Goal: Task Accomplishment & Management: Manage account settings

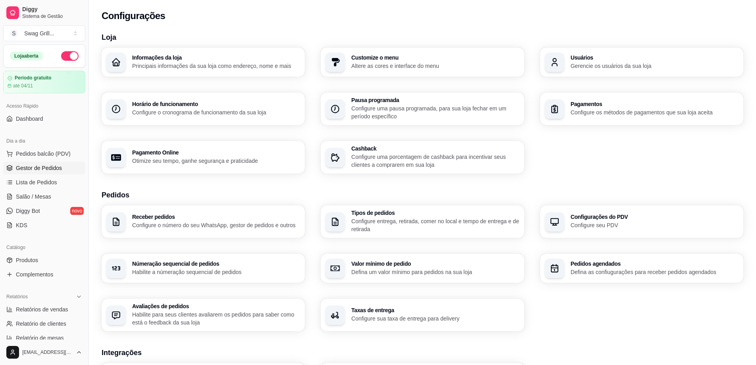
click at [48, 168] on span "Gestor de Pedidos" at bounding box center [39, 168] width 46 height 8
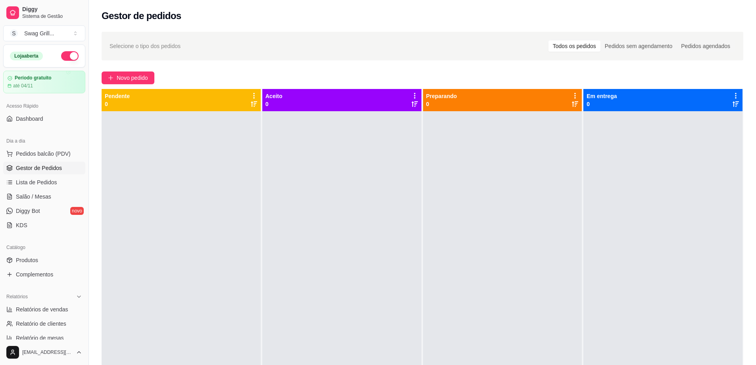
click at [536, 13] on div "Gestor de pedidos" at bounding box center [423, 16] width 642 height 13
click at [321, 15] on div "Gestor de pedidos" at bounding box center [423, 16] width 642 height 13
click at [284, 67] on div "Selecione o tipo dos pedidos Todos os pedidos Pedidos sem agendamento Pedidos a…" at bounding box center [422, 245] width 667 height 436
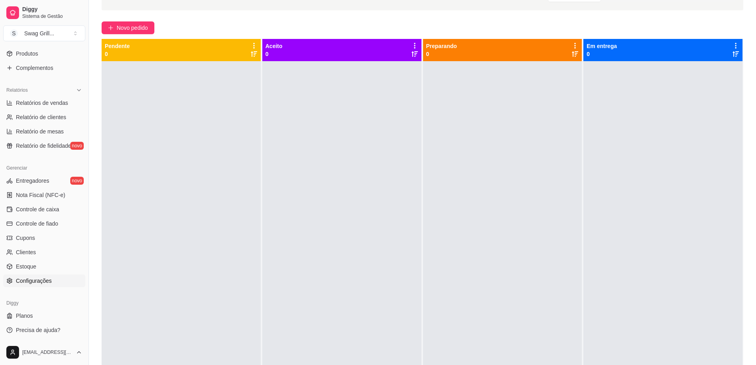
scroll to position [79, 0]
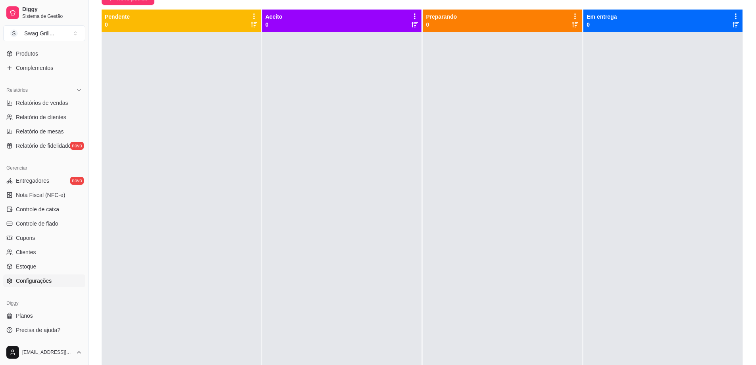
click at [37, 281] on span "Configurações" at bounding box center [34, 281] width 36 height 8
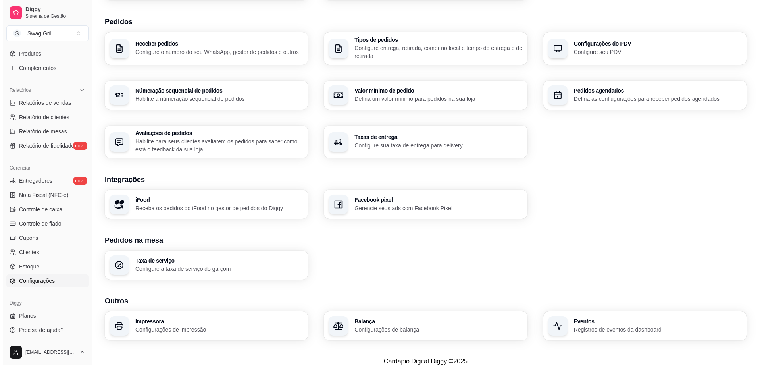
scroll to position [181, 0]
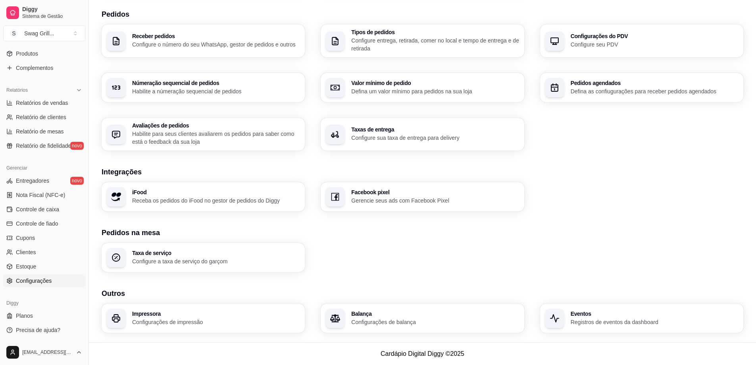
click at [195, 311] on h3 "Impressora" at bounding box center [216, 314] width 168 height 6
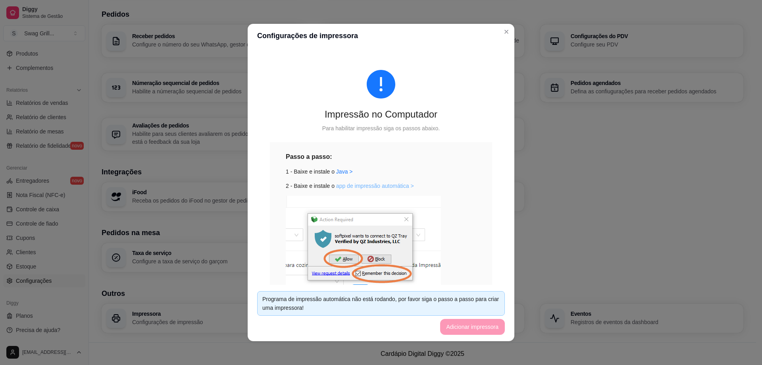
click at [360, 184] on link "app de impressão automática >" at bounding box center [375, 185] width 78 height 6
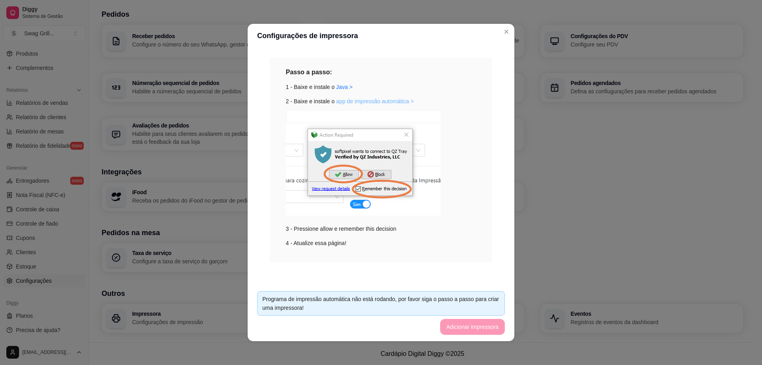
scroll to position [2, 0]
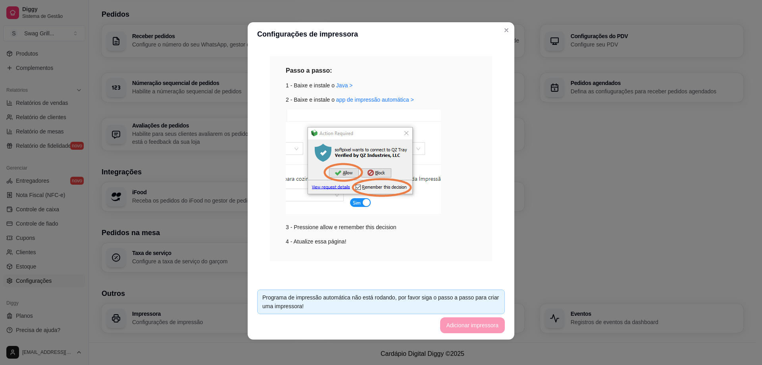
click at [441, 231] on div "3 - Pressione allow e remember this decision" at bounding box center [381, 170] width 190 height 122
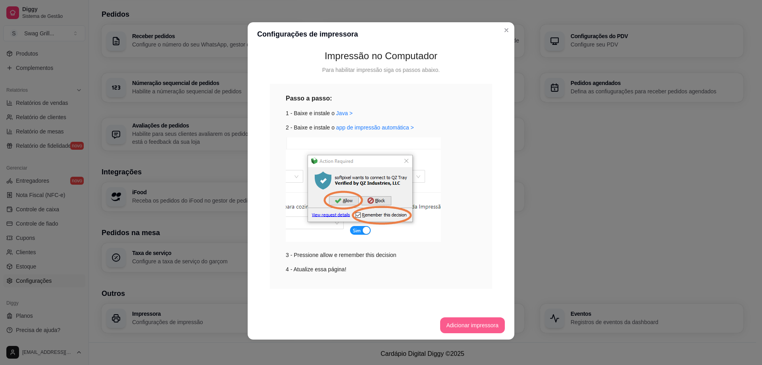
click at [467, 325] on button "Adicionar impressora" at bounding box center [472, 325] width 65 height 16
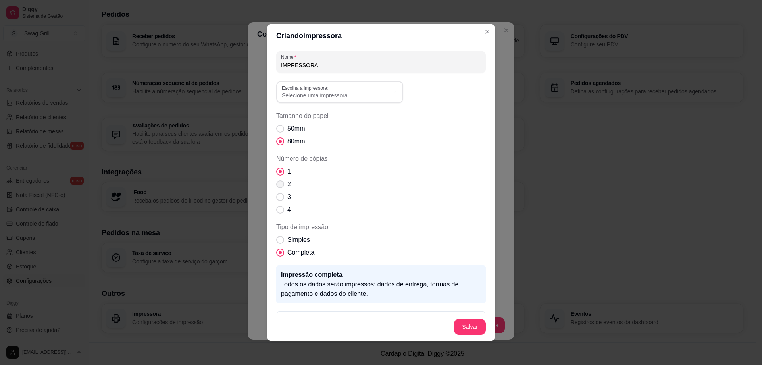
click at [276, 184] on span "Número de cópias" at bounding box center [280, 184] width 8 height 8
click at [276, 186] on input "2" at bounding box center [278, 188] width 5 height 5
radio input "true"
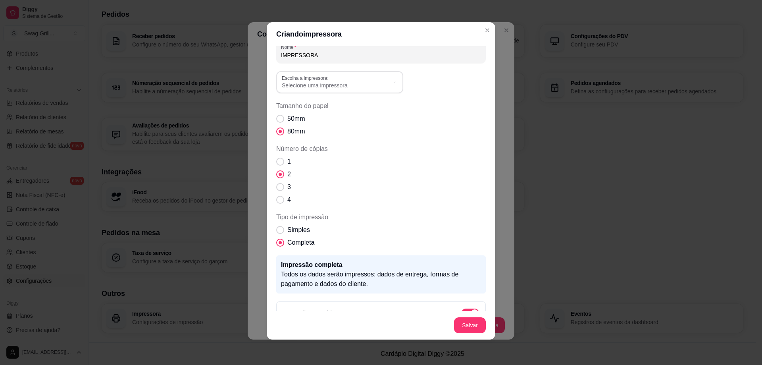
scroll to position [0, 0]
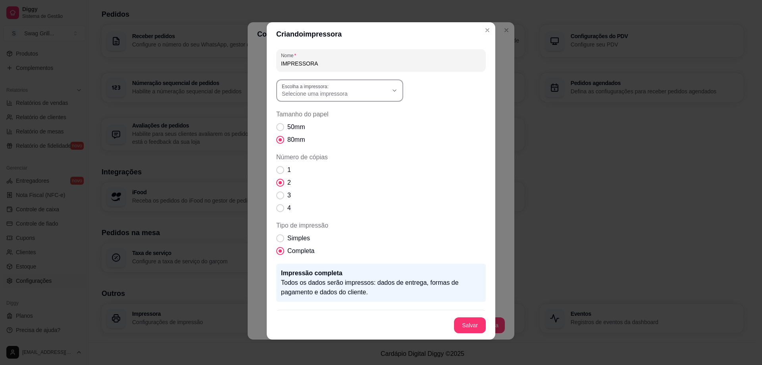
click at [355, 92] on span "Selecione uma impressora" at bounding box center [335, 94] width 106 height 8
click at [332, 112] on span "Impressora Fiscal" at bounding box center [333, 113] width 102 height 8
type input "Impressora Fiscal"
select select "Impressora Fiscal"
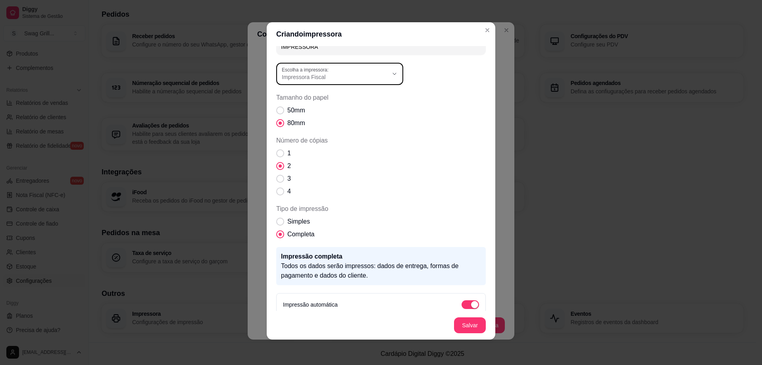
scroll to position [25, 0]
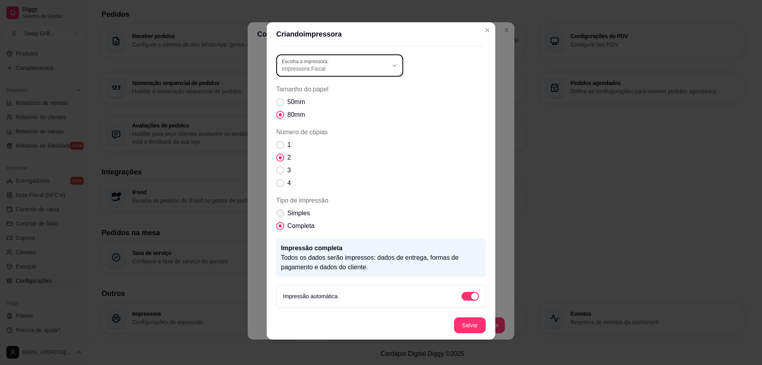
click at [302, 215] on span "Simples" at bounding box center [298, 213] width 23 height 10
click at [281, 215] on input "Simples" at bounding box center [278, 217] width 5 height 5
radio input "true"
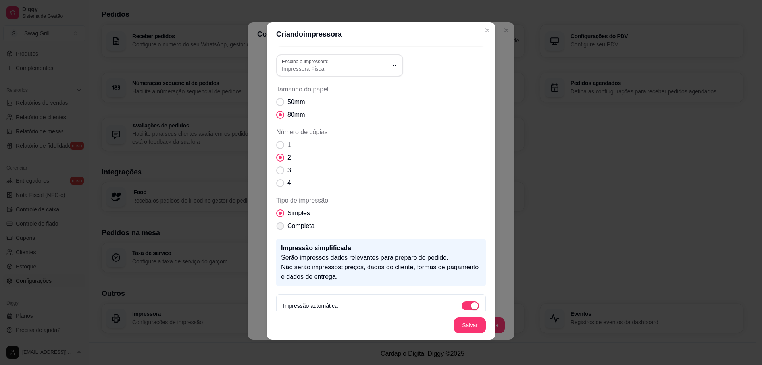
click at [296, 223] on span "Completa" at bounding box center [300, 226] width 27 height 10
click at [281, 227] on input "Completa" at bounding box center [278, 229] width 5 height 5
radio input "true"
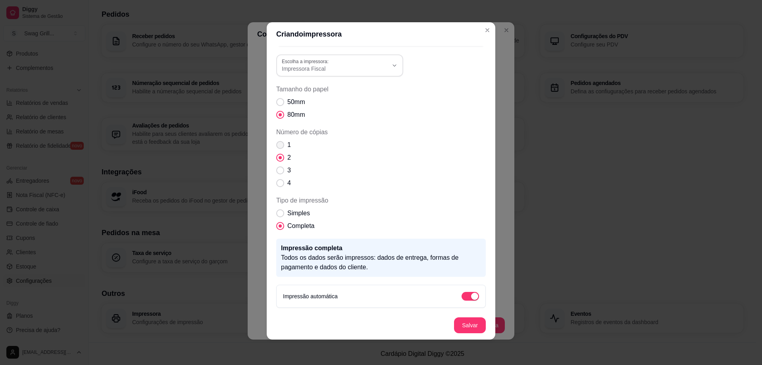
click at [279, 144] on span "Número de cópias" at bounding box center [280, 145] width 8 height 8
click at [279, 146] on input "1" at bounding box center [278, 148] width 5 height 5
radio input "true"
click at [380, 309] on section "Criando impressora Nome IMPRESSORA Impressora Fiscal Escolha a impressora: Impr…" at bounding box center [381, 180] width 229 height 317
click at [384, 65] on span "Impressora Fiscal" at bounding box center [335, 69] width 106 height 8
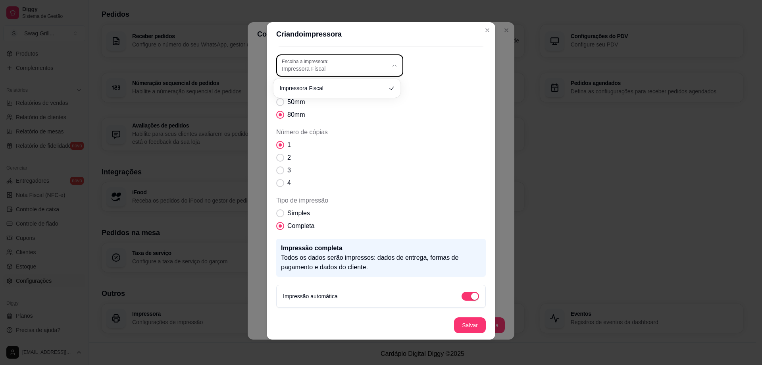
click at [384, 65] on span "Impressora Fiscal" at bounding box center [335, 69] width 106 height 8
click at [460, 323] on button "Salvar" at bounding box center [470, 325] width 32 height 16
click at [280, 157] on span "Número de cópias" at bounding box center [281, 158] width 8 height 8
click at [280, 159] on input "2" at bounding box center [278, 161] width 5 height 5
radio input "true"
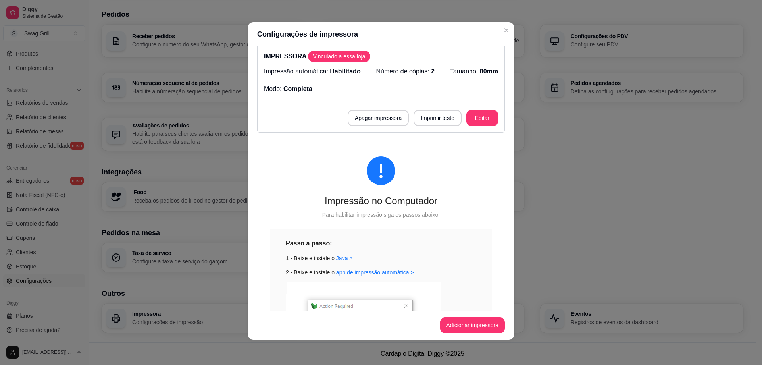
scroll to position [0, 0]
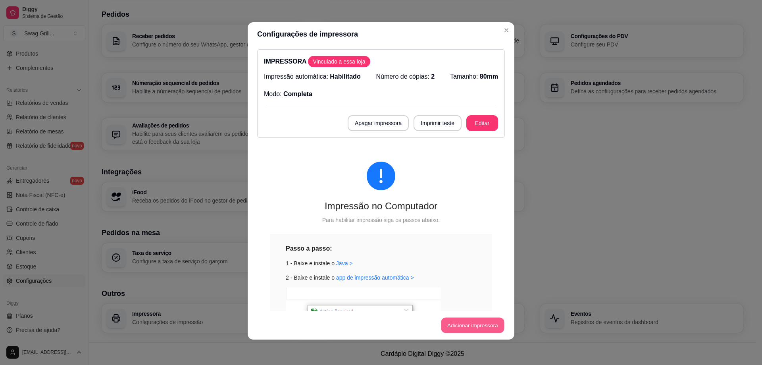
click at [457, 323] on button "Adicionar impressora" at bounding box center [472, 324] width 63 height 15
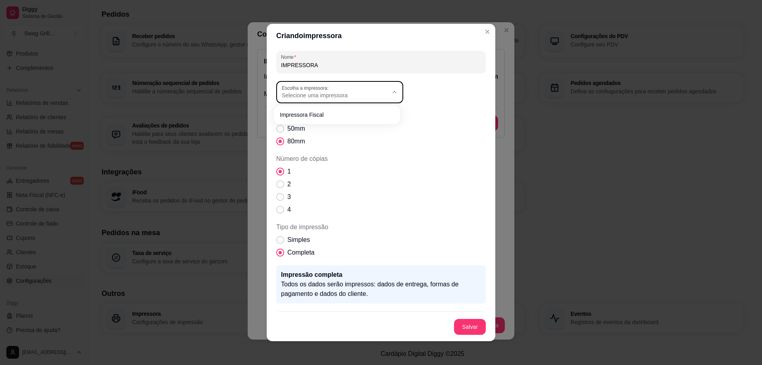
click at [355, 99] on button "Escolha a impressora: Selecione uma impressora" at bounding box center [339, 92] width 127 height 22
click at [316, 115] on span "Impressora Fiscal" at bounding box center [333, 114] width 102 height 8
type input "Impressora Fiscal"
select select "Impressora Fiscal"
click at [280, 240] on span "Tipo de impressão" at bounding box center [280, 240] width 8 height 8
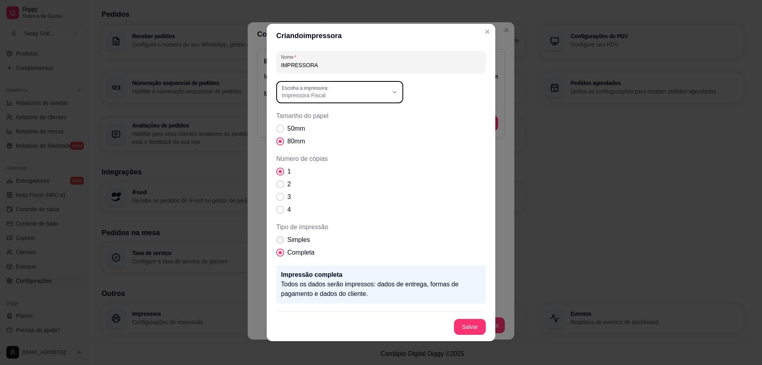
click at [280, 241] on input "Simples" at bounding box center [278, 243] width 5 height 5
radio input "true"
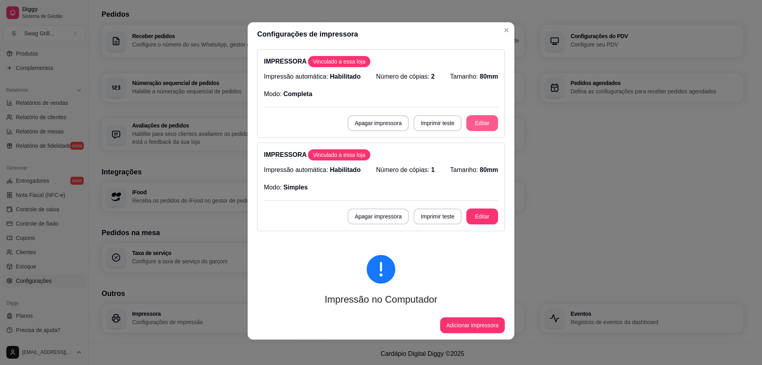
click at [475, 123] on button "Editar" at bounding box center [482, 123] width 32 height 16
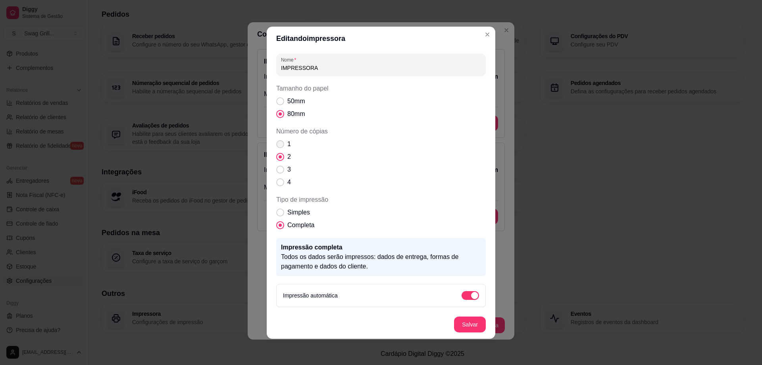
click at [285, 145] on label "1" at bounding box center [283, 144] width 21 height 16
click at [281, 145] on input "1" at bounding box center [278, 147] width 5 height 5
radio input "true"
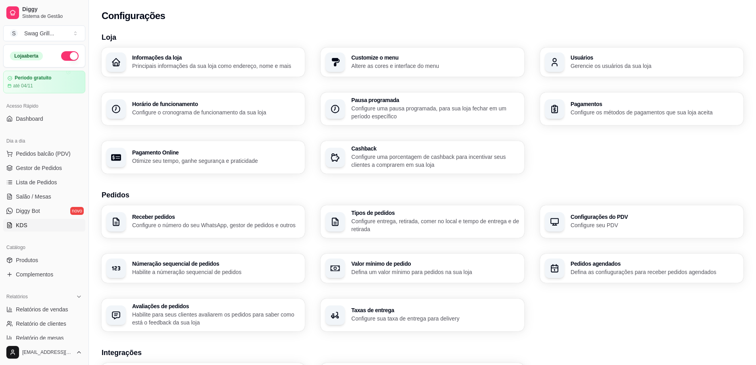
click at [33, 223] on link "KDS" at bounding box center [44, 225] width 82 height 13
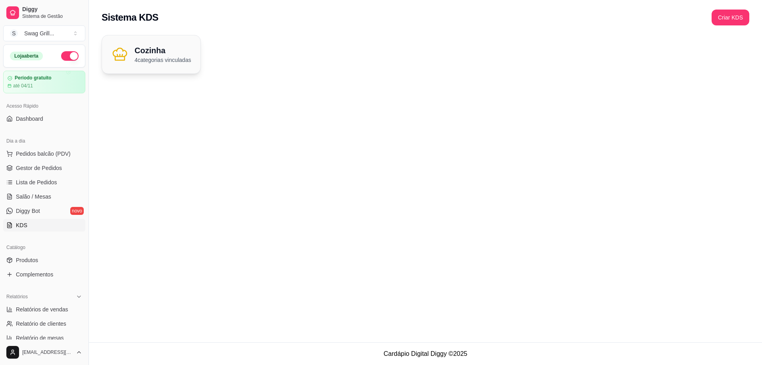
click at [157, 37] on div "Cozinha 4 categorias vinculadas" at bounding box center [151, 54] width 98 height 38
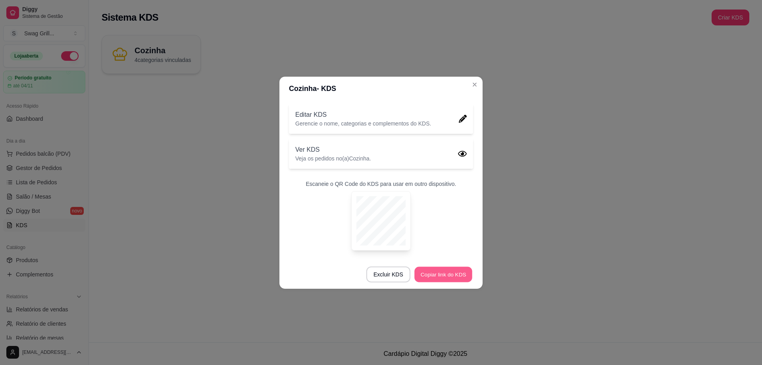
click at [454, 273] on button "Copiar link do KDS" at bounding box center [443, 273] width 58 height 15
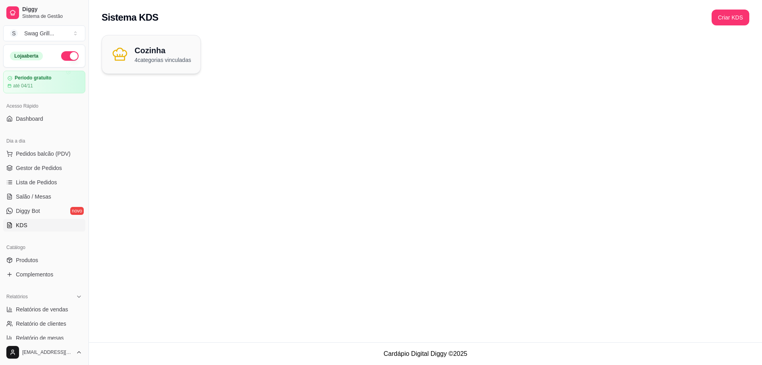
click at [326, 129] on div "Sistema KDS Criar KDS Cozinha 4 categorias vinculadas" at bounding box center [425, 171] width 673 height 342
click at [46, 168] on span "Gestor de Pedidos" at bounding box center [39, 168] width 46 height 8
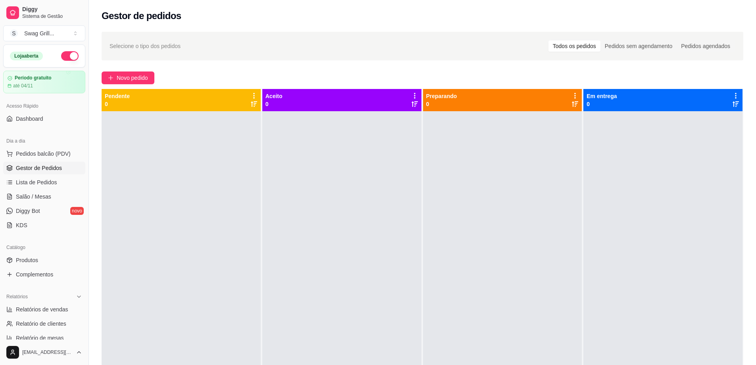
click at [336, 189] on div at bounding box center [341, 293] width 159 height 365
click at [165, 184] on div at bounding box center [181, 293] width 159 height 365
click at [291, 192] on div at bounding box center [341, 293] width 159 height 365
click at [333, 192] on div at bounding box center [341, 293] width 159 height 365
click at [296, 9] on div "Gestor de pedidos" at bounding box center [422, 13] width 667 height 27
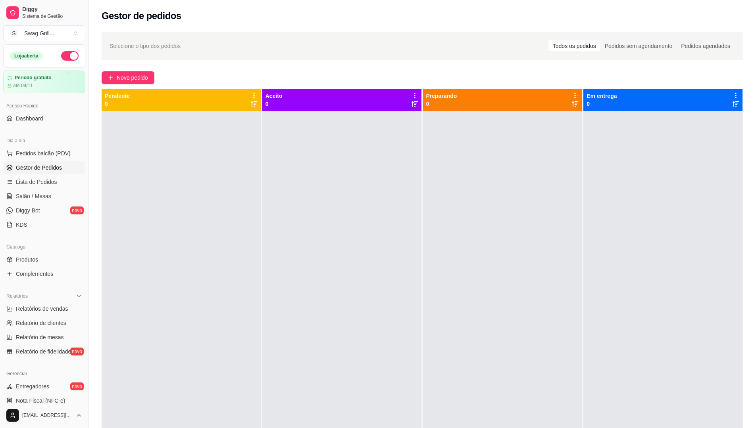
click at [387, 188] on div at bounding box center [341, 325] width 159 height 428
click at [371, 214] on div at bounding box center [341, 325] width 159 height 428
click at [544, 218] on div at bounding box center [502, 325] width 159 height 428
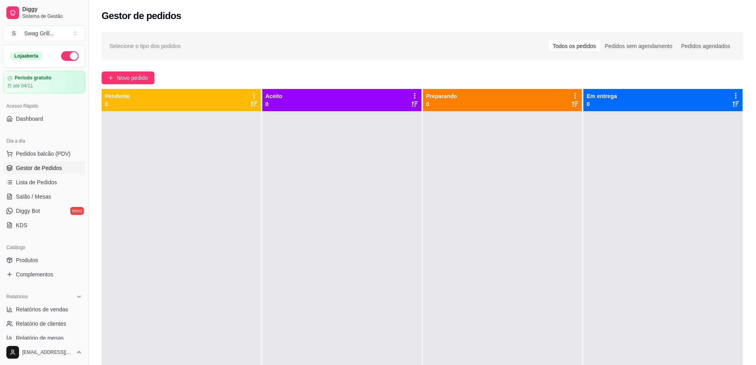
click at [348, 211] on div at bounding box center [341, 293] width 159 height 365
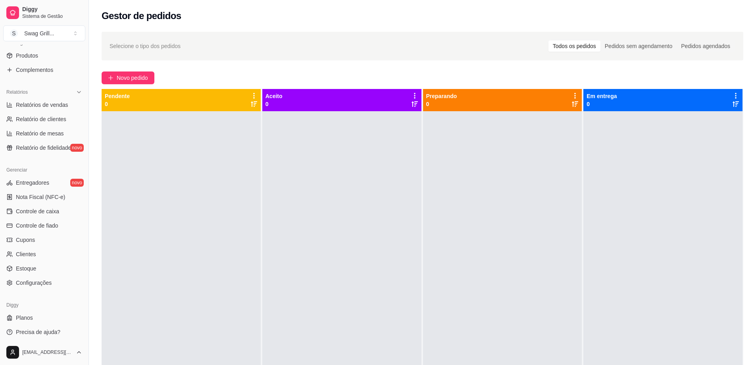
scroll to position [206, 0]
click at [40, 279] on span "Configurações" at bounding box center [34, 281] width 36 height 8
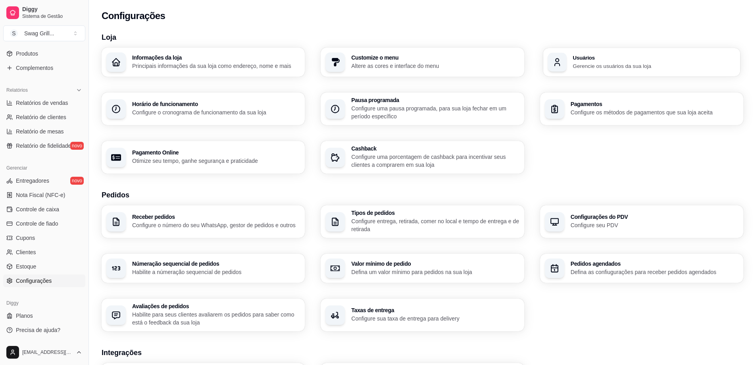
click at [605, 57] on h3 "Usuários" at bounding box center [653, 58] width 163 height 6
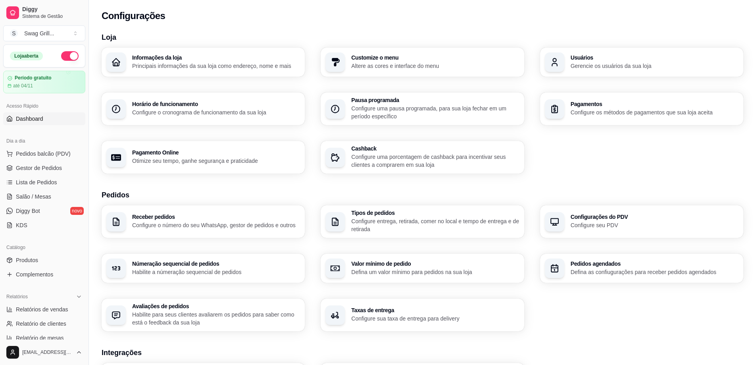
click at [33, 117] on span "Dashboard" at bounding box center [29, 119] width 27 height 8
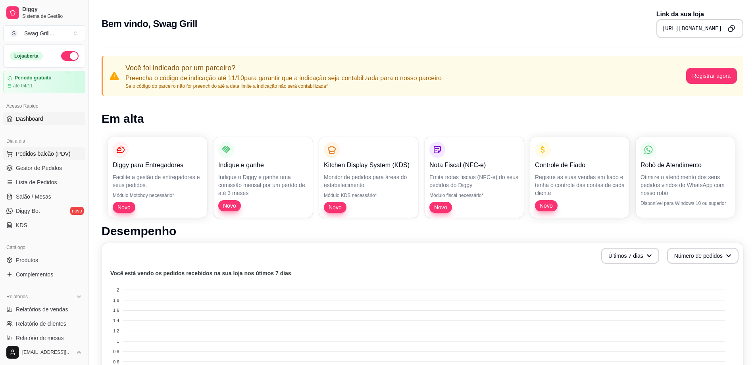
click at [40, 155] on span "Pedidos balcão (PDV)" at bounding box center [43, 154] width 55 height 8
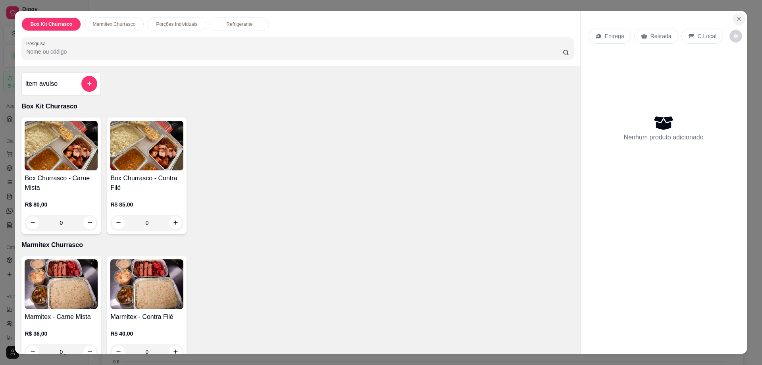
click at [738, 21] on icon "Close" at bounding box center [739, 19] width 6 height 6
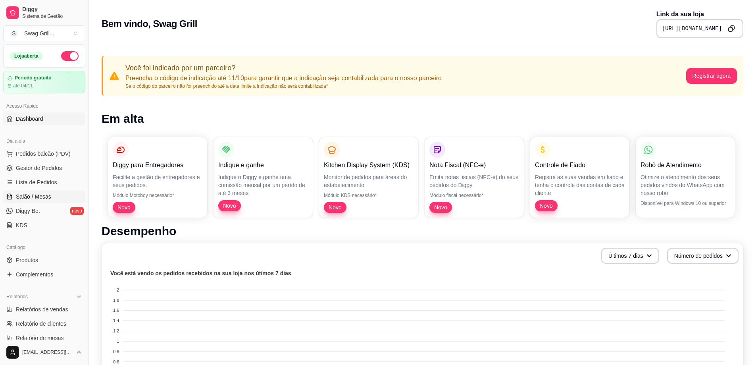
click at [36, 196] on span "Salão / Mesas" at bounding box center [33, 196] width 35 height 8
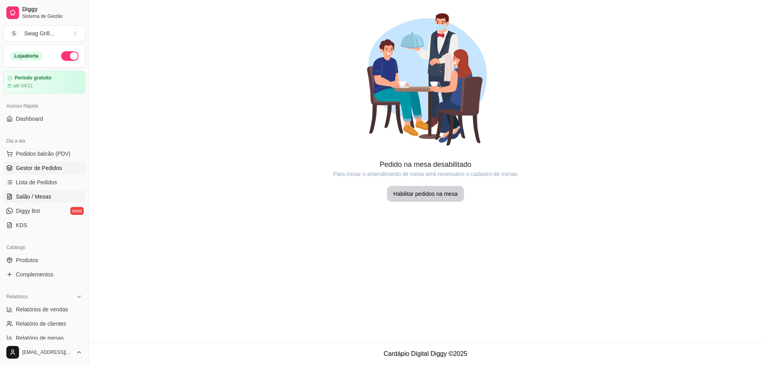
click at [38, 170] on span "Gestor de Pedidos" at bounding box center [39, 168] width 46 height 8
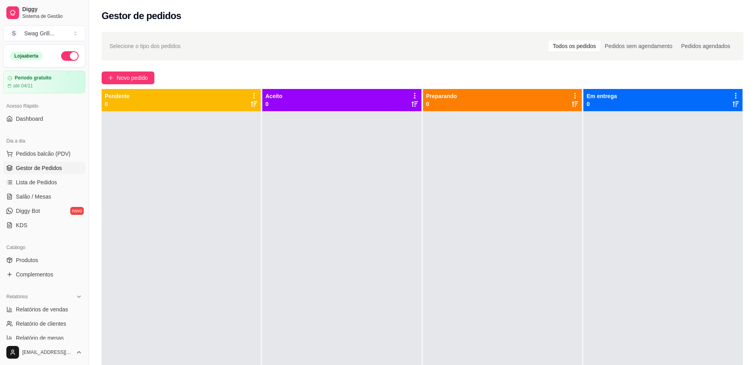
click at [251, 106] on icon at bounding box center [254, 104] width 6 height 6
click at [253, 95] on icon at bounding box center [254, 96] width 2 height 6
click at [253, 95] on icon at bounding box center [253, 96] width 1 height 6
click at [370, 190] on div at bounding box center [341, 293] width 159 height 365
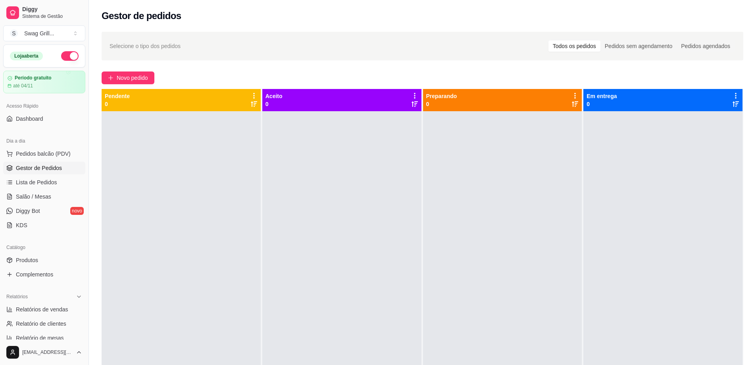
drag, startPoint x: 90, startPoint y: 125, endPoint x: 108, endPoint y: 124, distance: 18.3
click at [108, 124] on div "Diggy Sistema de Gestão S Swag Grill ... Loja aberta Período gratuito até 04/11…" at bounding box center [378, 243] width 756 height 486
drag, startPoint x: 90, startPoint y: 128, endPoint x: 51, endPoint y: 129, distance: 38.9
click at [51, 129] on div "Diggy Sistema de Gestão S Swag Grill ... Loja aberta Período gratuito até 04/11…" at bounding box center [44, 182] width 88 height 365
click at [620, 44] on div "Pedidos sem agendamento" at bounding box center [638, 45] width 76 height 11
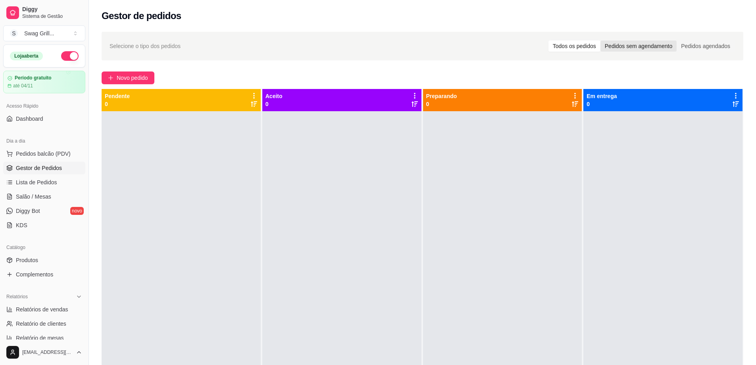
click at [600, 40] on input "Pedidos sem agendamento" at bounding box center [600, 40] width 0 height 0
click at [698, 48] on div "Pedidos agendados" at bounding box center [705, 45] width 58 height 11
click at [676, 40] on input "Pedidos agendados" at bounding box center [676, 40] width 0 height 0
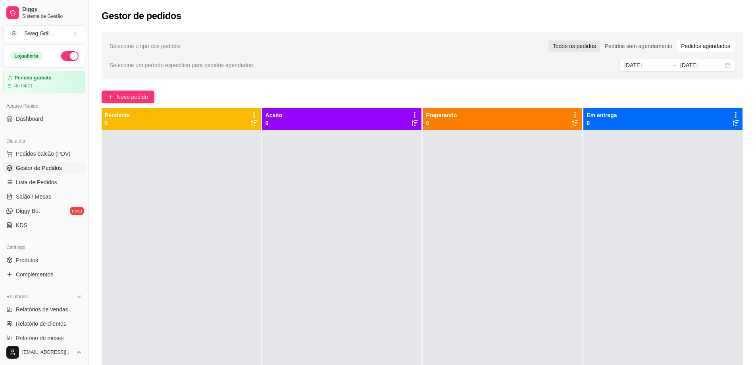
click at [575, 45] on div "Todos os pedidos" at bounding box center [574, 45] width 52 height 11
click at [548, 40] on input "Todos os pedidos" at bounding box center [548, 40] width 0 height 0
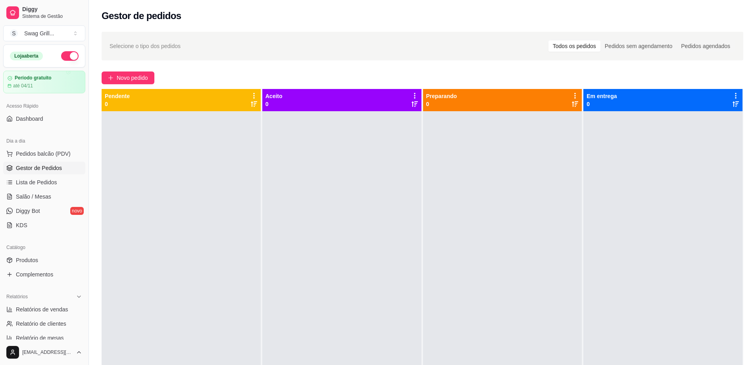
click at [151, 44] on span "Selecione o tipo dos pedidos" at bounding box center [144, 46] width 71 height 9
click at [186, 50] on div "Selecione o tipo dos pedidos Todos os pedidos Pedidos sem agendamento Pedidos a…" at bounding box center [422, 46] width 626 height 13
click at [150, 43] on span "Selecione o tipo dos pedidos" at bounding box center [144, 46] width 71 height 9
click at [147, 73] on button "Novo pedido" at bounding box center [128, 77] width 53 height 13
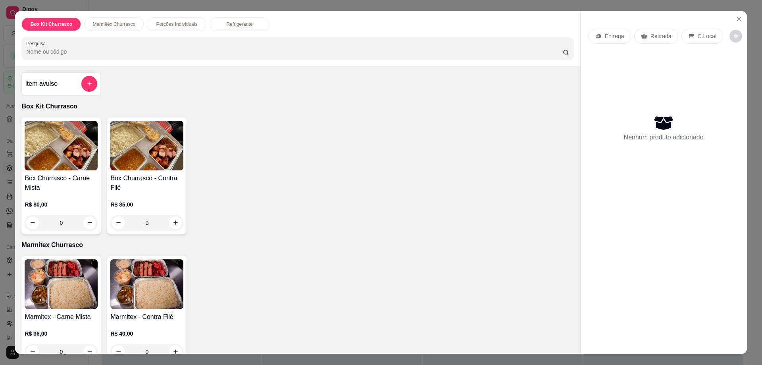
click at [607, 35] on p "Entrega" at bounding box center [614, 36] width 19 height 8
click at [734, 38] on icon "decrease-product-quantity" at bounding box center [736, 36] width 4 height 4
click at [736, 18] on icon "Close" at bounding box center [739, 19] width 6 height 6
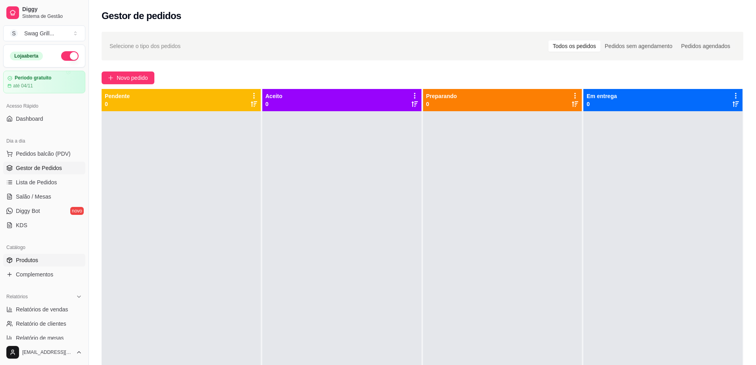
click at [39, 258] on link "Produtos" at bounding box center [44, 260] width 82 height 13
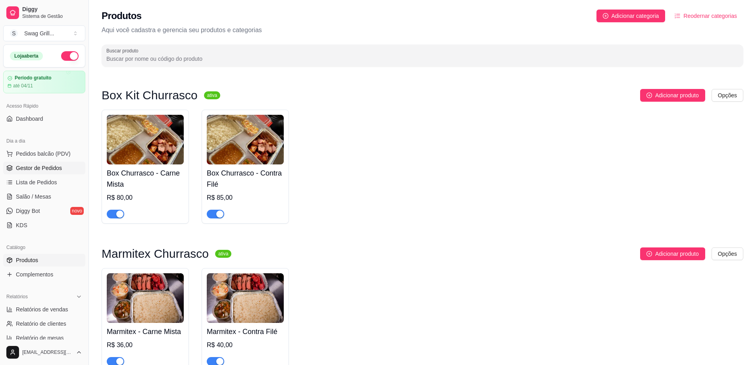
click at [40, 167] on span "Gestor de Pedidos" at bounding box center [39, 168] width 46 height 8
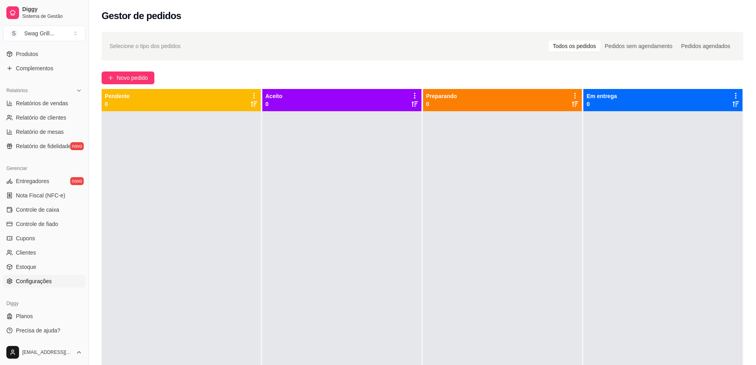
scroll to position [206, 0]
click at [38, 281] on span "Configurações" at bounding box center [34, 281] width 36 height 8
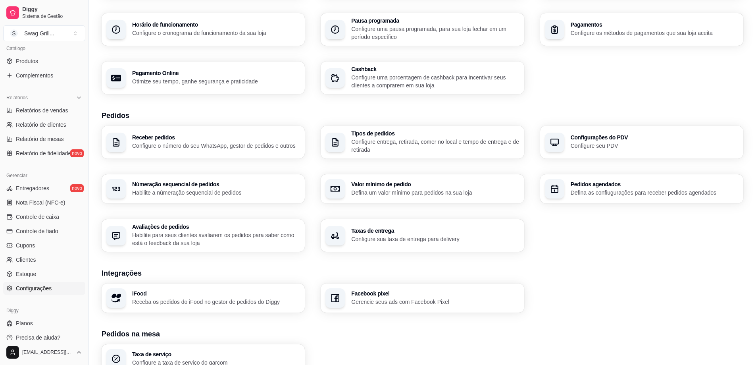
scroll to position [206, 0]
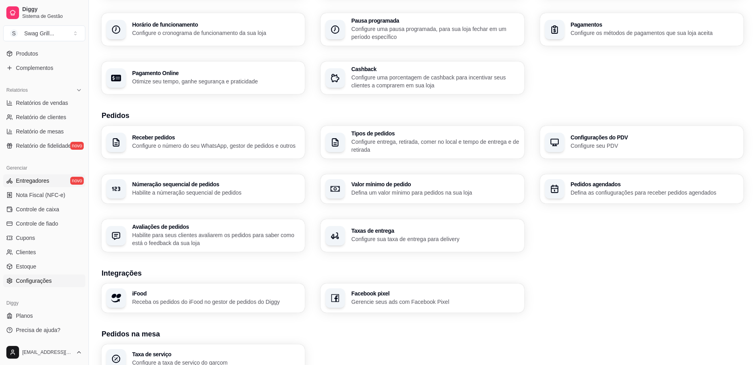
click at [35, 183] on span "Entregadores" at bounding box center [32, 181] width 33 height 8
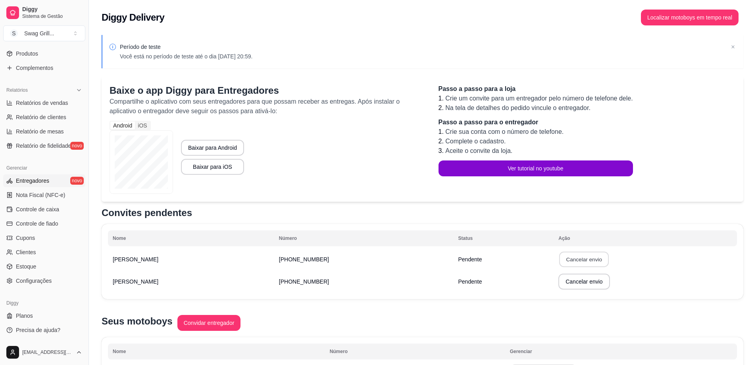
click at [559, 260] on button "Cancelar envio" at bounding box center [584, 259] width 50 height 15
click at [551, 320] on button "Confirmar" at bounding box center [546, 317] width 29 height 12
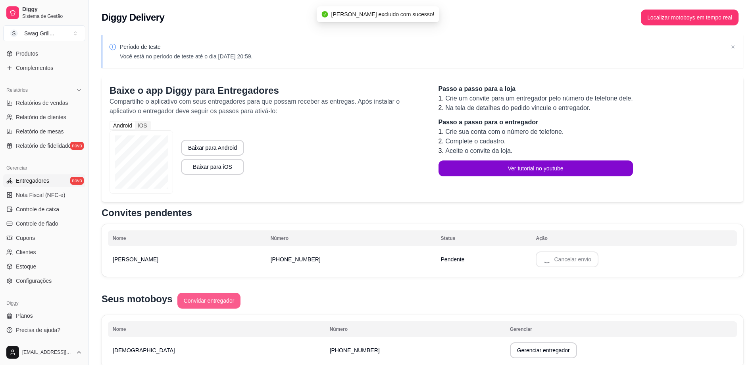
click at [217, 302] on button "Convidar entregador" at bounding box center [208, 300] width 63 height 16
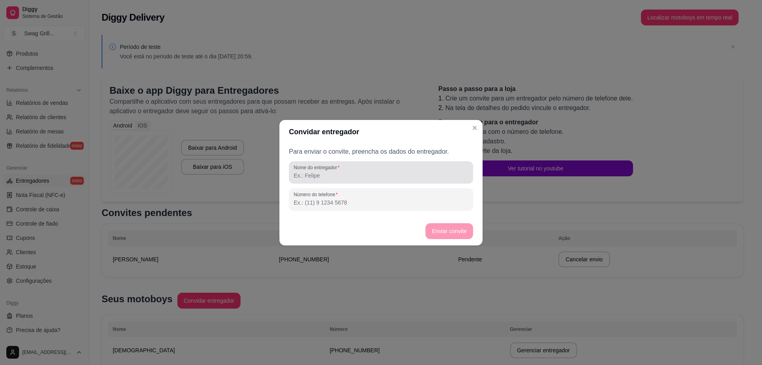
click at [302, 180] on div at bounding box center [381, 172] width 175 height 16
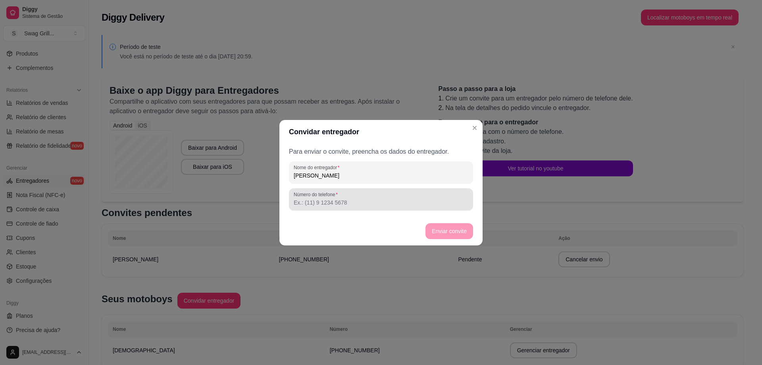
type input "Lucas"
click at [297, 203] on input "Número do telefone" at bounding box center [381, 202] width 175 height 8
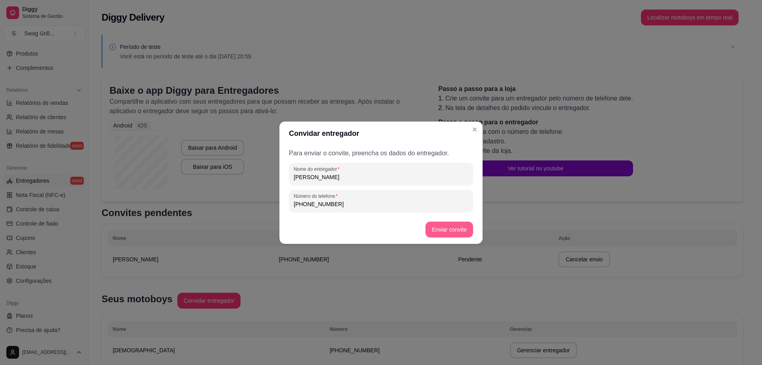
type input "(12) 9 8823-3781"
click at [452, 228] on button "Enviar convite" at bounding box center [449, 228] width 46 height 15
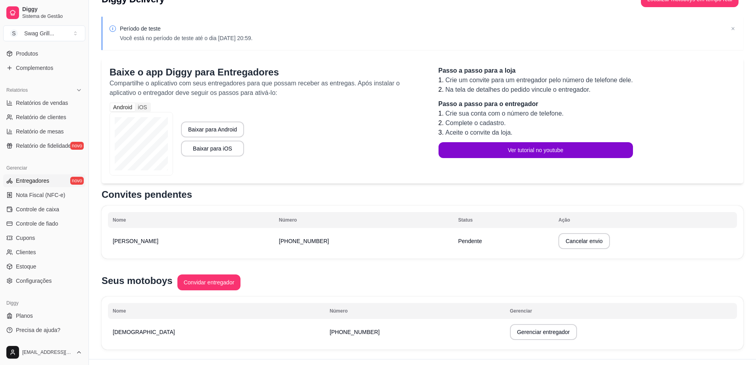
scroll to position [35, 0]
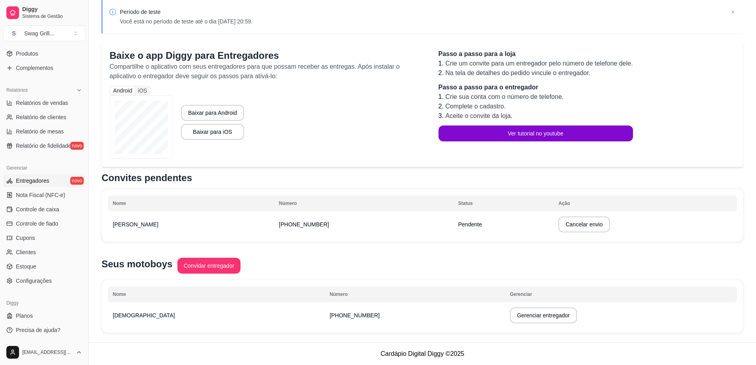
click at [46, 182] on span "Entregadores" at bounding box center [32, 181] width 33 height 8
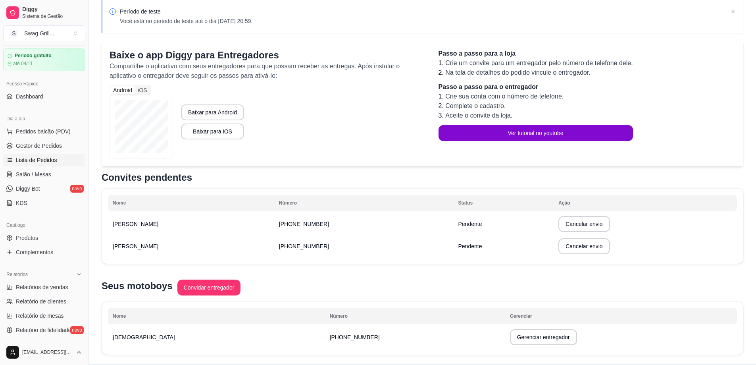
scroll to position [0, 0]
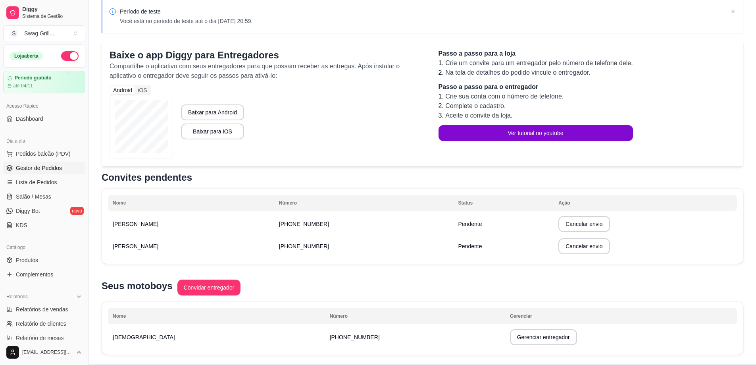
click at [36, 170] on span "Gestor de Pedidos" at bounding box center [39, 168] width 46 height 8
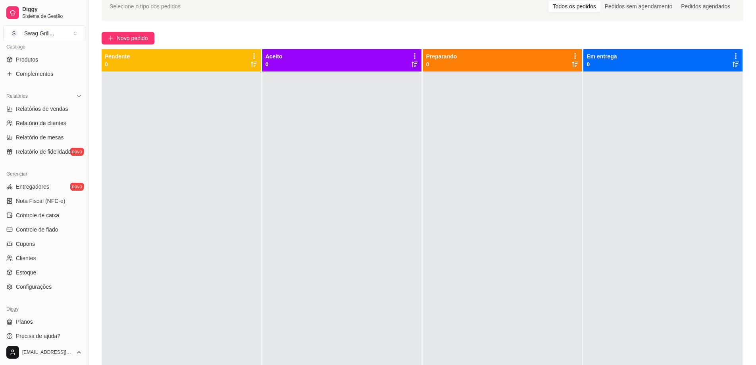
scroll to position [206, 0]
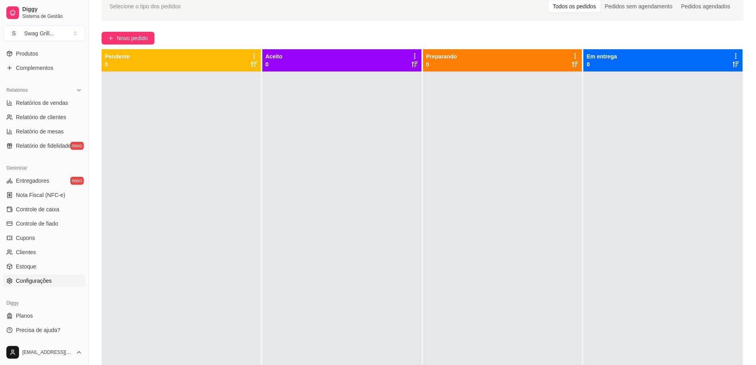
click at [36, 280] on span "Configurações" at bounding box center [34, 281] width 36 height 8
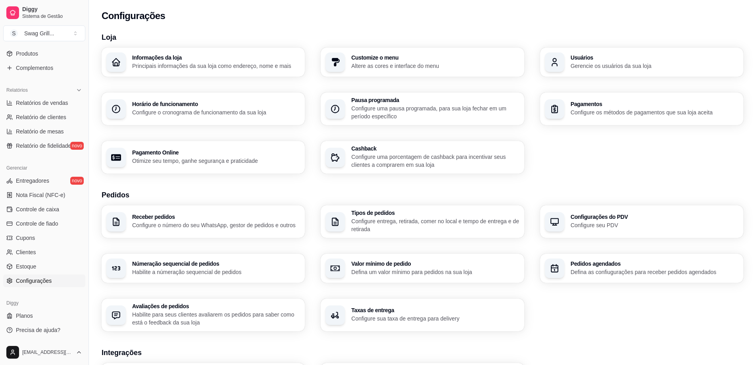
click at [584, 58] on h3 "Usuários" at bounding box center [655, 58] width 168 height 6
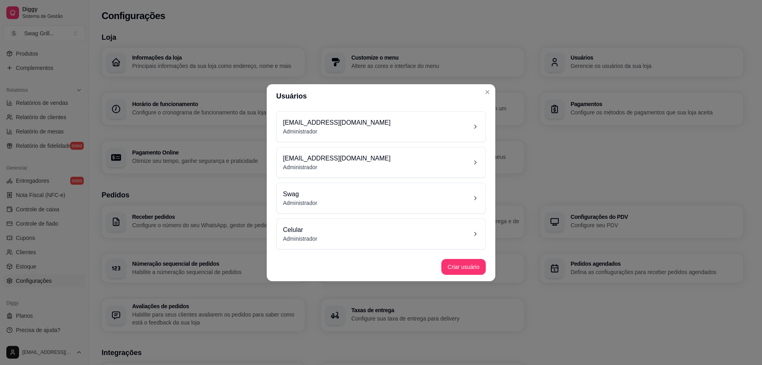
click at [385, 192] on div "Swag Administrador" at bounding box center [381, 197] width 196 height 17
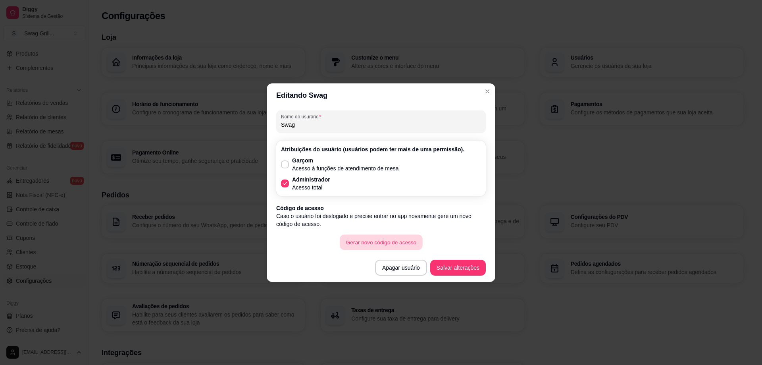
click at [380, 240] on button "Gerar novo código de acesso" at bounding box center [381, 241] width 83 height 15
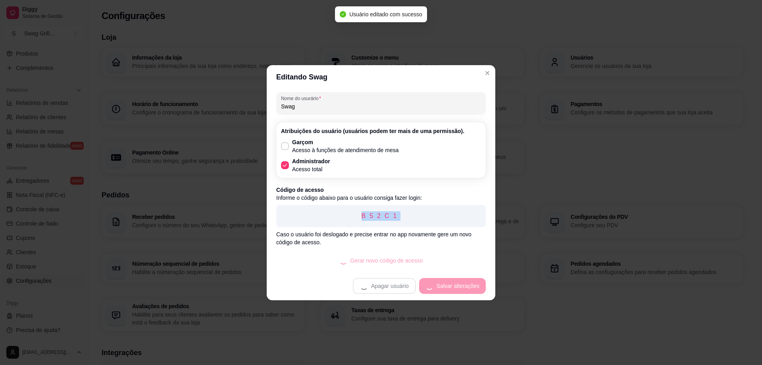
drag, startPoint x: 397, startPoint y: 216, endPoint x: 330, endPoint y: 212, distance: 67.6
click at [330, 212] on p "B52C1" at bounding box center [380, 216] width 197 height 10
copy p "B52C1"
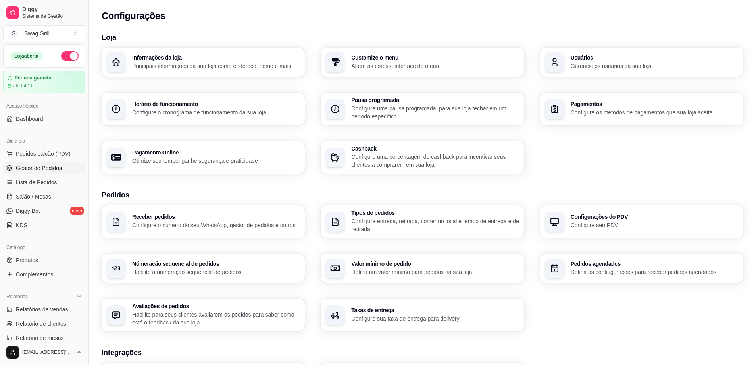
click at [38, 167] on span "Gestor de Pedidos" at bounding box center [39, 168] width 46 height 8
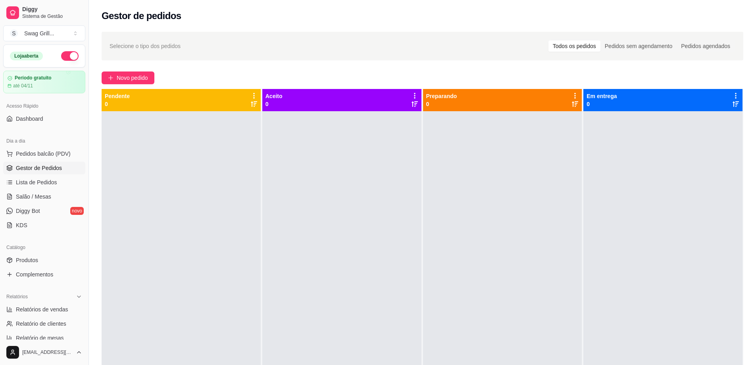
click at [201, 263] on div at bounding box center [181, 293] width 159 height 365
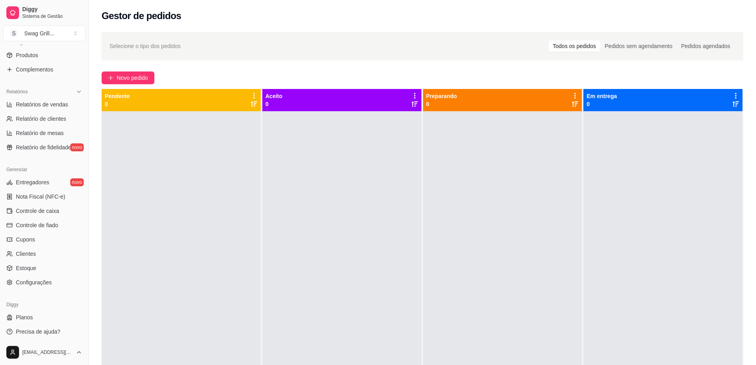
scroll to position [206, 0]
click at [42, 283] on span "Configurações" at bounding box center [34, 281] width 36 height 8
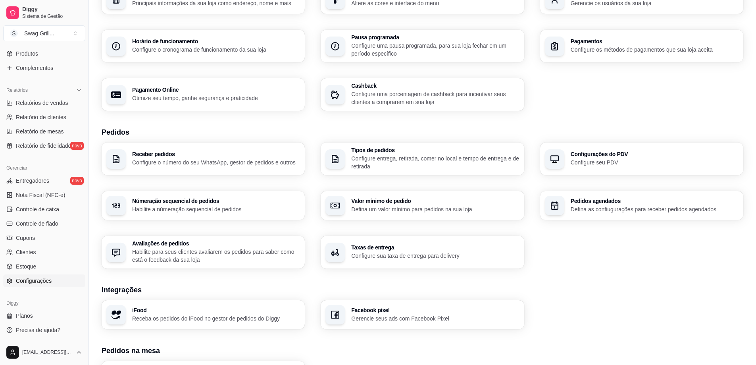
scroll to position [181, 0]
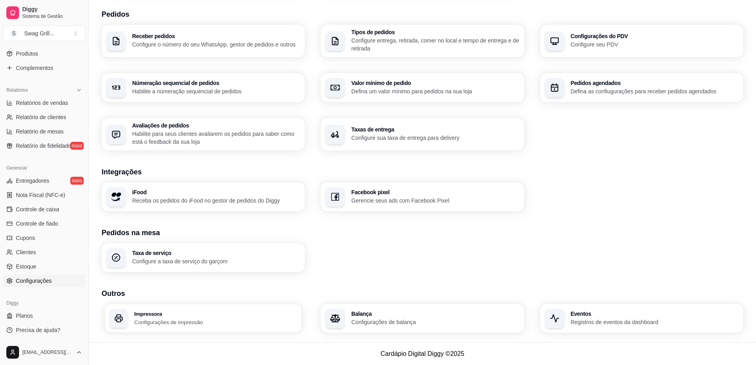
click at [227, 321] on p "Configurações de impressão" at bounding box center [215, 322] width 163 height 8
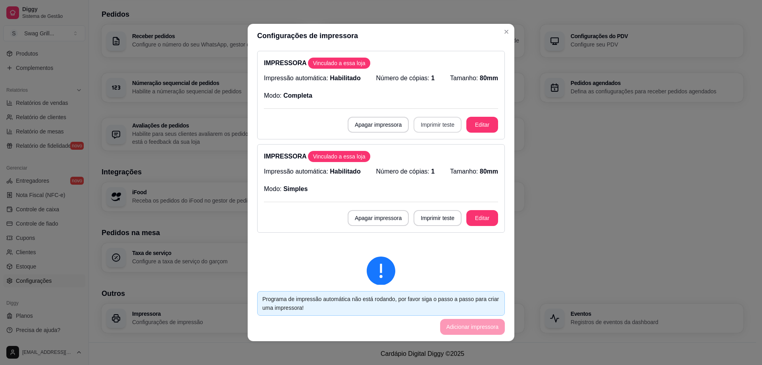
click at [428, 127] on button "Imprimir teste" at bounding box center [437, 125] width 48 height 16
click at [422, 216] on button "Imprimir teste" at bounding box center [437, 218] width 48 height 16
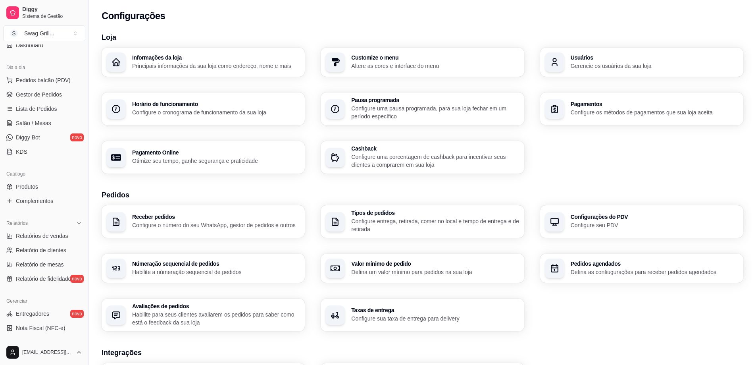
scroll to position [0, 0]
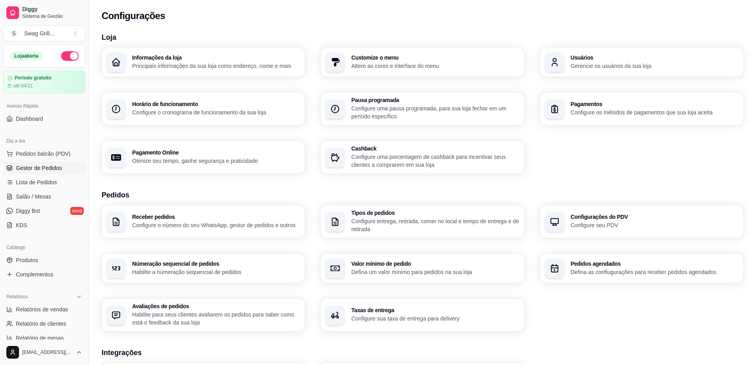
click at [38, 167] on span "Gestor de Pedidos" at bounding box center [39, 168] width 46 height 8
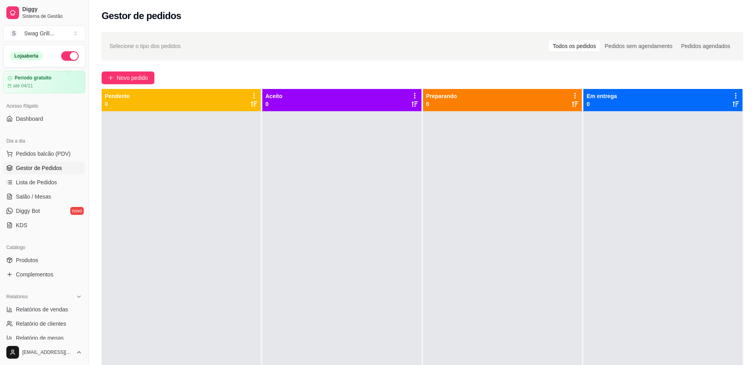
click at [742, 40] on div "Selecione o tipo dos pedidos Todos os pedidos Pedidos sem agendamento Pedidos a…" at bounding box center [423, 46] width 642 height 29
click at [32, 208] on span "Diggy Bot" at bounding box center [28, 211] width 24 height 8
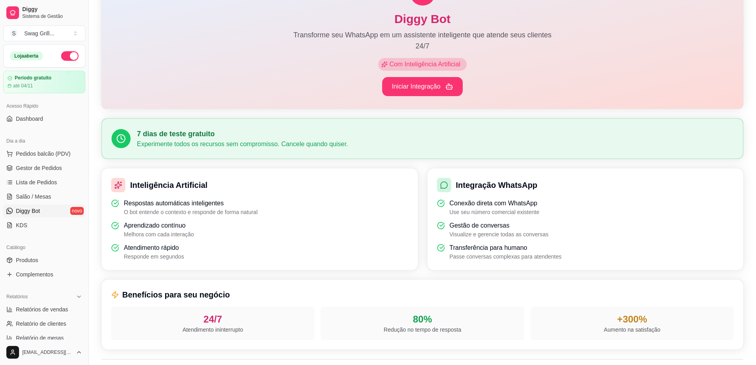
scroll to position [79, 0]
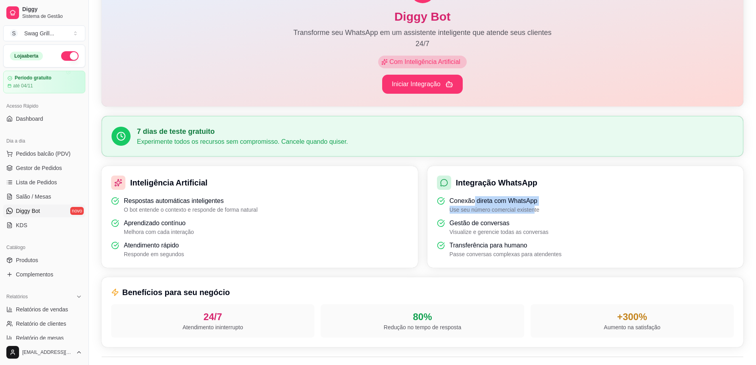
drag, startPoint x: 473, startPoint y: 203, endPoint x: 532, endPoint y: 210, distance: 59.5
click at [532, 210] on div "Conexão direta com WhatsApp Use seu número comercial existente" at bounding box center [495, 204] width 90 height 17
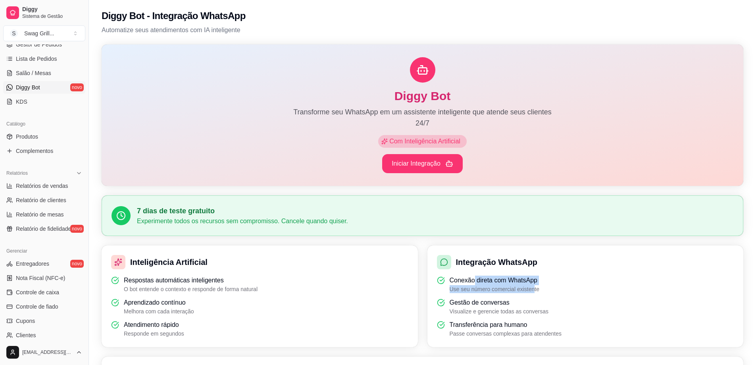
scroll to position [206, 0]
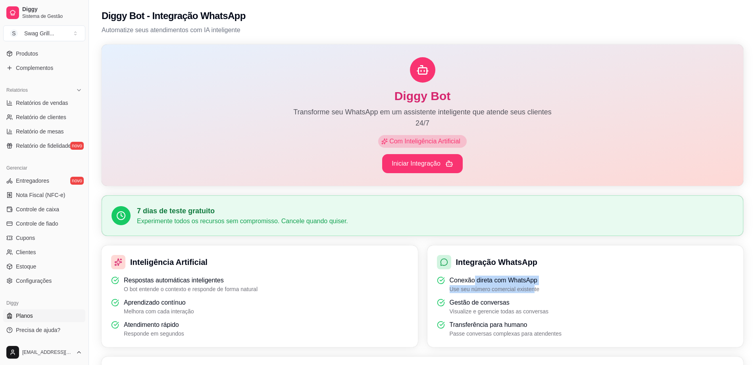
click at [30, 317] on span "Planos" at bounding box center [24, 315] width 17 height 8
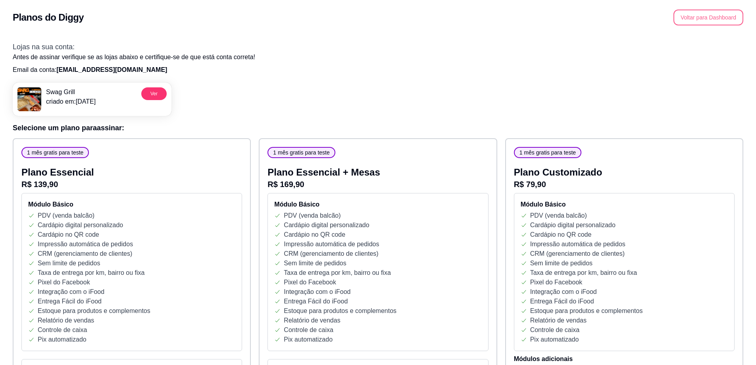
click at [715, 20] on button "Voltar para Dashboard" at bounding box center [708, 18] width 70 height 16
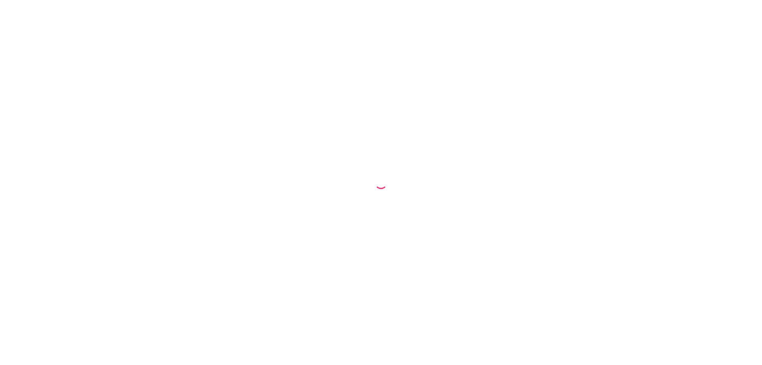
select select "68e258ef205f5fff24c96e70"
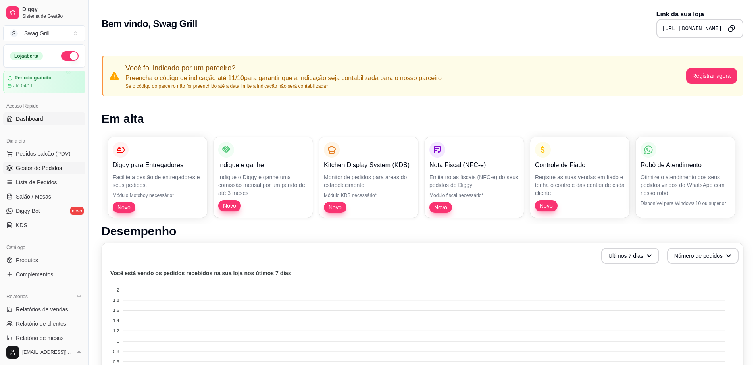
click at [41, 168] on span "Gestor de Pedidos" at bounding box center [39, 168] width 46 height 8
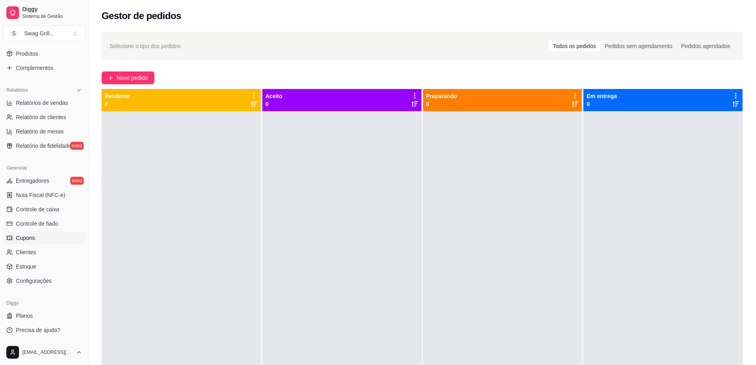
scroll to position [8, 0]
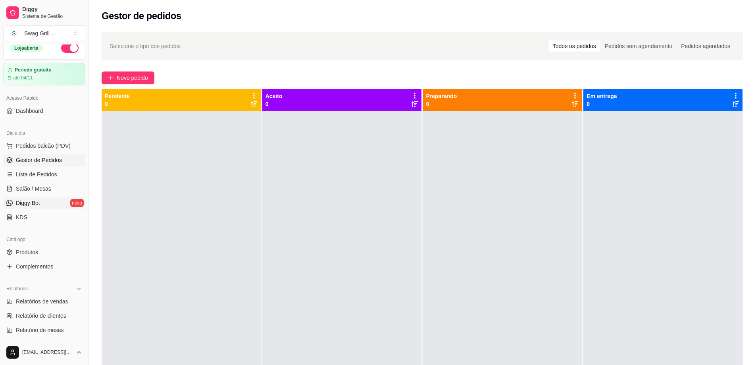
click at [35, 204] on span "Diggy Bot" at bounding box center [28, 203] width 24 height 8
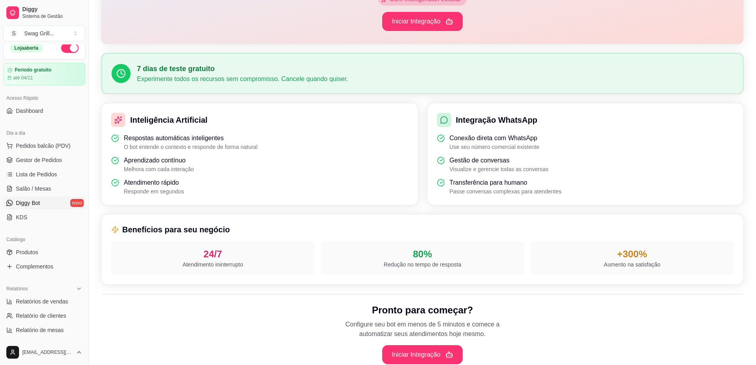
scroll to position [188, 0]
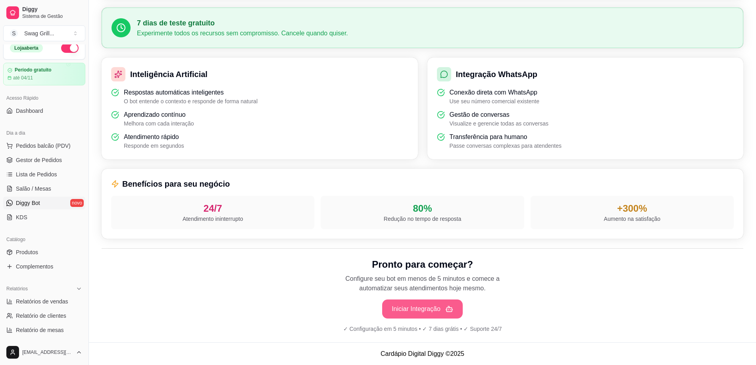
click at [415, 309] on button "Iniciar Integração" at bounding box center [422, 308] width 81 height 19
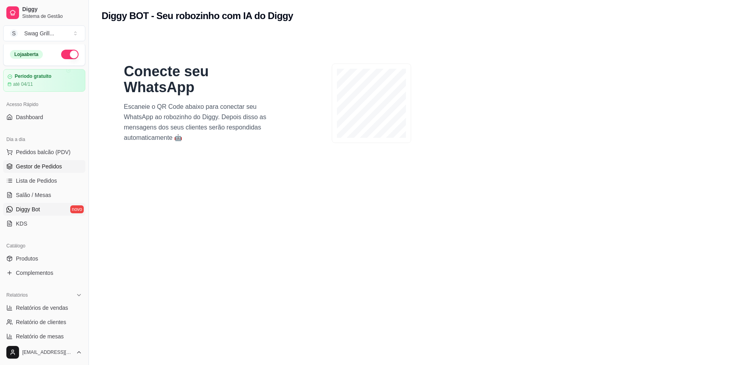
scroll to position [0, 0]
click at [37, 166] on span "Gestor de Pedidos" at bounding box center [39, 168] width 46 height 8
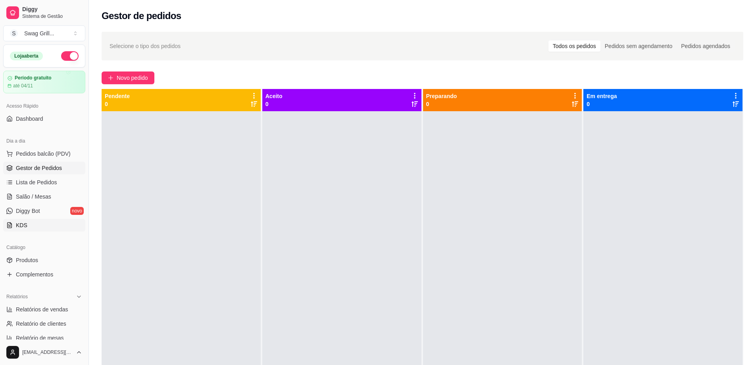
click at [23, 225] on span "KDS" at bounding box center [22, 225] width 12 height 8
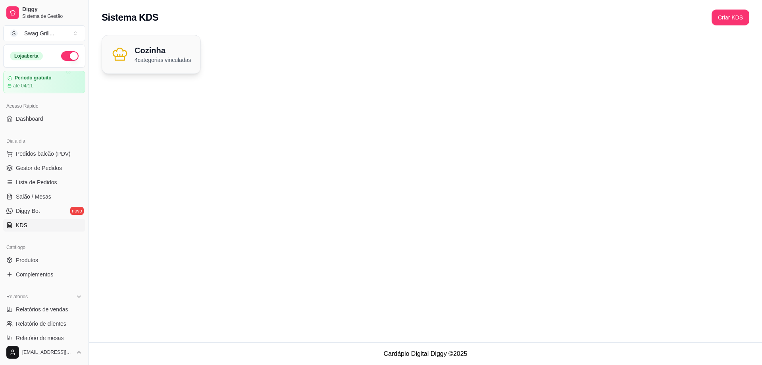
click at [169, 63] on p "4 categorias vinculadas" at bounding box center [162, 60] width 56 height 8
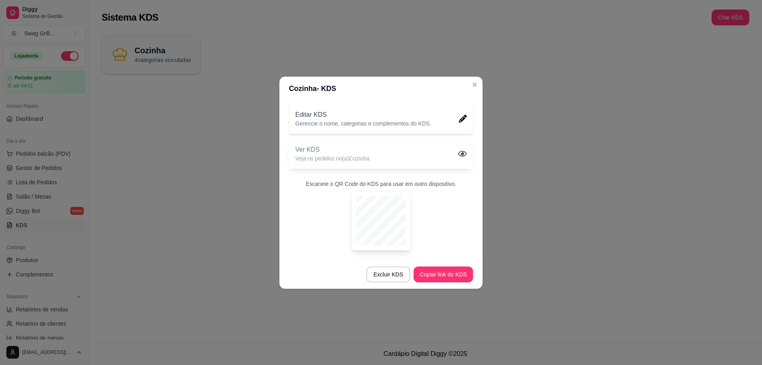
click at [355, 159] on p "Veja os pedidos no(a) Cozinha ." at bounding box center [333, 158] width 76 height 8
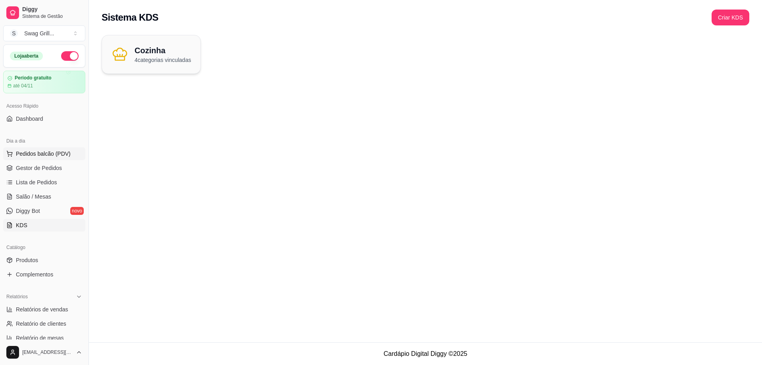
click at [47, 155] on span "Pedidos balcão (PDV)" at bounding box center [43, 154] width 55 height 8
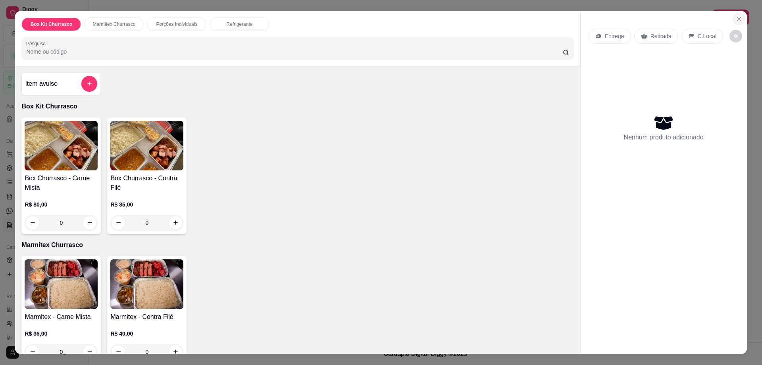
click at [737, 19] on icon "Close" at bounding box center [739, 19] width 6 height 6
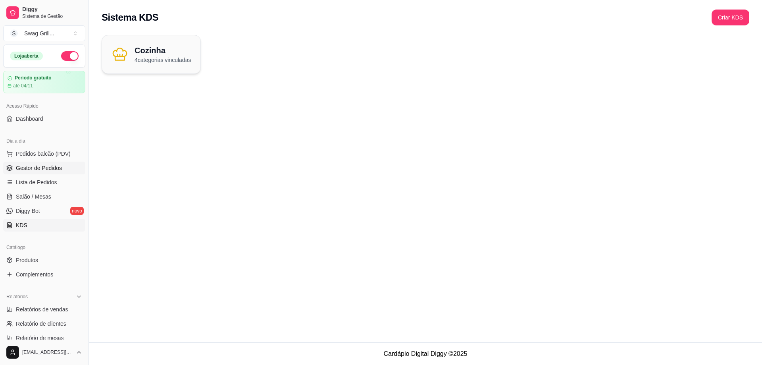
click at [44, 169] on span "Gestor de Pedidos" at bounding box center [39, 168] width 46 height 8
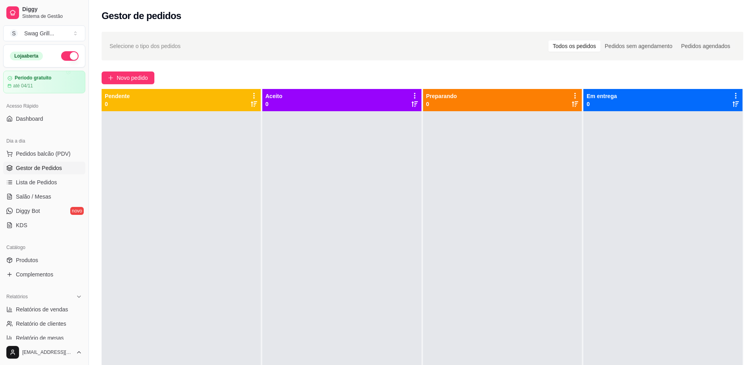
click at [364, 77] on div "Novo pedido" at bounding box center [423, 77] width 642 height 13
click at [215, 219] on div at bounding box center [181, 293] width 159 height 365
click at [225, 192] on div at bounding box center [181, 293] width 159 height 365
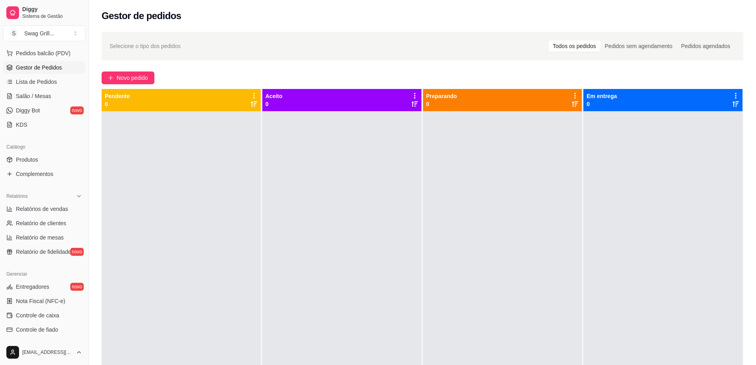
scroll to position [159, 0]
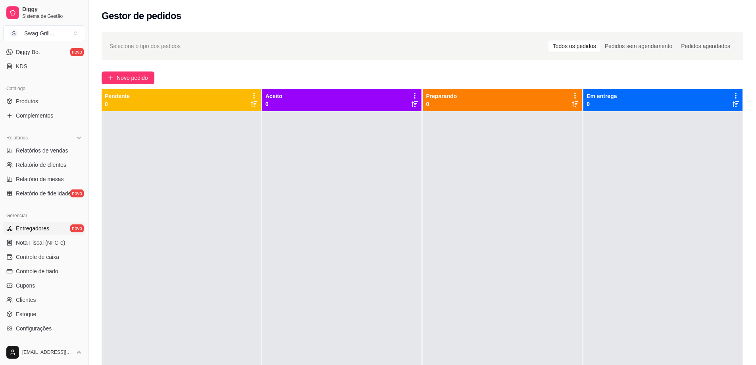
click at [34, 230] on span "Entregadores" at bounding box center [32, 228] width 33 height 8
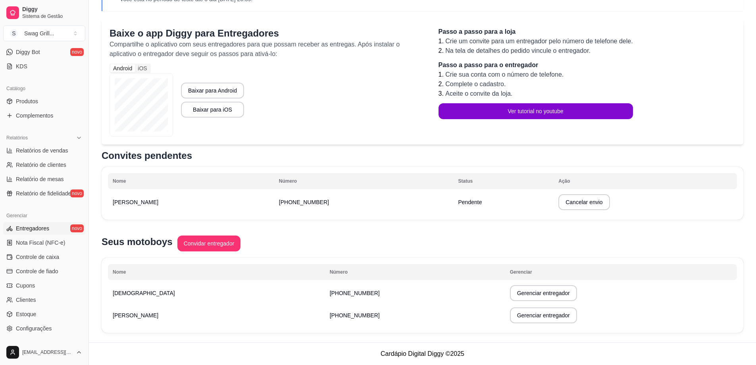
scroll to position [58, 0]
click at [301, 250] on div "Seus motoboys Convidar entregador" at bounding box center [423, 243] width 642 height 17
click at [208, 246] on button "Convidar entregador" at bounding box center [208, 243] width 61 height 15
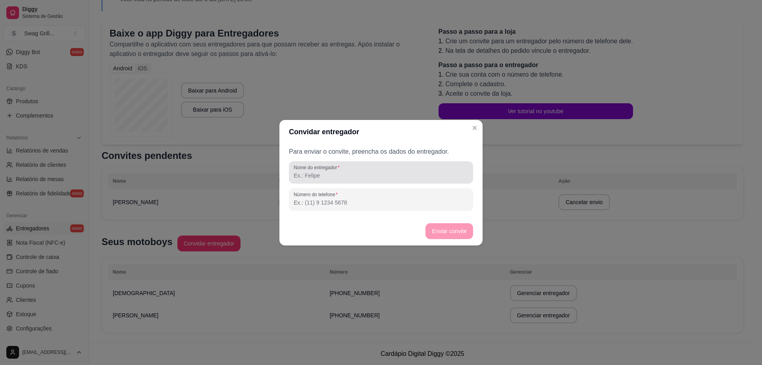
click at [318, 180] on div "Nome do entregador" at bounding box center [381, 172] width 184 height 22
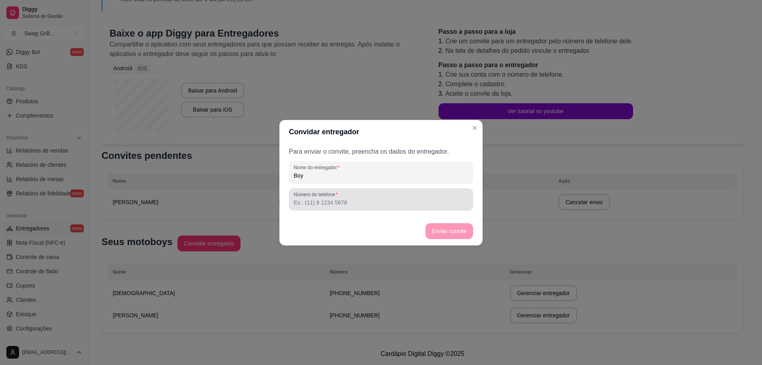
type input "Boy"
click at [325, 208] on div "Número do telefone" at bounding box center [381, 199] width 184 height 22
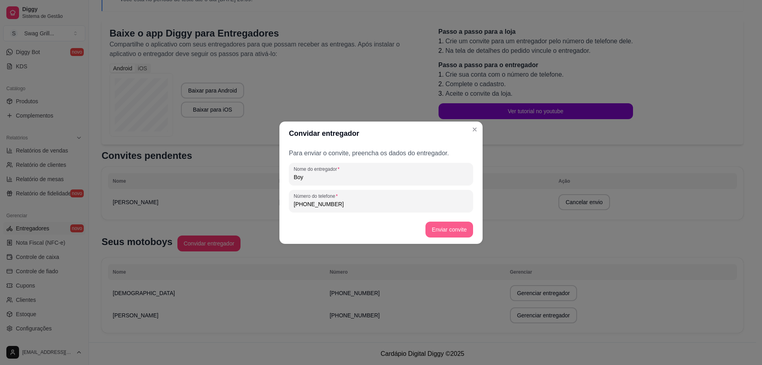
type input "(12) 9 9181-9184"
click at [437, 228] on button "Enviar convite" at bounding box center [449, 229] width 48 height 16
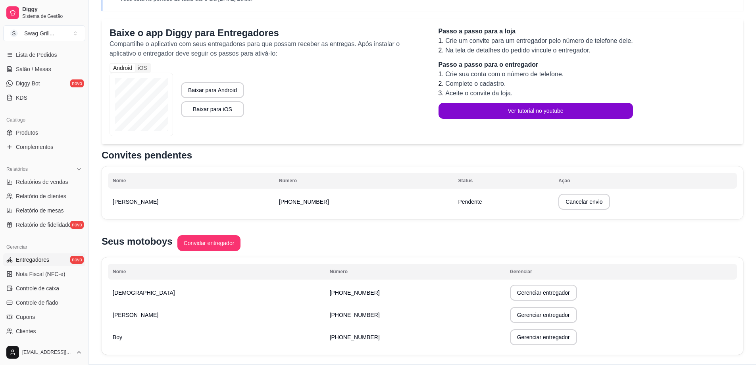
scroll to position [0, 0]
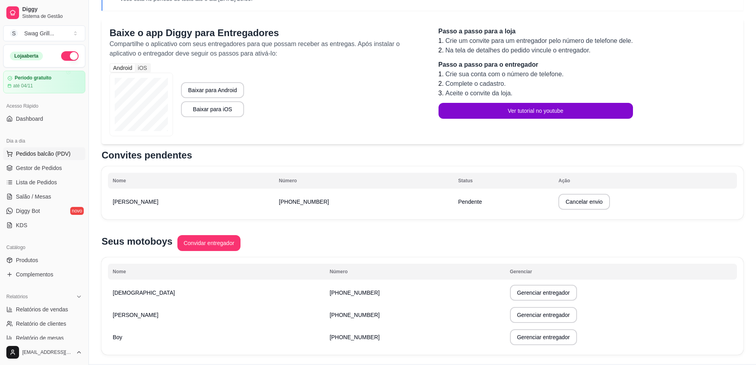
click at [43, 155] on span "Pedidos balcão (PDV)" at bounding box center [43, 154] width 55 height 8
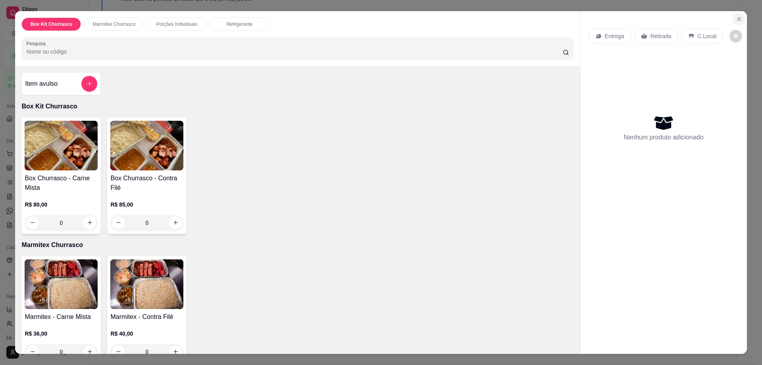
click at [736, 20] on icon "Close" at bounding box center [739, 19] width 6 height 6
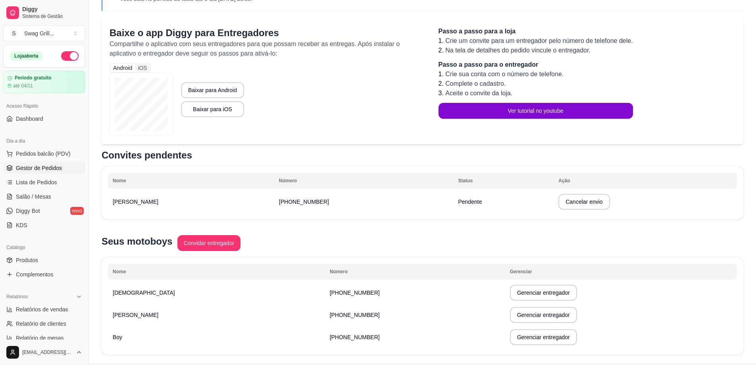
click at [39, 167] on span "Gestor de Pedidos" at bounding box center [39, 168] width 46 height 8
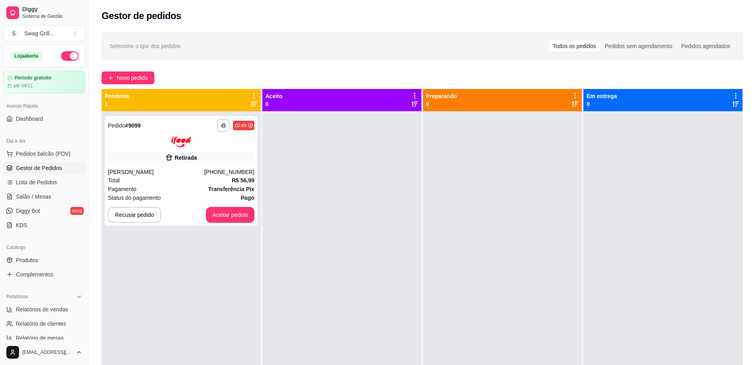
click at [210, 277] on div "**********" at bounding box center [181, 293] width 159 height 365
click at [233, 217] on button "Aceitar pedido" at bounding box center [230, 215] width 48 height 16
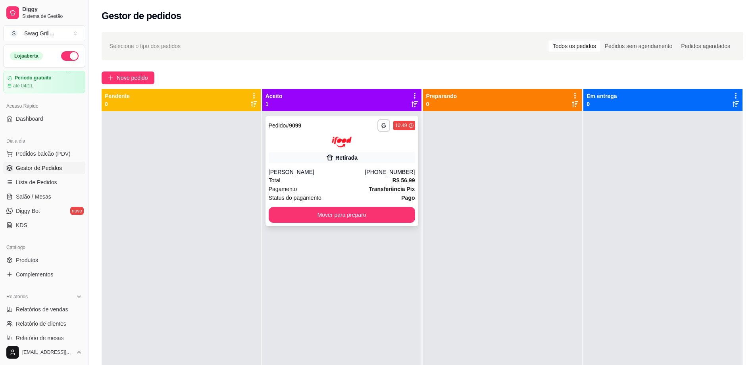
click at [296, 150] on div "**********" at bounding box center [341, 171] width 153 height 110
click at [144, 195] on div at bounding box center [181, 293] width 159 height 365
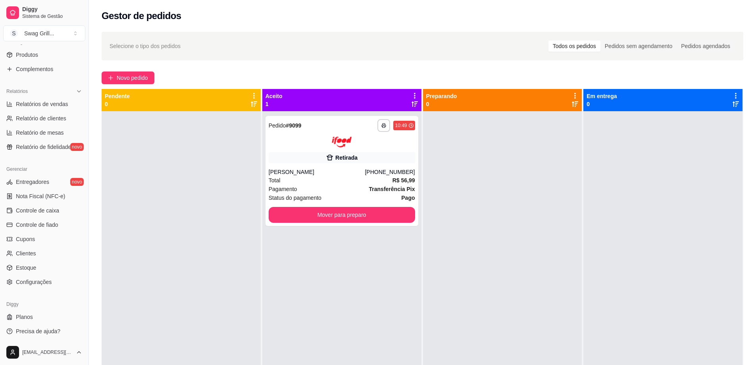
scroll to position [206, 0]
click at [49, 282] on span "Configurações" at bounding box center [34, 281] width 36 height 8
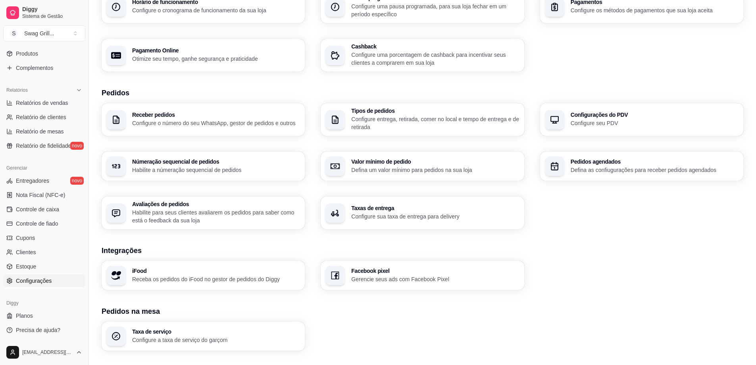
scroll to position [119, 0]
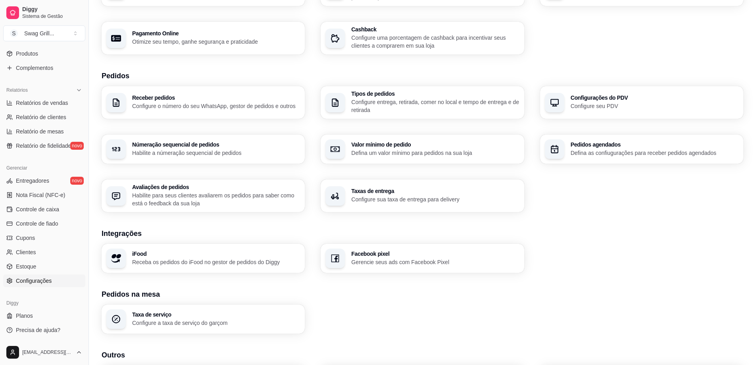
click at [215, 258] on p "Receba os pedidos do iFood no gestor de pedidos do Diggy" at bounding box center [216, 262] width 168 height 8
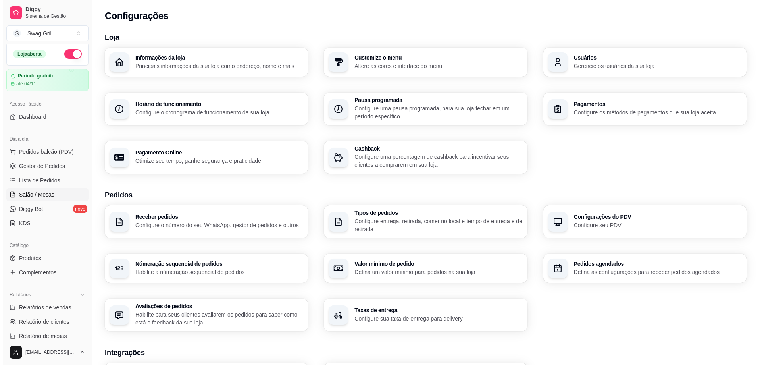
scroll to position [0, 0]
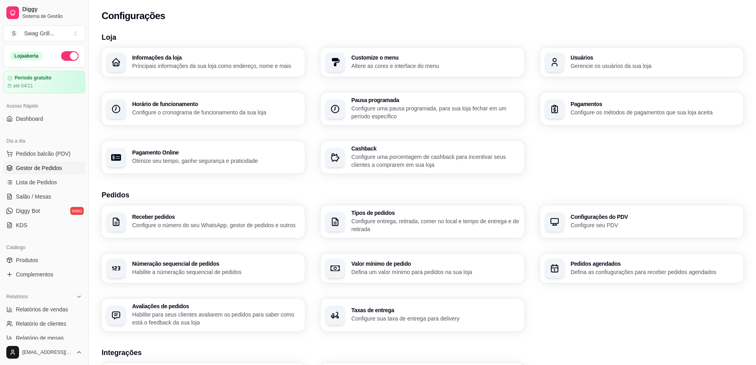
click at [39, 170] on span "Gestor de Pedidos" at bounding box center [39, 168] width 46 height 8
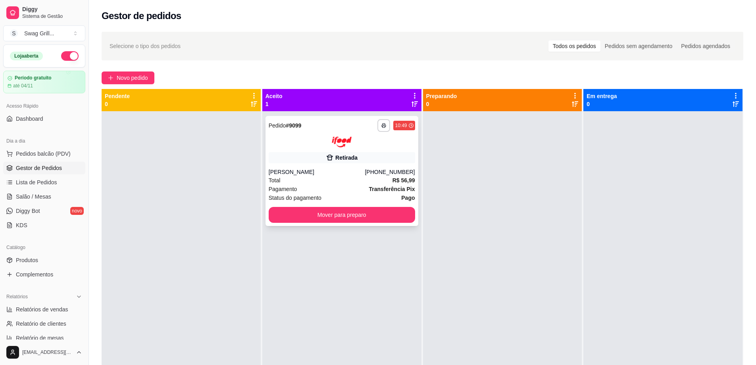
click at [363, 152] on div "Retirada" at bounding box center [342, 157] width 146 height 11
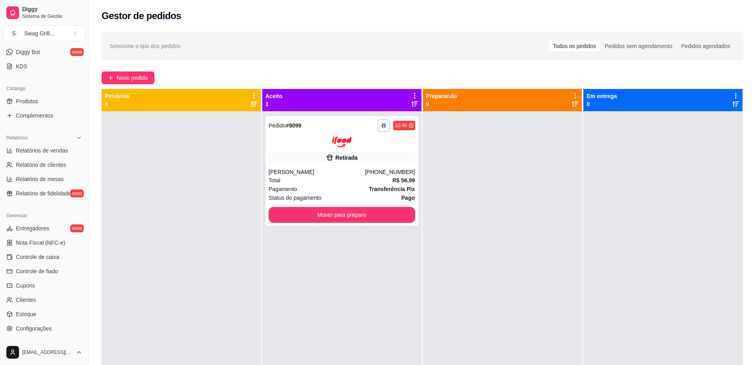
scroll to position [206, 0]
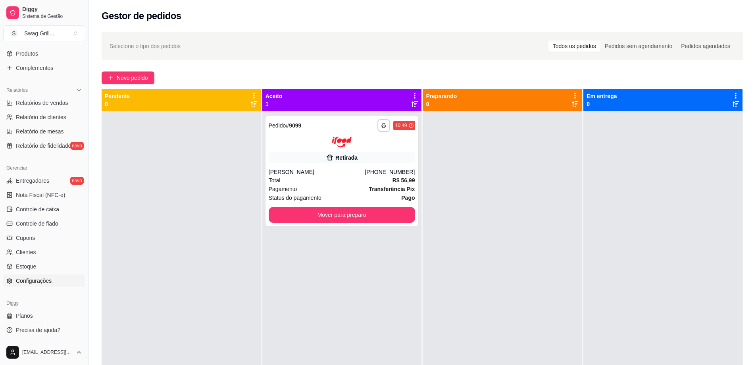
click at [41, 282] on span "Configurações" at bounding box center [34, 281] width 36 height 8
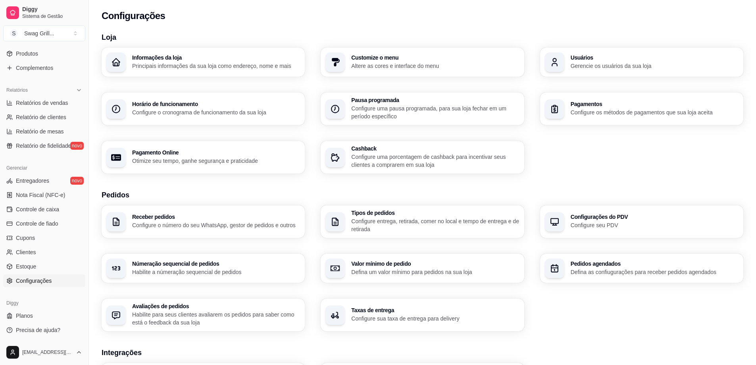
click at [259, 52] on div "Informações da loja Principais informações da sua loja como endereço, nome e ma…" at bounding box center [203, 62] width 203 height 29
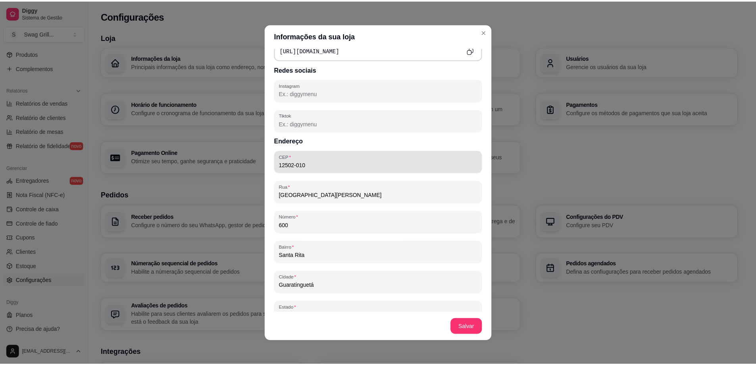
scroll to position [119, 0]
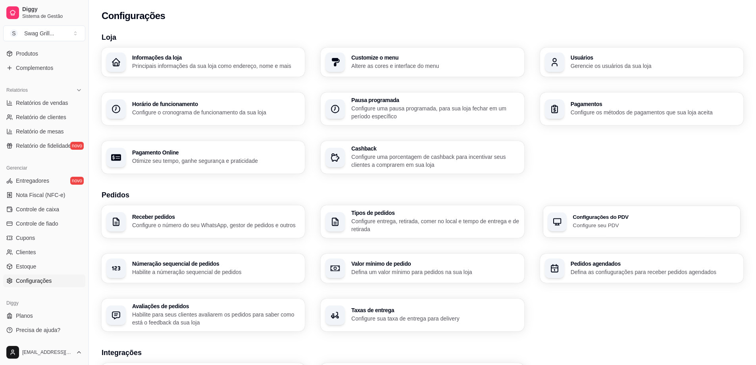
click at [578, 211] on div "Configurações do PDV Configure seu PDV" at bounding box center [641, 222] width 197 height 32
click at [417, 221] on p "Configure entrega, retirada, comer no local e tempo de entrega e de retirada" at bounding box center [435, 225] width 168 height 16
click at [168, 216] on h3 "Receber pedidos" at bounding box center [215, 217] width 163 height 6
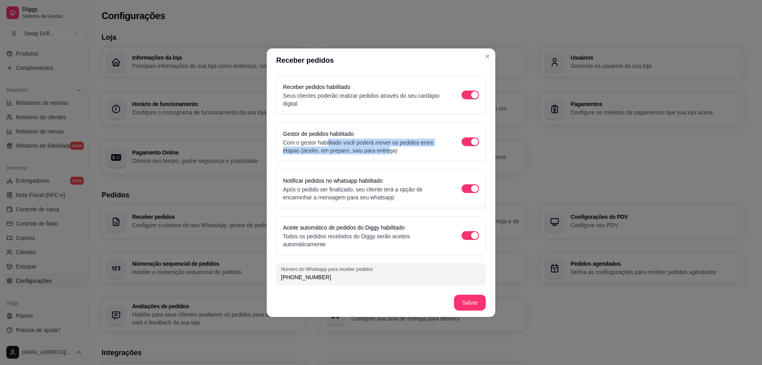
drag, startPoint x: 328, startPoint y: 143, endPoint x: 387, endPoint y: 147, distance: 59.6
click at [387, 147] on p "Com o gestor habilitado você poderá mover os pedidos entre etapas (aceito, em p…" at bounding box center [364, 146] width 163 height 16
click at [361, 153] on p "Com o gestor habilitado você poderá mover os pedidos entre etapas (aceito, em p…" at bounding box center [364, 146] width 163 height 16
drag, startPoint x: 352, startPoint y: 180, endPoint x: 374, endPoint y: 181, distance: 22.6
click at [374, 181] on label "Notificar pedidos no whatsapp habilitado" at bounding box center [333, 180] width 100 height 6
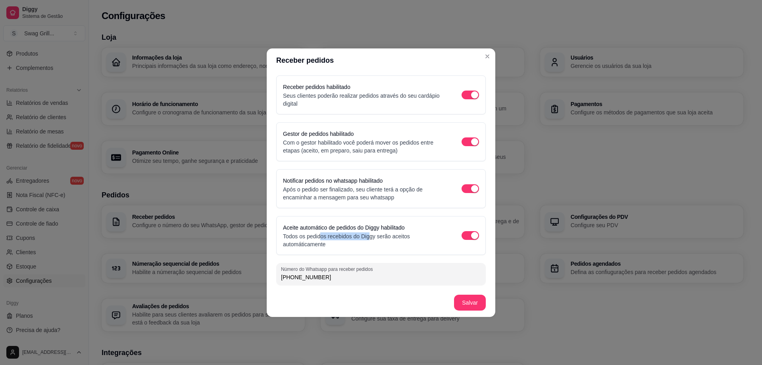
drag, startPoint x: 332, startPoint y: 232, endPoint x: 369, endPoint y: 232, distance: 36.5
click at [369, 232] on p "Todos os pedidos recebidos do Diggy serão aceitos automáticamente" at bounding box center [364, 240] width 163 height 16
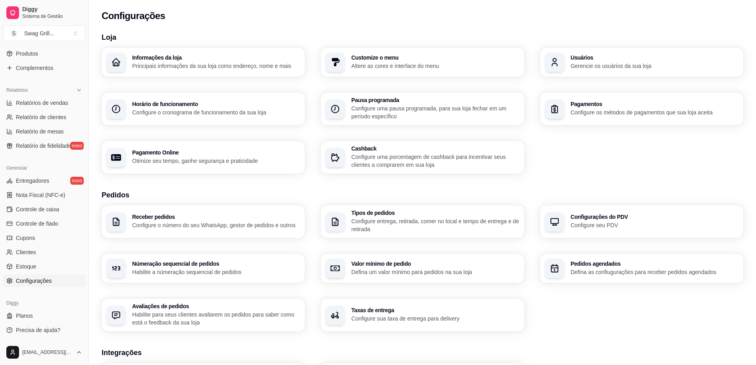
click at [374, 217] on p "Configure entrega, retirada, comer no local e tempo de entrega e de retirada" at bounding box center [435, 225] width 168 height 16
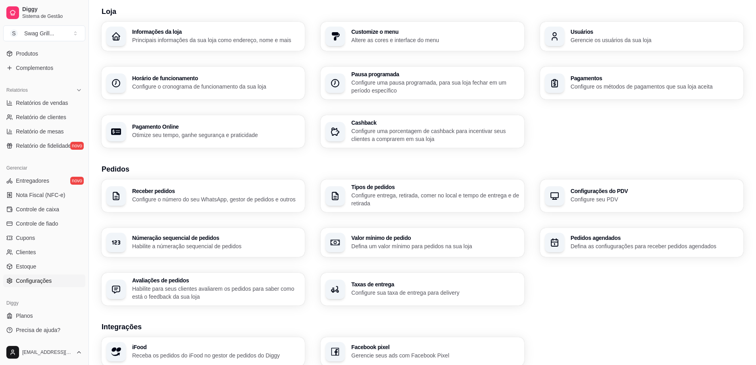
scroll to position [40, 0]
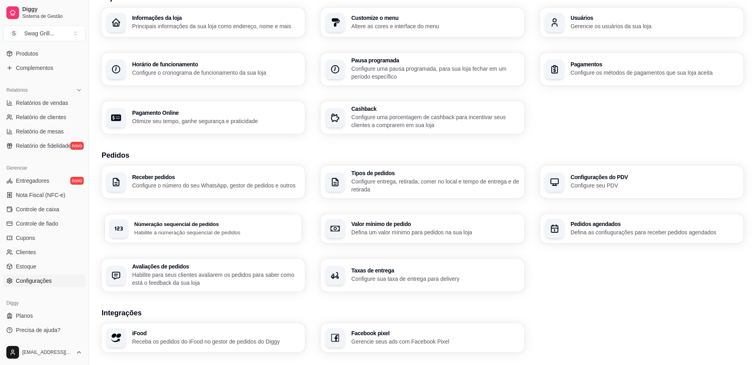
click at [221, 232] on p "Habilite a númeração sequencial de pedidos" at bounding box center [215, 232] width 163 height 8
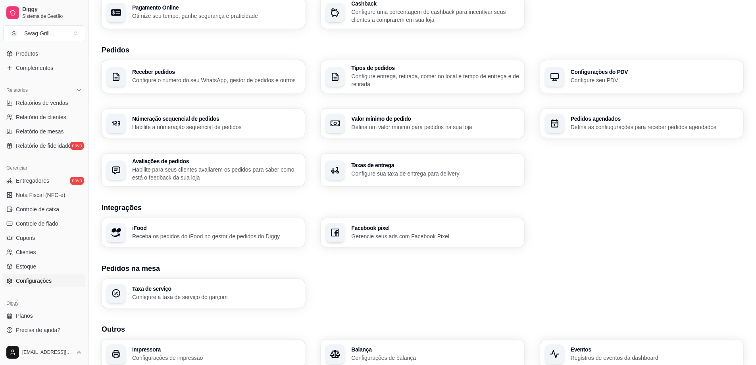
scroll to position [181, 0]
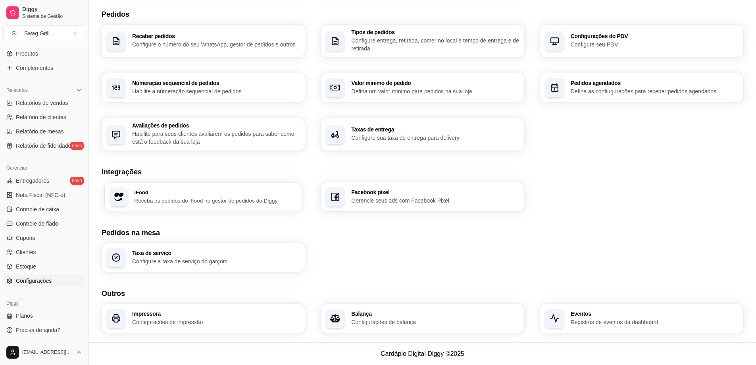
click at [217, 200] on p "Receba os pedidos do iFood no gestor de pedidos do Diggy" at bounding box center [215, 200] width 163 height 8
click at [599, 313] on h3 "Eventos" at bounding box center [653, 314] width 163 height 6
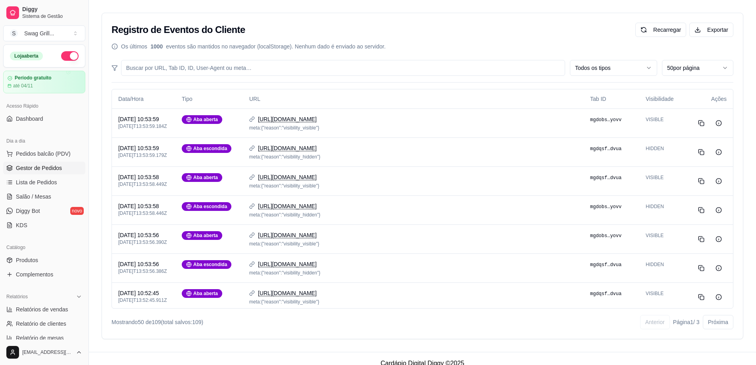
click at [36, 171] on span "Gestor de Pedidos" at bounding box center [39, 168] width 46 height 8
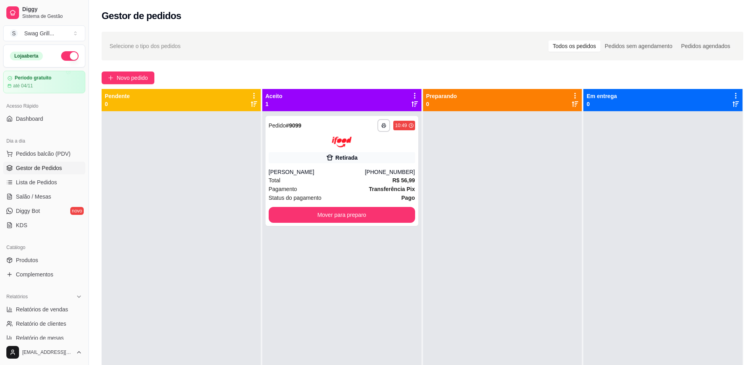
click at [205, 242] on div at bounding box center [181, 293] width 159 height 365
click at [515, 251] on div at bounding box center [502, 293] width 159 height 365
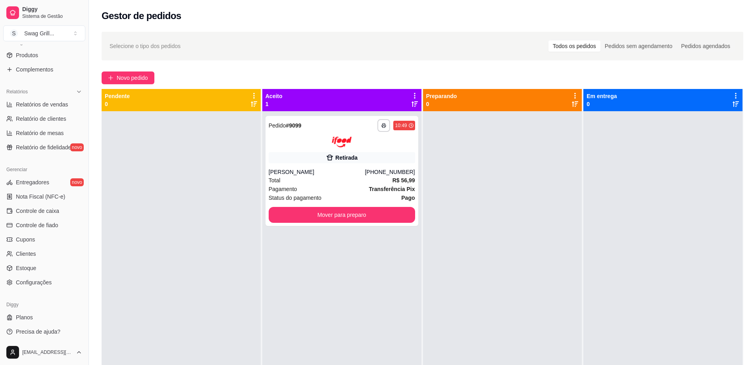
scroll to position [206, 0]
click at [51, 212] on span "Controle de caixa" at bounding box center [37, 209] width 43 height 8
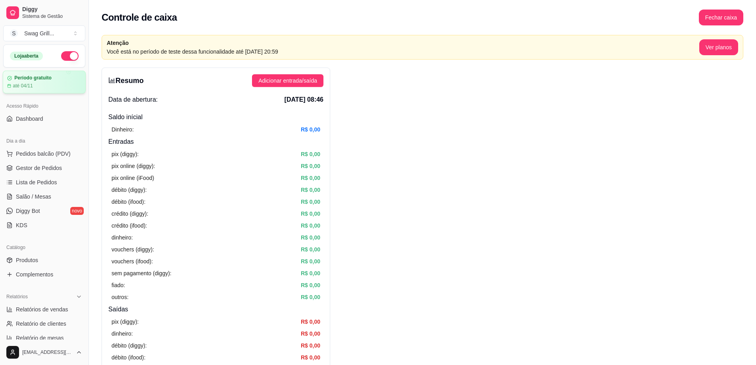
click at [46, 84] on div "até 04/11" at bounding box center [44, 86] width 74 height 6
click at [42, 165] on span "Gestor de Pedidos" at bounding box center [39, 168] width 46 height 8
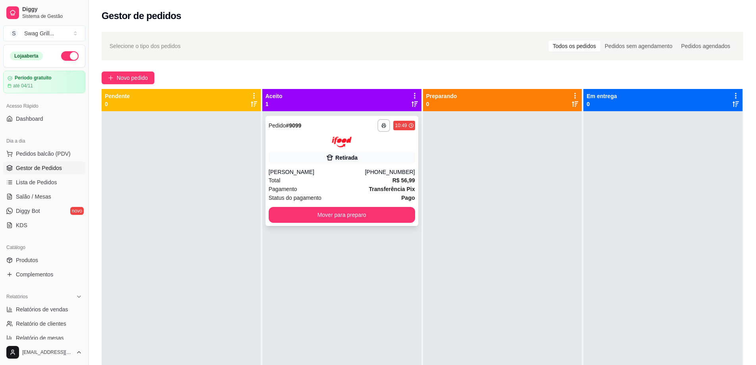
click at [301, 139] on div at bounding box center [342, 141] width 146 height 11
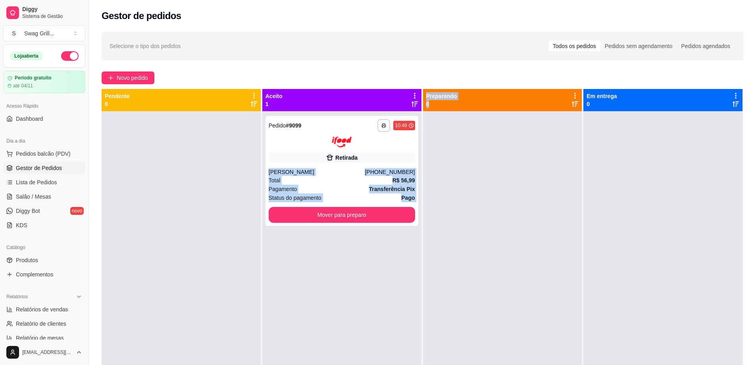
drag, startPoint x: 357, startPoint y: 153, endPoint x: 463, endPoint y: 150, distance: 105.6
click at [463, 150] on div "**********" at bounding box center [423, 271] width 642 height 365
click at [319, 249] on div "**********" at bounding box center [341, 293] width 159 height 365
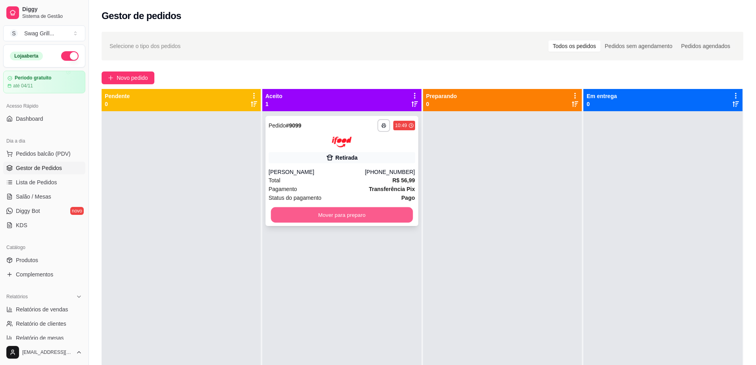
click at [330, 217] on button "Mover para preparo" at bounding box center [342, 214] width 142 height 15
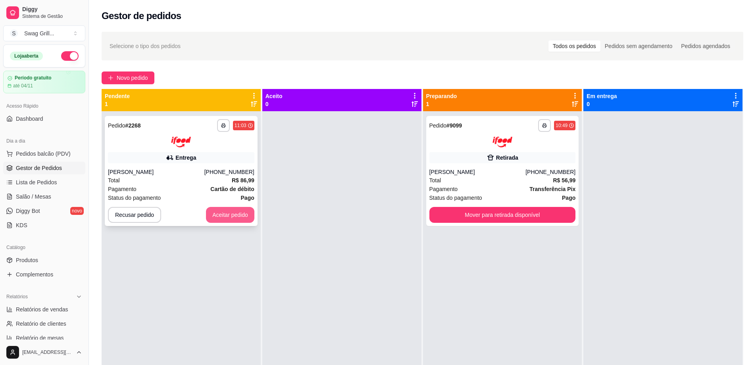
click at [225, 216] on button "Aceitar pedido" at bounding box center [230, 215] width 48 height 16
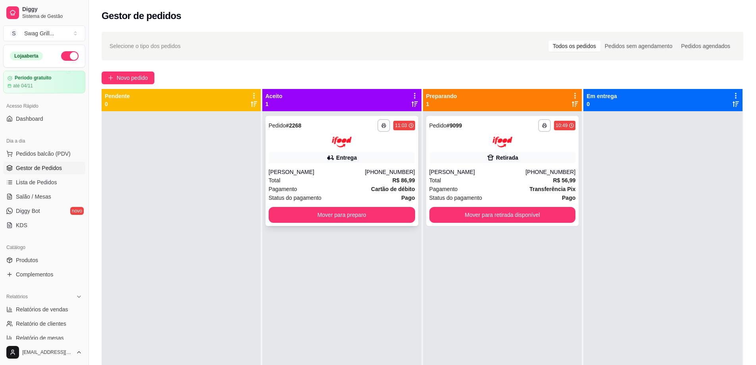
click at [309, 146] on div at bounding box center [342, 141] width 146 height 11
click at [346, 214] on button "Mover para preparo" at bounding box center [342, 214] width 142 height 15
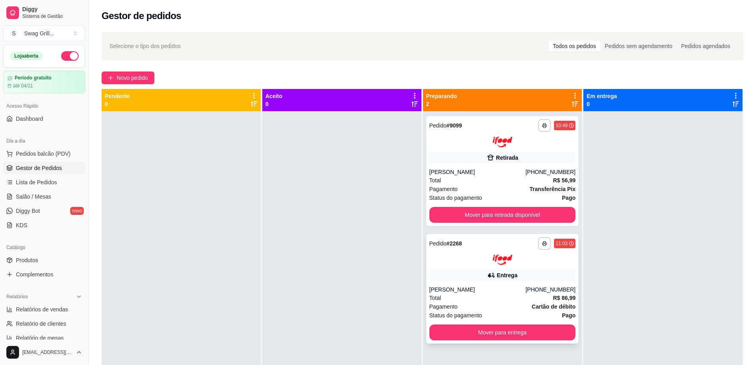
click at [454, 277] on div "Entrega" at bounding box center [502, 274] width 146 height 11
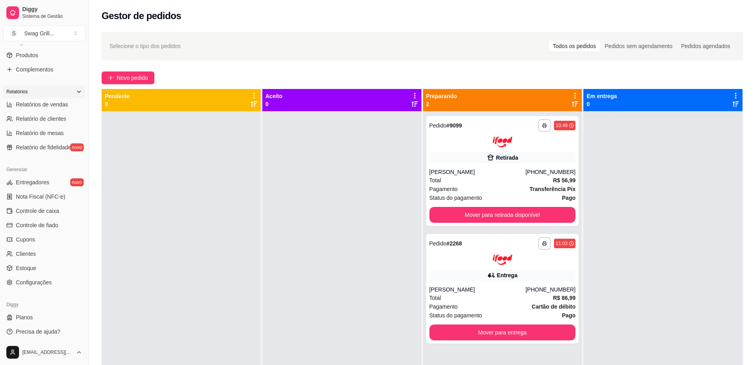
scroll to position [206, 0]
click at [40, 281] on span "Configurações" at bounding box center [34, 281] width 36 height 8
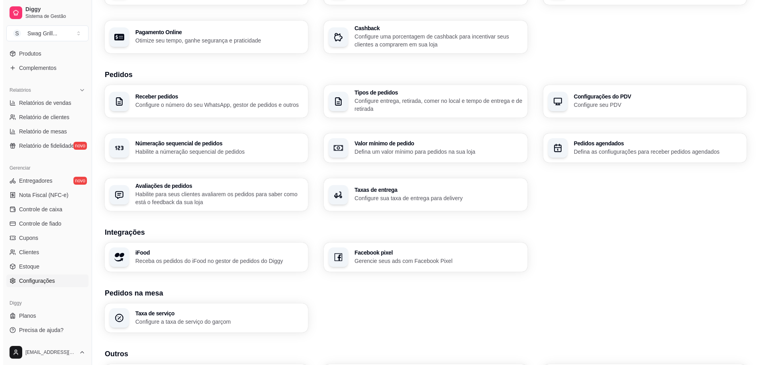
scroll to position [181, 0]
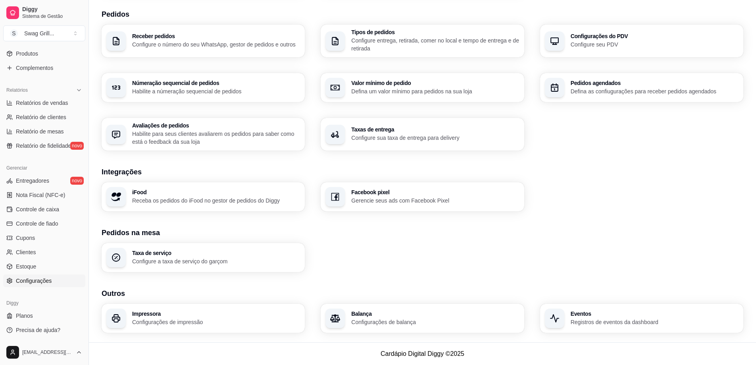
click at [212, 308] on div "Impressora Configurações de impressão" at bounding box center [203, 318] width 203 height 29
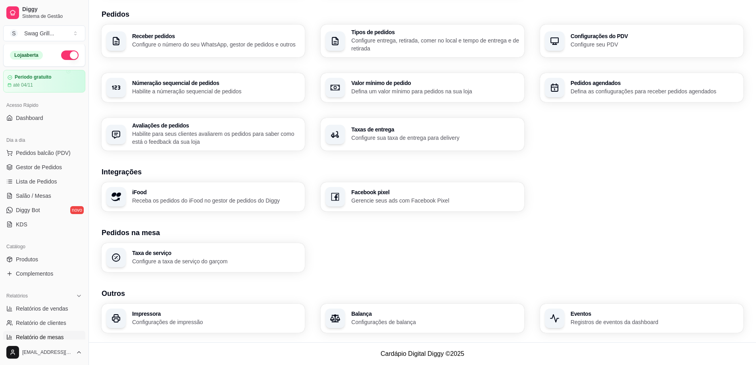
scroll to position [0, 0]
click at [46, 166] on span "Gestor de Pedidos" at bounding box center [39, 168] width 46 height 8
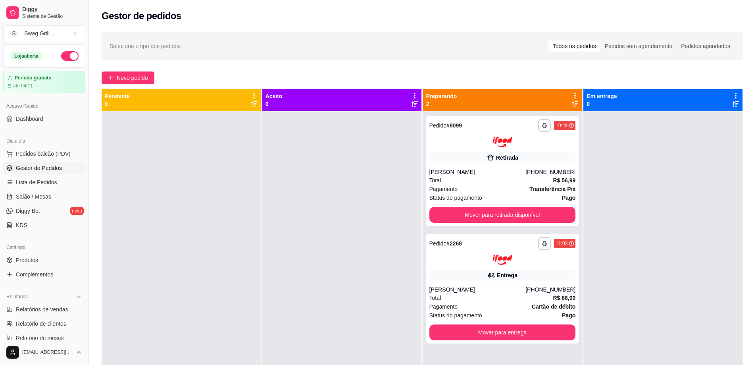
click at [687, 209] on div at bounding box center [662, 293] width 159 height 365
click at [280, 228] on div at bounding box center [341, 293] width 159 height 365
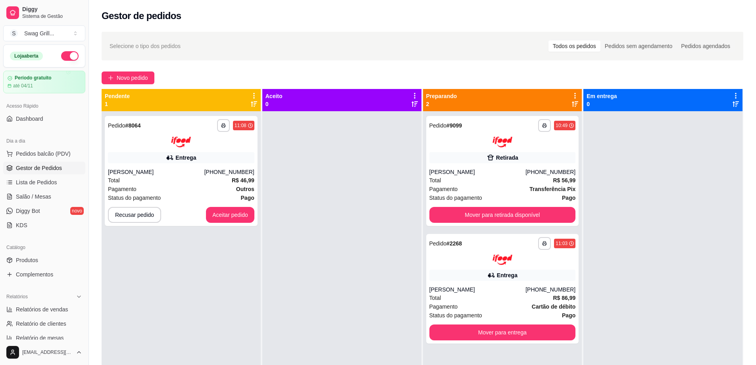
click at [228, 247] on div "**********" at bounding box center [181, 293] width 159 height 365
click at [227, 218] on button "Aceitar pedido" at bounding box center [230, 215] width 48 height 16
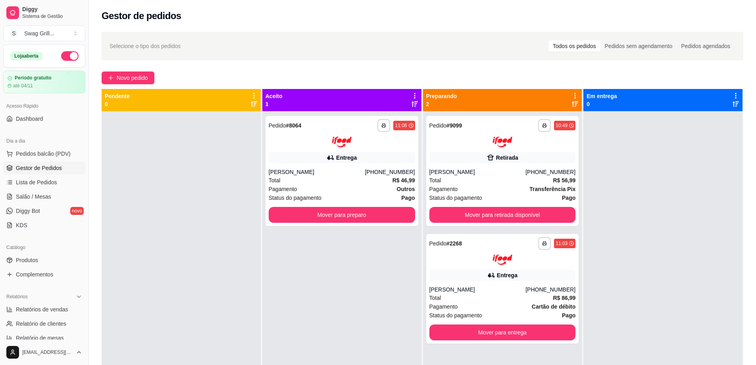
scroll to position [9, 0]
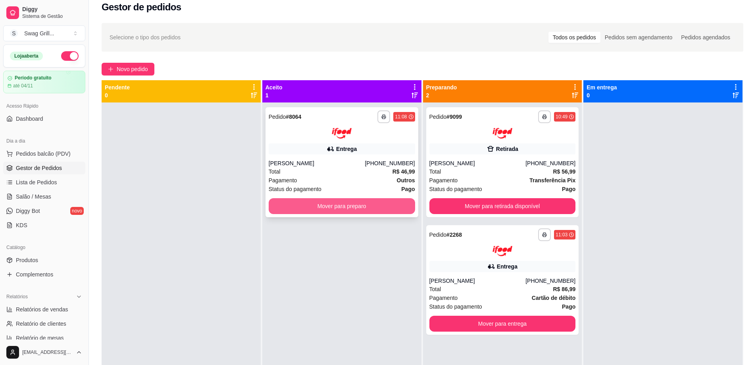
click at [323, 209] on button "Mover para preparo" at bounding box center [342, 206] width 146 height 16
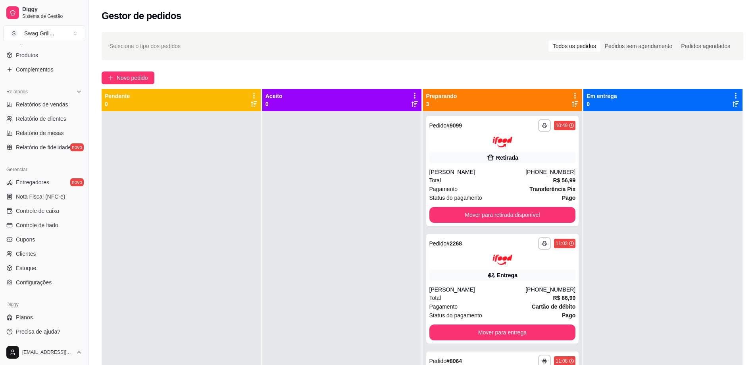
scroll to position [206, 0]
click at [30, 282] on span "Configurações" at bounding box center [34, 281] width 36 height 8
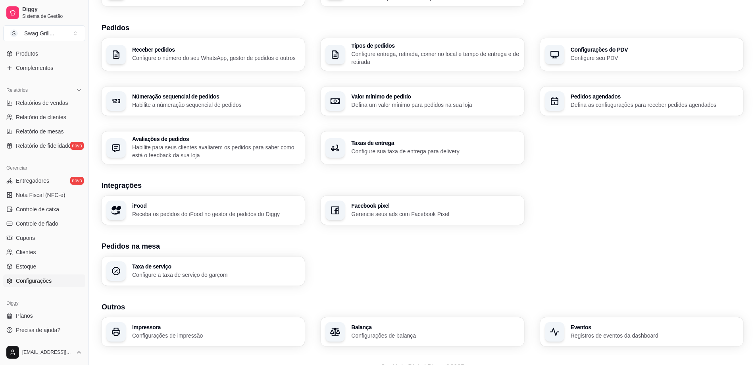
scroll to position [181, 0]
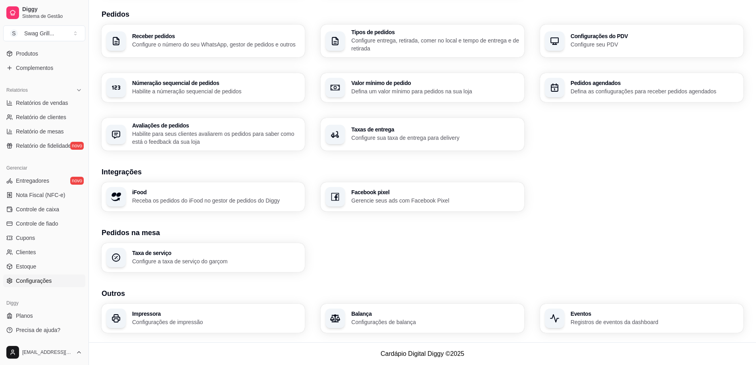
click at [618, 242] on section "Pedidos na mesa Taxa de serviço Configure a taxa de serviço do garçom" at bounding box center [423, 249] width 642 height 45
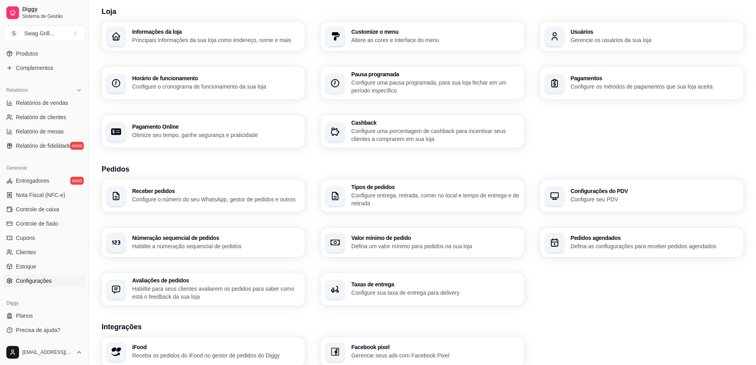
scroll to position [0, 0]
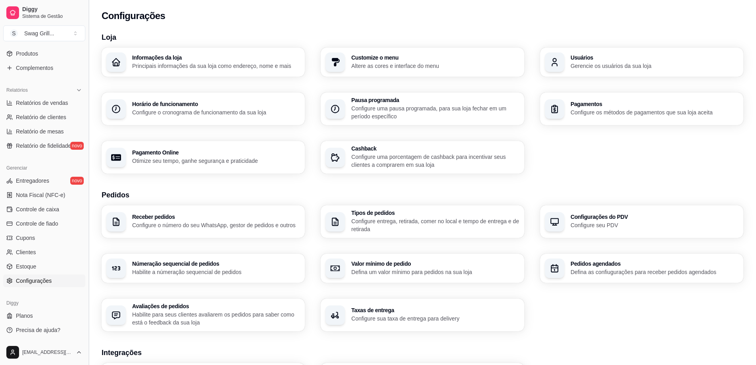
click at [86, 204] on button "Toggle Sidebar" at bounding box center [88, 182] width 6 height 365
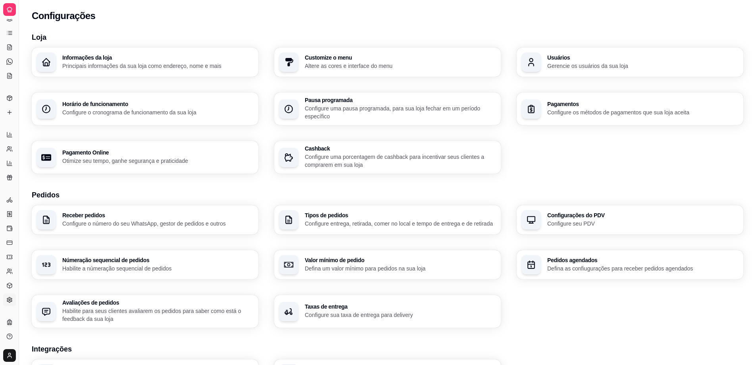
scroll to position [46, 0]
click at [19, 194] on button "Toggle Sidebar" at bounding box center [18, 182] width 6 height 365
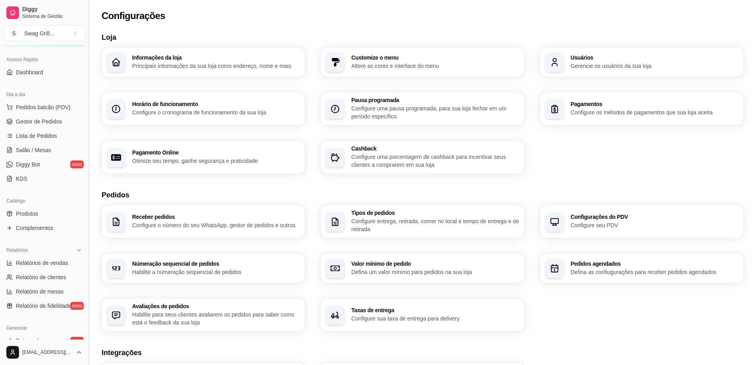
scroll to position [41, 0]
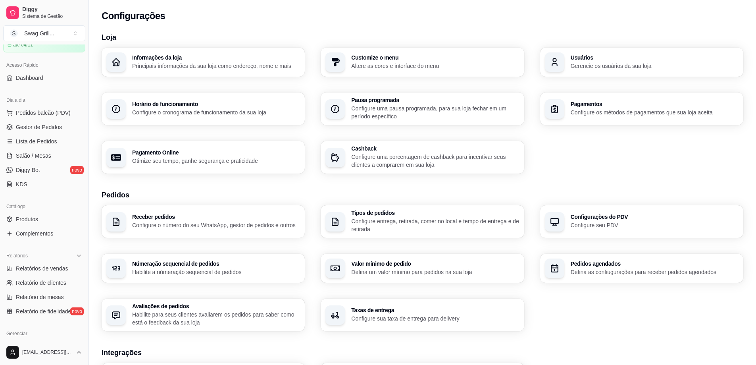
drag, startPoint x: 88, startPoint y: 209, endPoint x: 59, endPoint y: 208, distance: 29.4
click at [59, 208] on div "Diggy Sistema de Gestão S Swag Grill ... Loja aberta Período gratuito até 04/11…" at bounding box center [44, 182] width 88 height 365
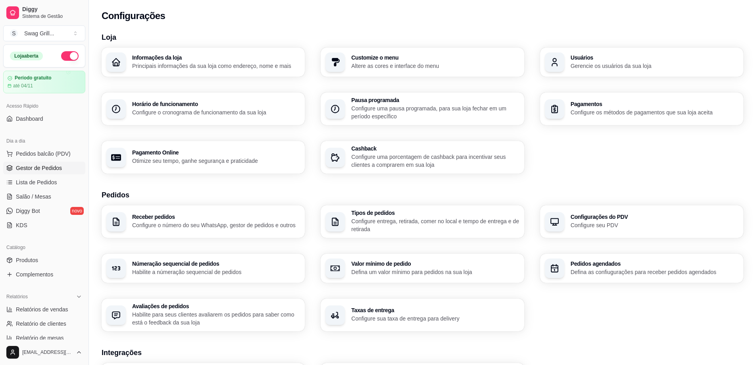
click at [38, 168] on span "Gestor de Pedidos" at bounding box center [39, 168] width 46 height 8
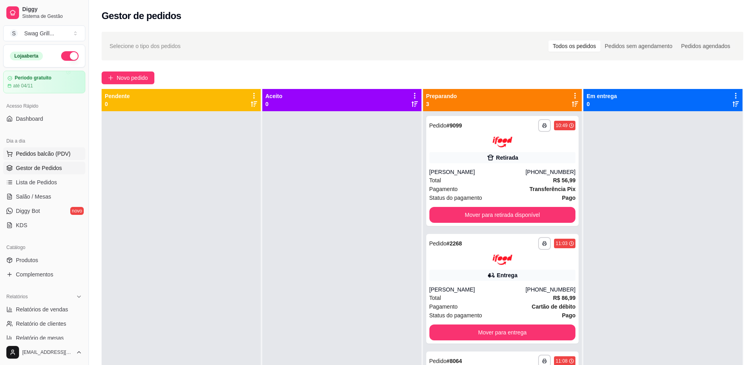
click at [41, 156] on span "Pedidos balcão (PDV)" at bounding box center [43, 154] width 55 height 8
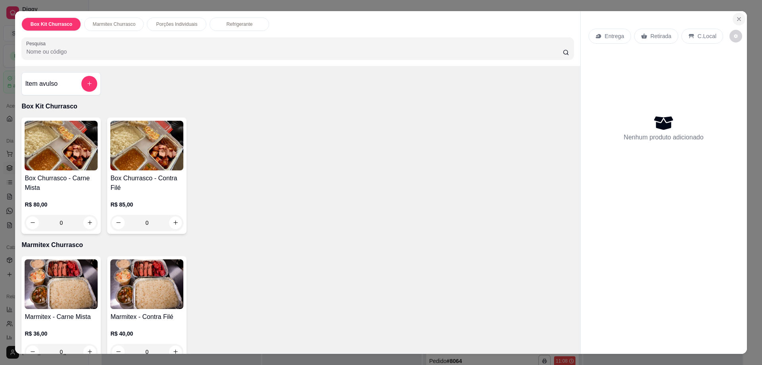
click at [740, 21] on button "Close" at bounding box center [738, 19] width 13 height 13
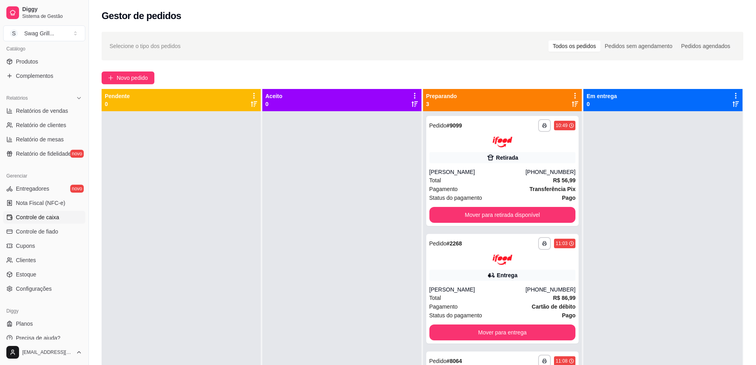
scroll to position [206, 0]
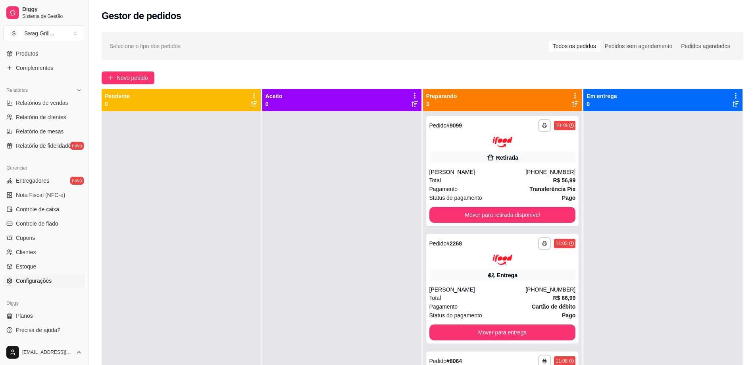
click at [39, 280] on span "Configurações" at bounding box center [34, 281] width 36 height 8
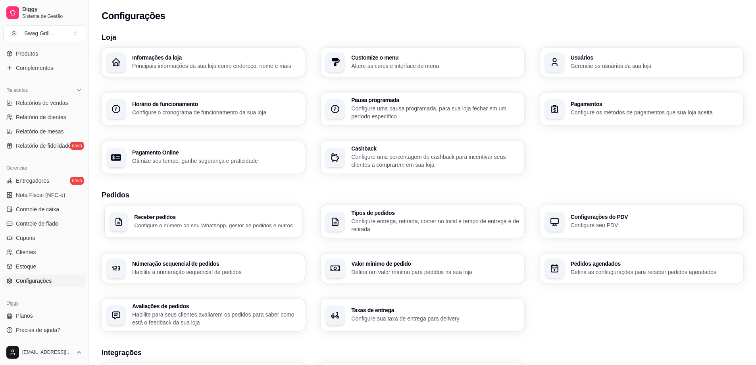
click at [205, 225] on p "Configure o número do seu WhatsApp, gestor de pedidos e outros" at bounding box center [215, 225] width 163 height 8
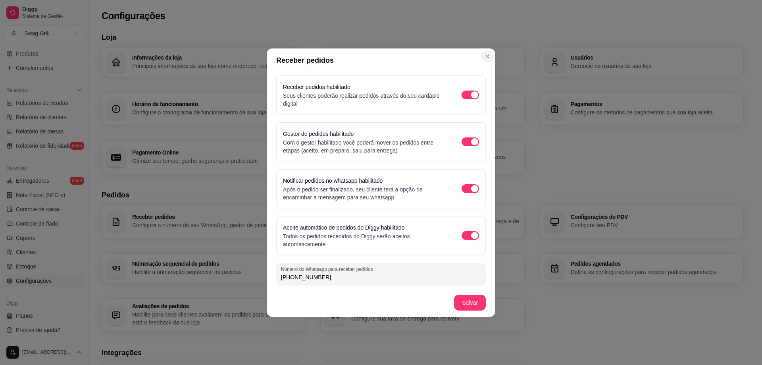
click at [406, 54] on section "Receber pedidos Receber pedidos habilitado Seus clientes poderão realizar pedid…" at bounding box center [381, 182] width 229 height 268
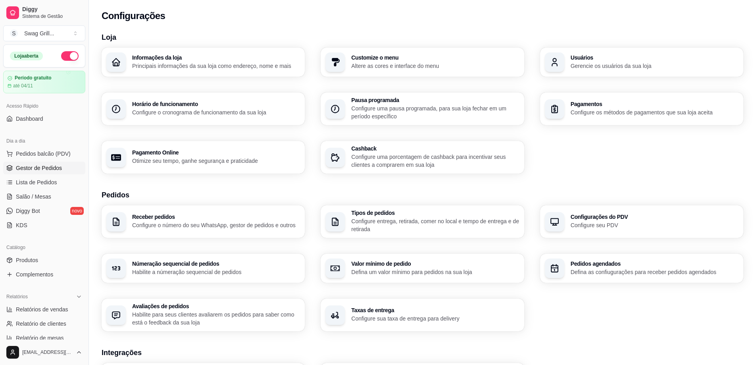
click at [35, 168] on span "Gestor de Pedidos" at bounding box center [39, 168] width 46 height 8
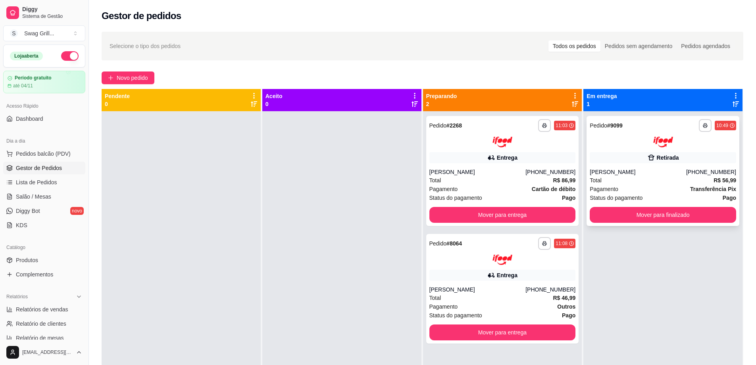
click at [635, 173] on div "[PERSON_NAME]" at bounding box center [638, 172] width 96 height 8
click at [619, 158] on div "Retirada" at bounding box center [663, 157] width 146 height 11
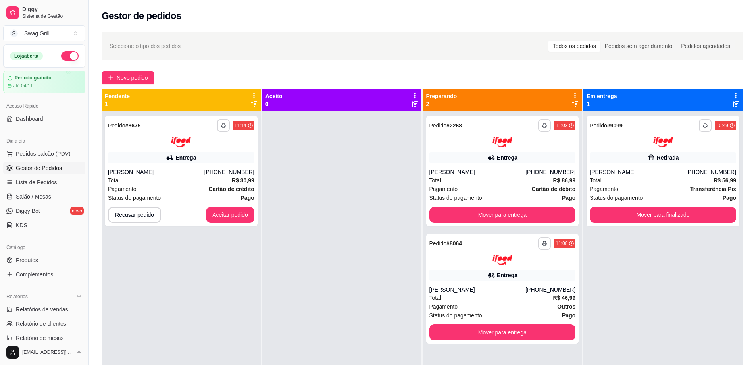
click at [327, 160] on div at bounding box center [341, 293] width 159 height 365
click at [206, 146] on div at bounding box center [181, 141] width 146 height 11
click at [325, 245] on div at bounding box center [341, 293] width 159 height 365
click at [227, 214] on button "Aceitar pedido" at bounding box center [230, 214] width 47 height 15
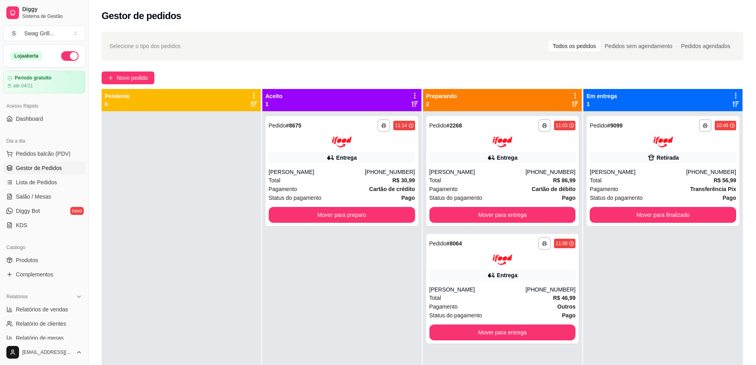
click at [344, 276] on div "**********" at bounding box center [341, 293] width 159 height 365
click at [355, 154] on div "Entrega" at bounding box center [342, 157] width 146 height 11
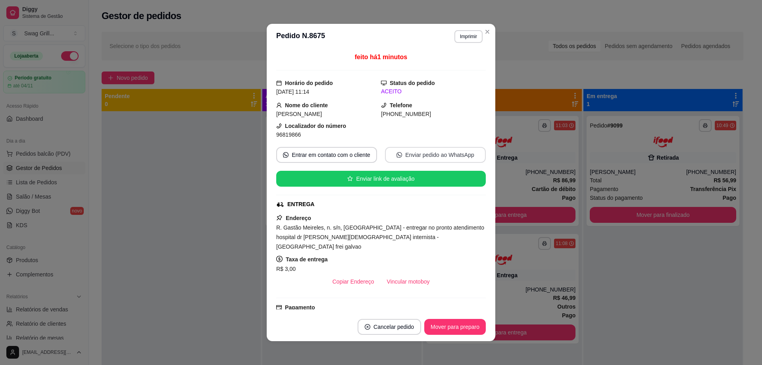
scroll to position [40, 0]
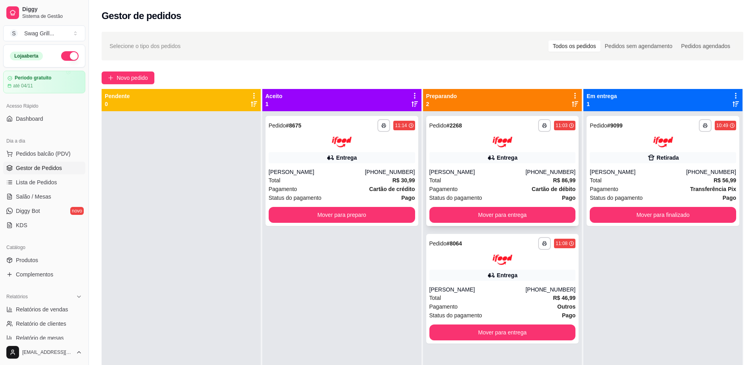
click at [465, 139] on div at bounding box center [502, 141] width 146 height 11
click at [459, 261] on div at bounding box center [502, 259] width 146 height 11
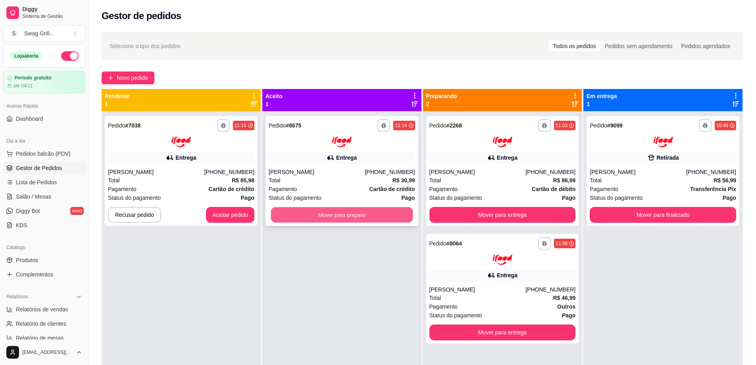
click at [327, 217] on button "Mover para preparo" at bounding box center [342, 214] width 142 height 15
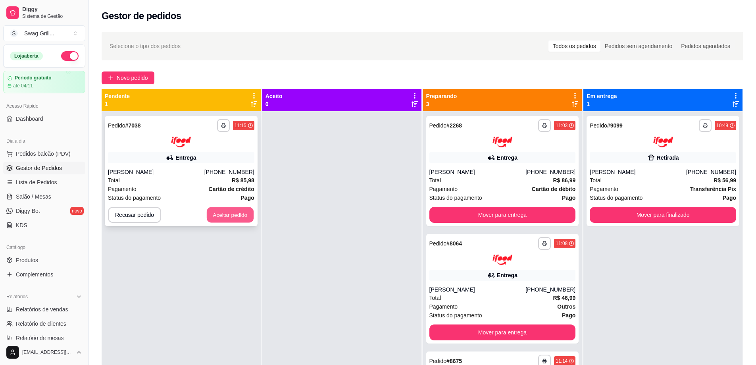
click at [229, 216] on button "Aceitar pedido" at bounding box center [230, 214] width 47 height 15
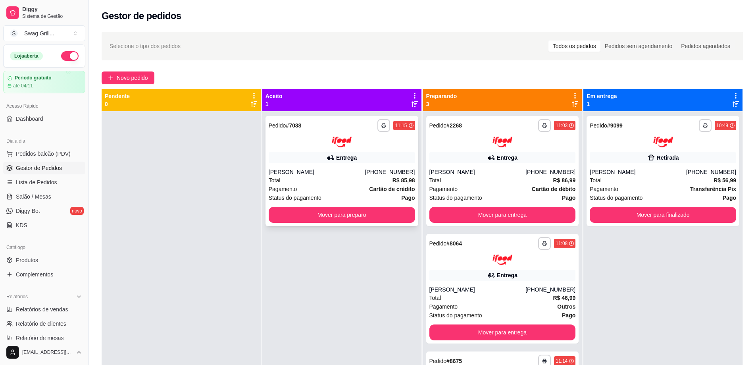
click at [322, 145] on div at bounding box center [342, 141] width 146 height 11
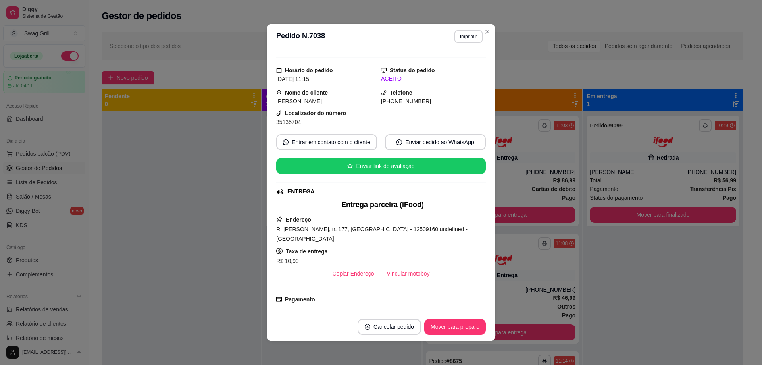
scroll to position [0, 0]
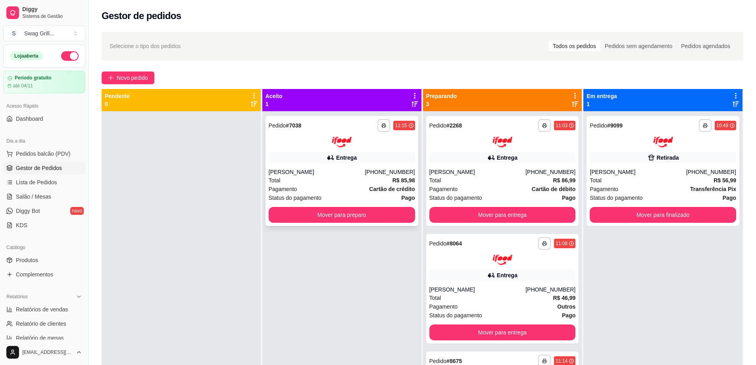
click at [304, 161] on div "Entrega" at bounding box center [342, 157] width 146 height 11
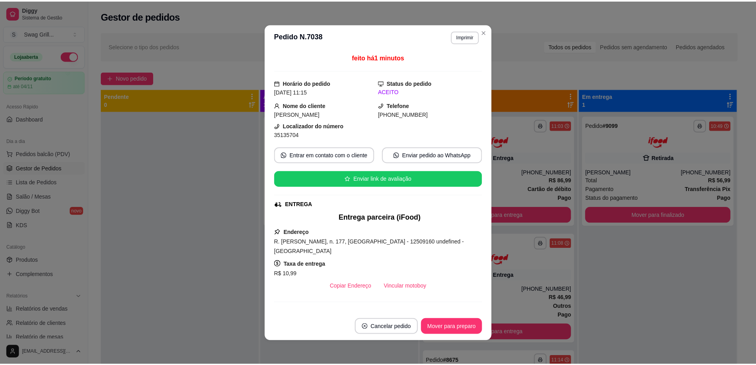
scroll to position [40, 0]
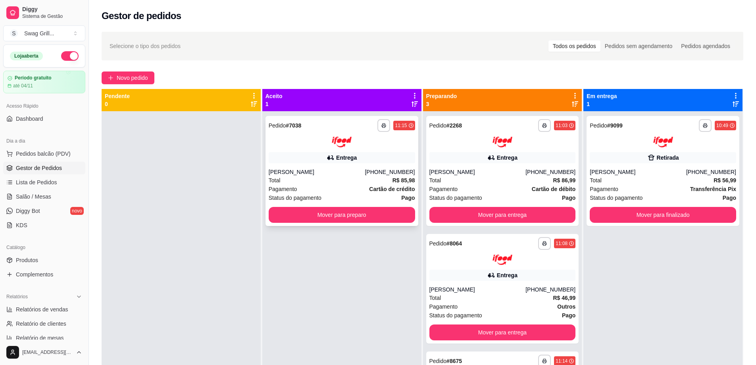
click at [313, 146] on div at bounding box center [342, 141] width 146 height 11
click at [333, 213] on button "Mover para preparo" at bounding box center [342, 215] width 146 height 16
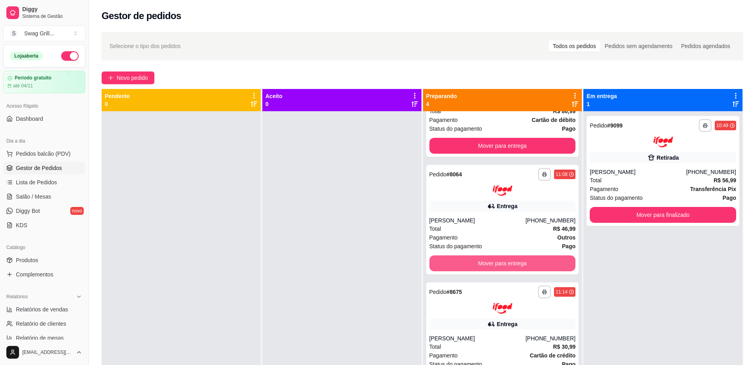
scroll to position [0, 0]
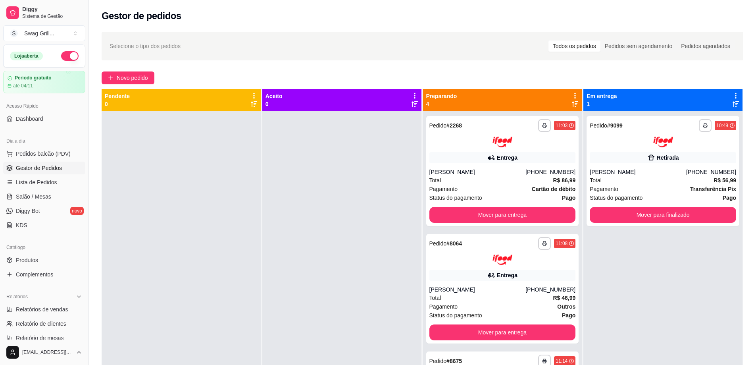
click at [88, 244] on button "Toggle Sidebar" at bounding box center [88, 182] width 6 height 365
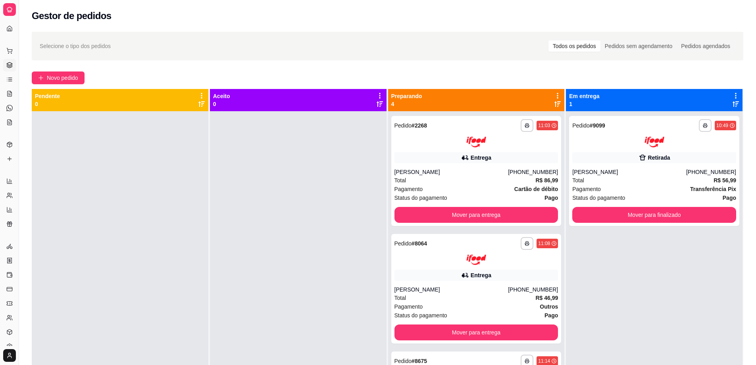
click at [314, 186] on div at bounding box center [298, 293] width 177 height 365
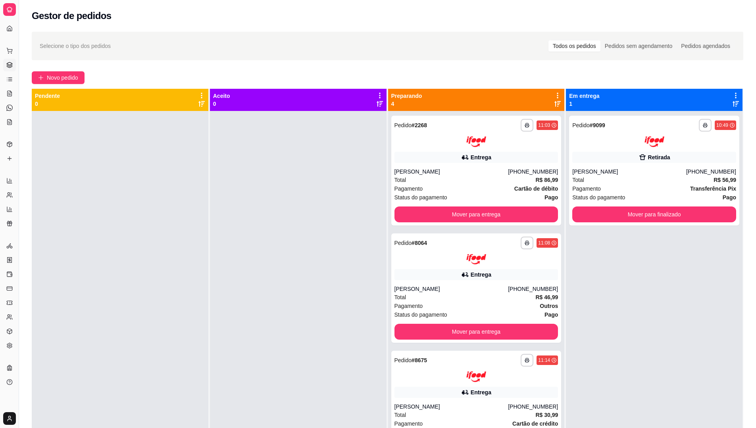
click at [290, 225] on div at bounding box center [298, 325] width 177 height 428
click at [463, 192] on div "Pagamento Cartão de débito" at bounding box center [476, 188] width 164 height 9
click at [482, 213] on button "Mover para entrega" at bounding box center [476, 214] width 159 height 15
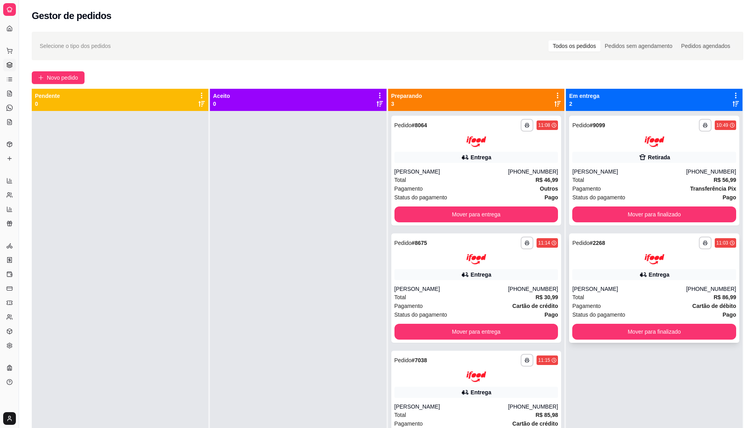
click at [612, 293] on div "[PERSON_NAME]" at bounding box center [629, 289] width 114 height 8
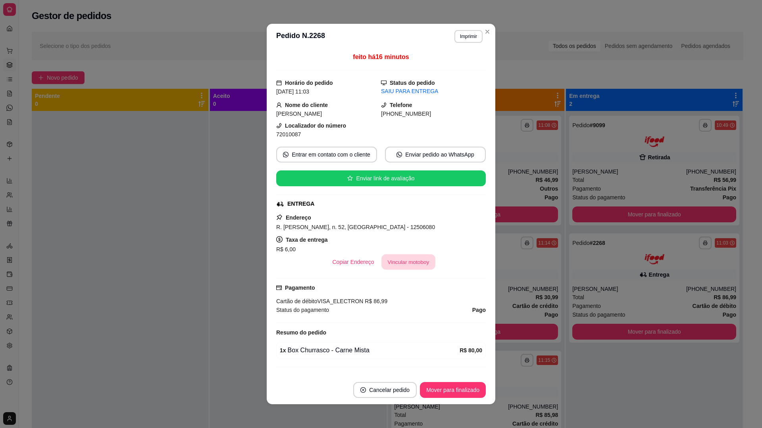
click at [412, 265] on button "Vincular motoboy" at bounding box center [408, 262] width 54 height 15
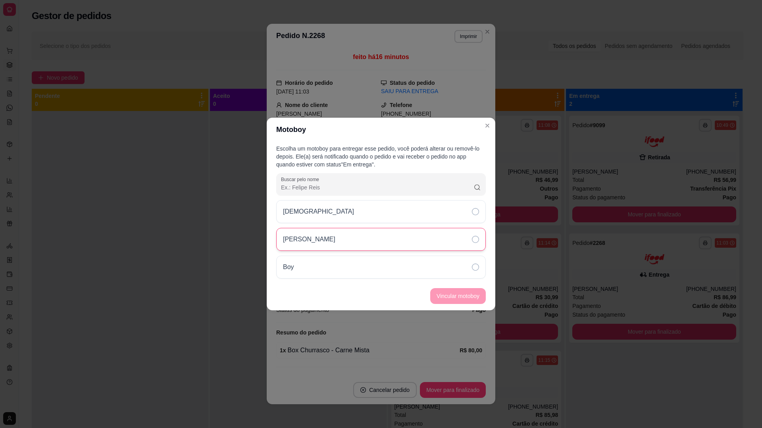
click at [476, 241] on icon at bounding box center [475, 239] width 7 height 7
click at [457, 298] on button "Vincular motoboy" at bounding box center [458, 296] width 54 height 15
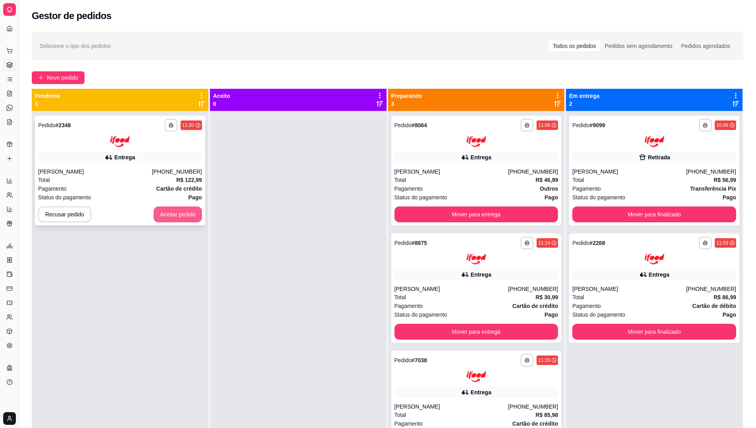
click at [171, 217] on button "Aceitar pedido" at bounding box center [178, 215] width 48 height 16
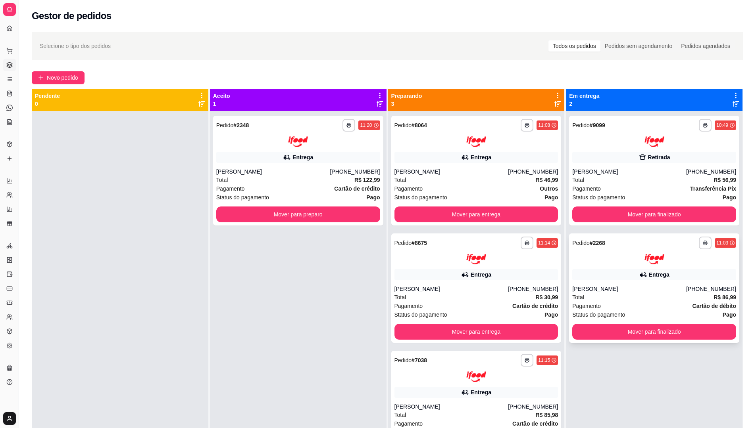
click at [598, 291] on div "[PERSON_NAME]" at bounding box center [629, 289] width 114 height 8
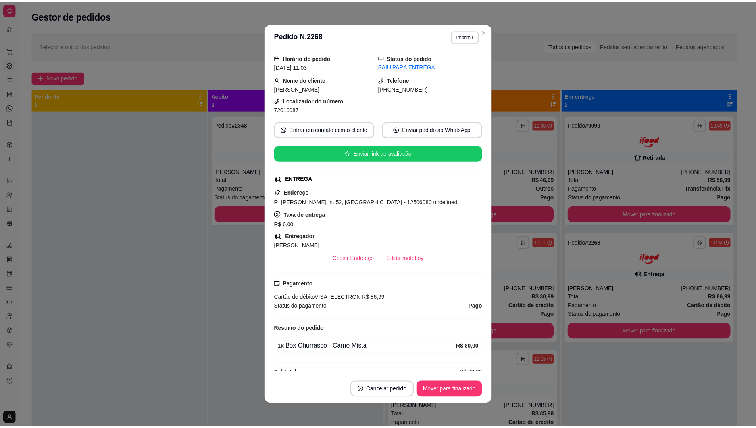
scroll to position [38, 0]
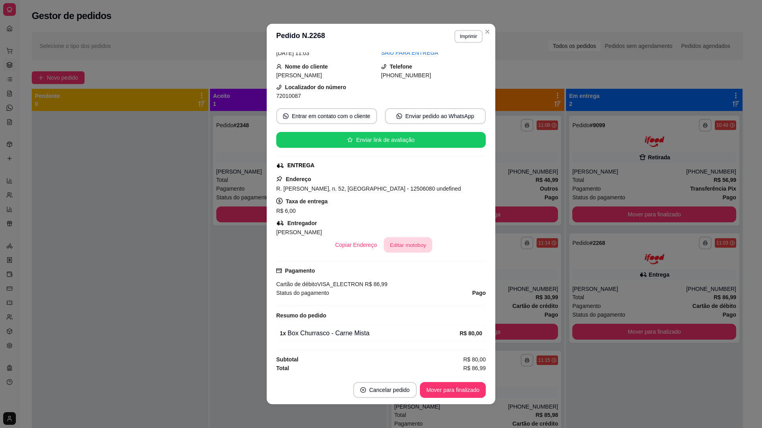
click at [405, 245] on button "Editar motoboy" at bounding box center [408, 245] width 48 height 15
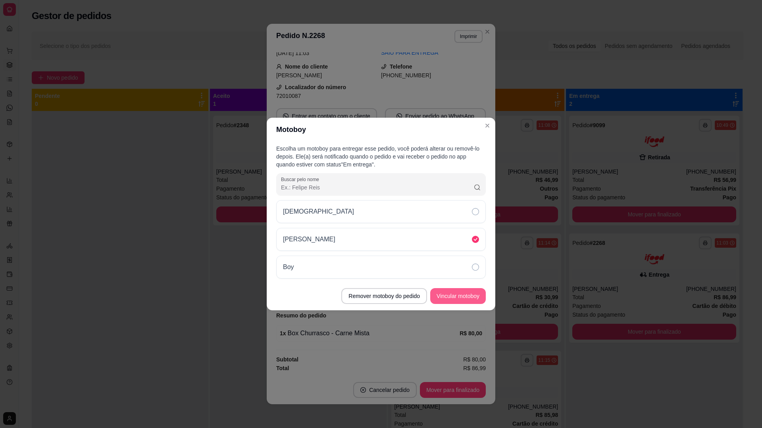
click at [449, 294] on button "Vincular motoboy" at bounding box center [458, 296] width 56 height 16
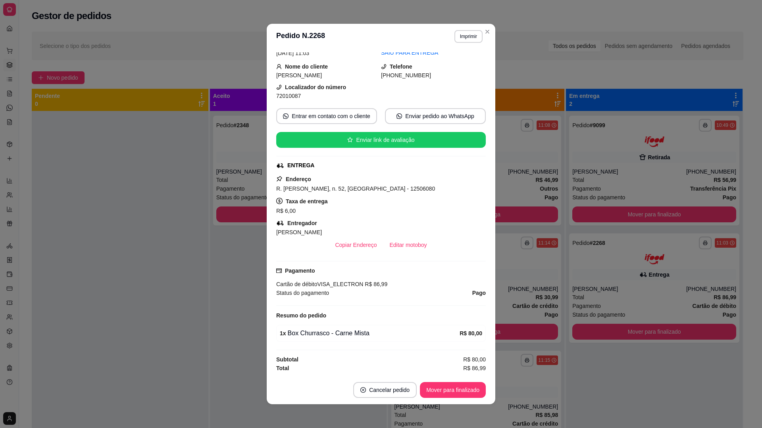
click at [485, 129] on div "feito há 17 minutos Horário do pedido 05/10/2025 11:03 Status do pedido SAIU PA…" at bounding box center [381, 212] width 229 height 327
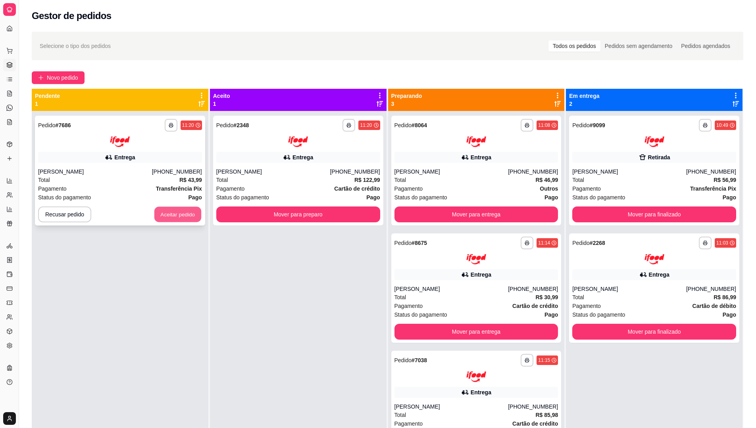
click at [174, 217] on button "Aceitar pedido" at bounding box center [177, 214] width 47 height 15
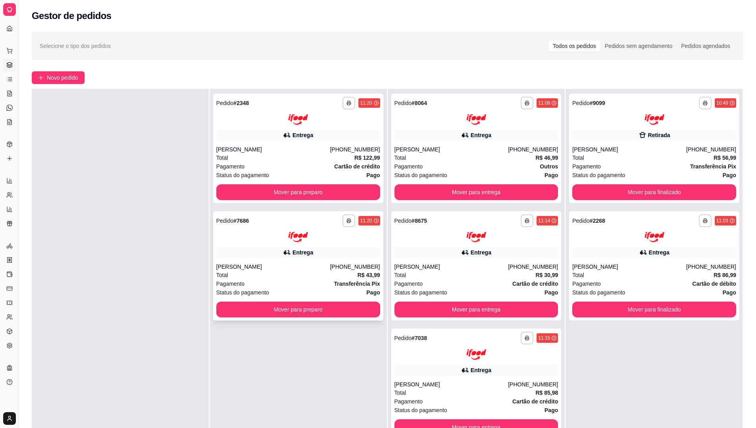
scroll to position [0, 0]
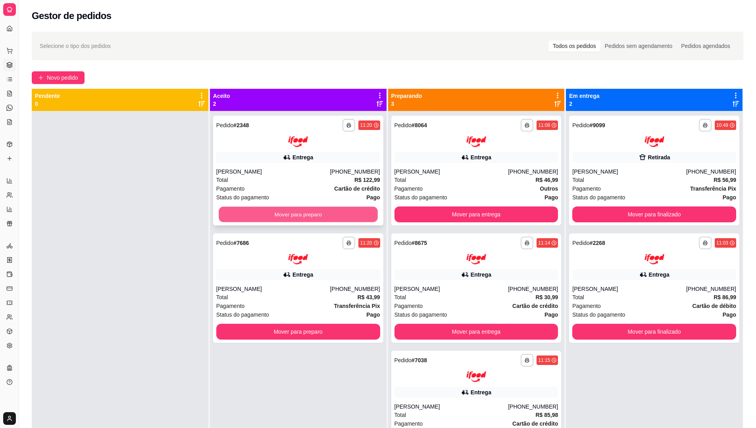
click at [277, 213] on button "Mover para preparo" at bounding box center [298, 214] width 159 height 15
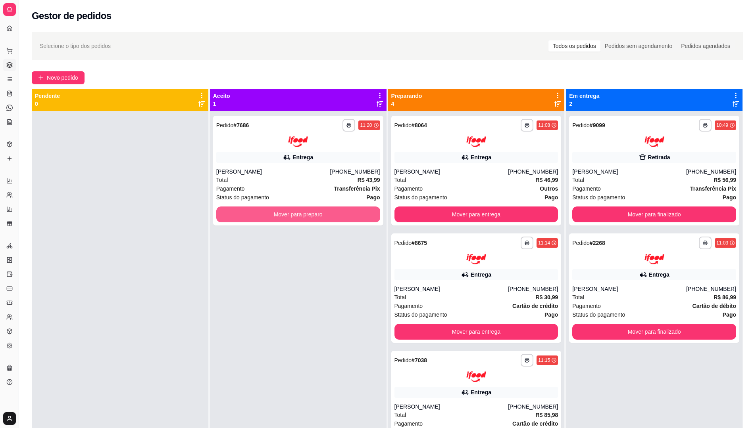
click at [277, 213] on button "Mover para preparo" at bounding box center [298, 215] width 164 height 16
click at [315, 304] on div "**********" at bounding box center [298, 325] width 177 height 428
click at [557, 93] on icon at bounding box center [558, 96] width 2 height 6
click at [489, 76] on div "Novo pedido" at bounding box center [387, 77] width 711 height 13
click at [288, 214] on button "Mover para preparo" at bounding box center [298, 214] width 159 height 15
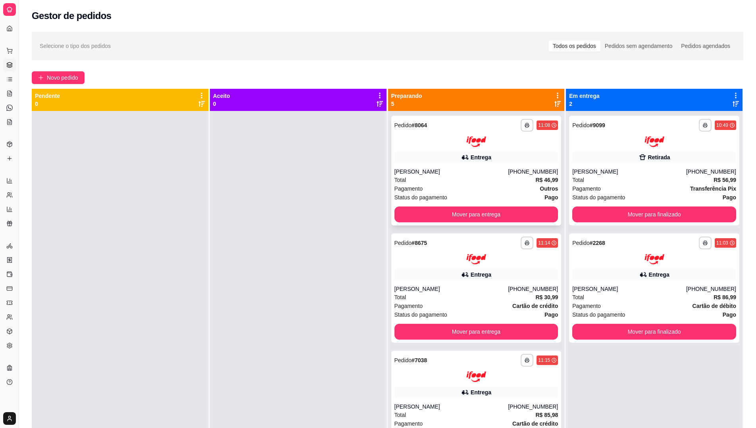
click at [495, 183] on div "Total R$ 46,99" at bounding box center [476, 180] width 164 height 9
click at [482, 250] on div "**********" at bounding box center [476, 251] width 164 height 28
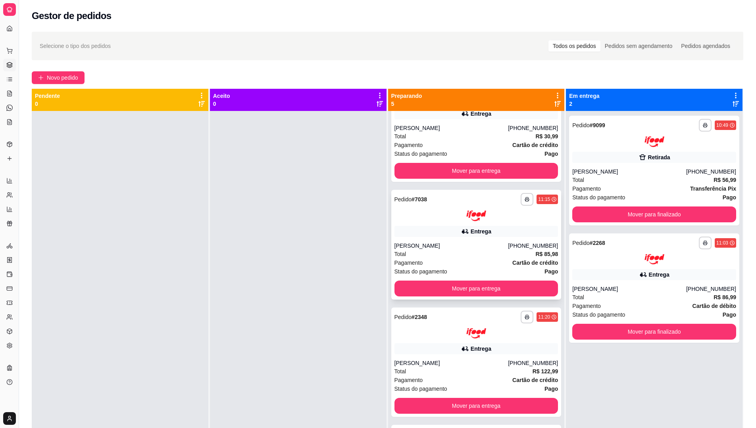
scroll to position [168, 0]
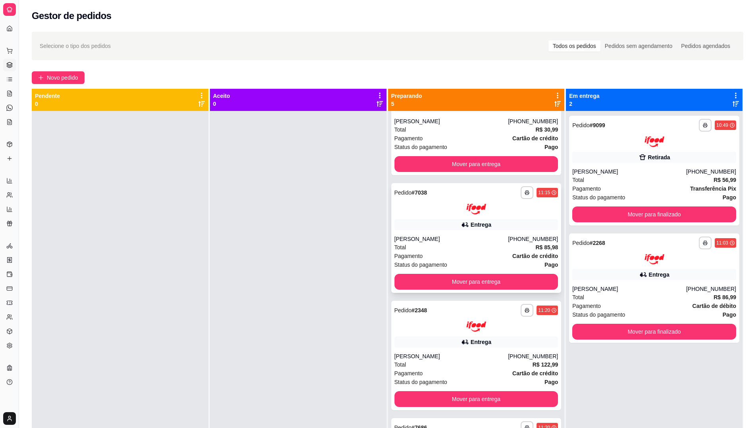
click at [442, 222] on div "Entrega" at bounding box center [476, 224] width 164 height 11
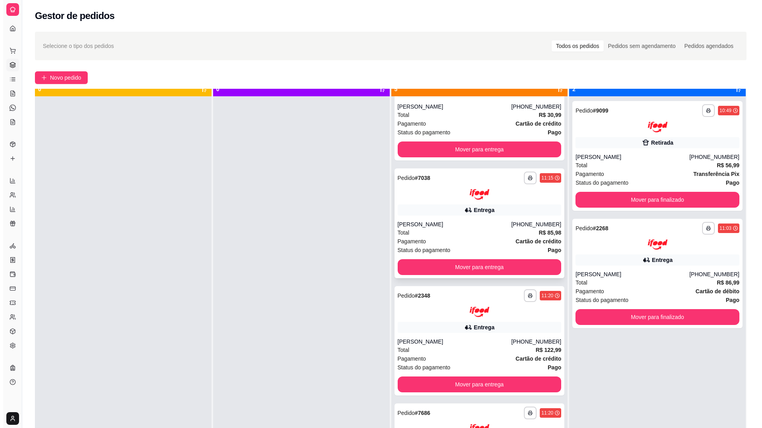
scroll to position [22, 0]
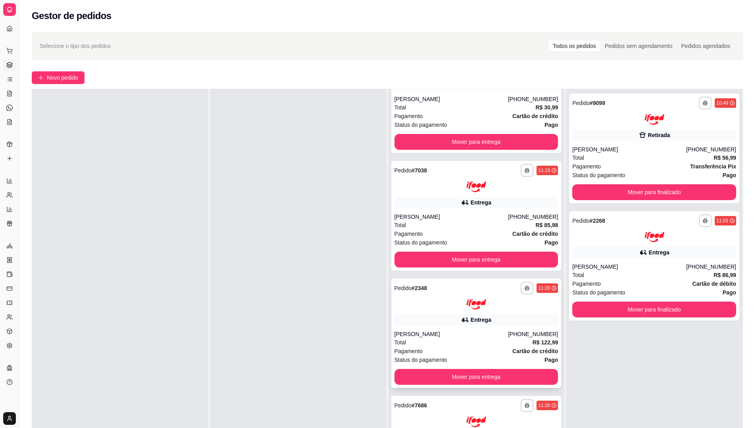
click at [442, 312] on div "**********" at bounding box center [476, 334] width 170 height 110
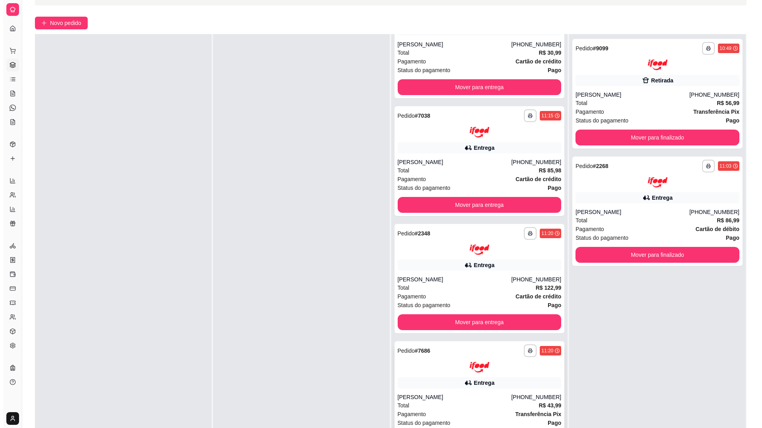
scroll to position [121, 0]
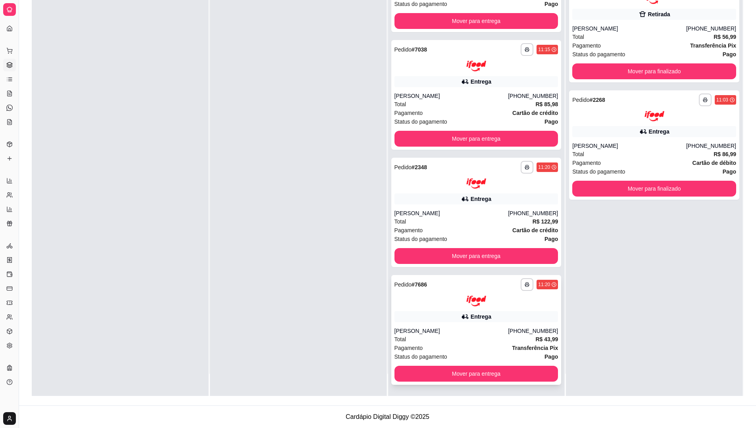
click at [441, 309] on div "**********" at bounding box center [476, 330] width 170 height 110
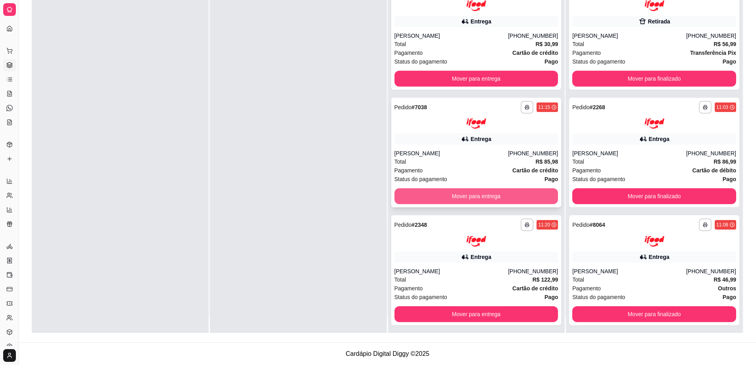
scroll to position [22, 0]
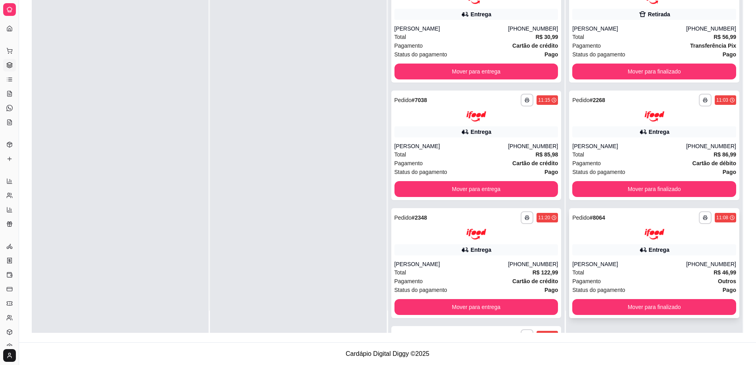
click at [632, 277] on div "Pagamento Outros" at bounding box center [654, 281] width 164 height 9
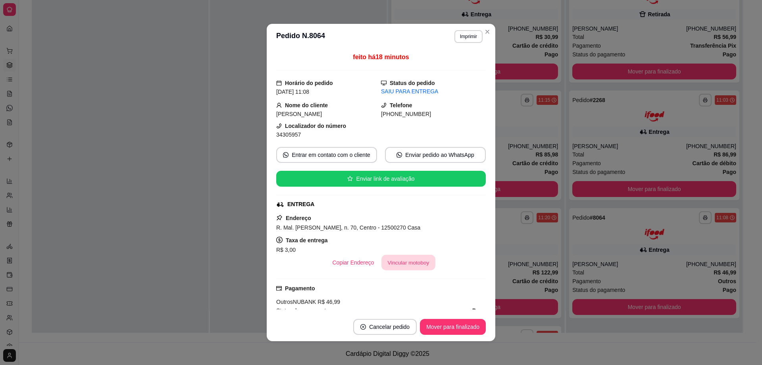
click at [400, 265] on button "Vincular motoboy" at bounding box center [408, 262] width 54 height 15
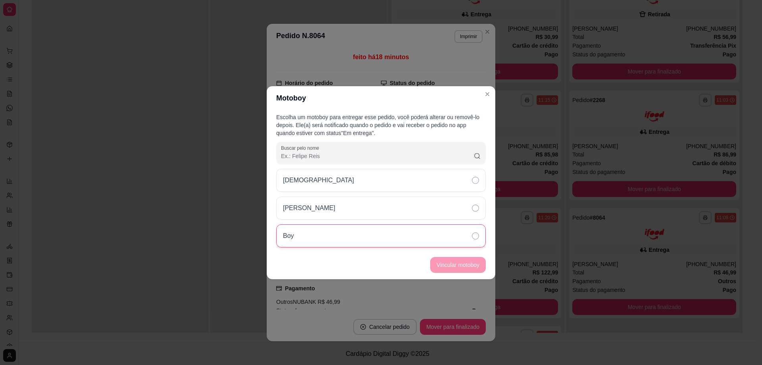
click at [470, 236] on div "Boy" at bounding box center [380, 235] width 209 height 23
click at [453, 261] on button "Vincular motoboy" at bounding box center [458, 264] width 54 height 15
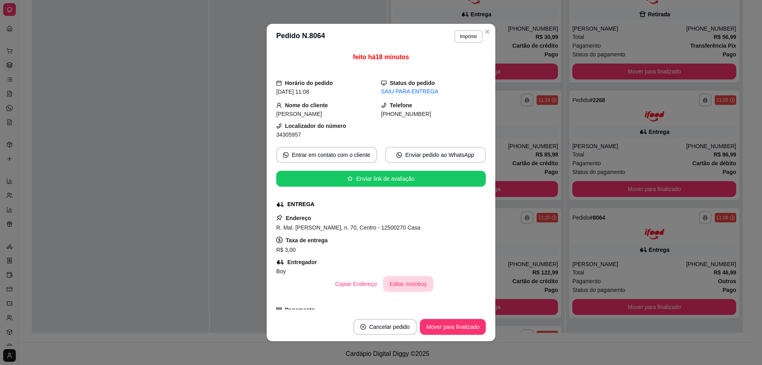
click at [396, 286] on button "Editar motoboy" at bounding box center [408, 284] width 50 height 16
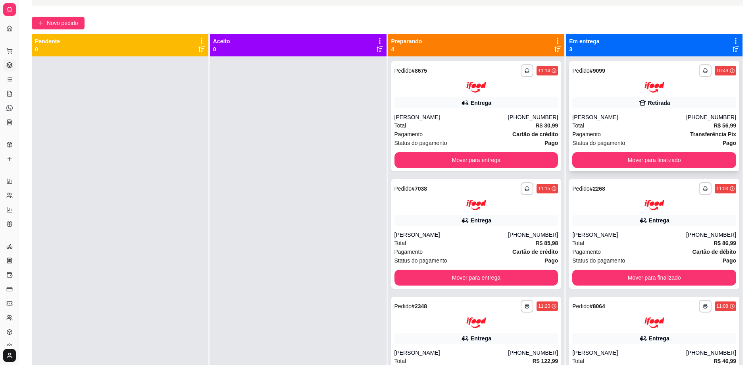
scroll to position [0, 0]
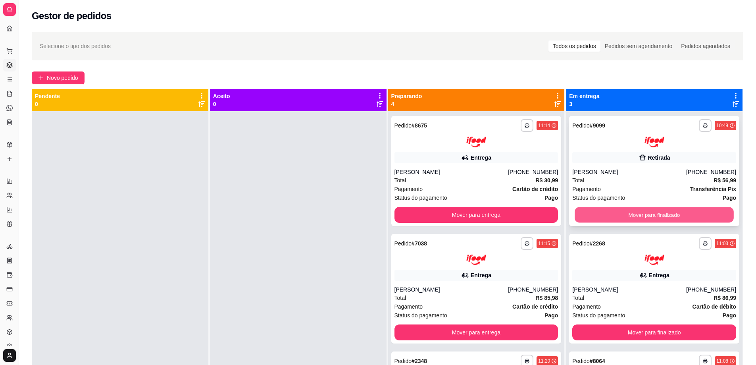
click at [636, 216] on button "Mover para finalizado" at bounding box center [653, 214] width 159 height 15
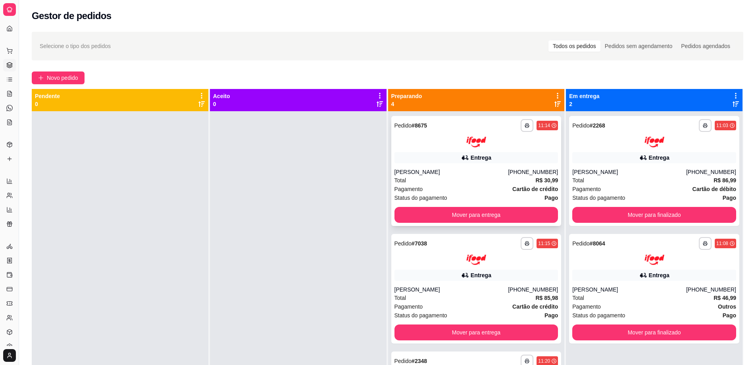
click at [438, 133] on div "**********" at bounding box center [476, 133] width 164 height 28
click at [438, 141] on div at bounding box center [476, 141] width 164 height 11
click at [444, 256] on div at bounding box center [476, 259] width 164 height 11
click at [454, 185] on div "Pagamento Cartão de crédito" at bounding box center [476, 188] width 164 height 9
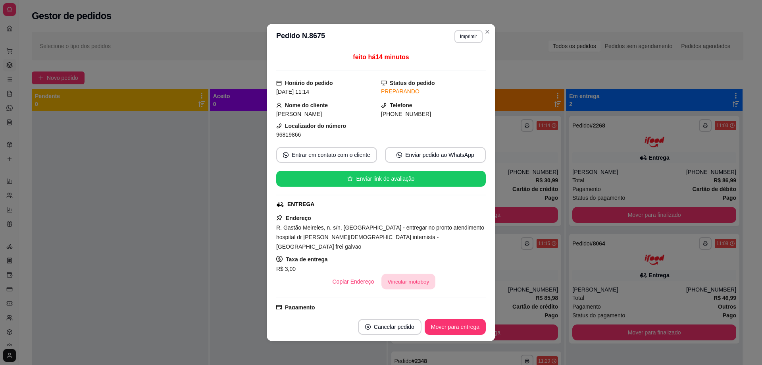
click at [408, 274] on button "Vincular motoboy" at bounding box center [408, 281] width 54 height 15
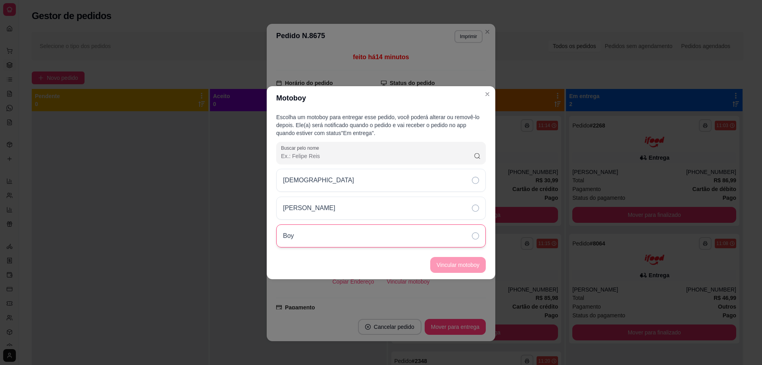
click at [471, 236] on div "Boy" at bounding box center [380, 235] width 209 height 23
click at [451, 267] on button "Vincular motoboy" at bounding box center [458, 264] width 54 height 15
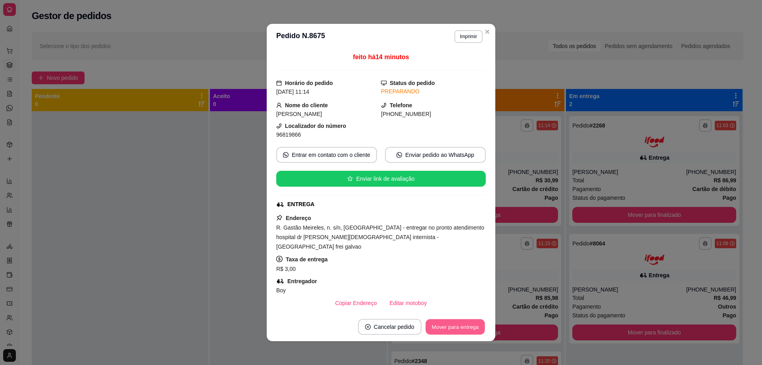
click at [447, 322] on button "Mover para entrega" at bounding box center [455, 326] width 60 height 15
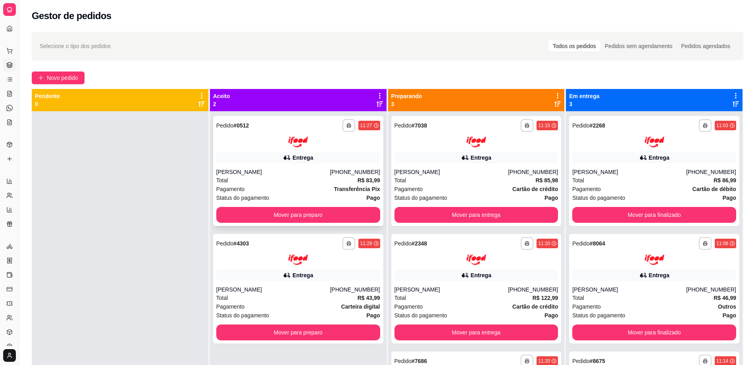
click at [252, 135] on div "**********" at bounding box center [298, 133] width 164 height 28
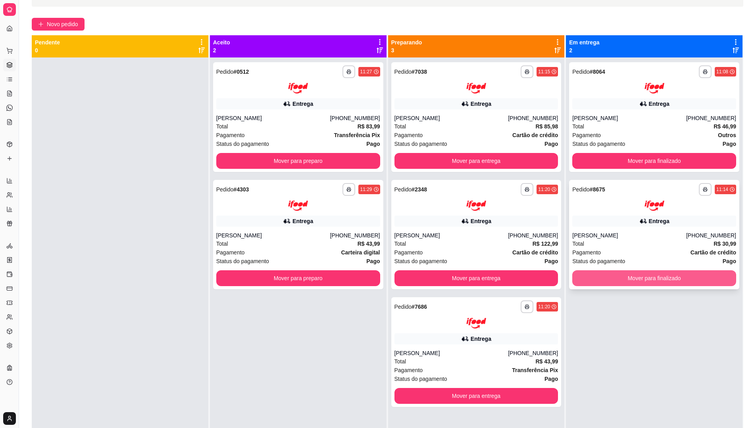
scroll to position [40, 0]
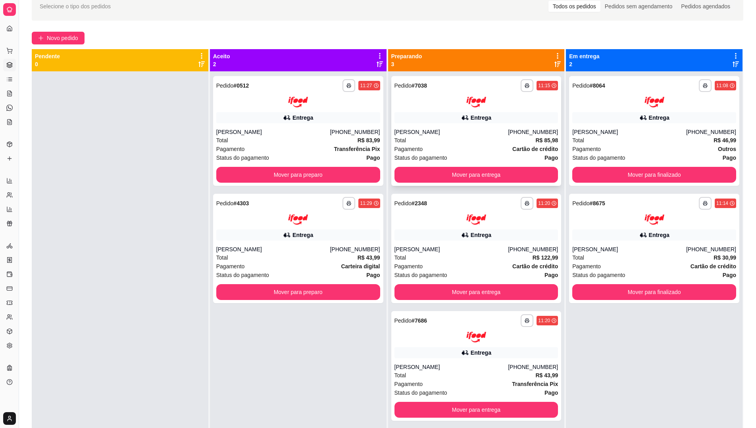
click at [448, 96] on div "**********" at bounding box center [476, 93] width 164 height 28
click at [465, 128] on div "[PERSON_NAME]" at bounding box center [451, 132] width 114 height 8
click at [471, 173] on button "Mover para entrega" at bounding box center [476, 174] width 159 height 15
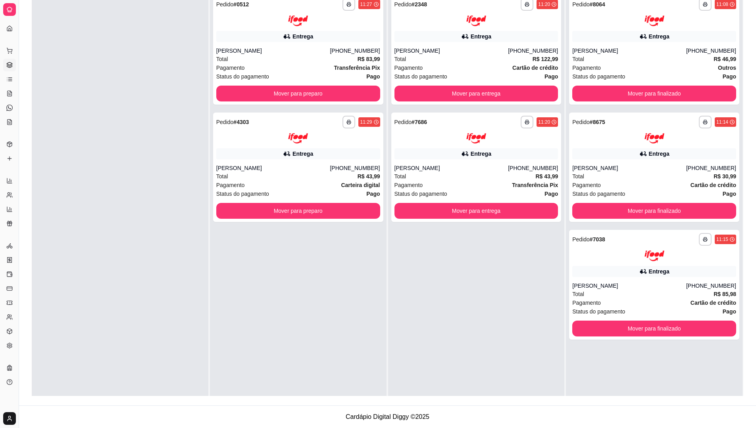
scroll to position [0, 0]
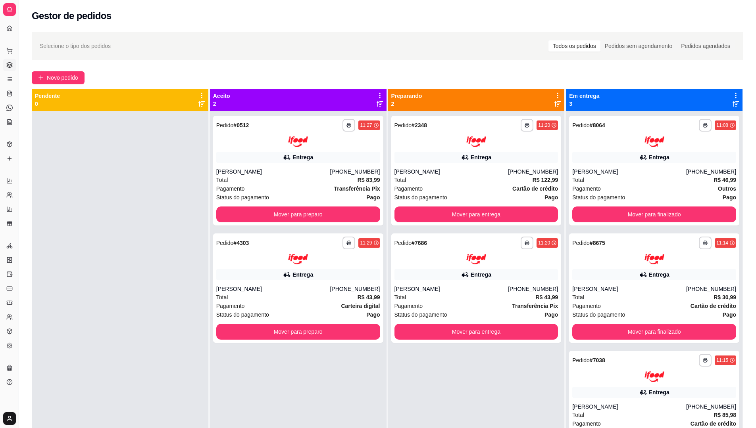
click at [364, 52] on div "Selecione o tipo dos pedidos Todos os pedidos Pedidos sem agendamento Pedidos a…" at bounding box center [387, 46] width 695 height 13
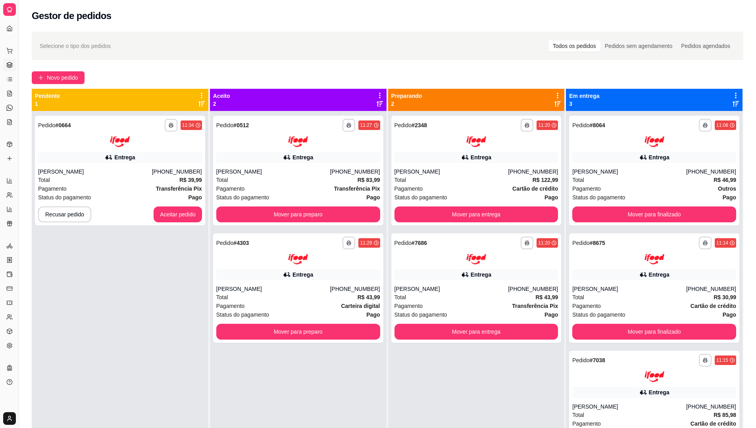
click at [307, 364] on div "**********" at bounding box center [298, 325] width 177 height 428
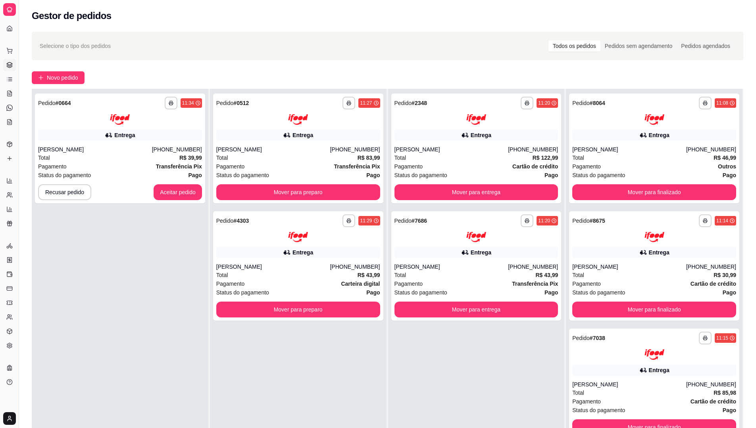
click at [125, 294] on div "**********" at bounding box center [120, 303] width 177 height 428
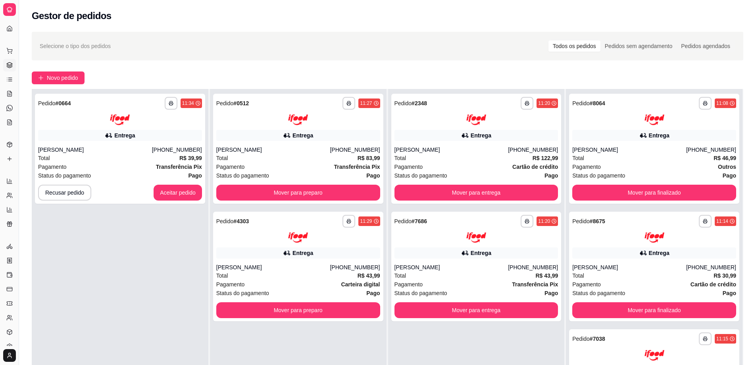
click at [115, 243] on div "**********" at bounding box center [120, 271] width 177 height 365
click at [170, 192] on button "Aceitar pedido" at bounding box center [177, 191] width 47 height 15
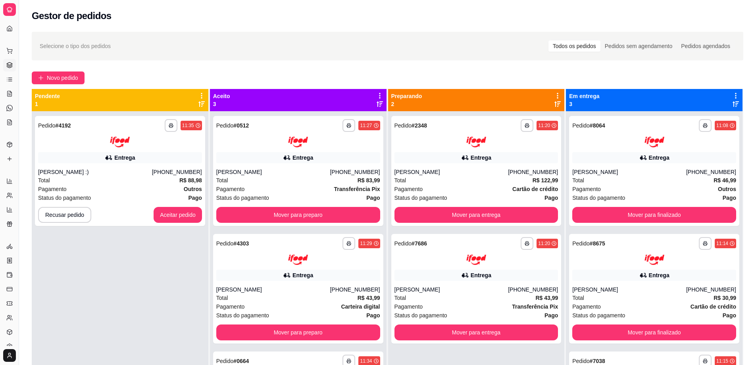
click at [157, 253] on div "**********" at bounding box center [120, 293] width 177 height 365
click at [140, 232] on div "**********" at bounding box center [120, 293] width 177 height 365
click at [133, 277] on div "**********" at bounding box center [120, 293] width 177 height 365
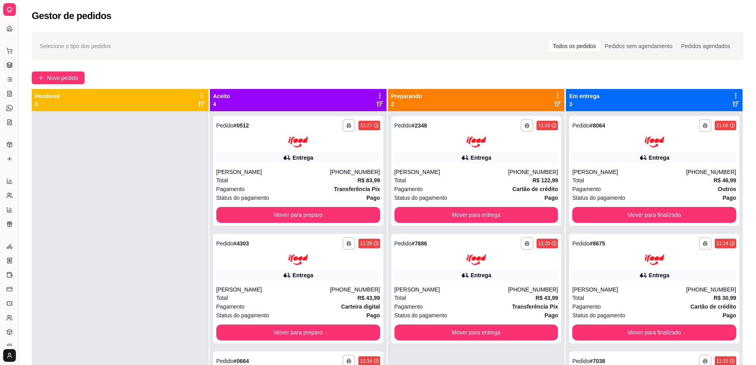
click at [151, 250] on div at bounding box center [120, 293] width 177 height 365
click at [289, 213] on button "Mover para preparo" at bounding box center [298, 215] width 164 height 16
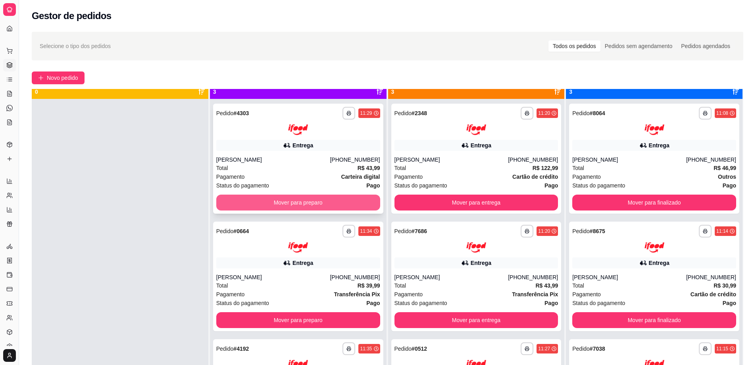
scroll to position [22, 0]
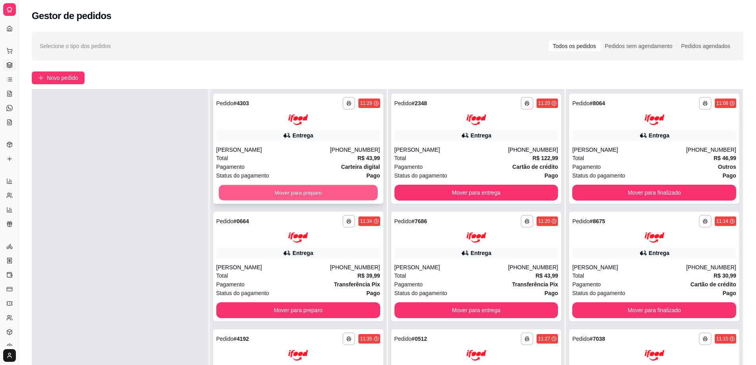
click at [286, 194] on button "Mover para preparo" at bounding box center [298, 191] width 159 height 15
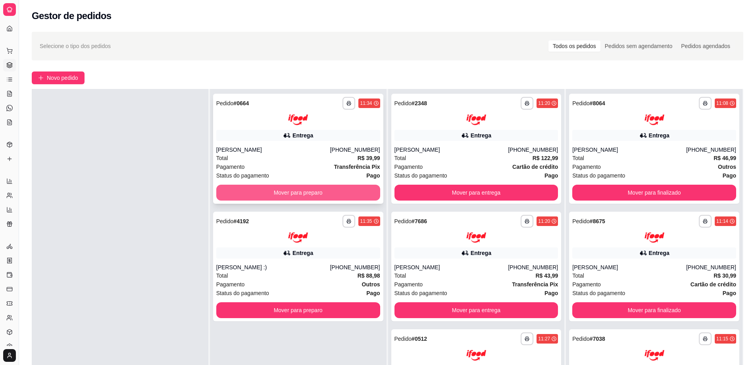
click at [285, 192] on button "Mover para preparo" at bounding box center [298, 192] width 164 height 16
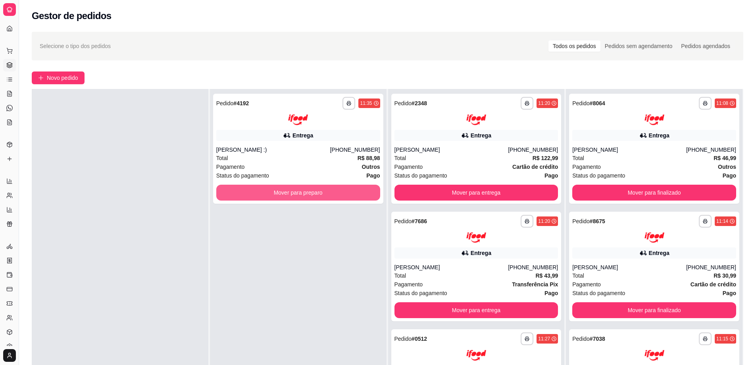
click at [285, 192] on button "Mover para preparo" at bounding box center [298, 192] width 164 height 16
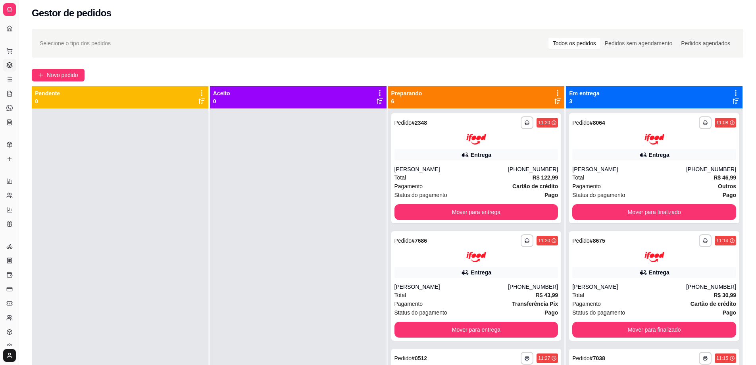
scroll to position [2, 0]
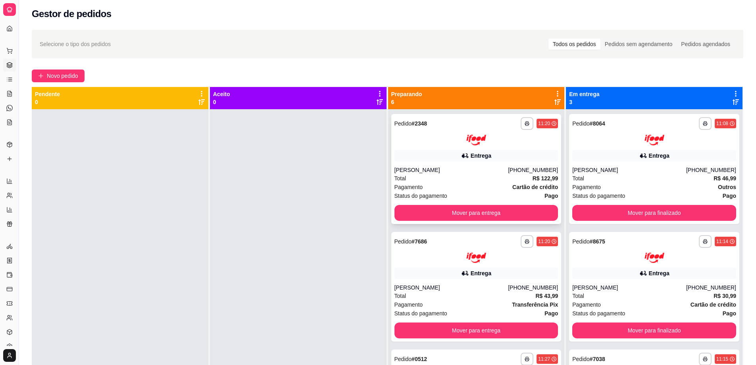
click at [463, 184] on div "Pagamento Cartão de crédito" at bounding box center [476, 186] width 164 height 9
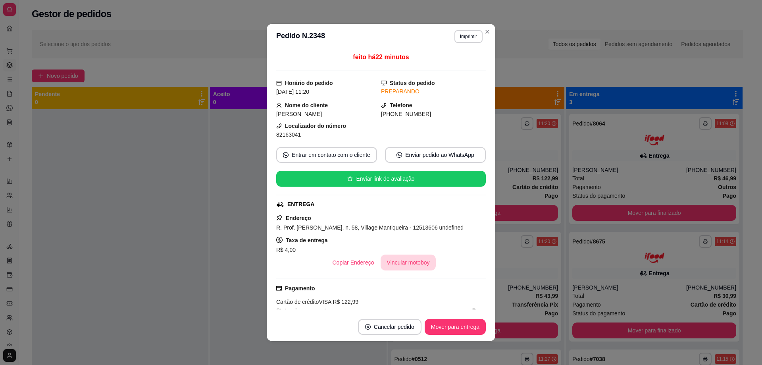
click at [405, 262] on button "Vincular motoboy" at bounding box center [408, 262] width 56 height 16
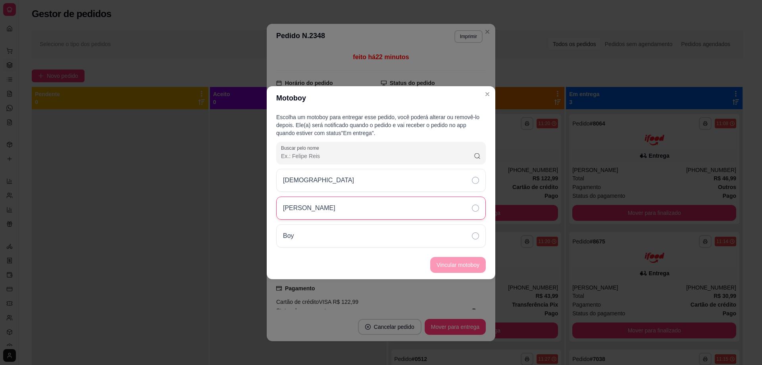
click at [472, 209] on icon at bounding box center [475, 207] width 7 height 7
click at [455, 265] on button "Vincular motoboy" at bounding box center [458, 265] width 56 height 16
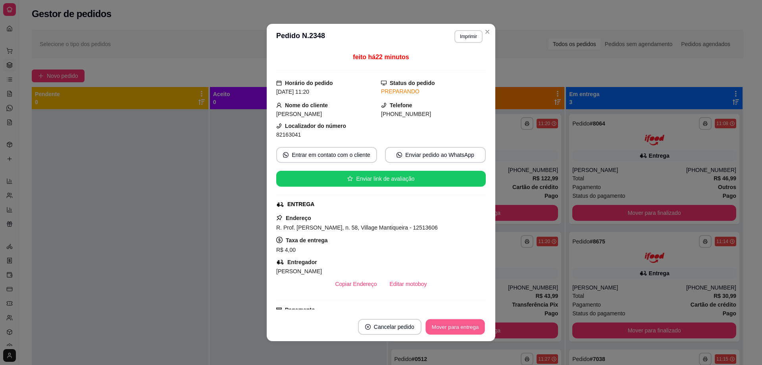
click at [447, 328] on button "Mover para entrega" at bounding box center [455, 326] width 60 height 15
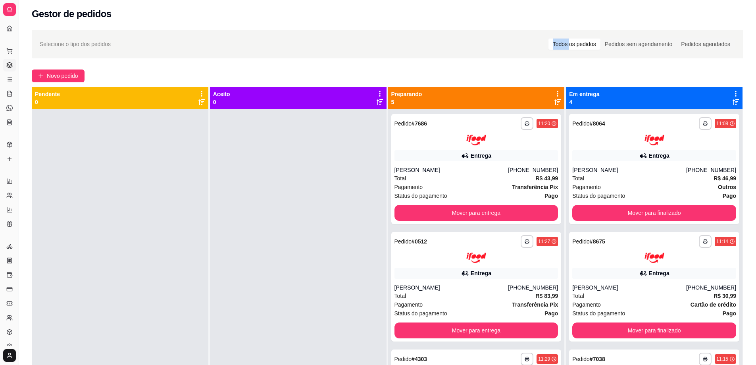
click at [482, 30] on div "Selecione o tipo dos pedidos Todos os pedidos Pedidos sem agendamento Pedidos a…" at bounding box center [387, 44] width 711 height 29
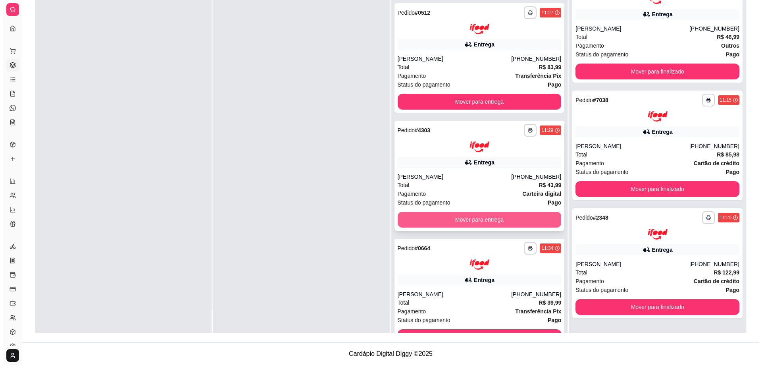
scroll to position [33, 0]
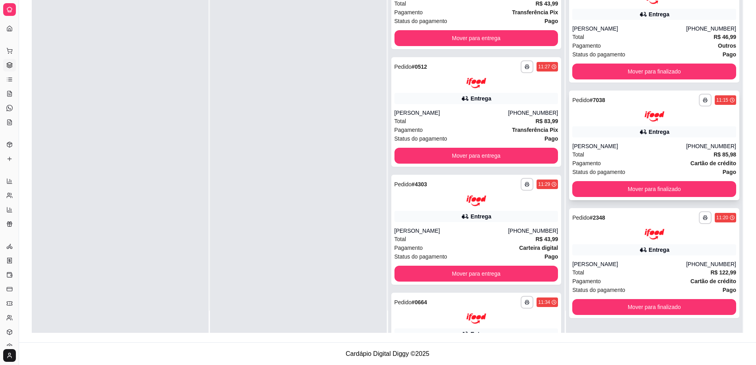
click at [644, 121] on img at bounding box center [654, 116] width 20 height 11
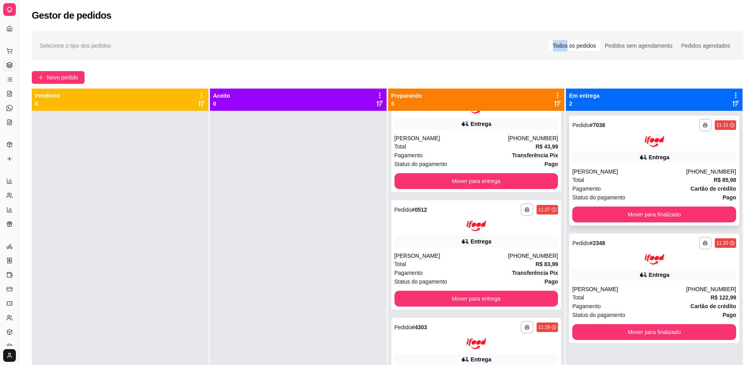
scroll to position [0, 0]
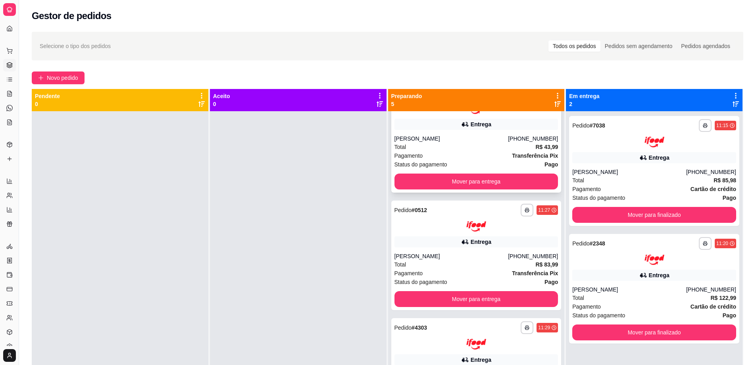
click at [504, 157] on div "Pagamento Transferência Pix" at bounding box center [476, 155] width 164 height 9
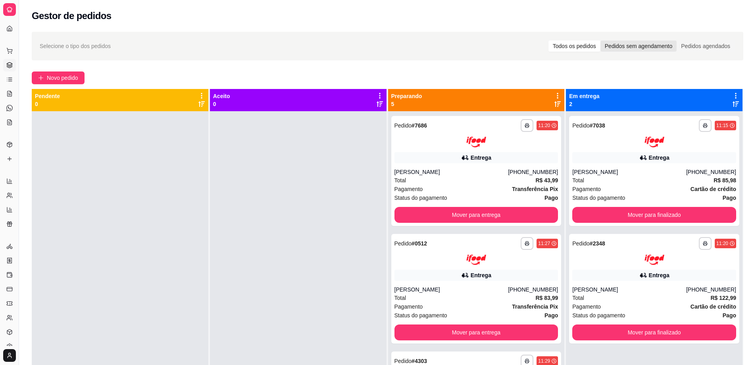
click at [617, 46] on div "Pedidos sem agendamento" at bounding box center [638, 45] width 76 height 11
click at [600, 40] on input "Pedidos sem agendamento" at bounding box center [600, 40] width 0 height 0
click at [692, 44] on div "Pedidos agendados" at bounding box center [705, 45] width 58 height 11
click at [676, 40] on input "Pedidos agendados" at bounding box center [676, 40] width 0 height 0
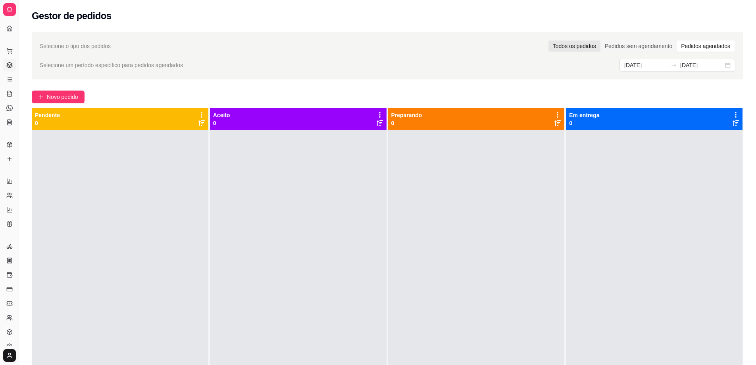
click at [578, 46] on div "Todos os pedidos" at bounding box center [574, 45] width 52 height 11
click at [548, 40] on input "Todos os pedidos" at bounding box center [548, 40] width 0 height 0
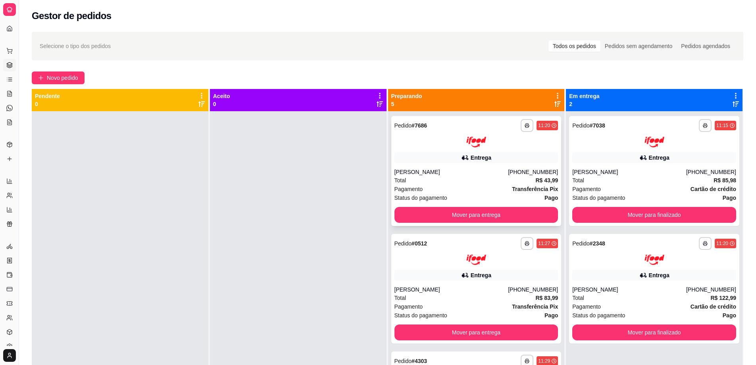
click at [469, 181] on div "Total R$ 43,99" at bounding box center [476, 180] width 164 height 9
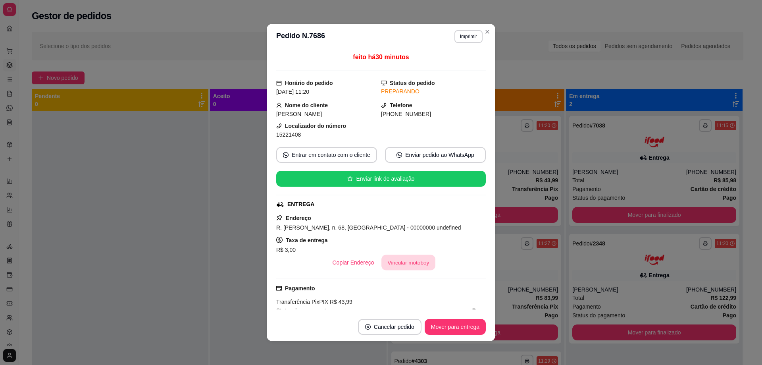
click at [418, 264] on button "Vincular motoboy" at bounding box center [408, 262] width 54 height 15
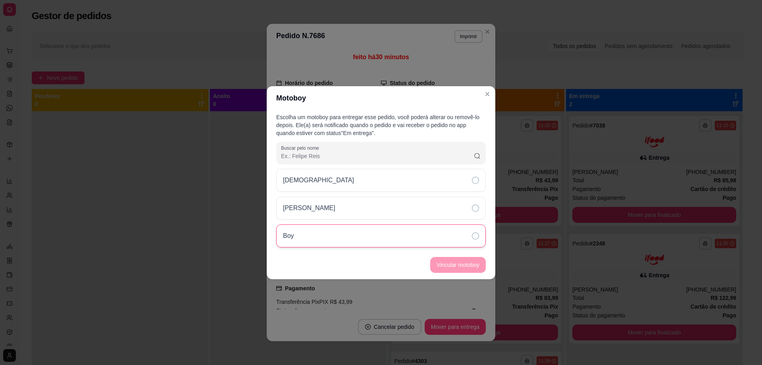
click at [477, 235] on icon at bounding box center [475, 235] width 7 height 7
click at [459, 261] on button "Vincular motoboy" at bounding box center [458, 264] width 54 height 15
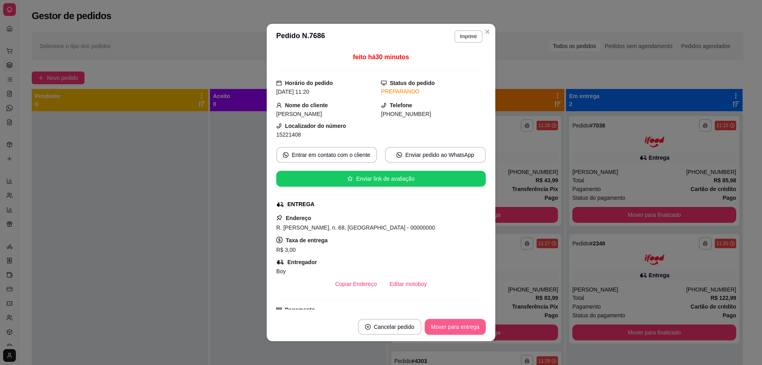
click at [444, 325] on button "Mover para entrega" at bounding box center [455, 327] width 61 height 16
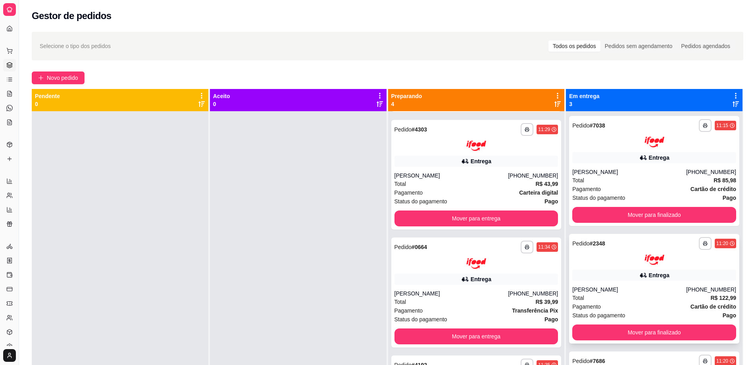
scroll to position [22, 0]
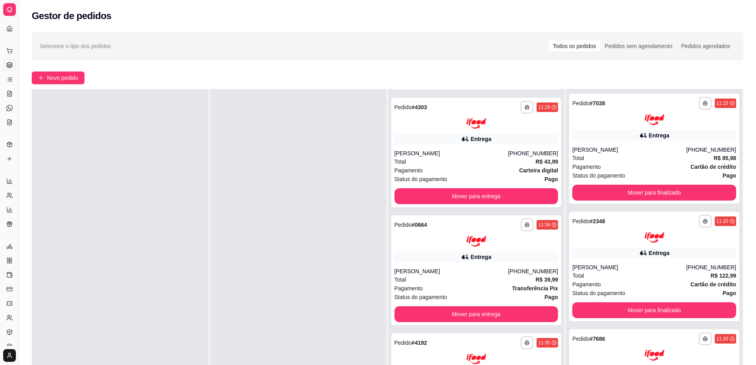
click at [281, 190] on div at bounding box center [298, 271] width 177 height 365
click at [282, 296] on div at bounding box center [298, 271] width 177 height 365
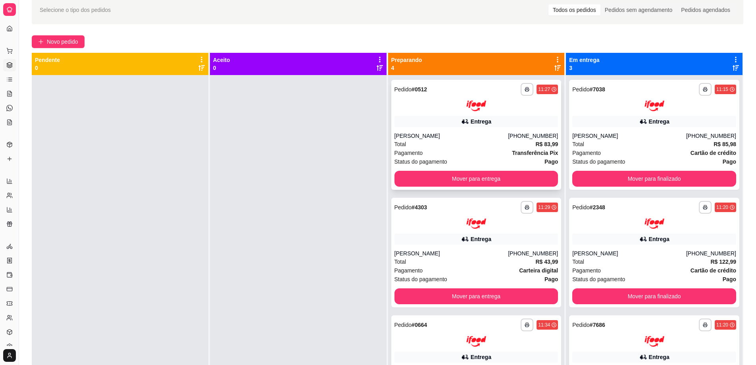
scroll to position [0, 0]
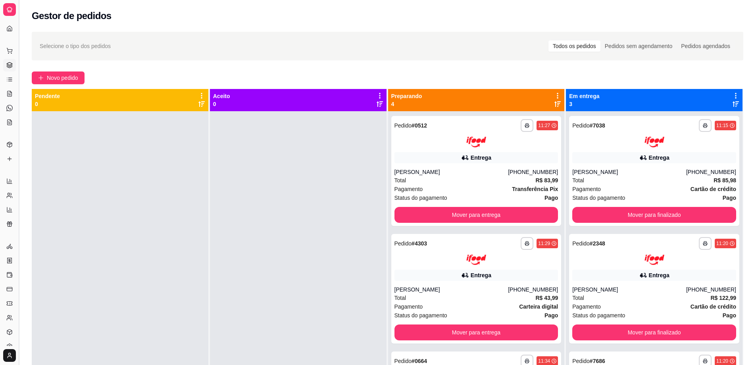
click at [21, 32] on button "Toggle Sidebar" at bounding box center [18, 182] width 6 height 365
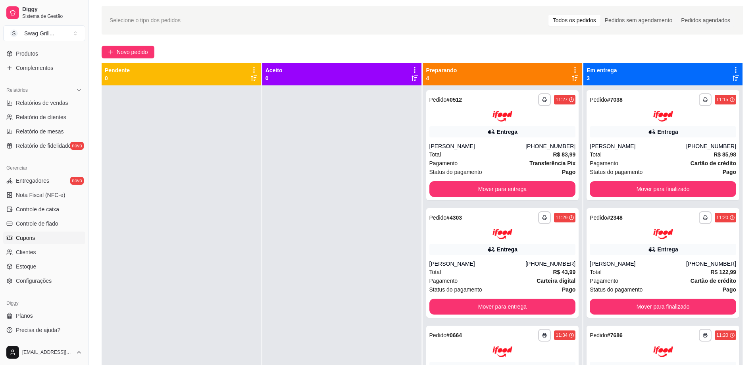
scroll to position [40, 0]
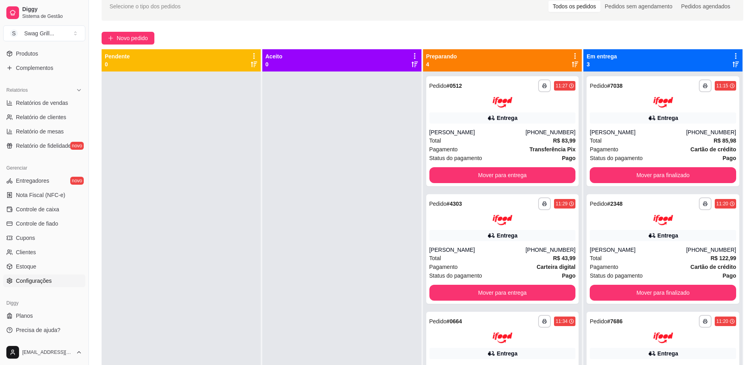
click at [42, 280] on span "Configurações" at bounding box center [34, 281] width 36 height 8
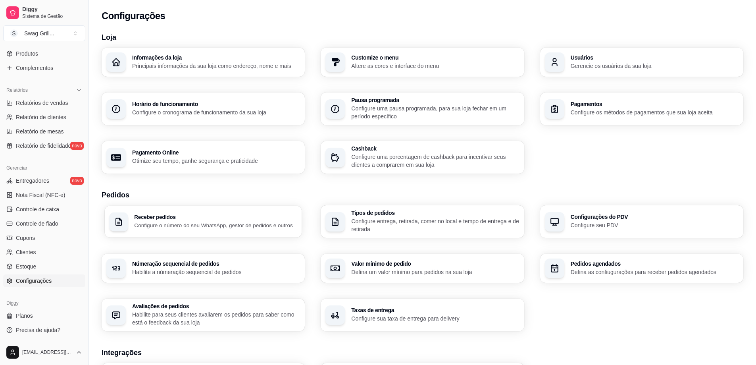
click at [223, 221] on div "Receber pedidos Configure o número do seu WhatsApp, gestor de pedidos e outros" at bounding box center [215, 221] width 163 height 15
click at [399, 217] on div "Tipos de pedidos Configure entrega, retirada, comer no local e tempo de entrega…" at bounding box center [435, 221] width 168 height 23
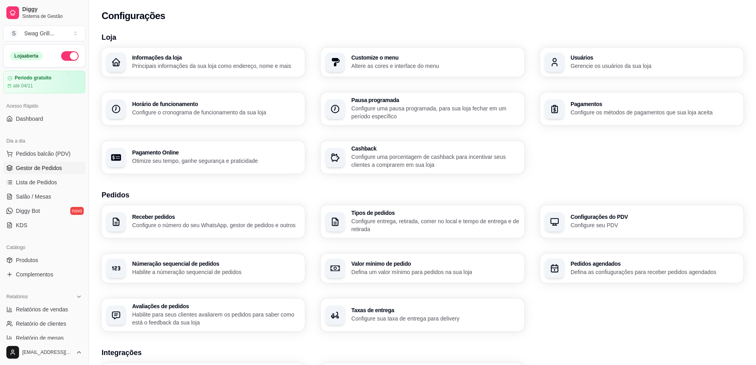
click at [48, 164] on span "Gestor de Pedidos" at bounding box center [39, 168] width 46 height 8
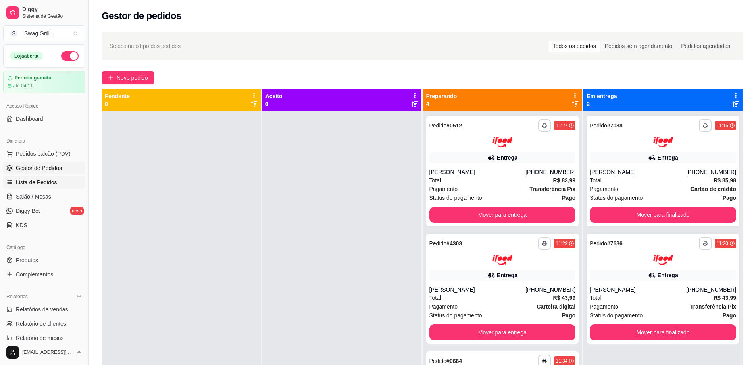
click at [39, 184] on span "Lista de Pedidos" at bounding box center [36, 182] width 41 height 8
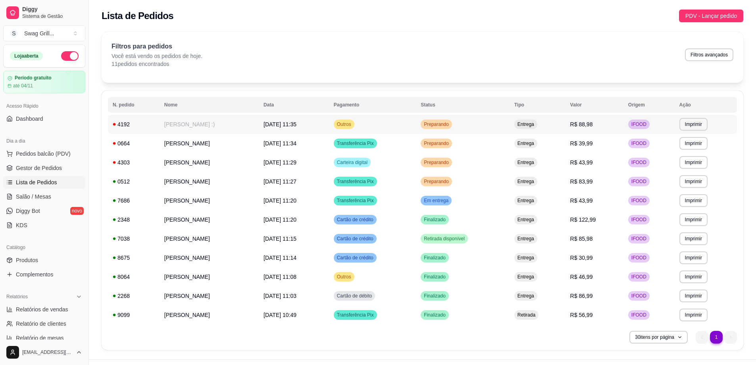
click at [193, 125] on td "[PERSON_NAME] :)" at bounding box center [208, 124] width 99 height 19
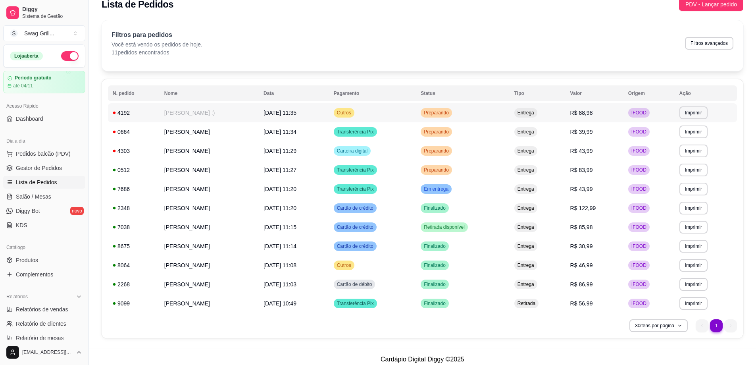
scroll to position [17, 0]
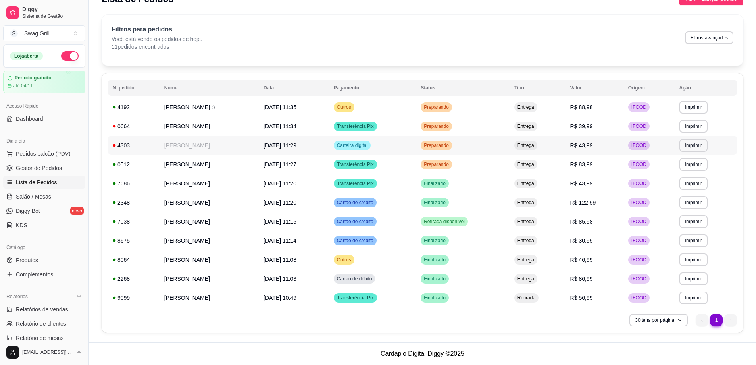
click at [296, 145] on span "05/10/25 às 11:29" at bounding box center [279, 145] width 33 height 6
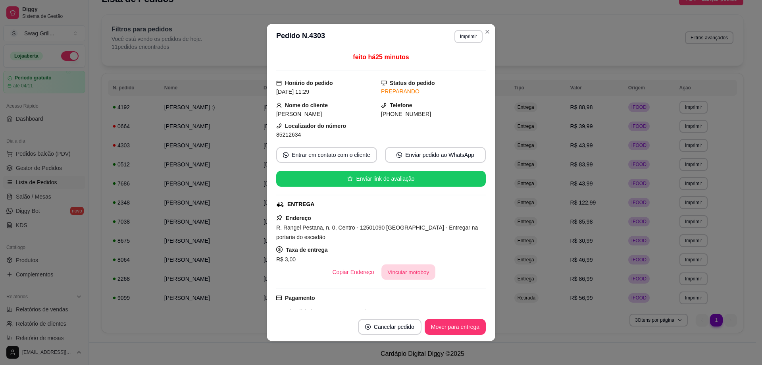
click at [400, 274] on button "Vincular motoboy" at bounding box center [408, 271] width 54 height 15
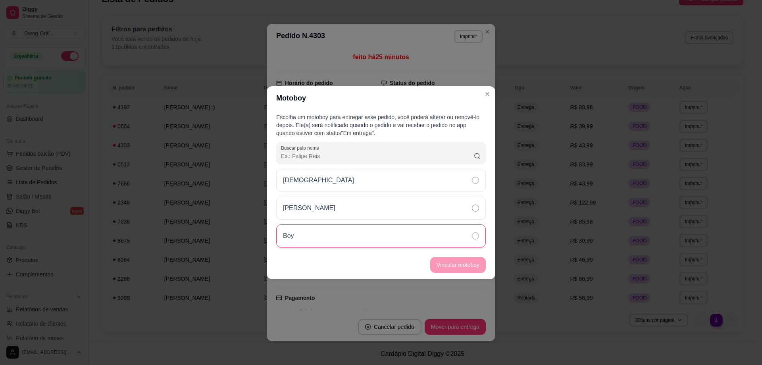
click at [474, 235] on icon at bounding box center [475, 235] width 7 height 7
click at [454, 265] on button "Vincular motoboy" at bounding box center [458, 264] width 54 height 15
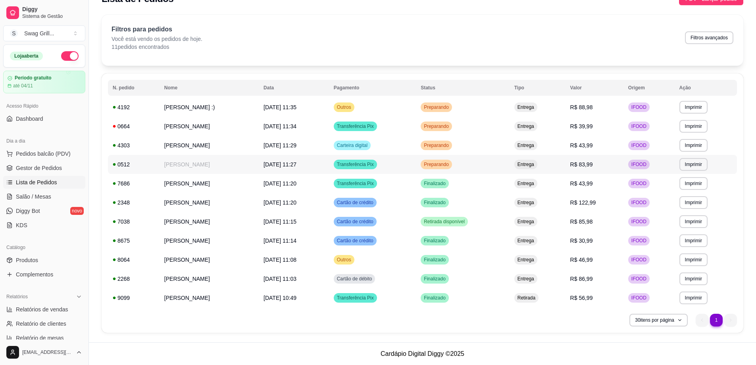
click at [188, 166] on td "[PERSON_NAME]" at bounding box center [208, 164] width 99 height 19
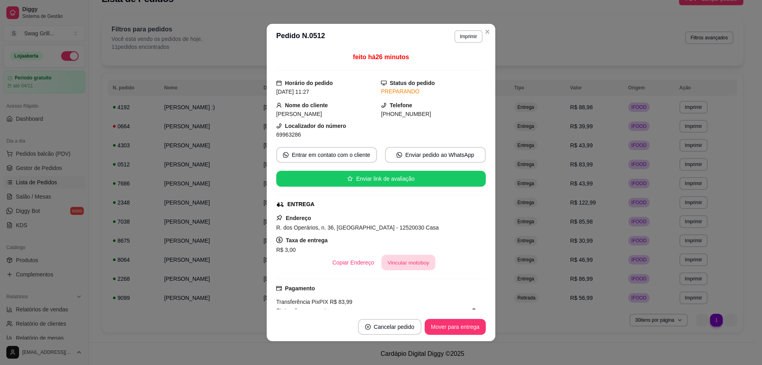
click at [391, 261] on button "Vincular motoboy" at bounding box center [408, 262] width 54 height 15
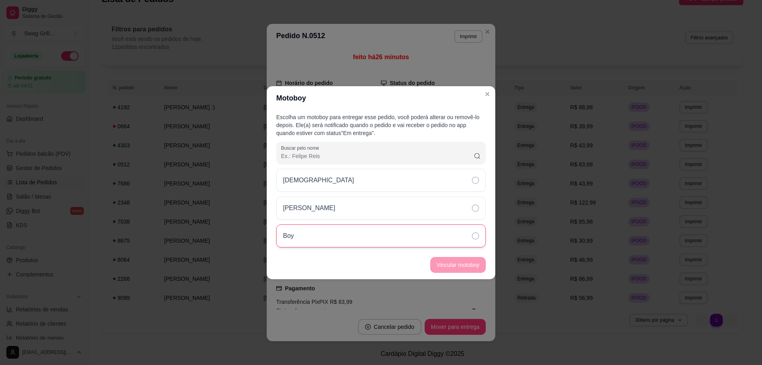
click at [476, 234] on icon at bounding box center [475, 235] width 7 height 7
click at [460, 267] on button "Vincular motoboy" at bounding box center [458, 264] width 54 height 15
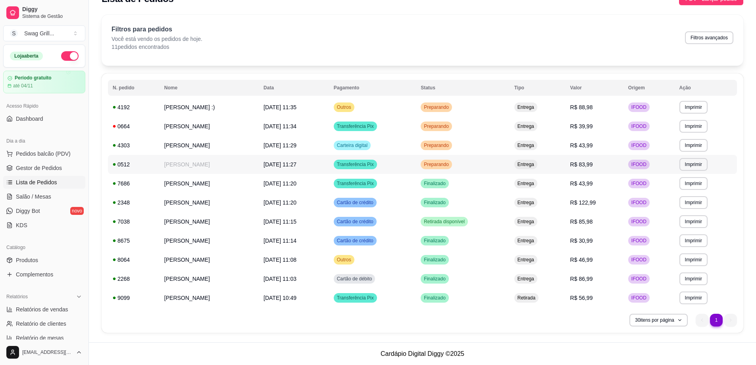
click at [449, 164] on span "Preparando" at bounding box center [436, 164] width 28 height 6
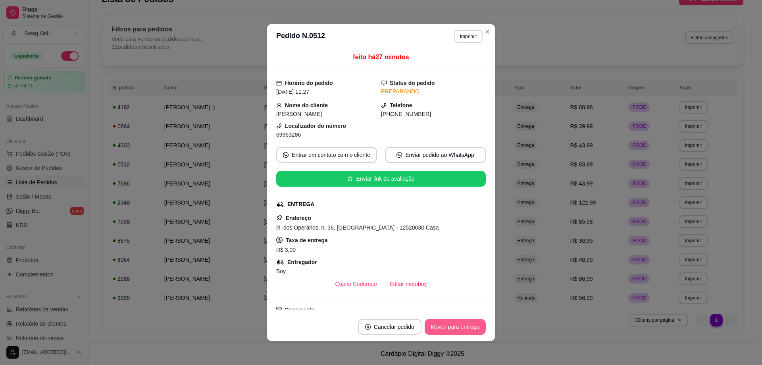
click at [443, 328] on button "Mover para entrega" at bounding box center [455, 327] width 61 height 16
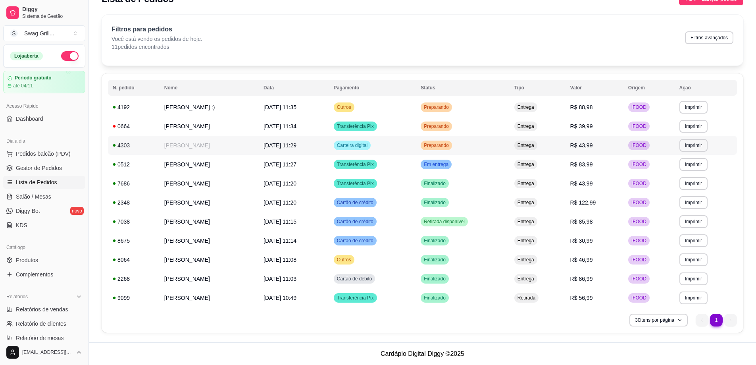
click at [450, 145] on span "Preparando" at bounding box center [436, 145] width 28 height 6
click at [446, 146] on span "Preparando" at bounding box center [436, 145] width 28 height 6
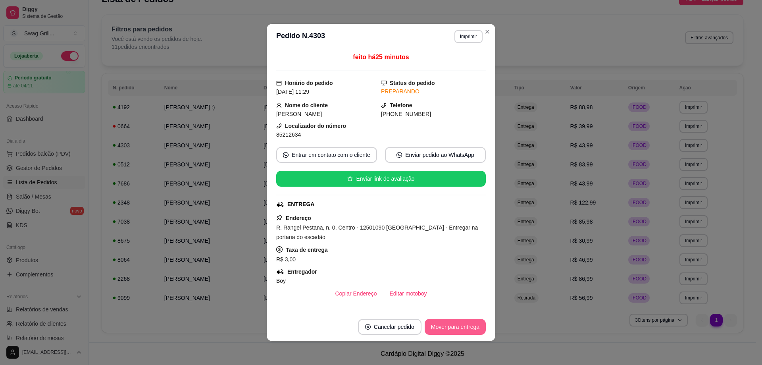
click at [450, 325] on button "Mover para entrega" at bounding box center [455, 327] width 61 height 16
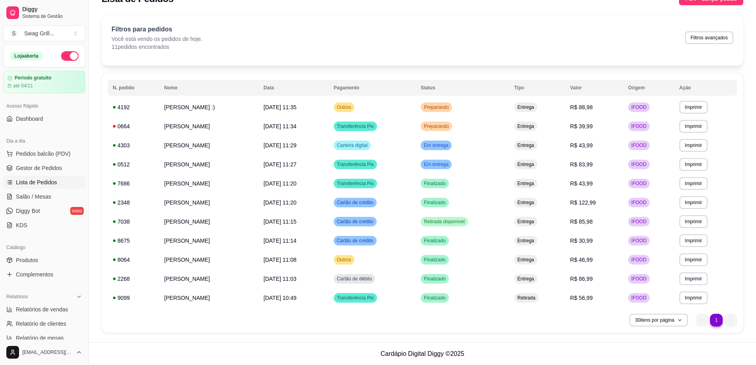
click at [494, 23] on div "Filtros para pedidos Você está vendo os pedidos de hoje. 11 pedidos encontrados…" at bounding box center [423, 40] width 642 height 51
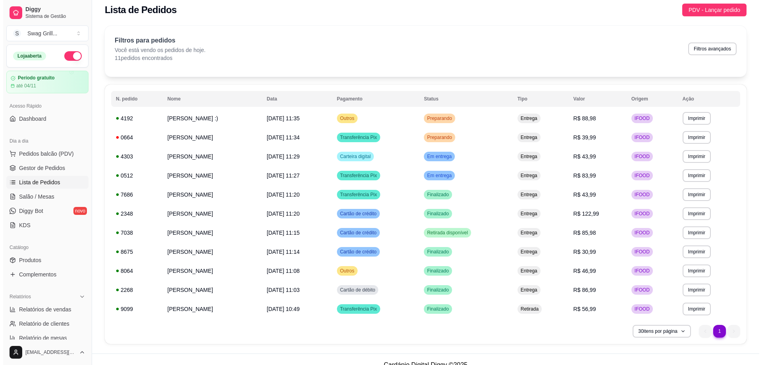
scroll to position [0, 0]
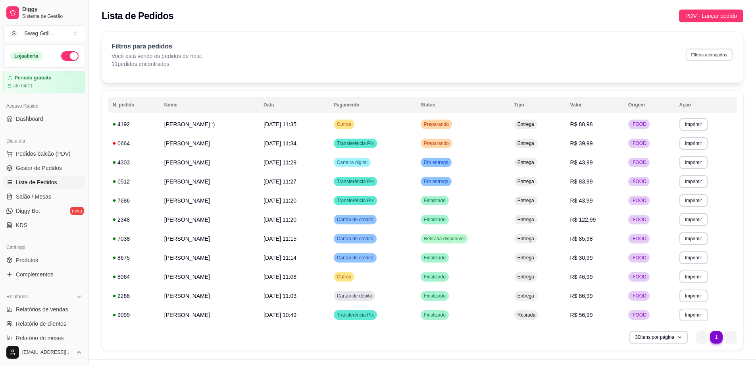
click at [711, 57] on button "Filtros avançados" at bounding box center [709, 54] width 47 height 12
select select "0"
click at [708, 59] on button "Filtros avançados" at bounding box center [709, 54] width 48 height 13
select select "0"
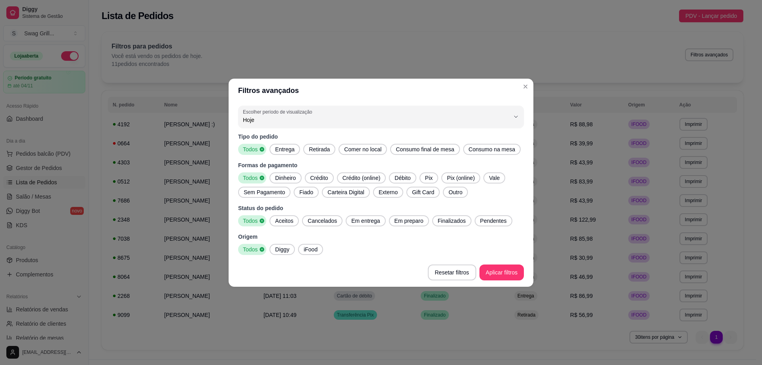
click at [281, 221] on span "Aceitos" at bounding box center [284, 221] width 25 height 8
click at [310, 221] on span "Cancelados" at bounding box center [322, 221] width 36 height 8
click at [367, 221] on span "Em entrega" at bounding box center [367, 221] width 35 height 8
click at [403, 221] on span "Em preparo" at bounding box center [413, 221] width 35 height 8
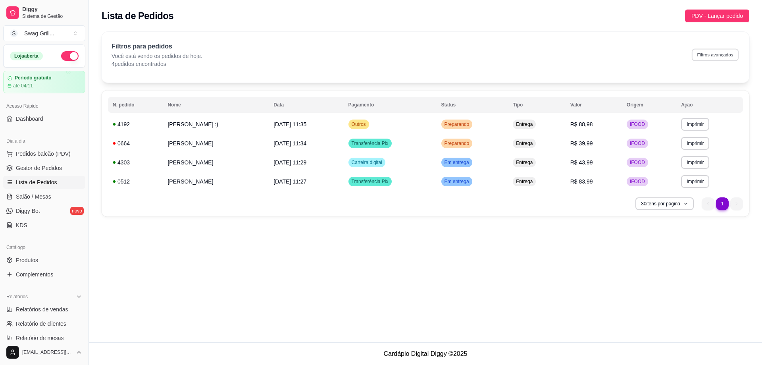
click at [707, 55] on button "Filtros avançados" at bounding box center [715, 54] width 47 height 12
select select "0"
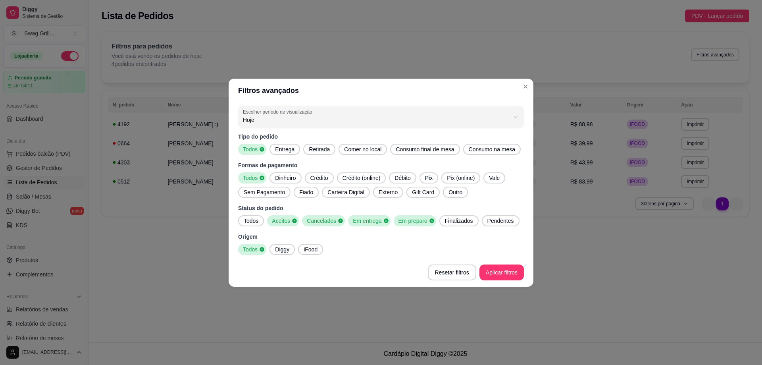
click at [453, 221] on span "Finalizados" at bounding box center [459, 221] width 35 height 8
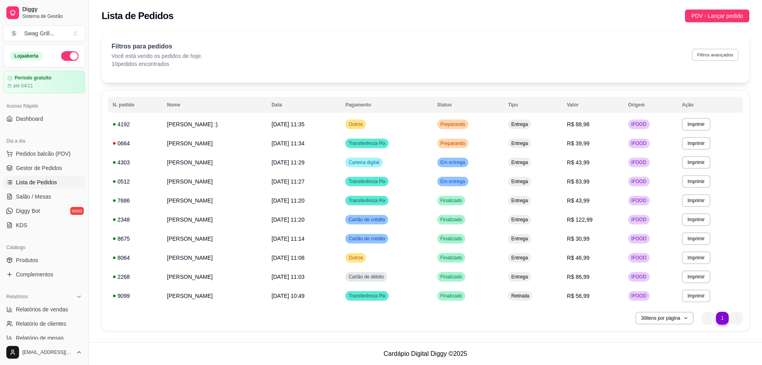
click at [702, 55] on button "Filtros avançados" at bounding box center [715, 54] width 47 height 12
select select "0"
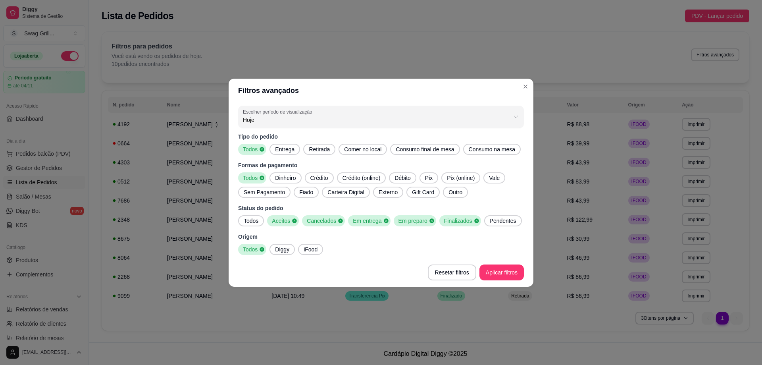
click at [456, 221] on span "Finalizados" at bounding box center [457, 221] width 33 height 8
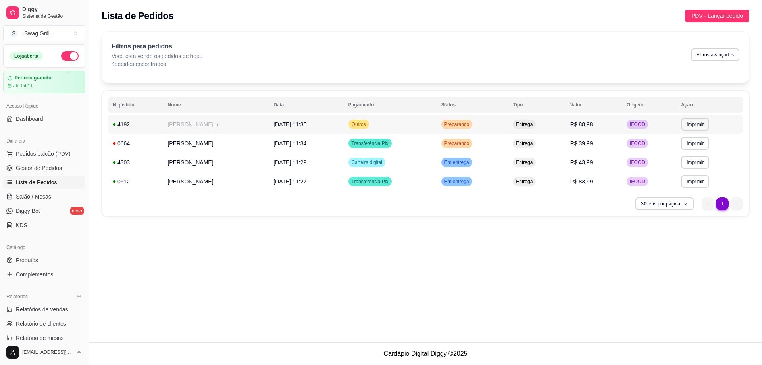
click at [394, 122] on td "Outros" at bounding box center [390, 124] width 93 height 19
click at [209, 127] on td "[PERSON_NAME] :)" at bounding box center [216, 124] width 106 height 19
click at [207, 153] on td "[PERSON_NAME]" at bounding box center [216, 162] width 106 height 19
click at [208, 144] on td "[PERSON_NAME]" at bounding box center [216, 143] width 106 height 19
click at [367, 123] on span "Outros" at bounding box center [358, 124] width 17 height 6
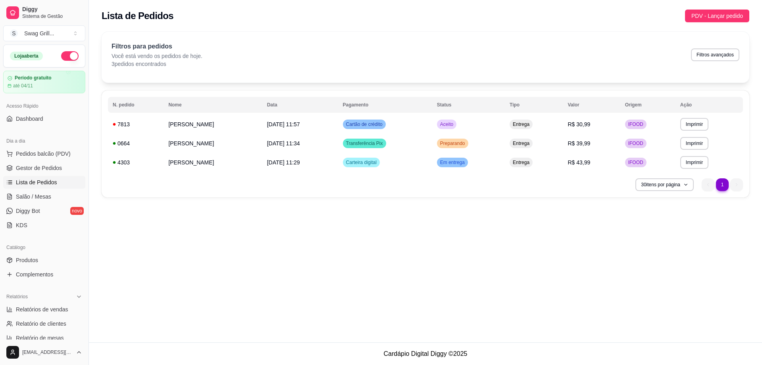
click at [260, 242] on div "**********" at bounding box center [425, 171] width 673 height 342
click at [711, 57] on button "Filtros avançados" at bounding box center [715, 54] width 48 height 13
select select "0"
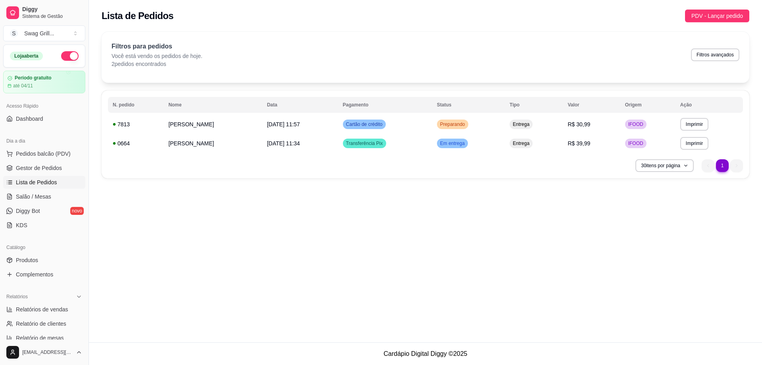
click at [370, 261] on div "**********" at bounding box center [425, 171] width 673 height 342
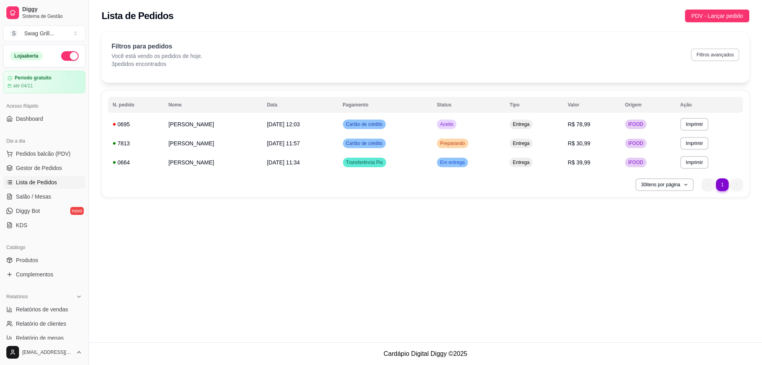
click at [708, 59] on button "Filtros avançados" at bounding box center [715, 54] width 48 height 13
select select "0"
click at [252, 301] on div "**********" at bounding box center [425, 171] width 673 height 342
click at [340, 25] on div "Lista de Pedidos PDV - Lançar pedido" at bounding box center [425, 13] width 673 height 27
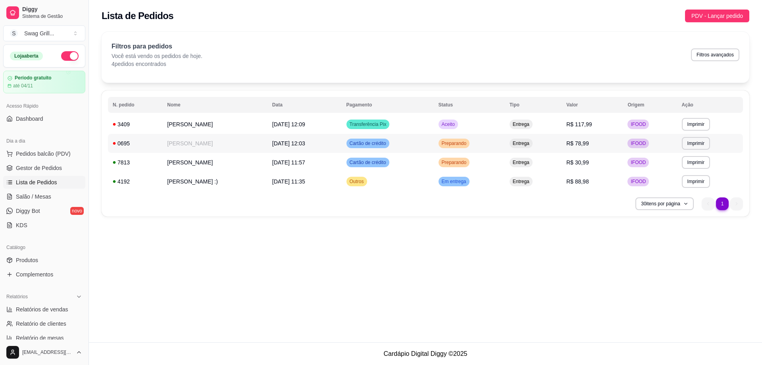
click at [199, 143] on td "[PERSON_NAME]" at bounding box center [214, 143] width 105 height 19
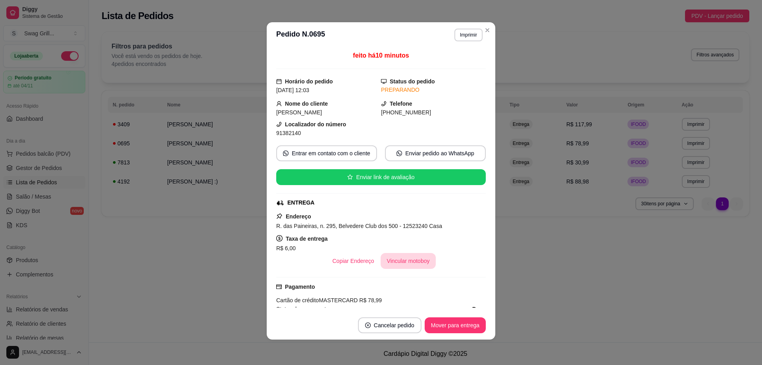
click at [404, 259] on button "Vincular motoboy" at bounding box center [408, 261] width 56 height 16
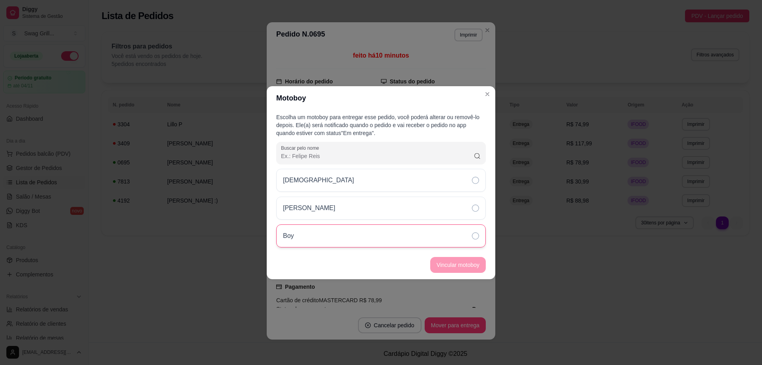
click at [472, 234] on icon at bounding box center [475, 235] width 7 height 7
click at [455, 261] on button "Vincular motoboy" at bounding box center [458, 265] width 56 height 16
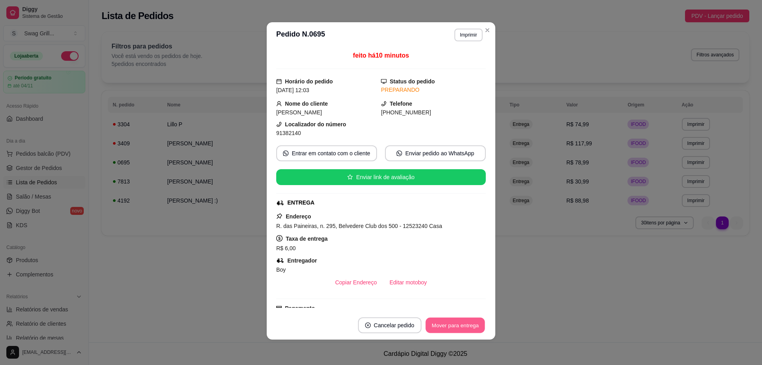
click at [452, 325] on button "Mover para entrega" at bounding box center [455, 324] width 60 height 15
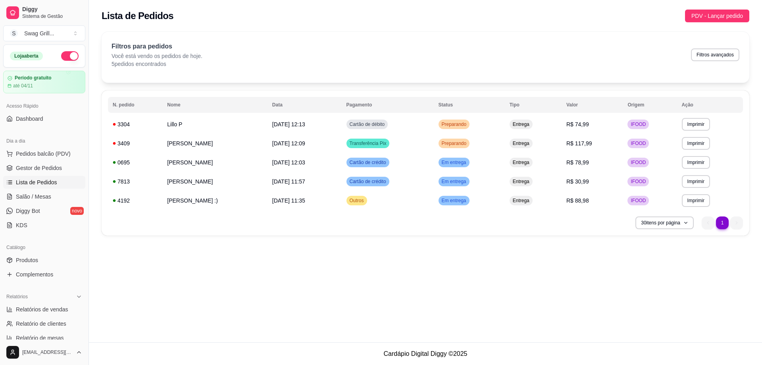
click at [368, 298] on div "**********" at bounding box center [425, 171] width 673 height 342
click at [705, 56] on button "Filtros avançados" at bounding box center [715, 54] width 47 height 12
select select "0"
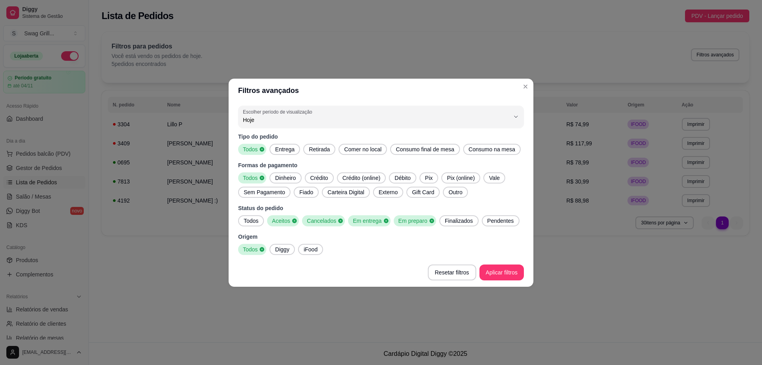
click at [449, 193] on span "Outro" at bounding box center [455, 192] width 20 height 8
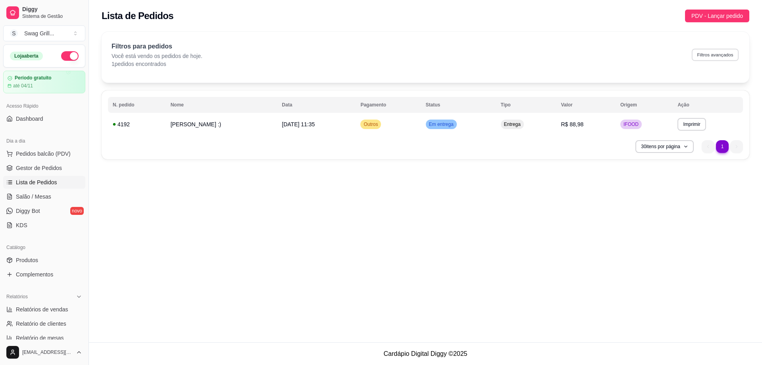
click at [696, 51] on button "Filtros avançados" at bounding box center [715, 54] width 47 height 12
select select "0"
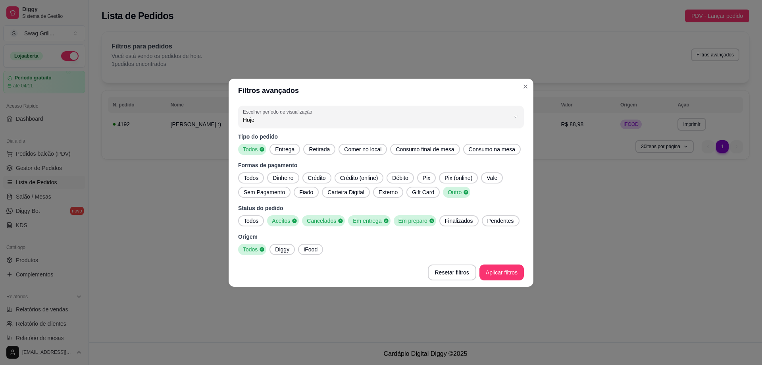
click at [251, 179] on span "Todos" at bounding box center [250, 178] width 21 height 8
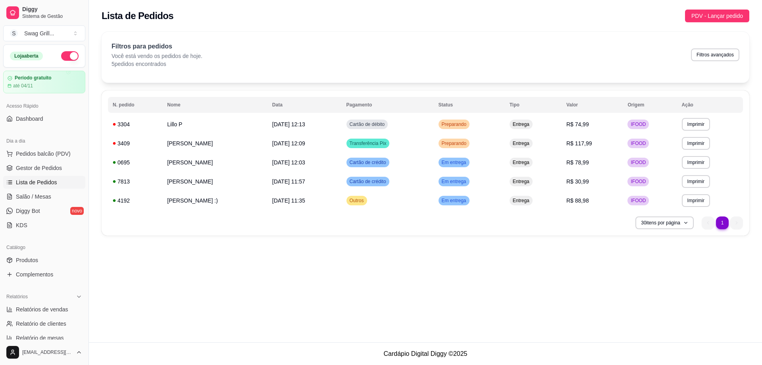
click at [393, 259] on div "**********" at bounding box center [425, 171] width 673 height 342
click at [420, 125] on td "Cartão de débito" at bounding box center [388, 124] width 92 height 19
click at [709, 59] on button "Filtros avançados" at bounding box center [715, 54] width 47 height 12
select select "0"
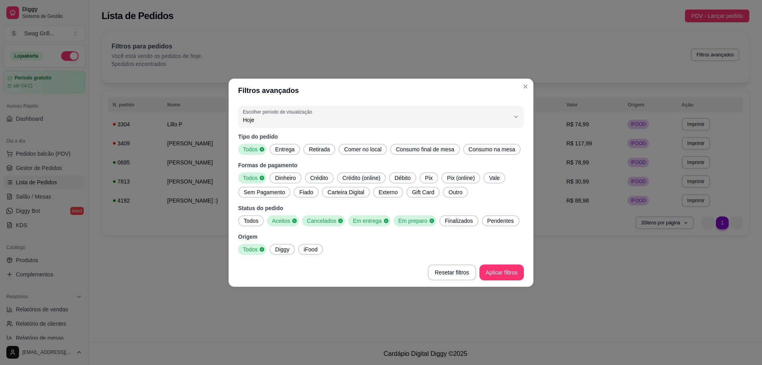
click at [451, 221] on span "Finalizados" at bounding box center [459, 221] width 35 height 8
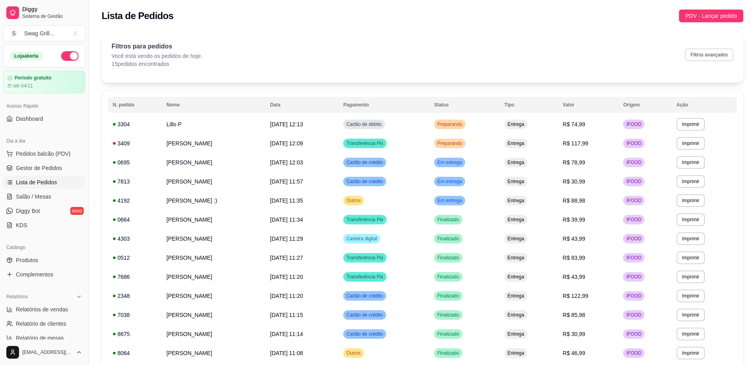
click at [707, 59] on button "Filtros avançados" at bounding box center [709, 54] width 48 height 13
select select "0"
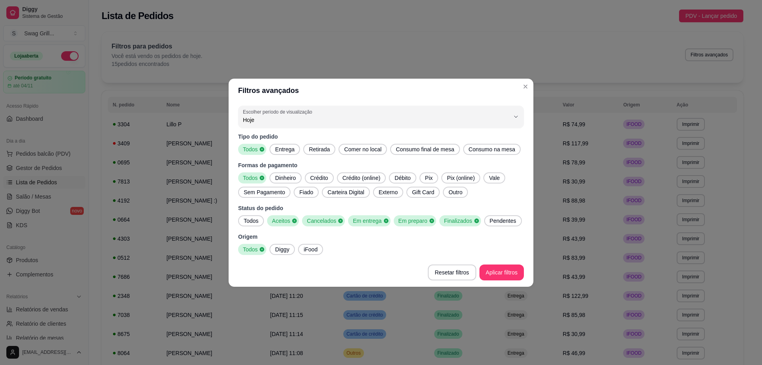
click at [458, 219] on span "Finalizados" at bounding box center [457, 221] width 33 height 8
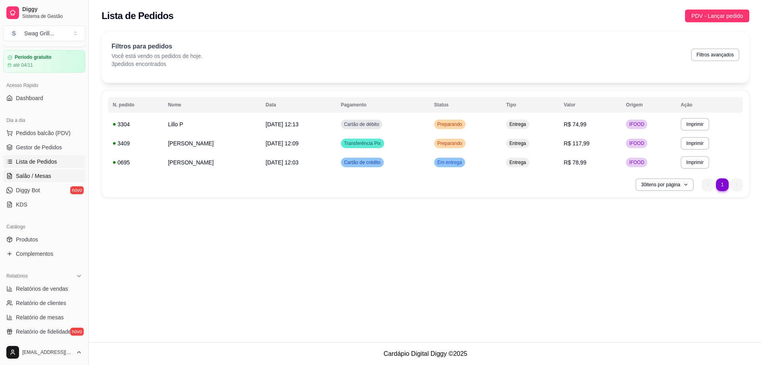
scroll to position [79, 0]
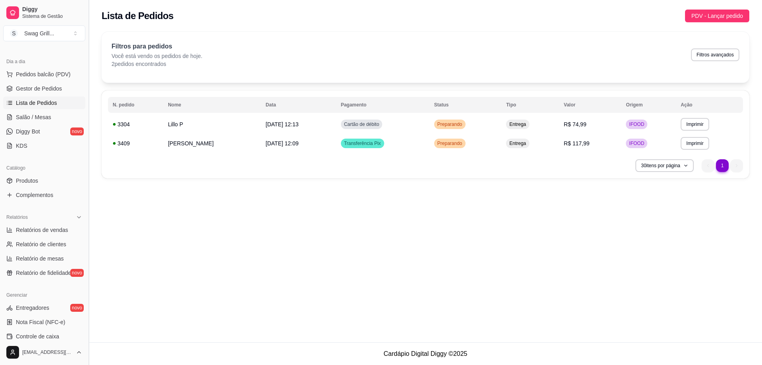
click at [90, 86] on button "Toggle Sidebar" at bounding box center [88, 182] width 6 height 365
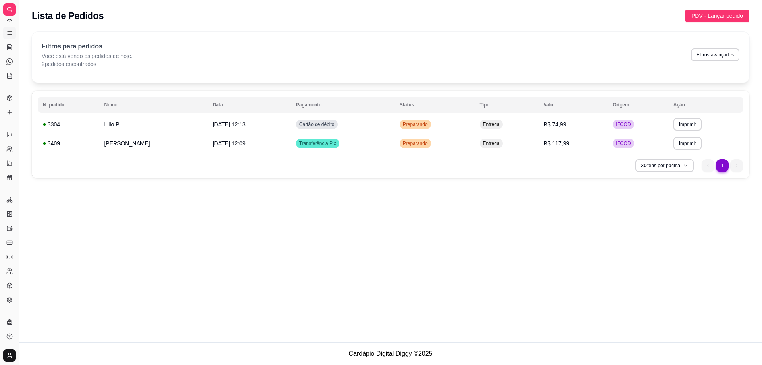
scroll to position [27, 0]
click at [682, 165] on button "30 itens por página" at bounding box center [664, 165] width 56 height 12
click at [714, 58] on button "Filtros avançados" at bounding box center [715, 54] width 47 height 12
select select "0"
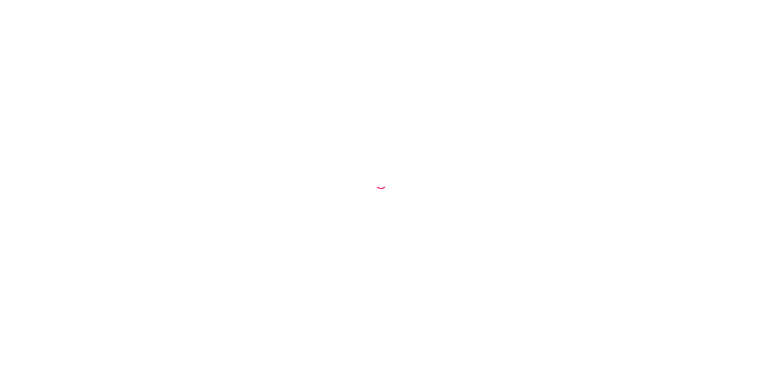
select select "68e258ef205f5fff24c96e70"
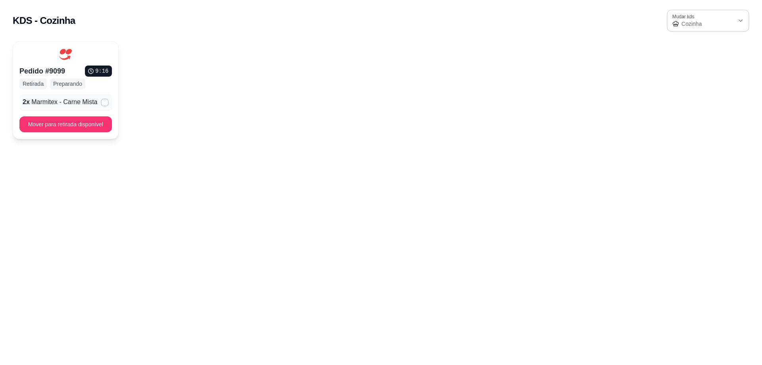
click at [178, 115] on div "Pedido # 9099 9 : 16 Retirada Preparando 2 x Marmitex - Carne Mista Mover para …" at bounding box center [381, 90] width 736 height 98
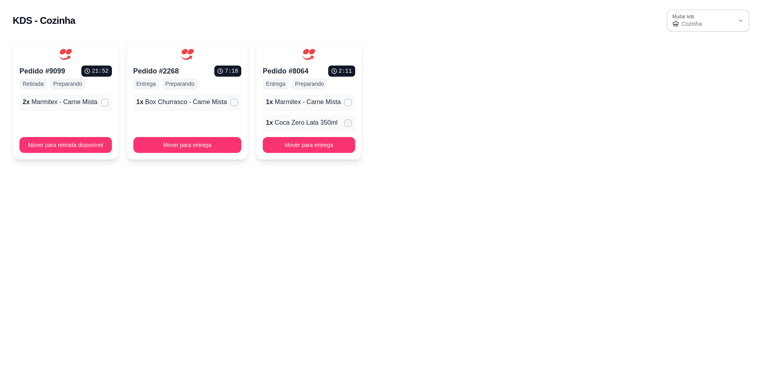
click at [345, 125] on icon at bounding box center [348, 123] width 6 height 5
click at [344, 125] on input "" at bounding box center [346, 127] width 5 height 5
click at [413, 182] on body "KDS - Cozinha 68e258ef205f5fff24c96e70 Mudar kds Cozinha Mudar kds Cozinha Pedi…" at bounding box center [381, 182] width 762 height 365
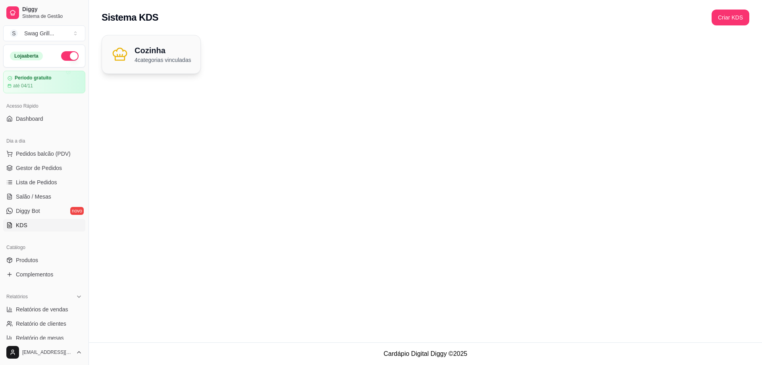
click at [169, 62] on p "4 categorias vinculadas" at bounding box center [162, 60] width 56 height 8
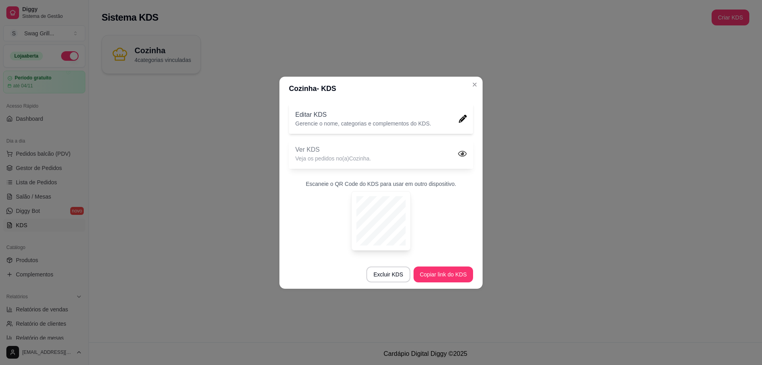
click at [459, 152] on icon at bounding box center [462, 153] width 9 height 6
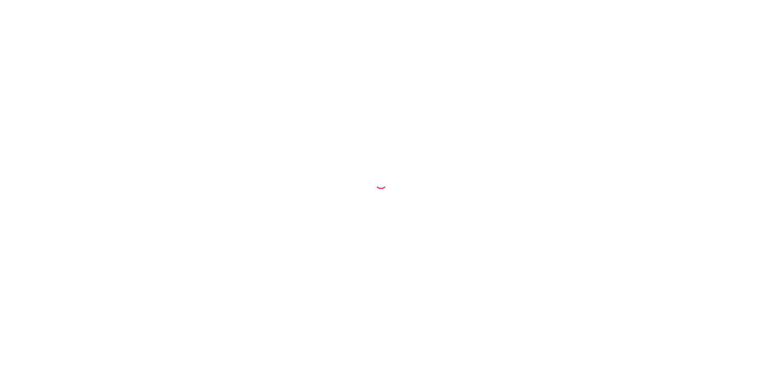
select select "68e258ef205f5fff24c96e70"
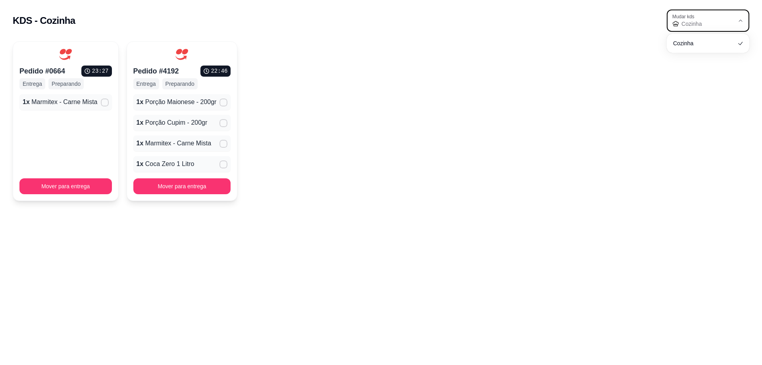
click at [717, 20] on span "Cozinha" at bounding box center [707, 24] width 53 height 8
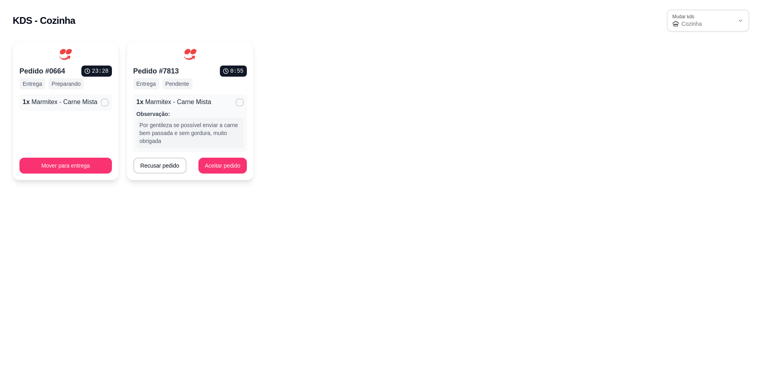
click at [481, 56] on div "Pedido # 0664 23 : 28 Entrega Preparando 1 x Marmitex - Carne Mista Mover para …" at bounding box center [381, 110] width 736 height 139
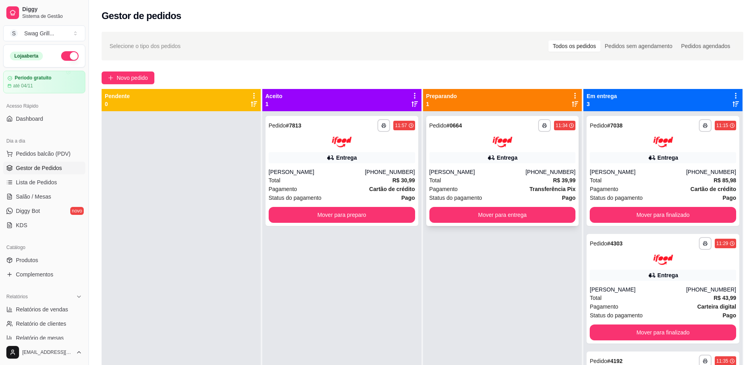
click at [465, 153] on div "Entrega" at bounding box center [502, 157] width 146 height 11
click at [382, 148] on div "**********" at bounding box center [341, 171] width 153 height 110
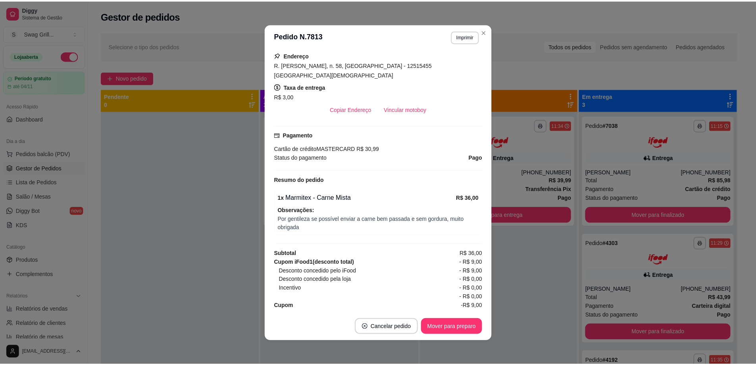
scroll to position [4, 0]
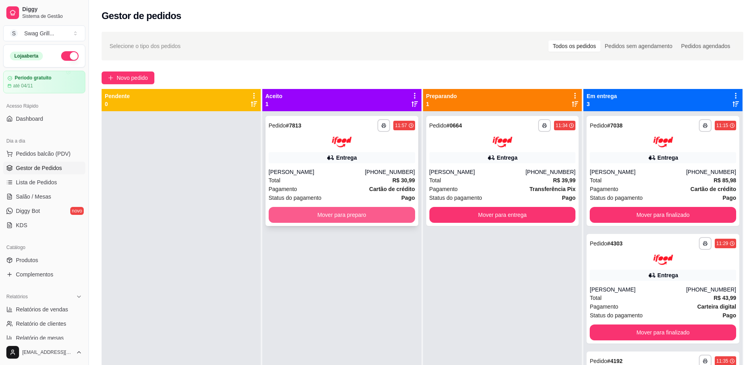
click at [327, 215] on button "Mover para preparo" at bounding box center [342, 215] width 146 height 16
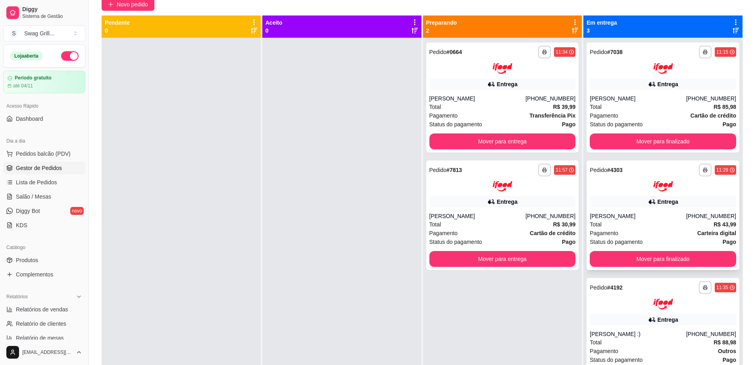
scroll to position [0, 0]
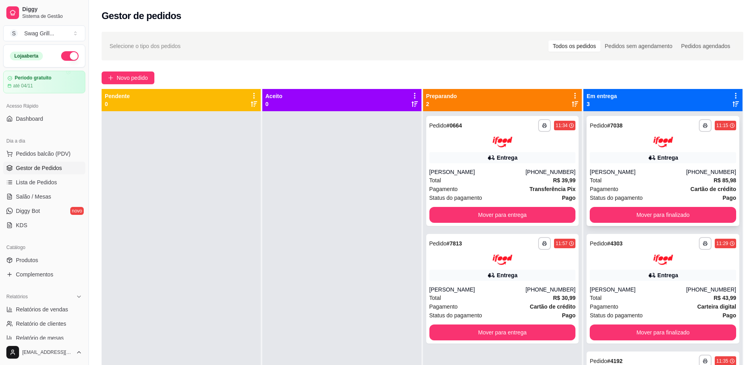
click at [615, 154] on div "Entrega" at bounding box center [663, 157] width 146 height 11
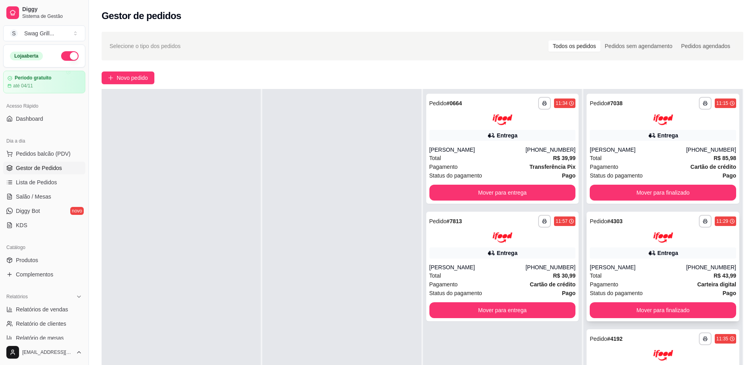
click at [613, 246] on div "**********" at bounding box center [662, 266] width 153 height 110
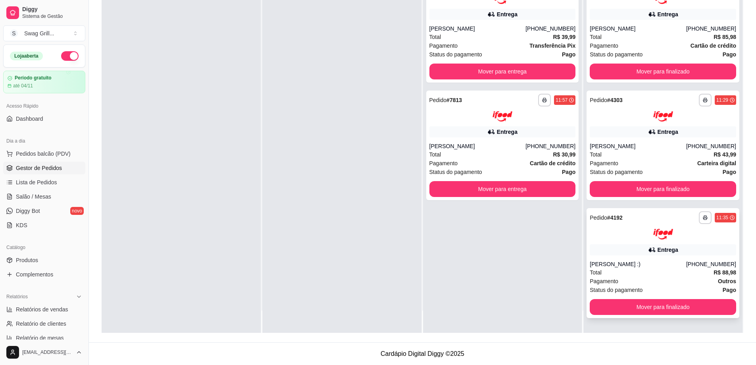
click at [624, 231] on div at bounding box center [663, 234] width 146 height 11
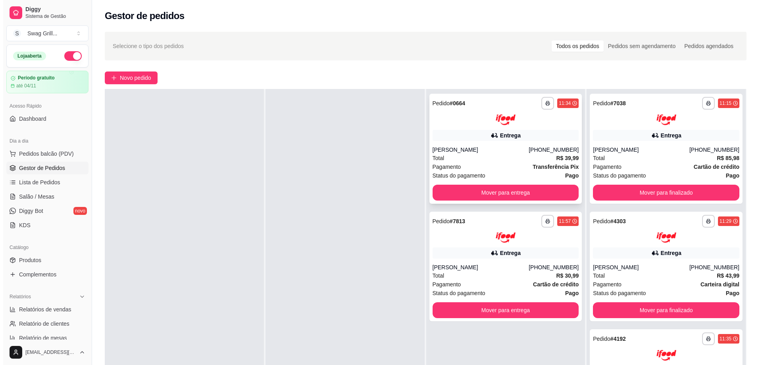
scroll to position [0, 0]
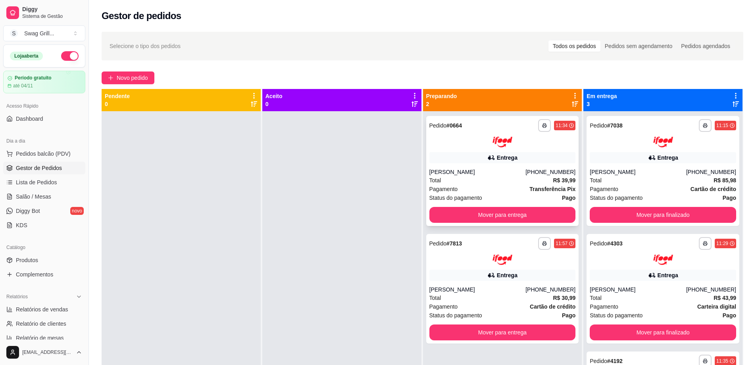
click at [450, 141] on div at bounding box center [502, 141] width 146 height 11
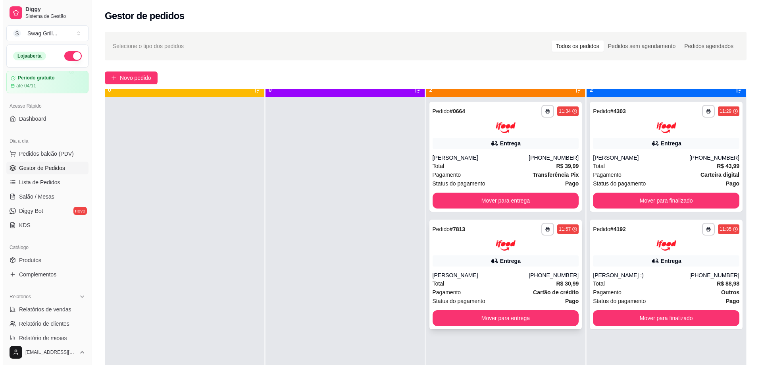
scroll to position [22, 0]
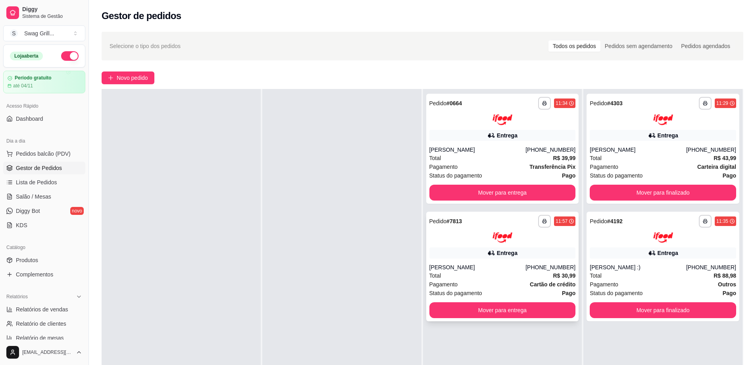
click at [444, 236] on div at bounding box center [502, 237] width 146 height 11
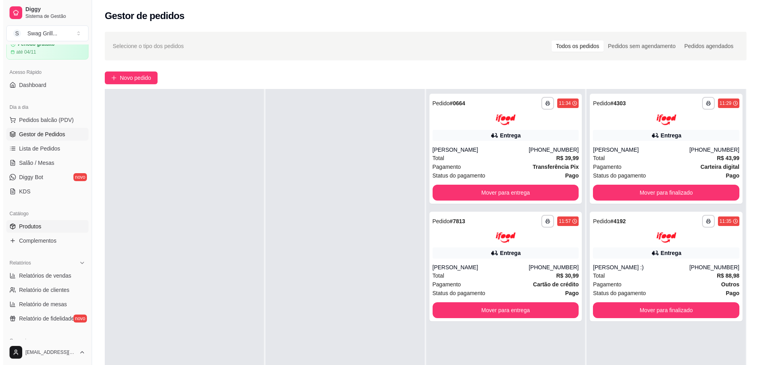
scroll to position [79, 0]
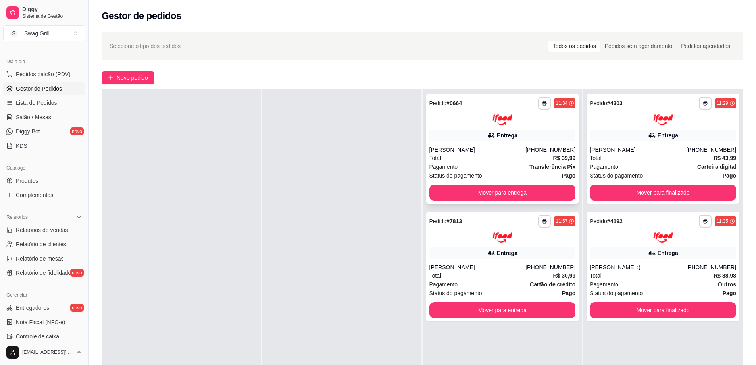
click at [463, 160] on div "Total R$ 39,99" at bounding box center [502, 158] width 146 height 9
click at [469, 245] on div "**********" at bounding box center [502, 266] width 153 height 110
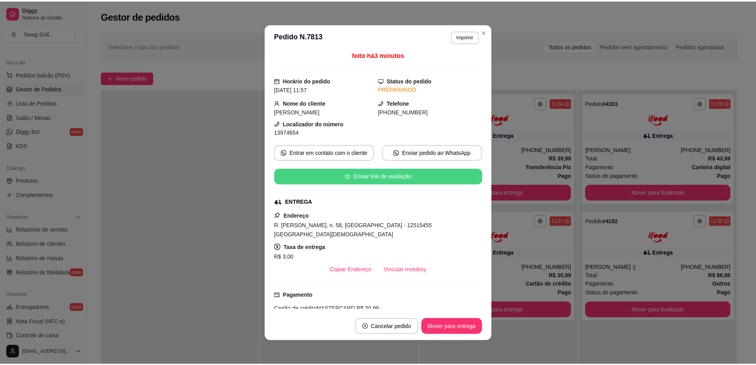
scroll to position [0, 0]
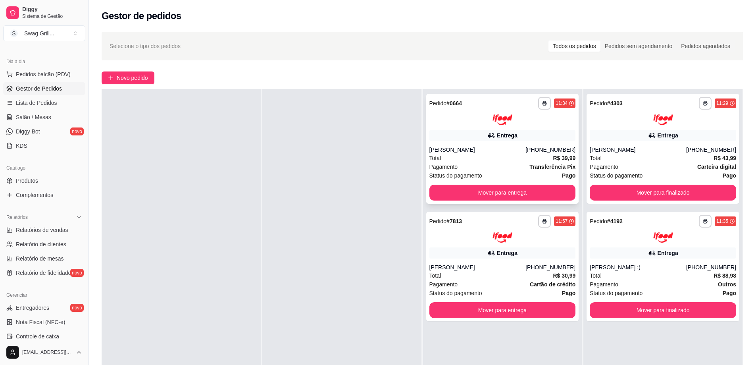
click at [471, 158] on div "Total R$ 39,99" at bounding box center [502, 158] width 146 height 9
click at [460, 113] on div "**********" at bounding box center [502, 111] width 146 height 28
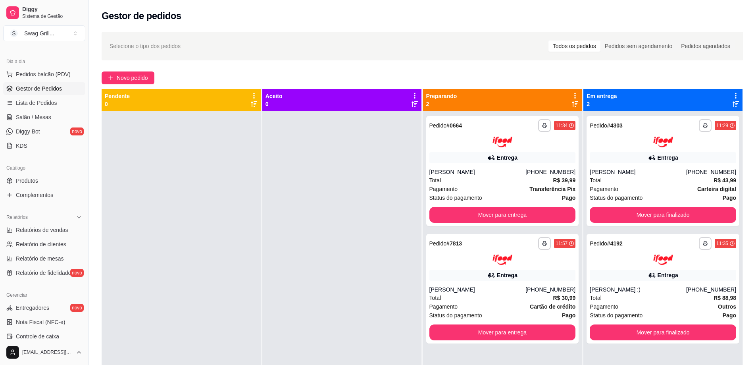
click at [572, 104] on icon at bounding box center [575, 104] width 6 height 6
click at [492, 124] on div "**********" at bounding box center [502, 125] width 146 height 13
click at [474, 249] on div "**********" at bounding box center [502, 243] width 146 height 13
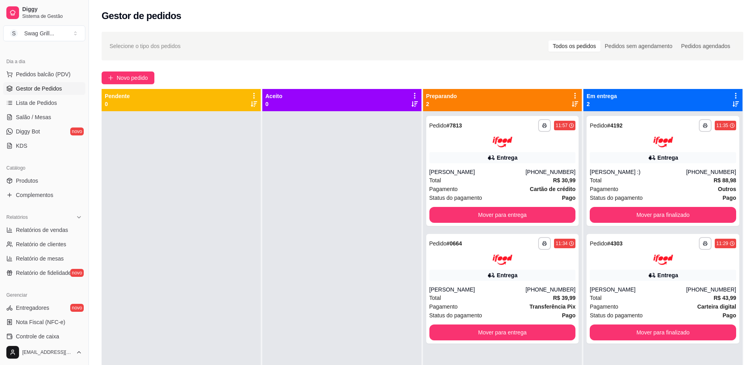
click at [572, 102] on icon at bounding box center [575, 104] width 6 height 6
click at [561, 125] on div "11:34" at bounding box center [561, 125] width 12 height 6
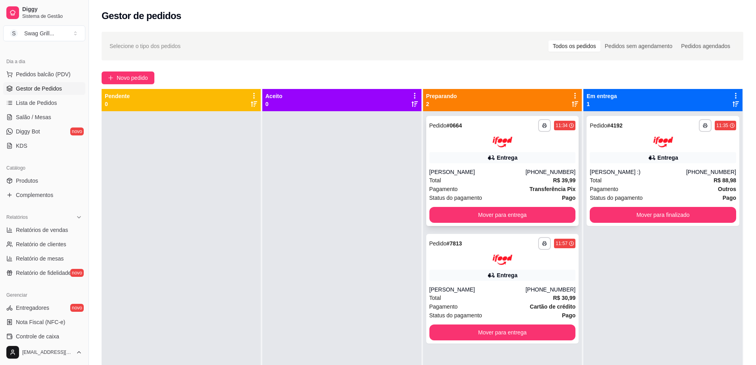
click at [457, 140] on div at bounding box center [502, 141] width 146 height 11
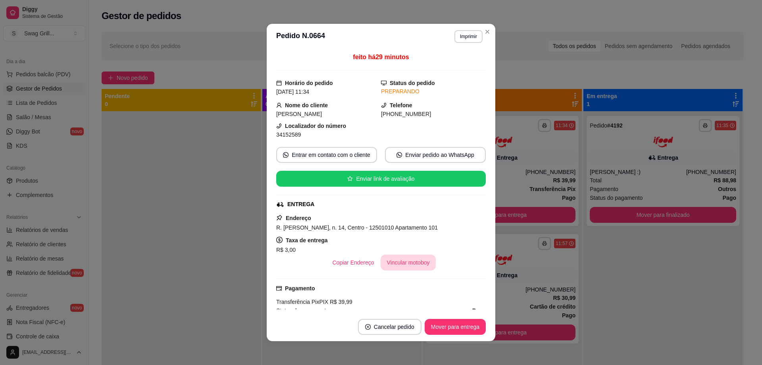
click at [408, 264] on button "Vincular motoboy" at bounding box center [408, 262] width 56 height 16
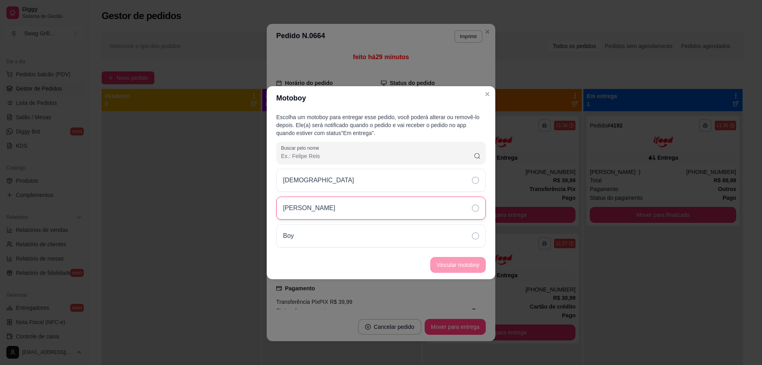
click at [472, 209] on icon at bounding box center [475, 207] width 7 height 7
click at [450, 262] on button "Vincular motoboy" at bounding box center [458, 264] width 54 height 15
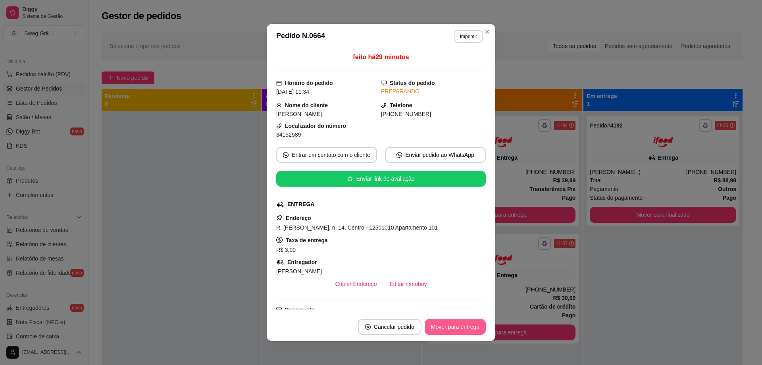
click at [450, 327] on button "Mover para entrega" at bounding box center [455, 327] width 61 height 16
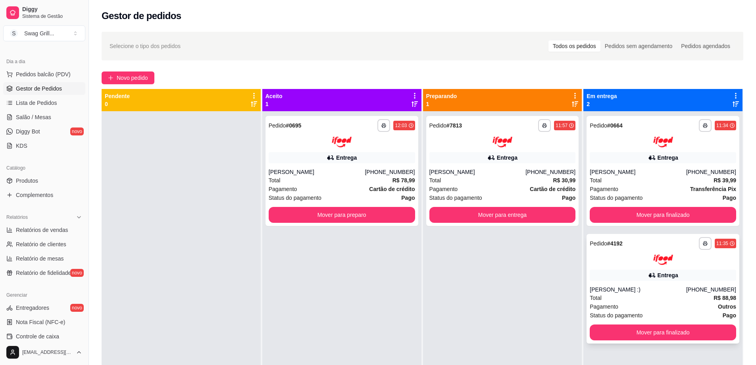
click at [618, 260] on div at bounding box center [663, 259] width 146 height 11
click at [619, 256] on div at bounding box center [663, 259] width 146 height 11
click at [332, 219] on button "Mover para preparo" at bounding box center [342, 215] width 146 height 16
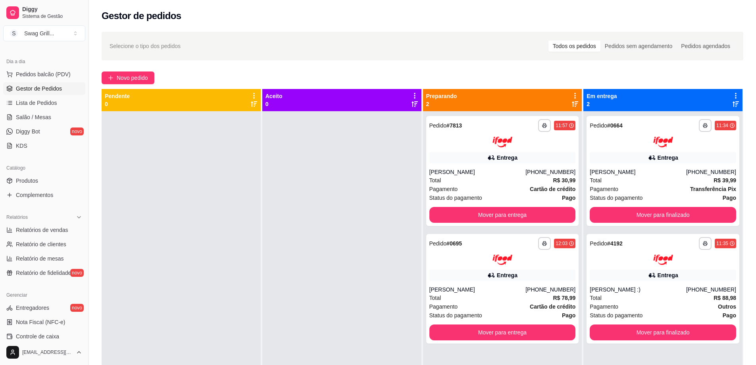
click at [371, 24] on div "Gestor de pedidos" at bounding box center [422, 13] width 667 height 27
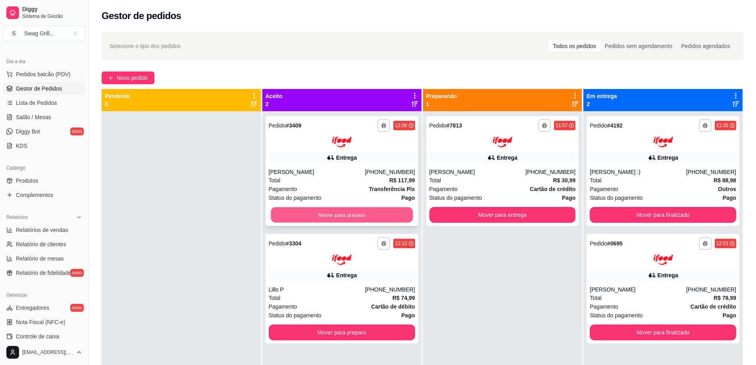
click at [363, 215] on button "Mover para preparo" at bounding box center [342, 214] width 142 height 15
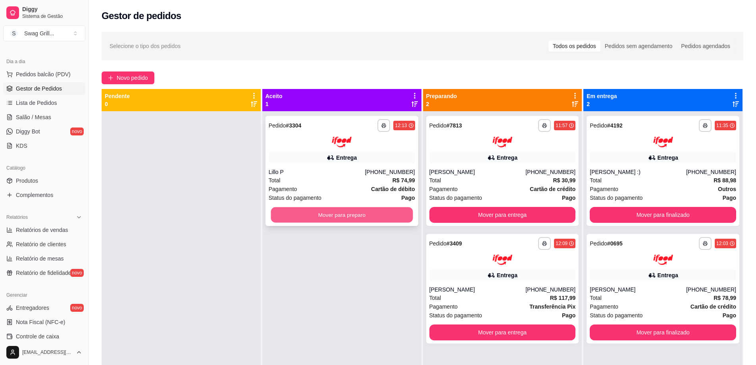
click at [338, 211] on button "Mover para preparo" at bounding box center [342, 214] width 142 height 15
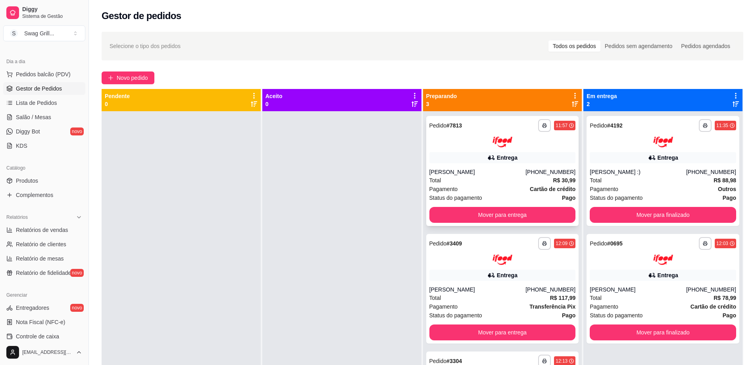
click at [476, 181] on div "Total R$ 30,99" at bounding box center [502, 180] width 146 height 9
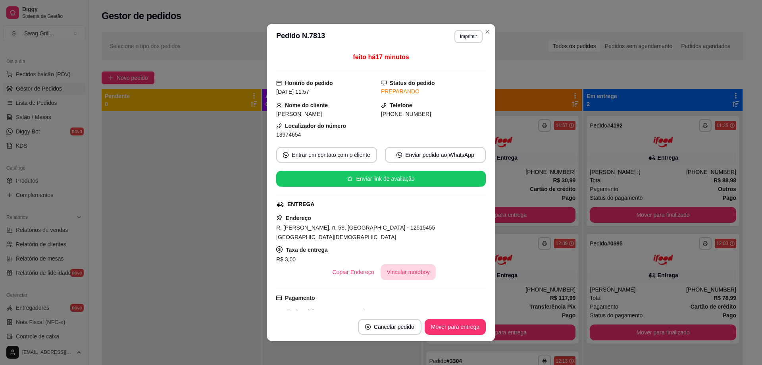
click at [393, 264] on button "Vincular motoboy" at bounding box center [408, 272] width 56 height 16
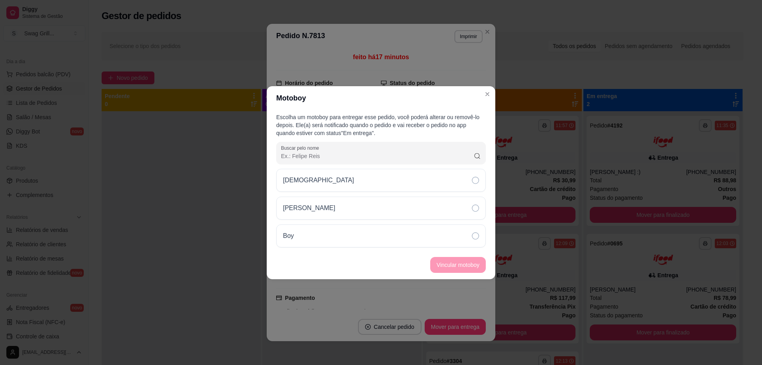
drag, startPoint x: 475, startPoint y: 207, endPoint x: 485, endPoint y: 225, distance: 21.1
click at [475, 207] on icon at bounding box center [475, 207] width 7 height 7
click at [452, 264] on button "Vincular motoboy" at bounding box center [458, 265] width 56 height 16
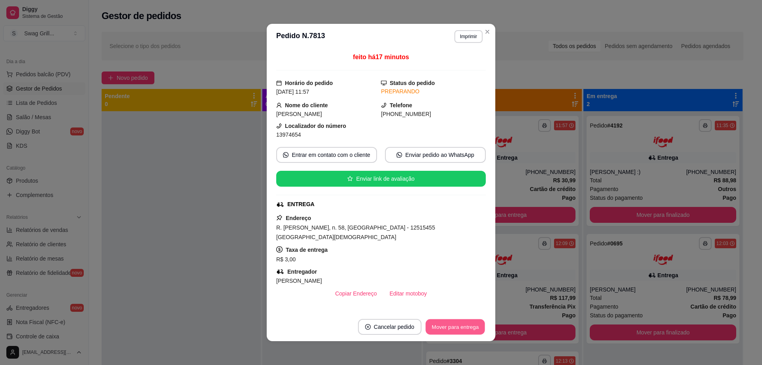
click at [446, 325] on button "Mover para entrega" at bounding box center [455, 326] width 60 height 15
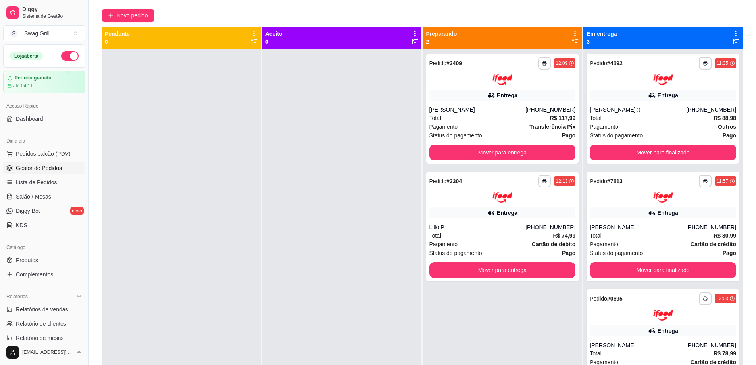
scroll to position [63, 0]
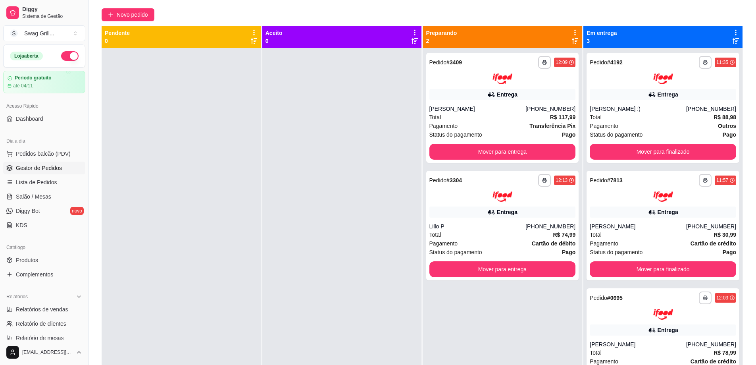
click at [338, 144] on div at bounding box center [341, 230] width 159 height 365
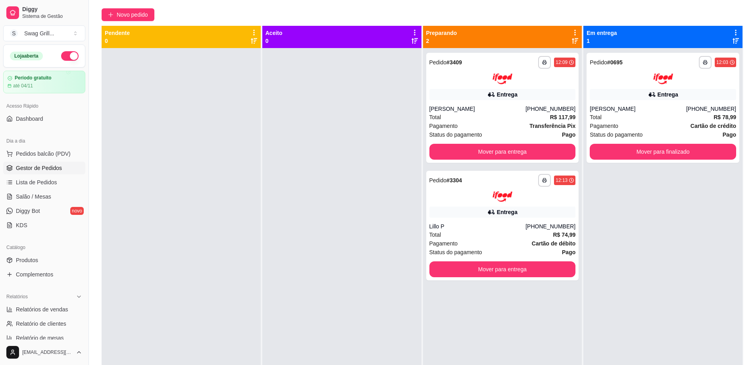
click at [340, 148] on div at bounding box center [341, 230] width 159 height 365
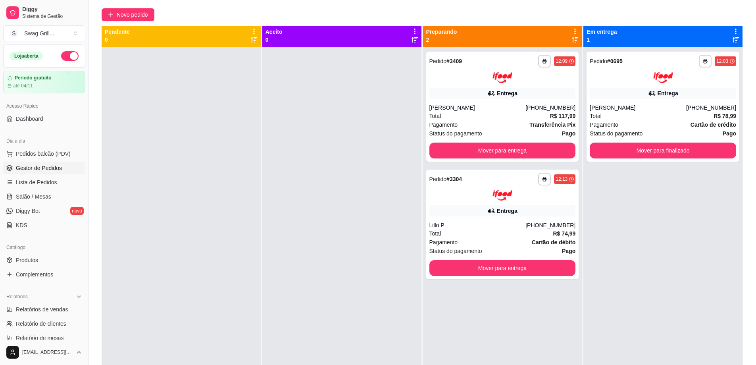
scroll to position [0, 0]
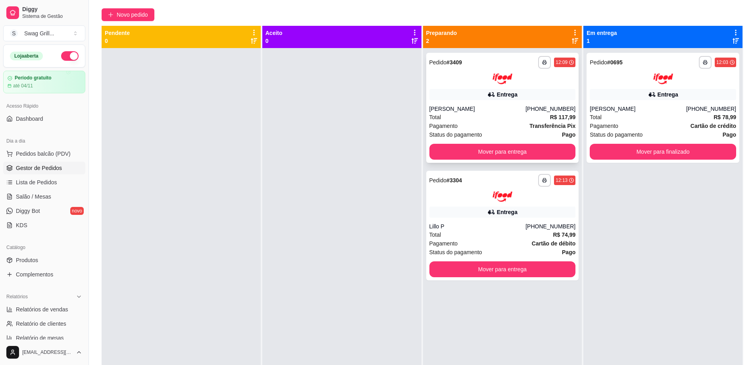
click at [469, 111] on div "[PERSON_NAME]" at bounding box center [477, 109] width 96 height 8
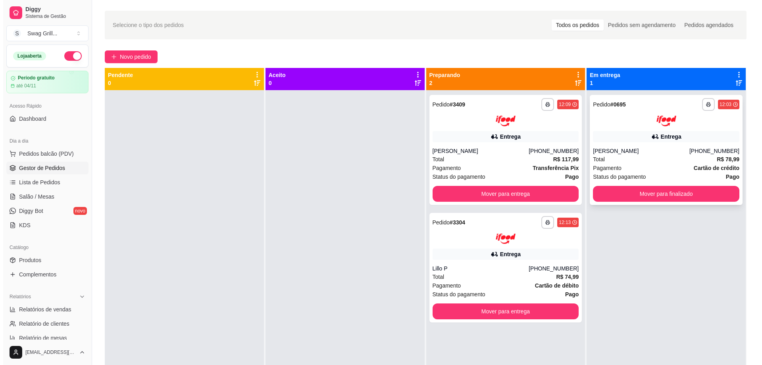
scroll to position [40, 0]
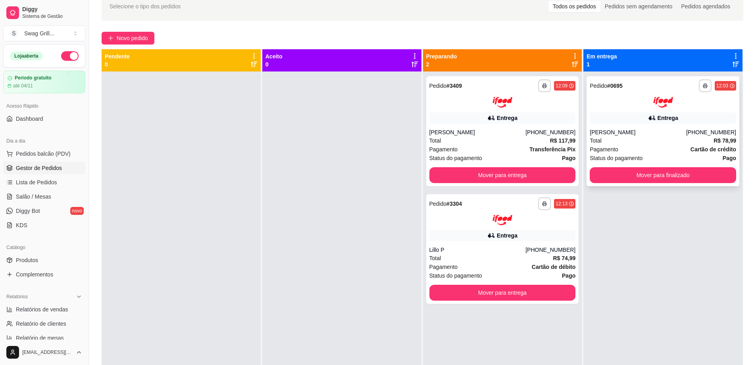
click at [619, 104] on div at bounding box center [663, 102] width 146 height 11
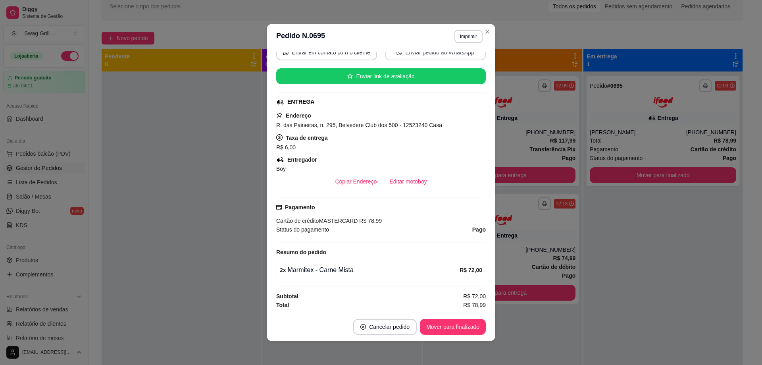
scroll to position [0, 0]
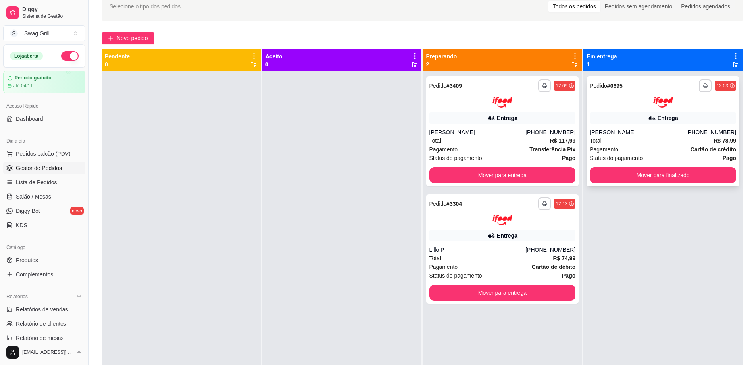
click at [603, 101] on div at bounding box center [663, 102] width 146 height 11
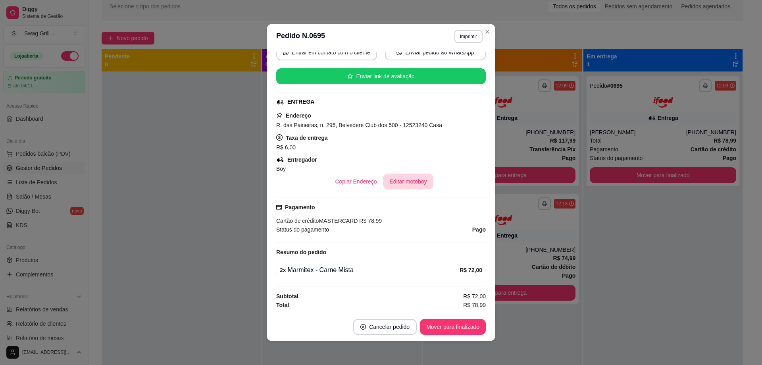
scroll to position [2, 0]
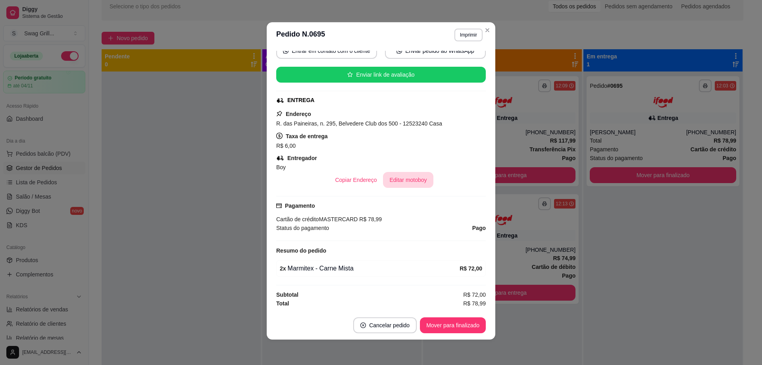
click at [405, 177] on button "Editar motoboy" at bounding box center [408, 180] width 50 height 16
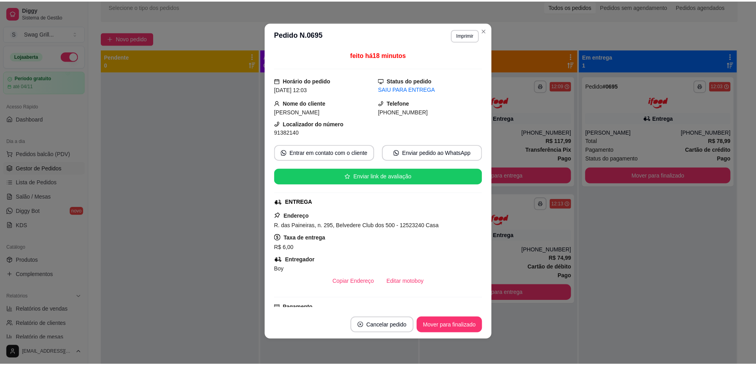
scroll to position [0, 0]
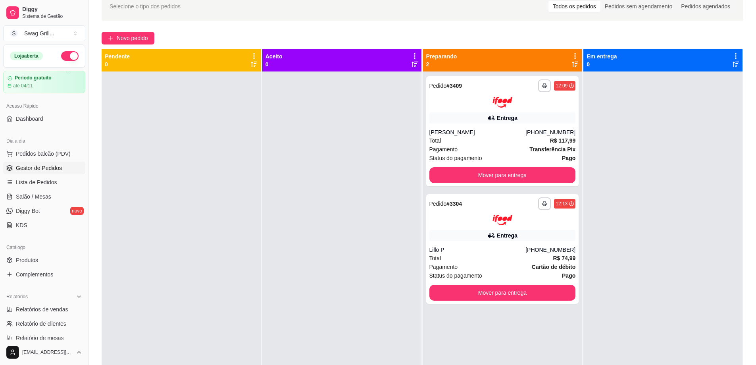
click at [86, 126] on button "Toggle Sidebar" at bounding box center [88, 182] width 6 height 365
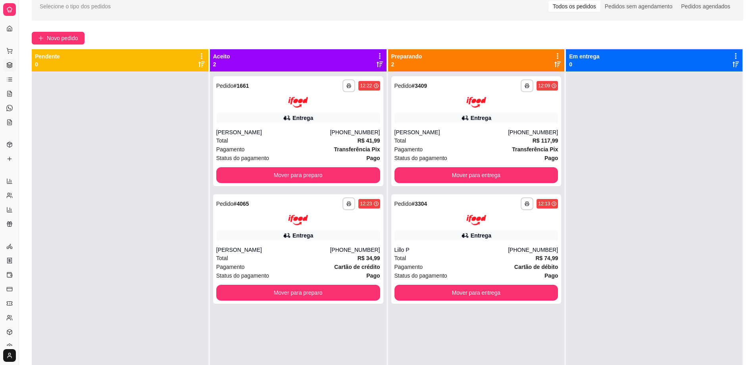
click at [653, 237] on div at bounding box center [654, 253] width 177 height 365
click at [608, 167] on div at bounding box center [654, 253] width 177 height 365
click at [278, 174] on button "Mover para preparo" at bounding box center [298, 174] width 159 height 15
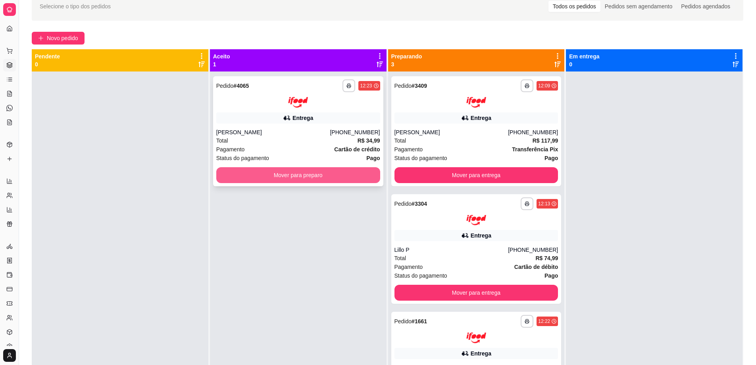
click at [298, 179] on button "Mover para preparo" at bounding box center [298, 175] width 164 height 16
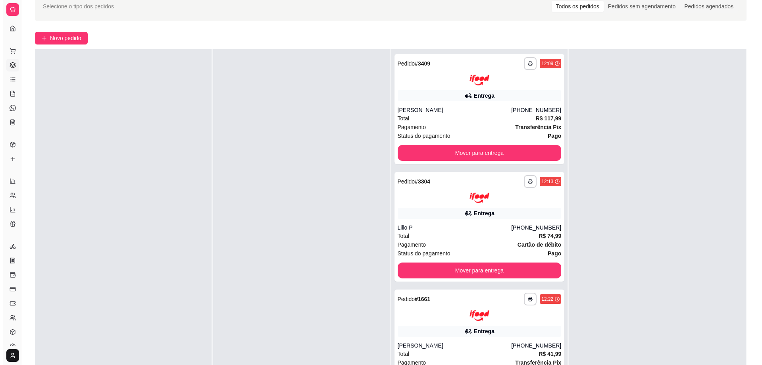
scroll to position [114, 0]
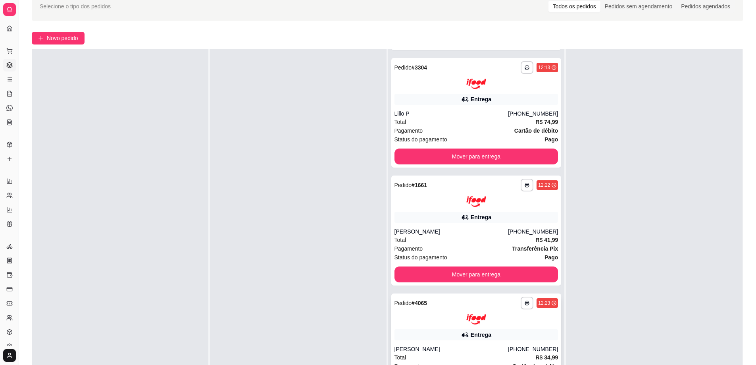
click at [444, 308] on div "**********" at bounding box center [476, 302] width 164 height 13
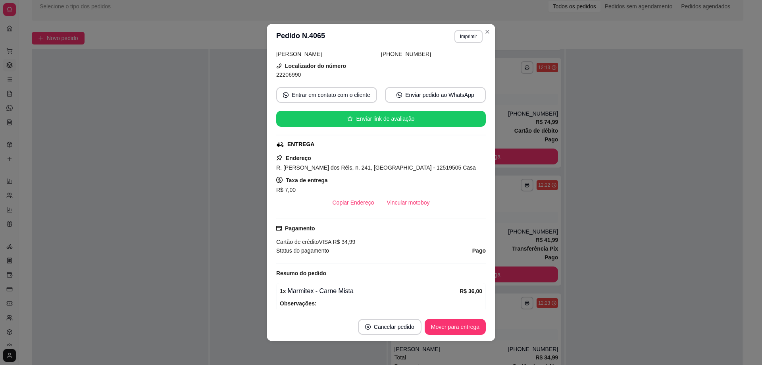
scroll to position [154, 0]
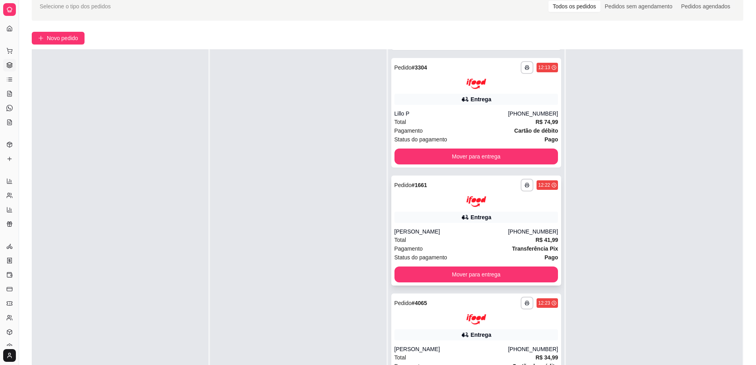
click at [427, 199] on div at bounding box center [476, 201] width 164 height 11
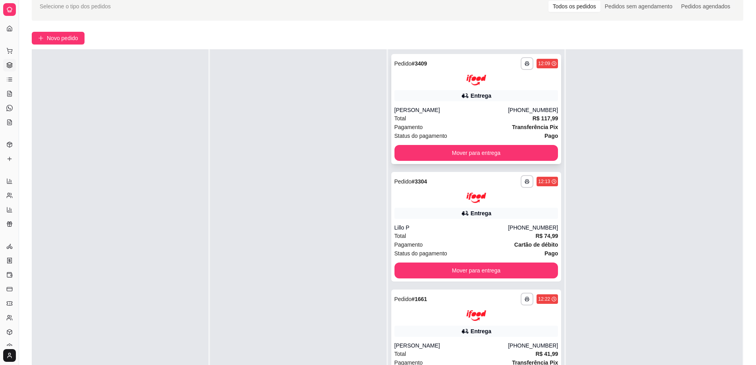
click at [441, 82] on div at bounding box center [476, 80] width 164 height 11
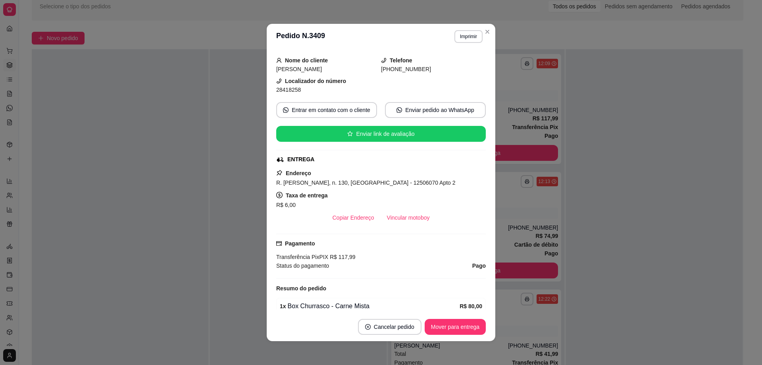
scroll to position [40, 0]
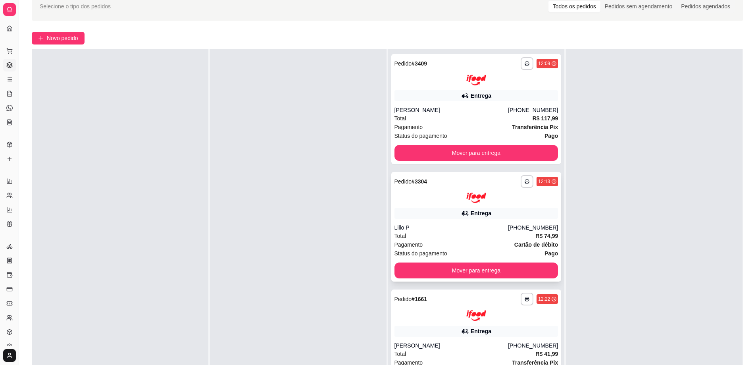
click at [435, 198] on div at bounding box center [476, 197] width 164 height 11
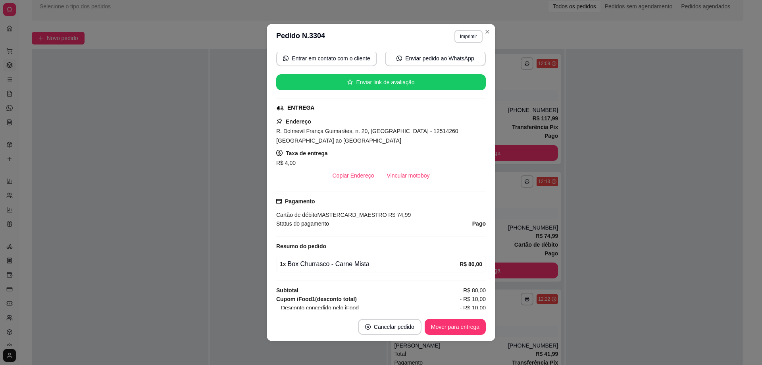
scroll to position [24, 0]
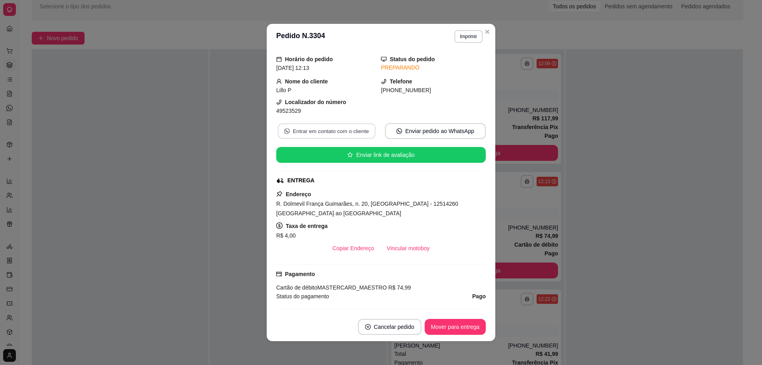
click at [352, 134] on button "Entrar em contato com o cliente" at bounding box center [327, 130] width 98 height 15
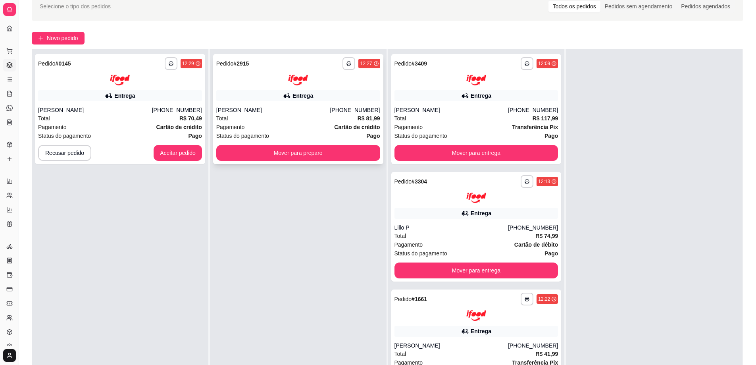
click at [255, 89] on div "**********" at bounding box center [298, 109] width 170 height 110
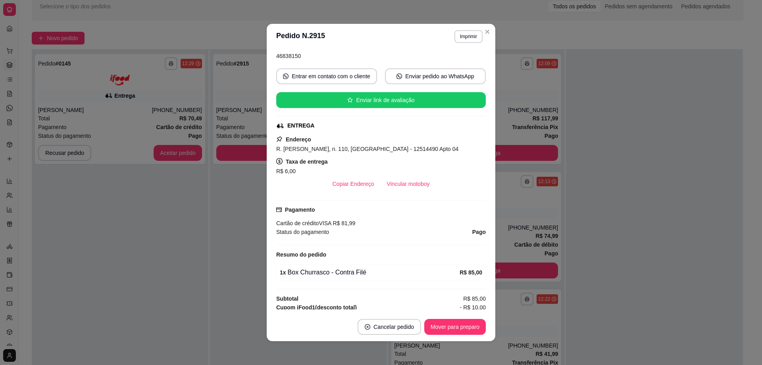
scroll to position [79, 0]
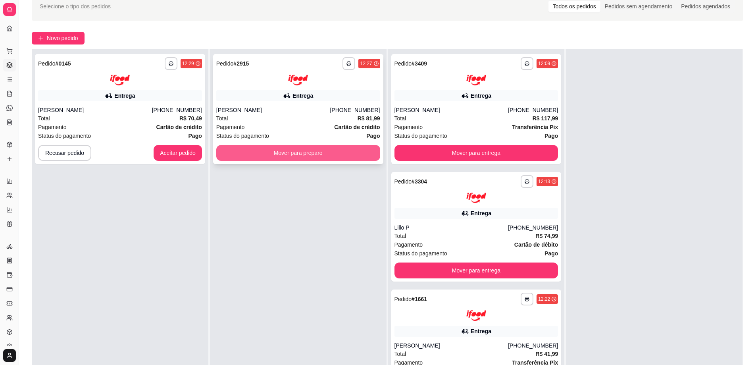
click at [304, 152] on button "Mover para preparo" at bounding box center [298, 153] width 164 height 16
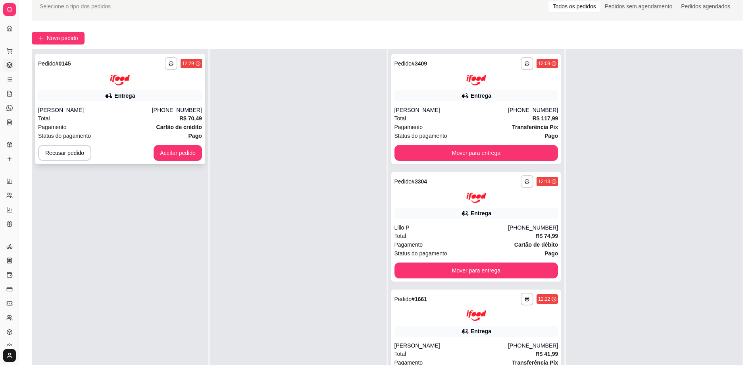
click at [92, 70] on div "**********" at bounding box center [120, 71] width 164 height 28
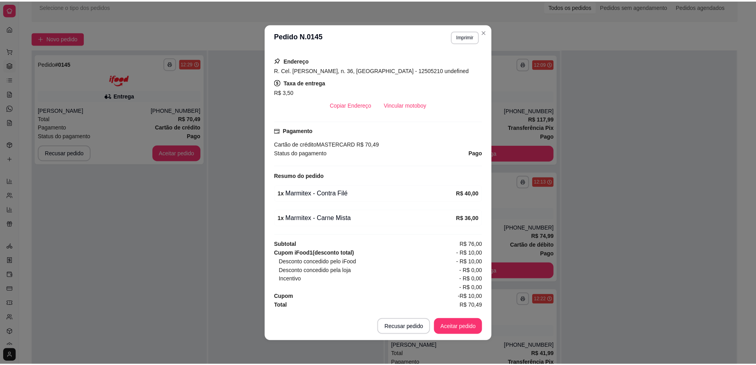
scroll to position [0, 0]
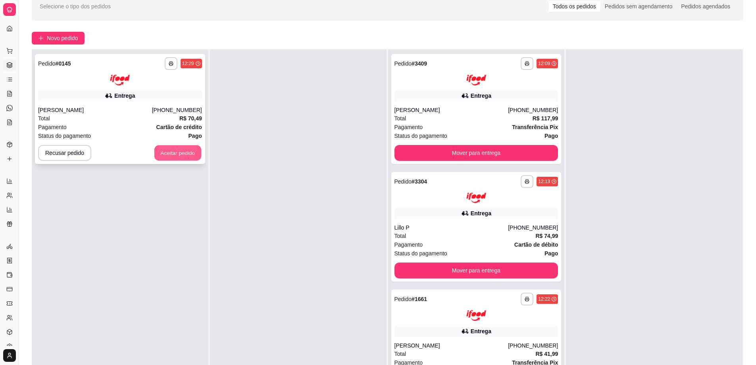
click at [165, 157] on button "Aceitar pedido" at bounding box center [177, 152] width 47 height 15
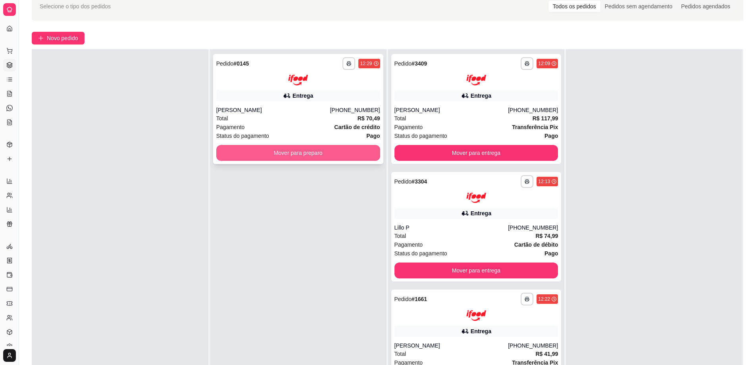
click at [298, 154] on button "Mover para preparo" at bounding box center [298, 153] width 164 height 16
click at [273, 153] on button "Mover para preparo" at bounding box center [298, 152] width 159 height 15
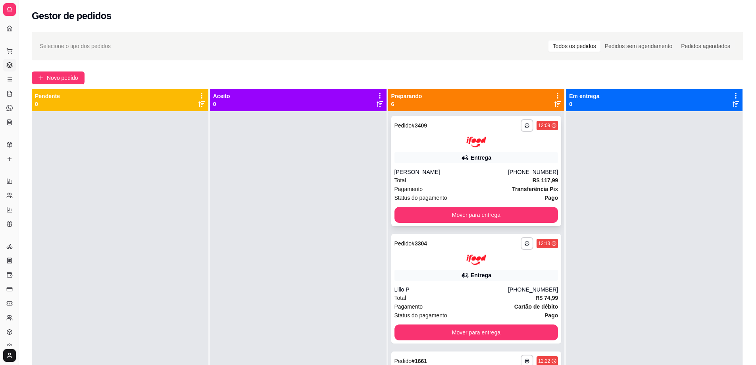
click at [456, 183] on div "Total R$ 117,99" at bounding box center [476, 180] width 164 height 9
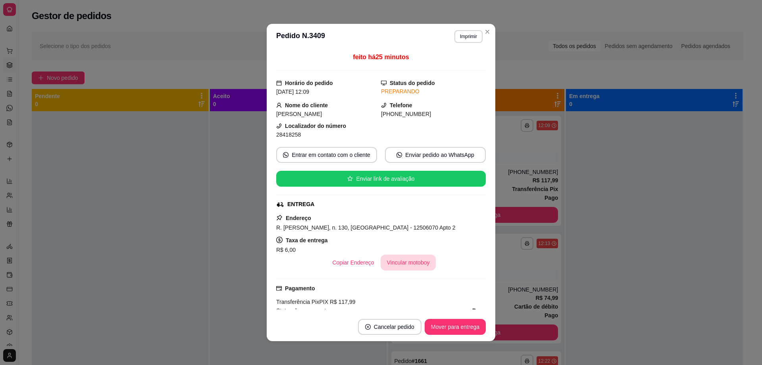
click at [413, 264] on button "Vincular motoboy" at bounding box center [408, 262] width 56 height 16
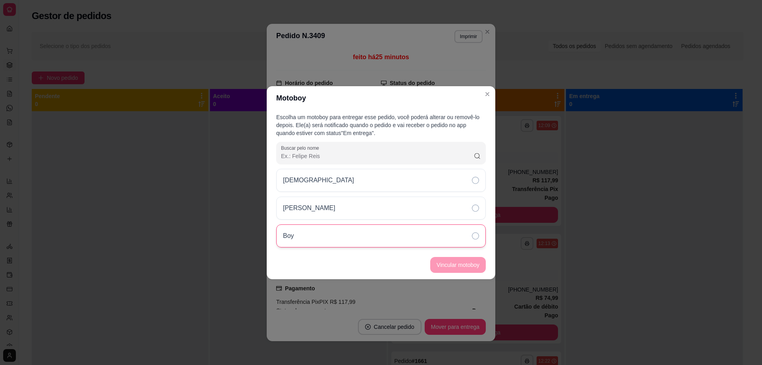
click at [470, 235] on div "Boy" at bounding box center [380, 235] width 209 height 23
click at [452, 263] on button "Vincular motoboy" at bounding box center [458, 265] width 56 height 16
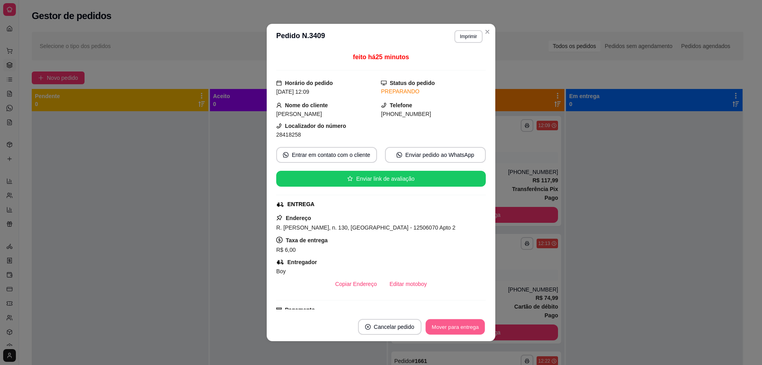
click at [459, 330] on button "Mover para entrega" at bounding box center [455, 326] width 60 height 15
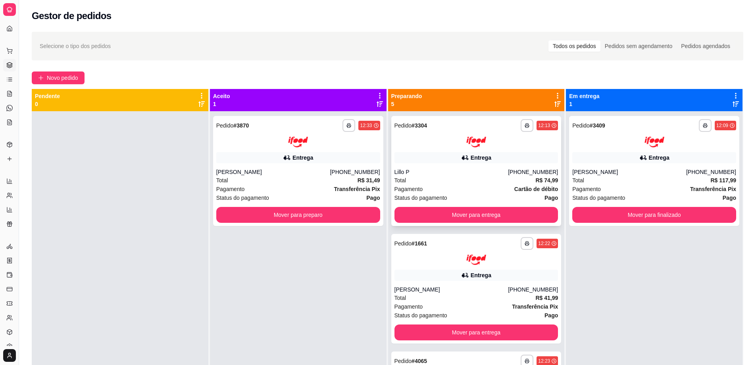
click at [463, 177] on div "Total R$ 74,99" at bounding box center [476, 180] width 164 height 9
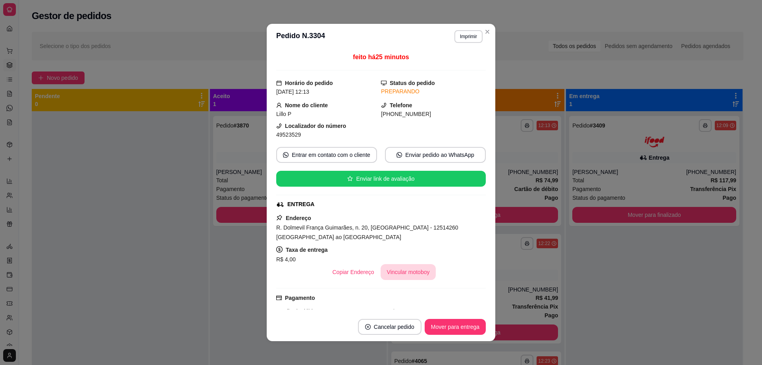
click at [395, 270] on button "Vincular motoboy" at bounding box center [408, 272] width 56 height 16
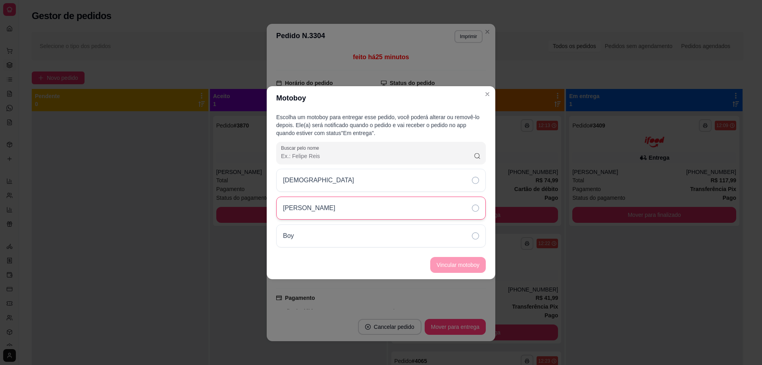
click at [350, 208] on div "Lucas" at bounding box center [380, 207] width 209 height 23
click at [458, 262] on button "Vincular motoboy" at bounding box center [458, 264] width 54 height 15
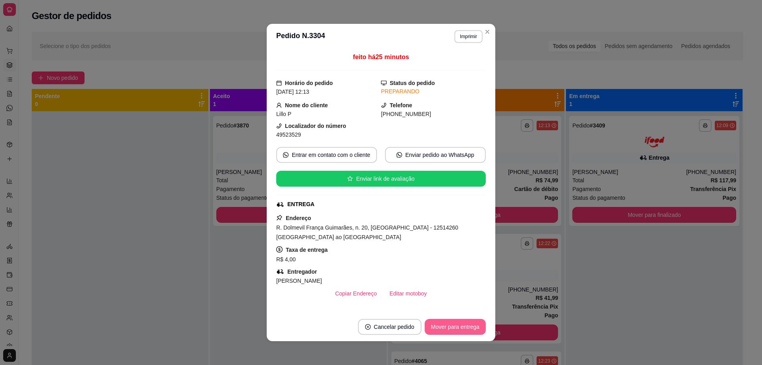
click at [442, 324] on button "Mover para entrega" at bounding box center [455, 327] width 61 height 16
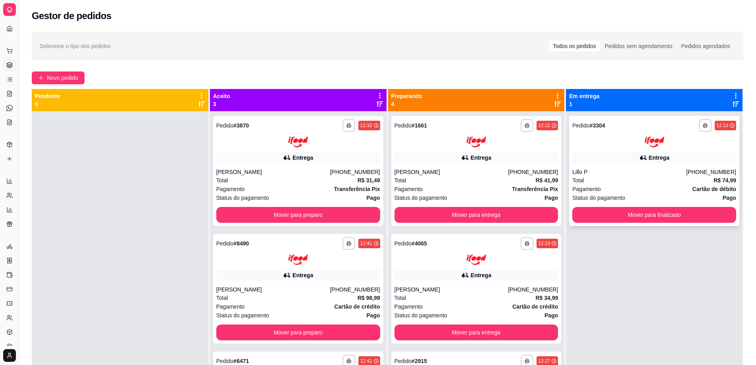
click at [640, 179] on div "Total R$ 74,99" at bounding box center [654, 180] width 164 height 9
click at [665, 46] on div "Pedidos sem agendamento" at bounding box center [638, 45] width 76 height 11
click at [600, 40] on input "Pedidos sem agendamento" at bounding box center [600, 40] width 0 height 0
click at [563, 46] on div "Todos os pedidos" at bounding box center [574, 45] width 52 height 11
click at [548, 40] on input "Todos os pedidos" at bounding box center [548, 40] width 0 height 0
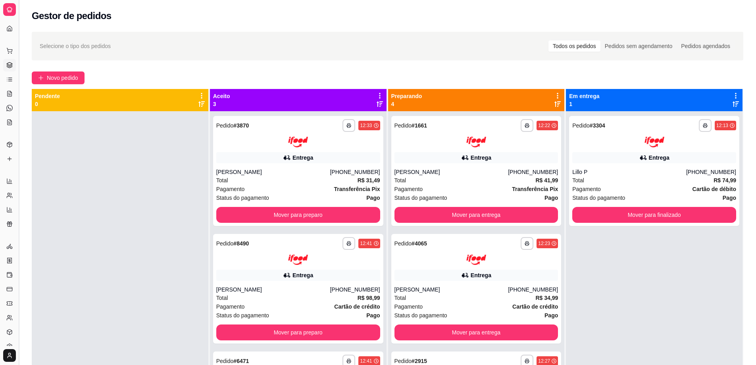
click at [17, 39] on button "Toggle Sidebar" at bounding box center [18, 182] width 6 height 365
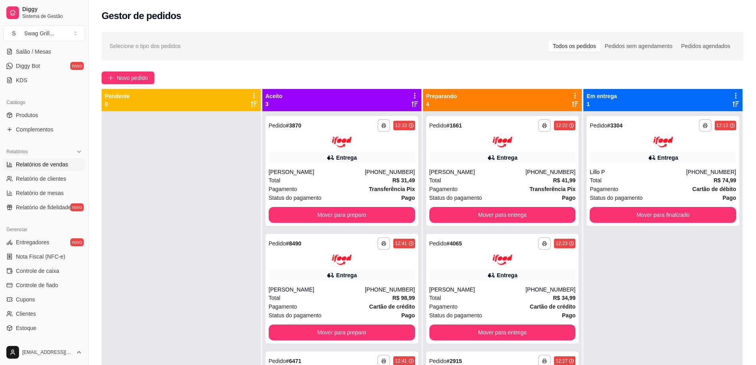
scroll to position [159, 0]
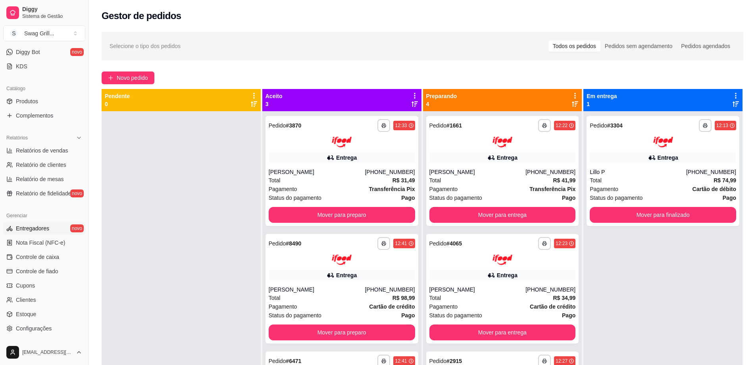
click at [42, 226] on span "Entregadores" at bounding box center [32, 228] width 33 height 8
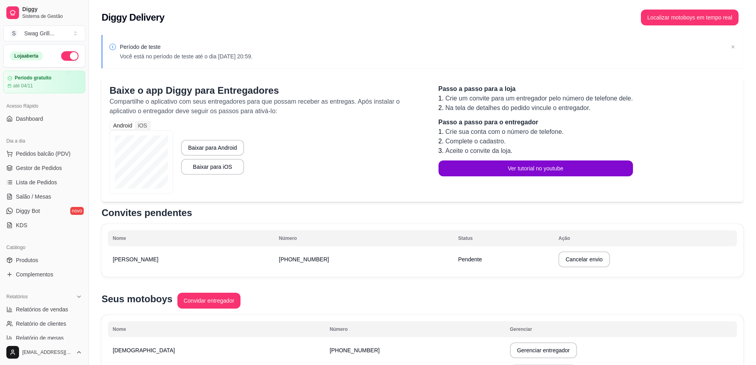
click at [89, 77] on button "Toggle Sidebar" at bounding box center [88, 182] width 6 height 365
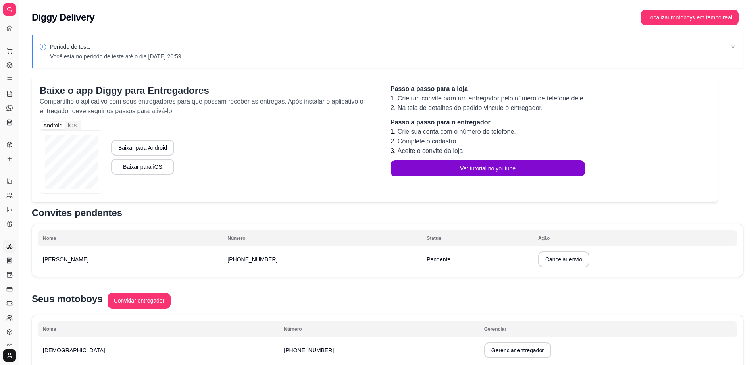
click at [17, 55] on button "Toggle Sidebar" at bounding box center [18, 182] width 6 height 365
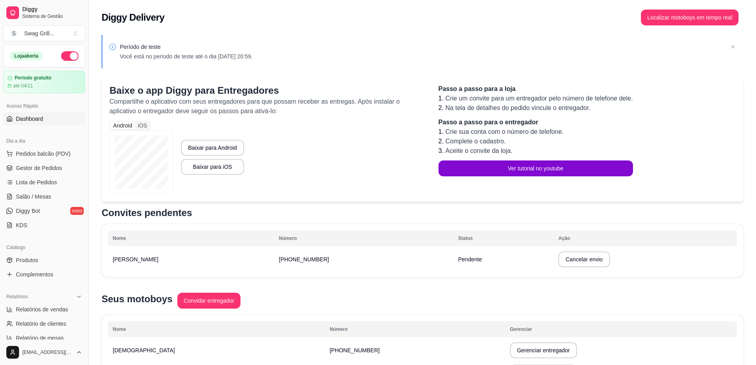
click at [35, 120] on span "Dashboard" at bounding box center [29, 119] width 27 height 8
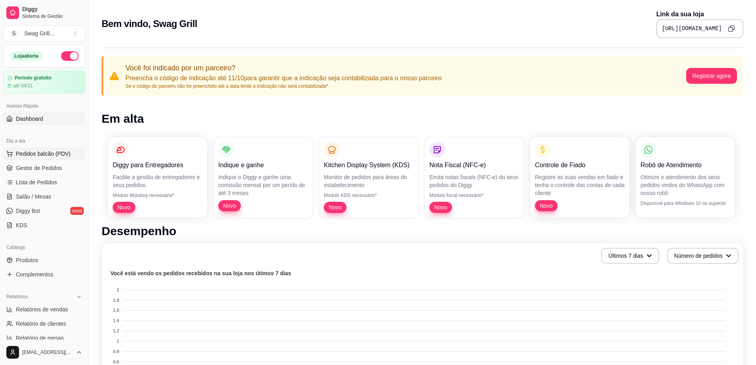
click at [29, 155] on span "Pedidos balcão (PDV)" at bounding box center [43, 154] width 55 height 8
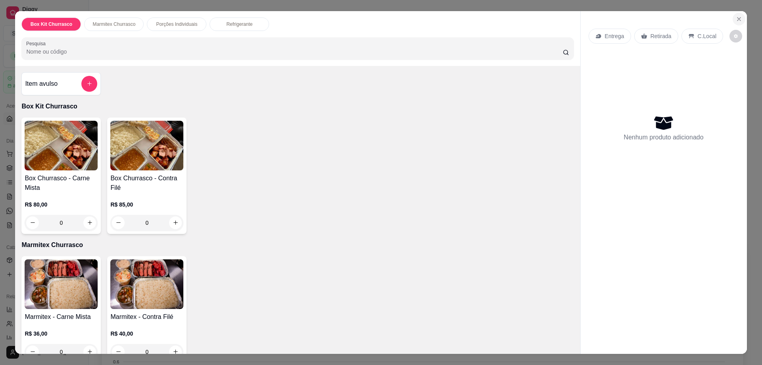
click at [736, 19] on icon "Close" at bounding box center [739, 19] width 6 height 6
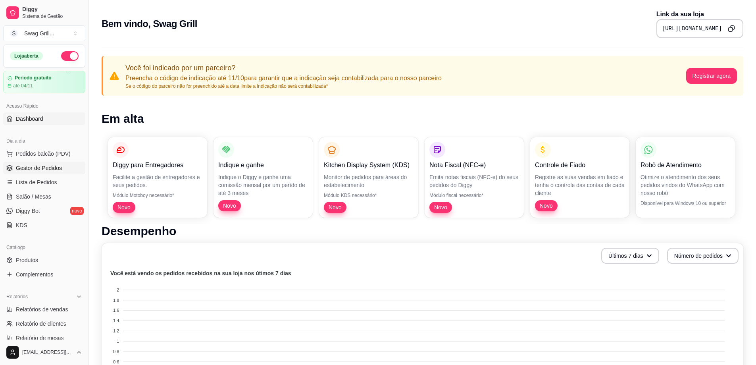
click at [35, 166] on span "Gestor de Pedidos" at bounding box center [39, 168] width 46 height 8
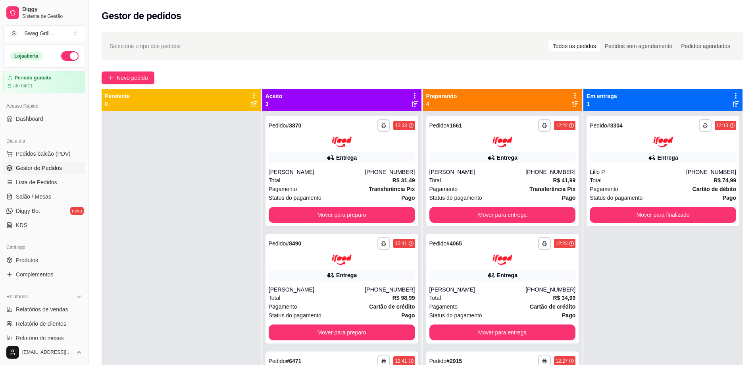
click at [88, 176] on button "Toggle Sidebar" at bounding box center [88, 182] width 6 height 365
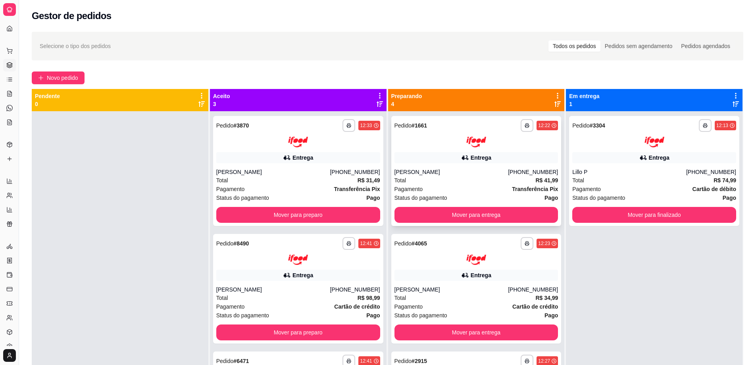
click at [446, 170] on div "[PERSON_NAME]" at bounding box center [451, 172] width 114 height 8
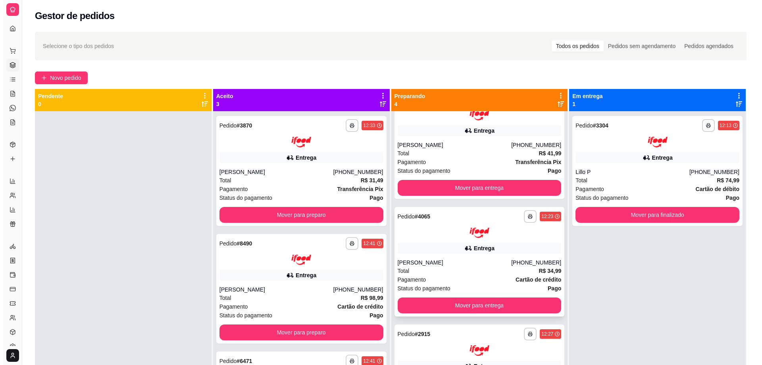
scroll to position [40, 0]
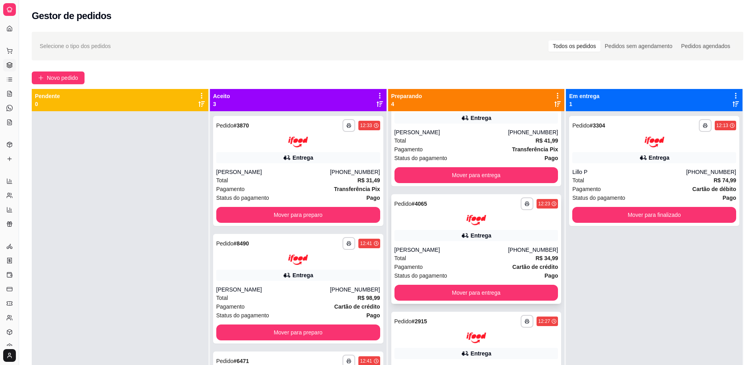
click at [452, 219] on div at bounding box center [476, 220] width 164 height 11
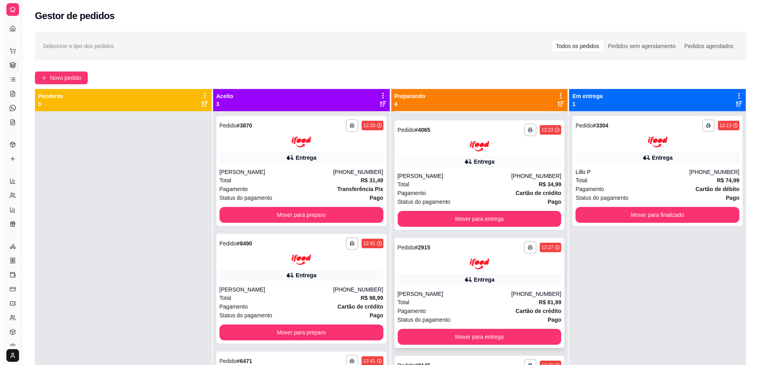
scroll to position [114, 0]
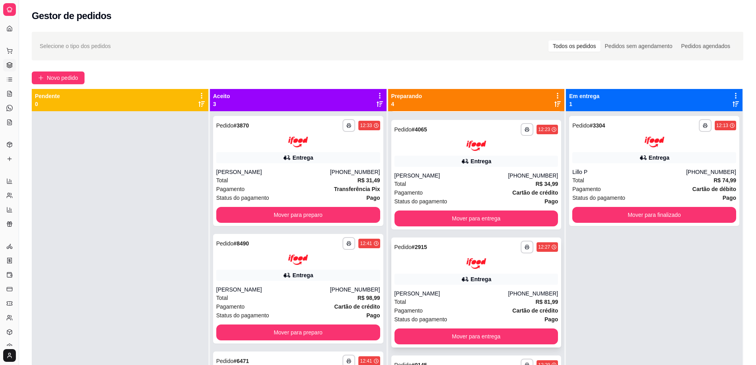
click at [459, 273] on div "**********" at bounding box center [476, 292] width 170 height 110
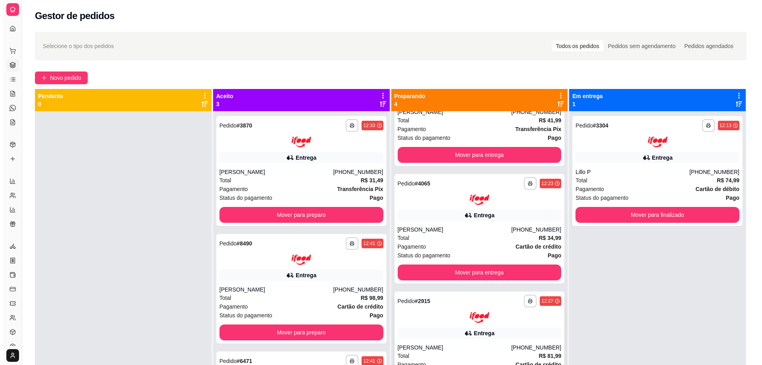
scroll to position [0, 0]
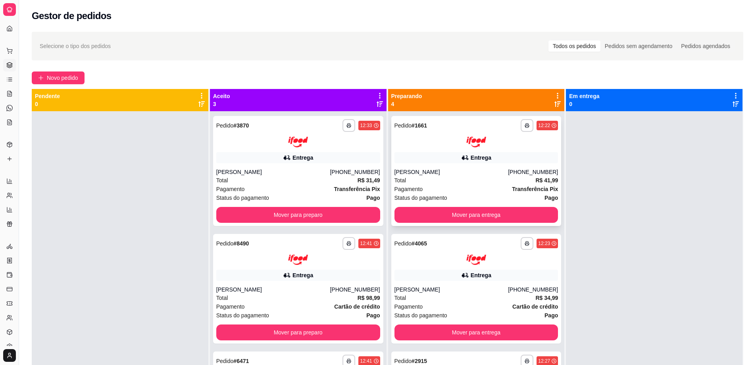
click at [443, 179] on div "Total R$ 41,99" at bounding box center [476, 180] width 164 height 9
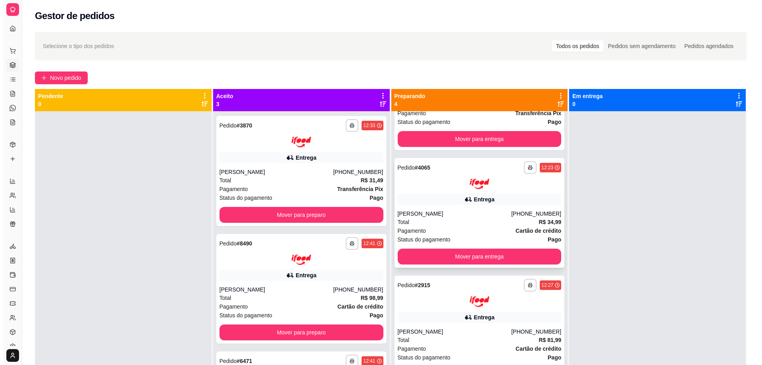
scroll to position [79, 0]
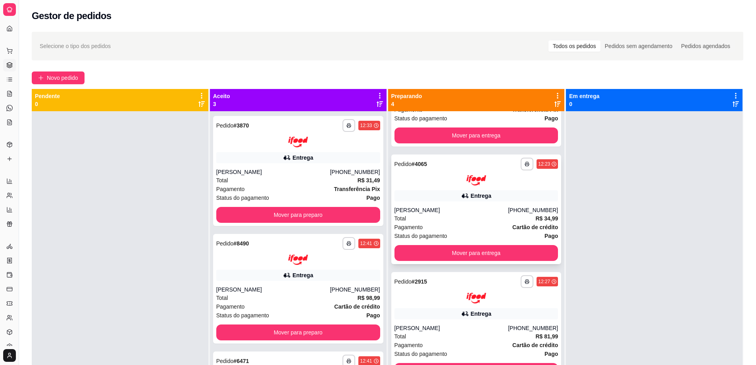
click at [466, 207] on div "[PERSON_NAME]" at bounding box center [451, 210] width 114 height 8
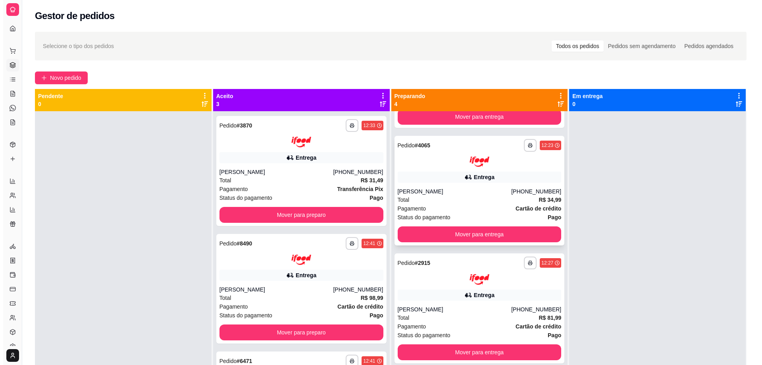
scroll to position [114, 0]
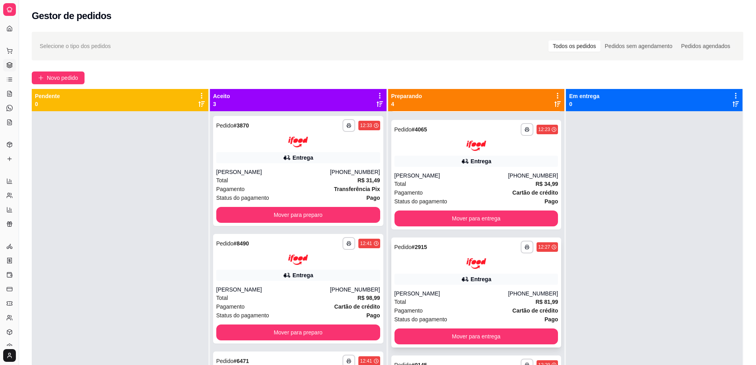
click at [455, 267] on div at bounding box center [476, 263] width 164 height 11
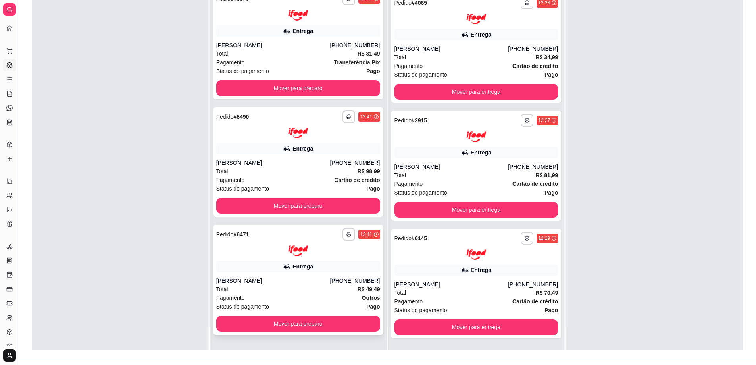
scroll to position [121, 0]
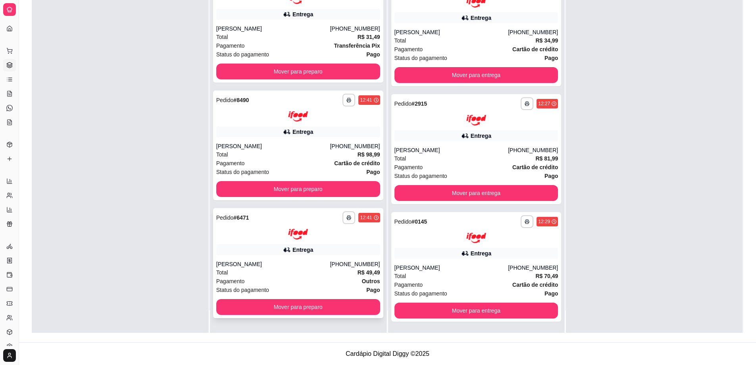
click at [257, 221] on div "**********" at bounding box center [298, 217] width 164 height 13
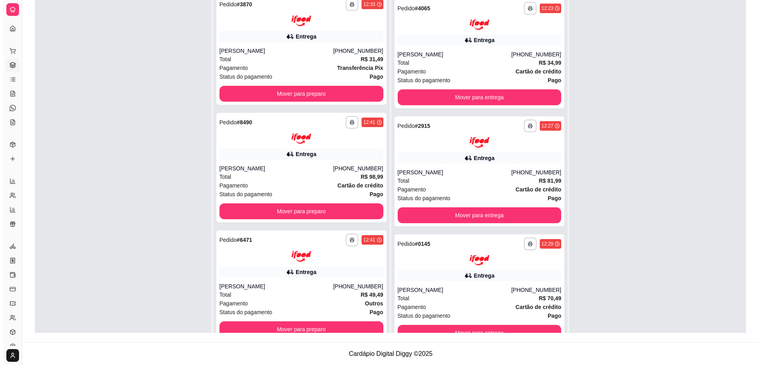
scroll to position [0, 0]
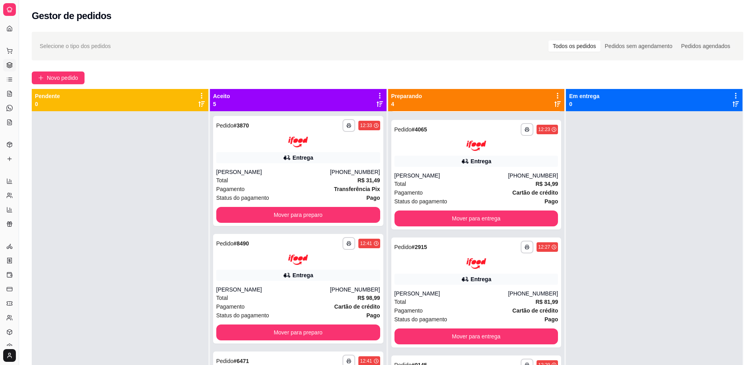
click at [17, 40] on button "Toggle Sidebar" at bounding box center [18, 182] width 6 height 365
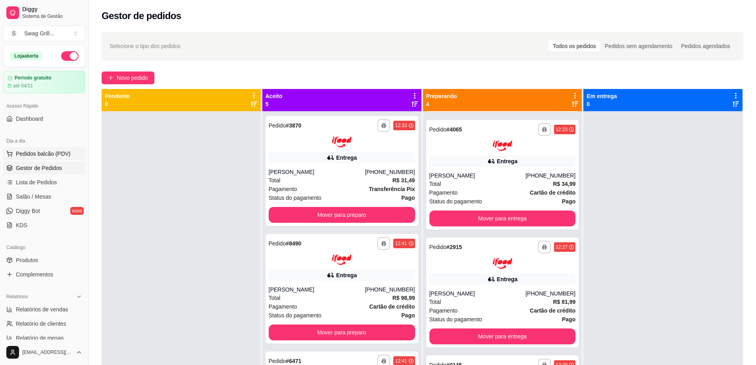
click at [44, 154] on span "Pedidos balcão (PDV)" at bounding box center [43, 154] width 55 height 8
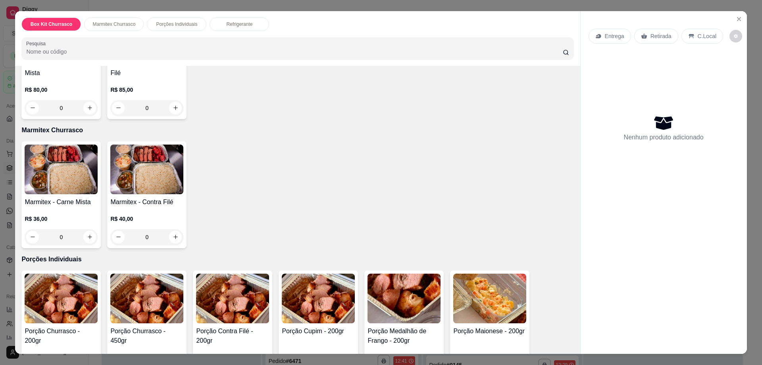
scroll to position [119, 0]
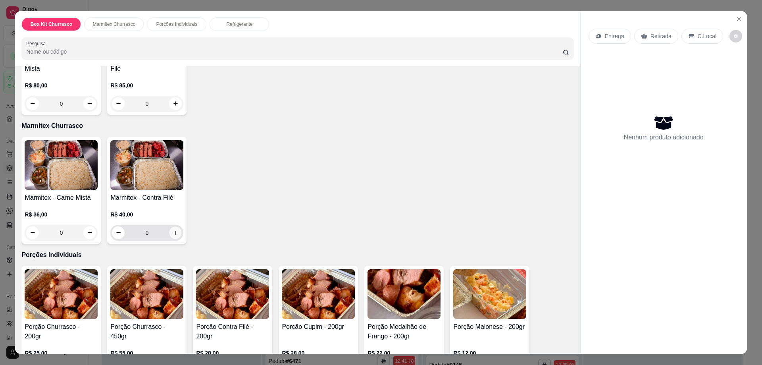
click at [173, 234] on icon "increase-product-quantity" at bounding box center [175, 232] width 4 height 4
type input "1"
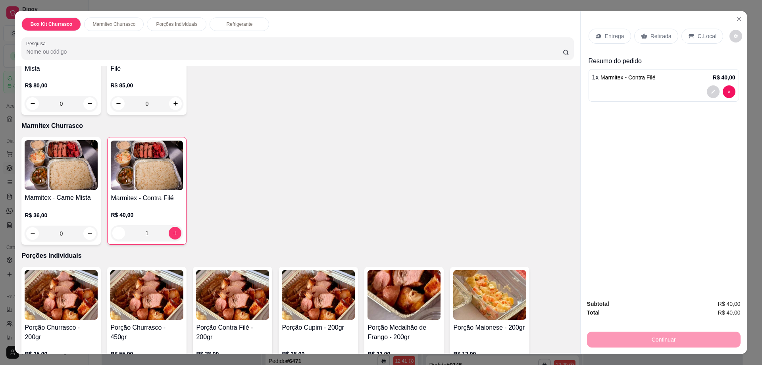
click at [647, 33] on div "Retirada" at bounding box center [656, 36] width 44 height 15
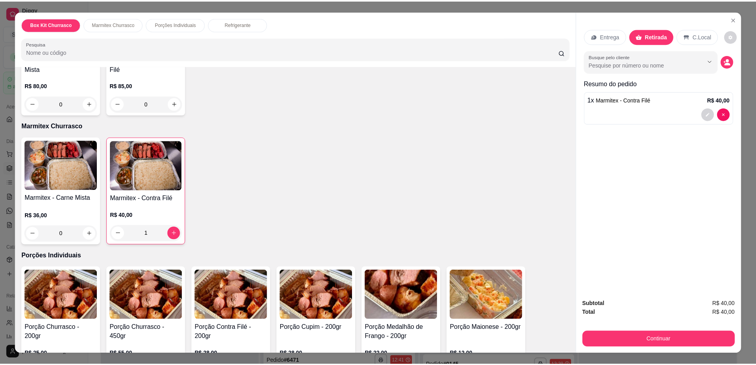
scroll to position [14, 0]
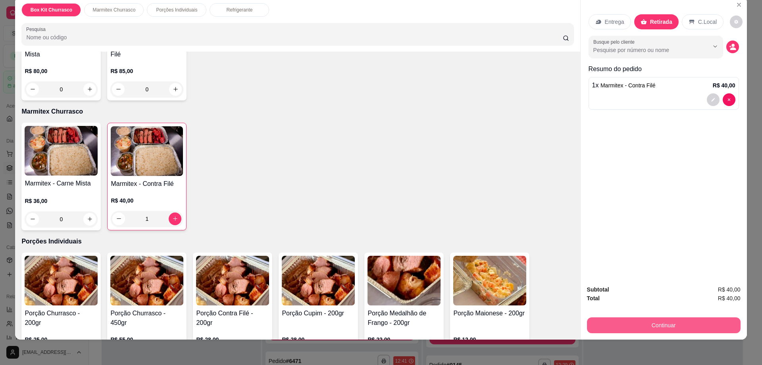
click at [647, 326] on button "Continuar" at bounding box center [664, 325] width 154 height 16
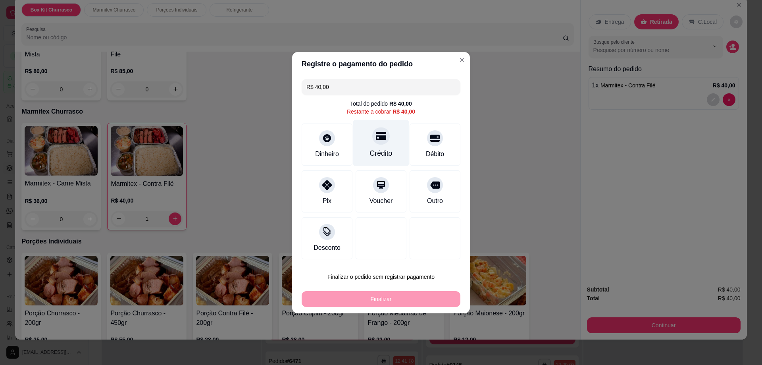
click at [378, 146] on div "Crédito" at bounding box center [381, 142] width 56 height 46
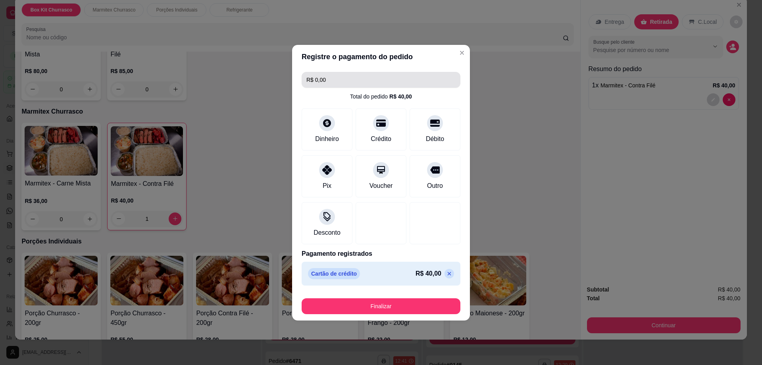
click at [358, 79] on input "R$ 0,00" at bounding box center [380, 80] width 149 height 16
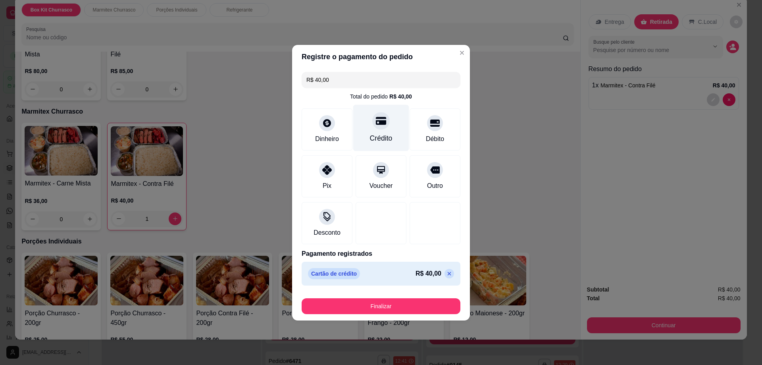
type input "R$ 40,00"
click at [374, 130] on div "Crédito" at bounding box center [381, 127] width 56 height 46
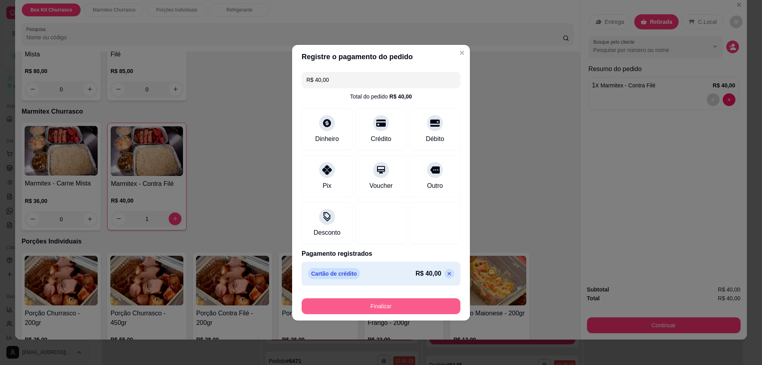
click at [370, 302] on button "Finalizar" at bounding box center [381, 306] width 159 height 16
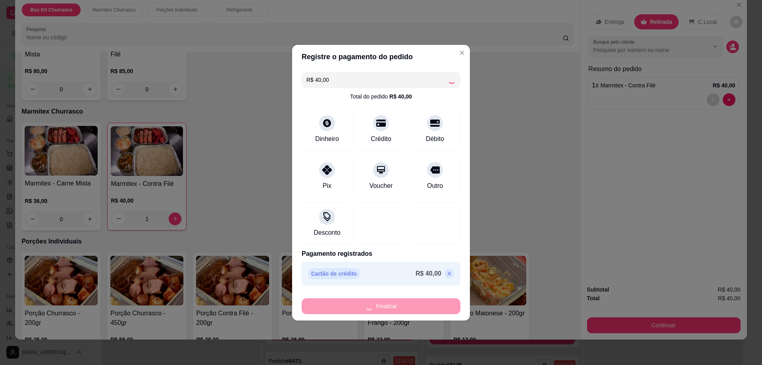
type input "0"
type input "-R$ 40,00"
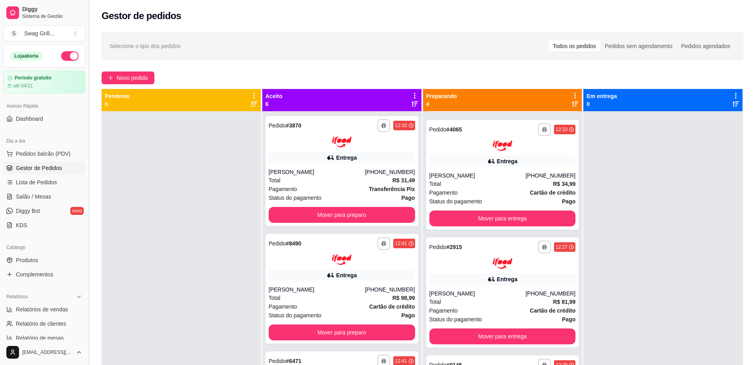
click at [88, 144] on button "Toggle Sidebar" at bounding box center [88, 182] width 6 height 365
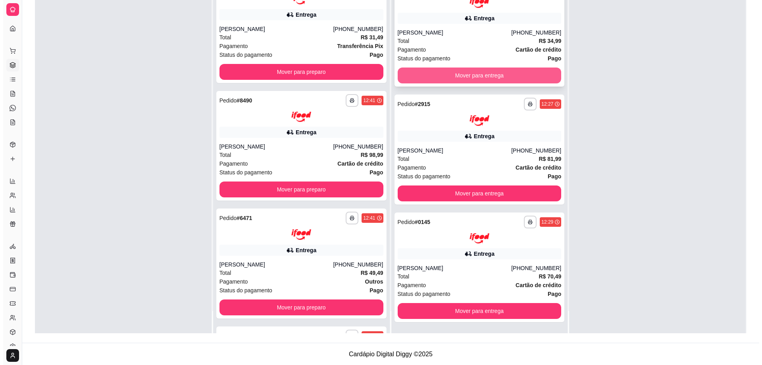
scroll to position [121, 0]
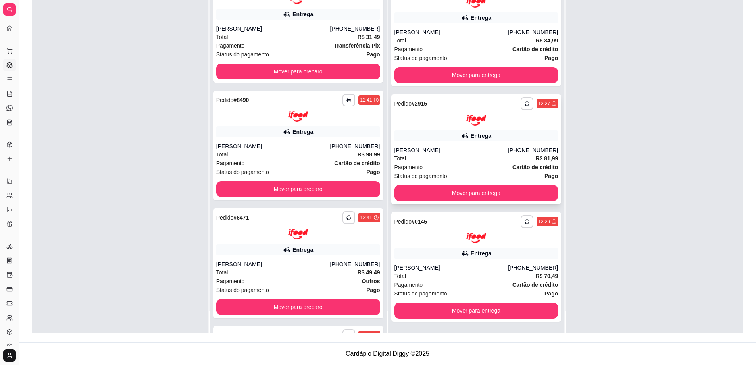
click at [472, 161] on div "Total R$ 81,99" at bounding box center [476, 158] width 164 height 9
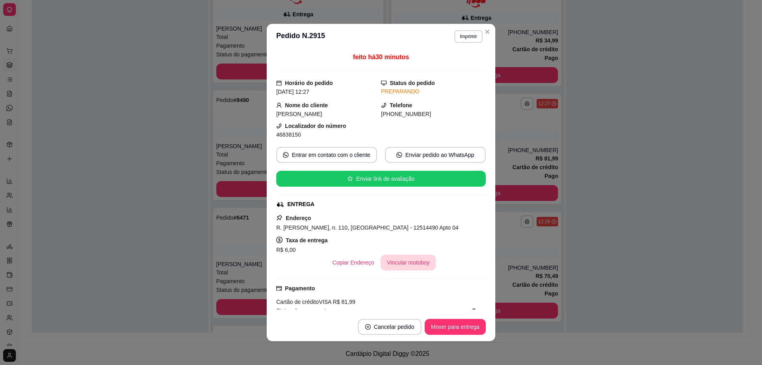
click at [400, 261] on button "Vincular motoboy" at bounding box center [408, 262] width 56 height 16
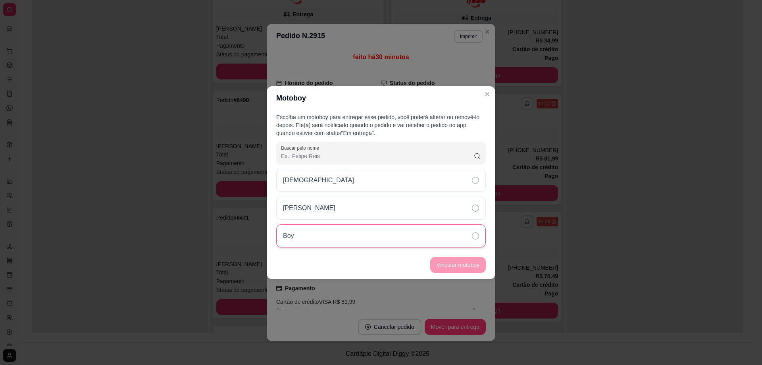
click at [359, 230] on div "Boy" at bounding box center [380, 235] width 209 height 23
click at [461, 265] on button "Vincular motoboy" at bounding box center [458, 265] width 56 height 16
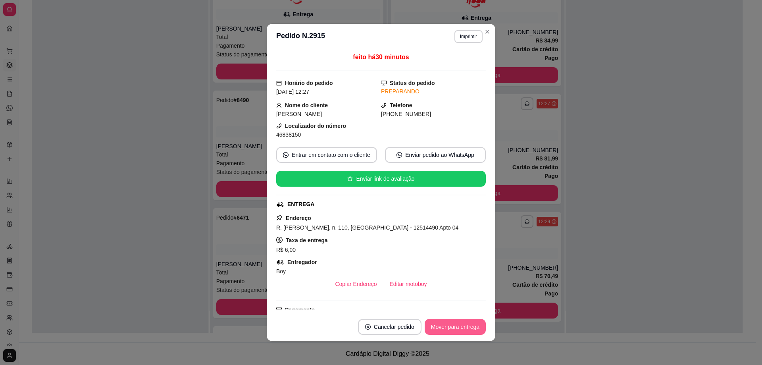
click at [457, 328] on button "Mover para entrega" at bounding box center [455, 327] width 61 height 16
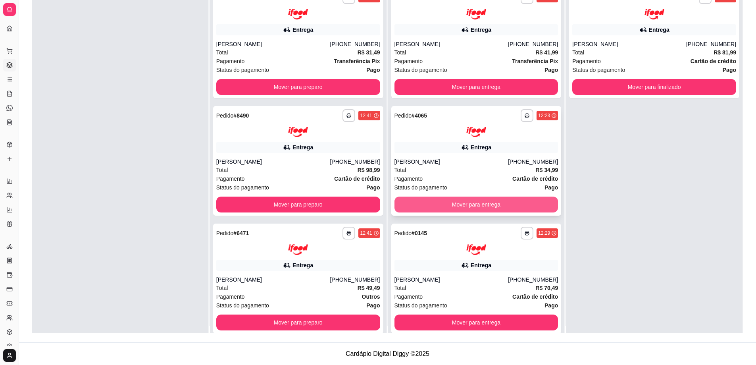
scroll to position [0, 0]
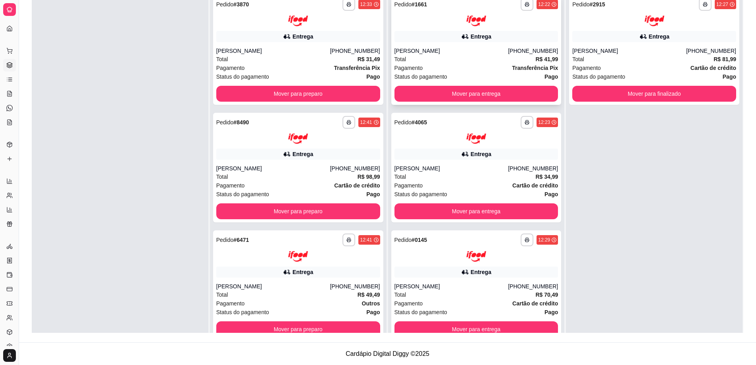
click at [478, 61] on div "Total R$ 41,99" at bounding box center [476, 59] width 164 height 9
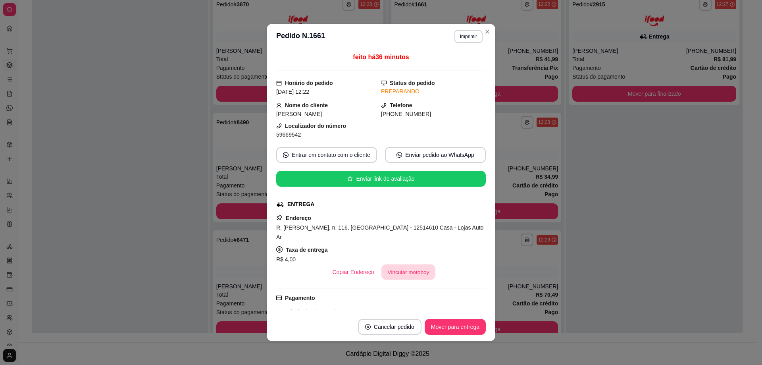
click at [390, 264] on button "Vincular motoboy" at bounding box center [408, 271] width 54 height 15
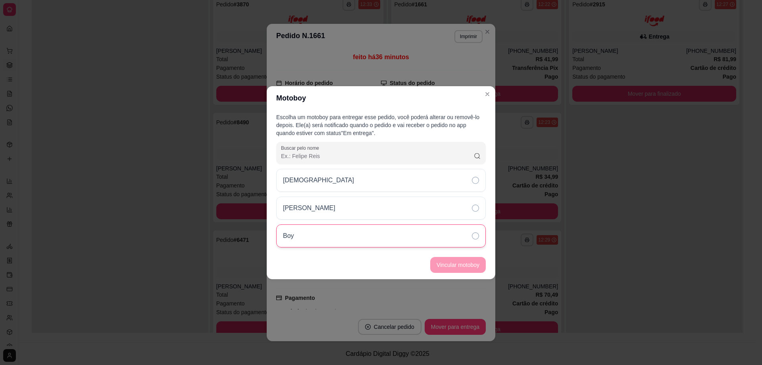
click at [348, 231] on div "Boy" at bounding box center [380, 235] width 209 height 23
click at [453, 263] on button "Vincular motoboy" at bounding box center [458, 264] width 54 height 15
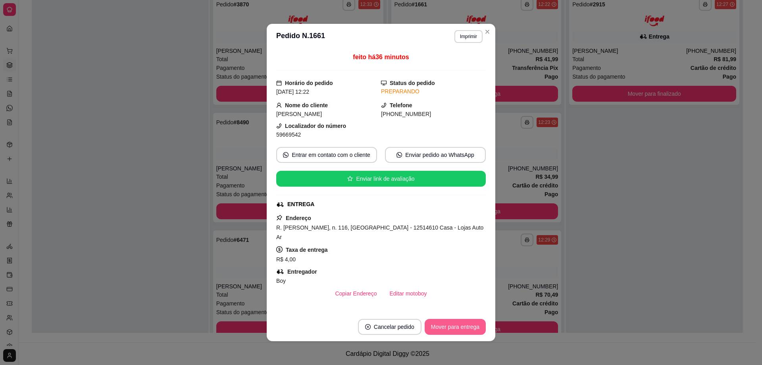
click at [451, 327] on button "Mover para entrega" at bounding box center [455, 327] width 61 height 16
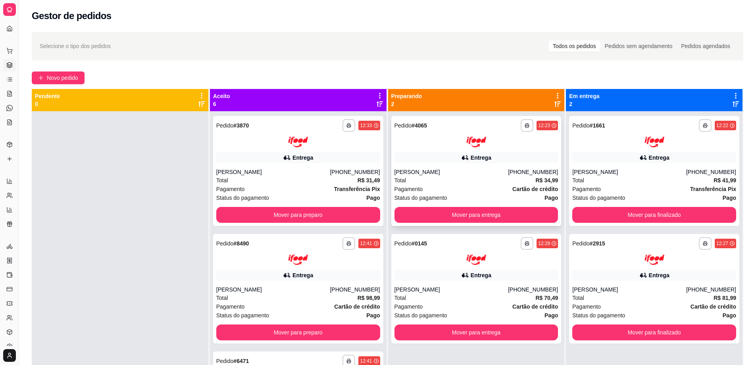
click at [488, 181] on div "Total R$ 34,99" at bounding box center [476, 180] width 164 height 9
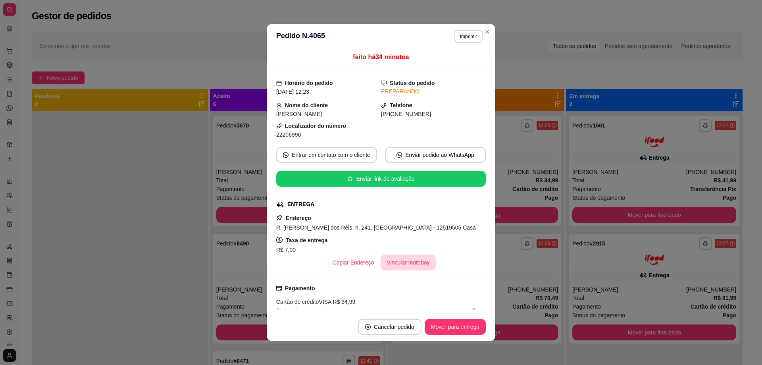
click at [403, 263] on button "Vincular motoboy" at bounding box center [408, 262] width 56 height 16
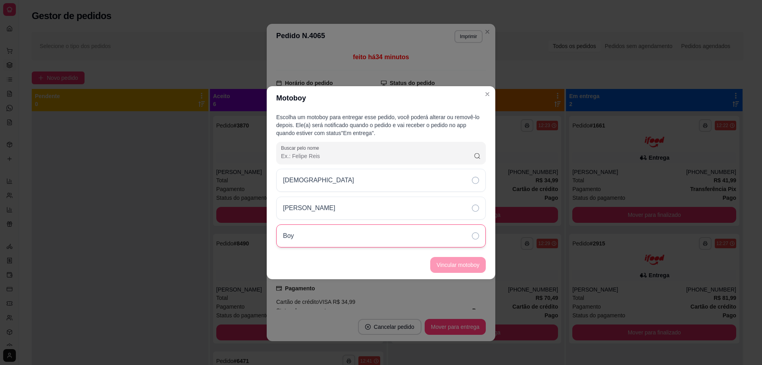
click at [454, 235] on div "Boy" at bounding box center [380, 235] width 209 height 23
click at [450, 265] on button "Vincular motoboy" at bounding box center [458, 265] width 56 height 16
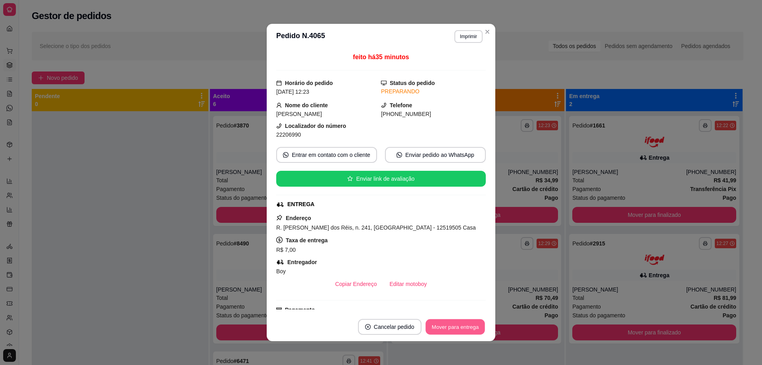
click at [449, 323] on button "Mover para entrega" at bounding box center [455, 326] width 60 height 15
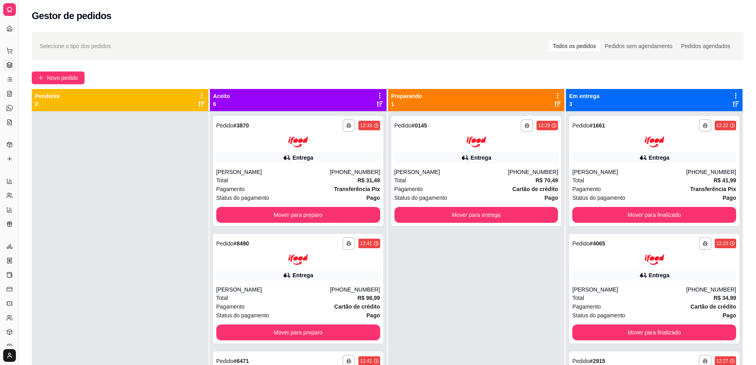
click at [123, 209] on div at bounding box center [120, 293] width 177 height 365
click at [475, 176] on div "Total R$ 70,49" at bounding box center [476, 180] width 164 height 9
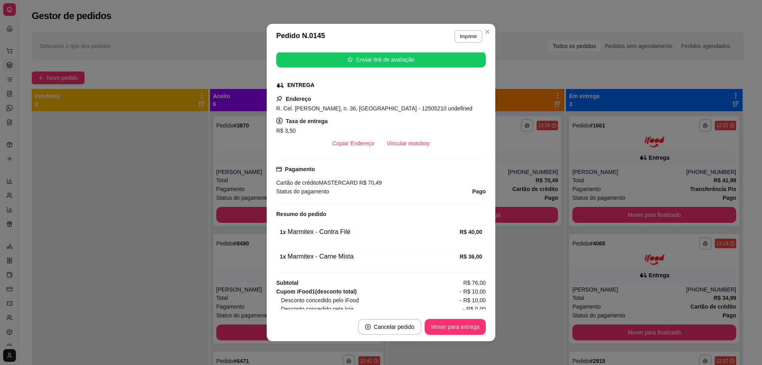
scroll to position [158, 0]
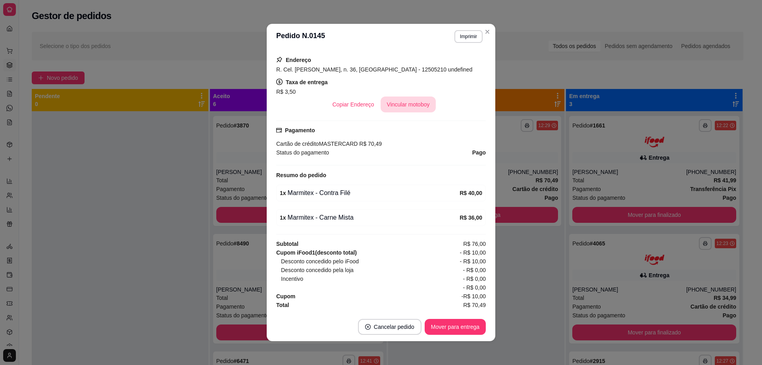
click at [403, 106] on button "Vincular motoboy" at bounding box center [408, 104] width 56 height 16
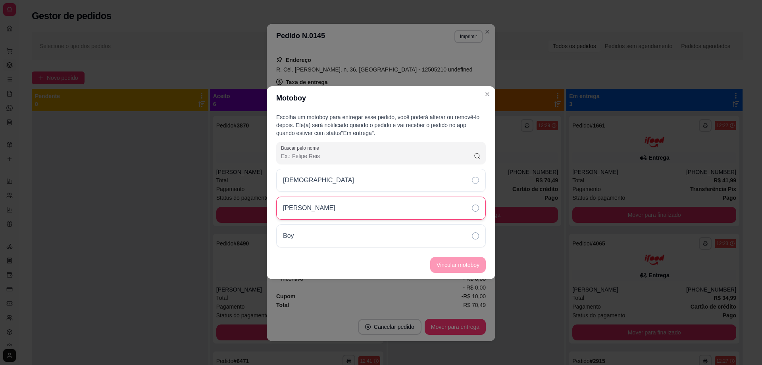
click at [427, 209] on div "Lucas" at bounding box center [380, 207] width 209 height 23
click at [455, 265] on button "Vincular motoboy" at bounding box center [458, 265] width 56 height 16
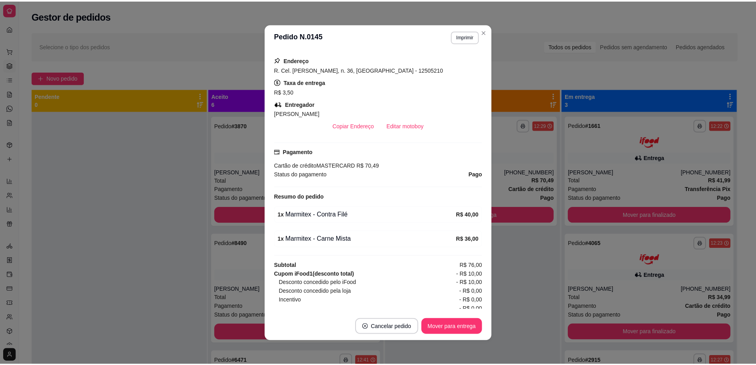
scroll to position [179, 0]
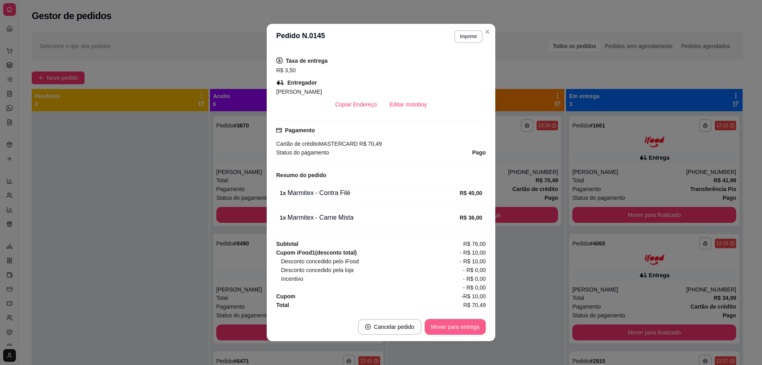
click at [442, 325] on button "Mover para entrega" at bounding box center [455, 327] width 61 height 16
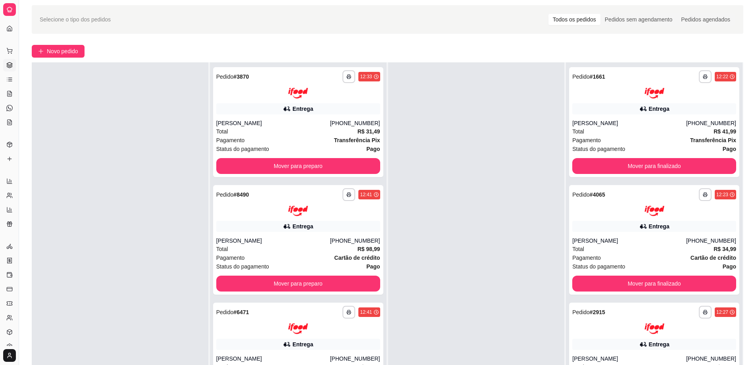
scroll to position [40, 0]
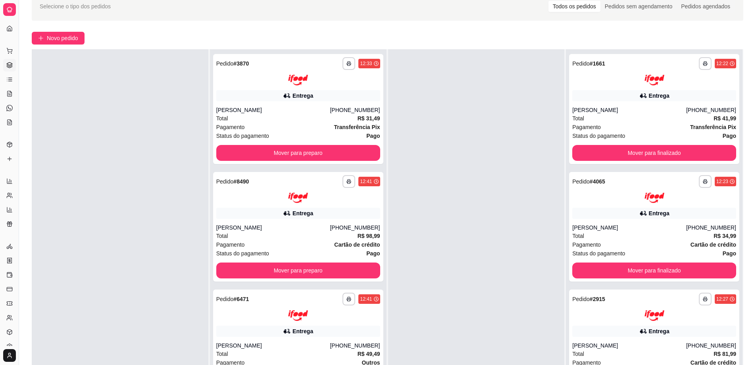
click at [449, 139] on div at bounding box center [476, 231] width 177 height 365
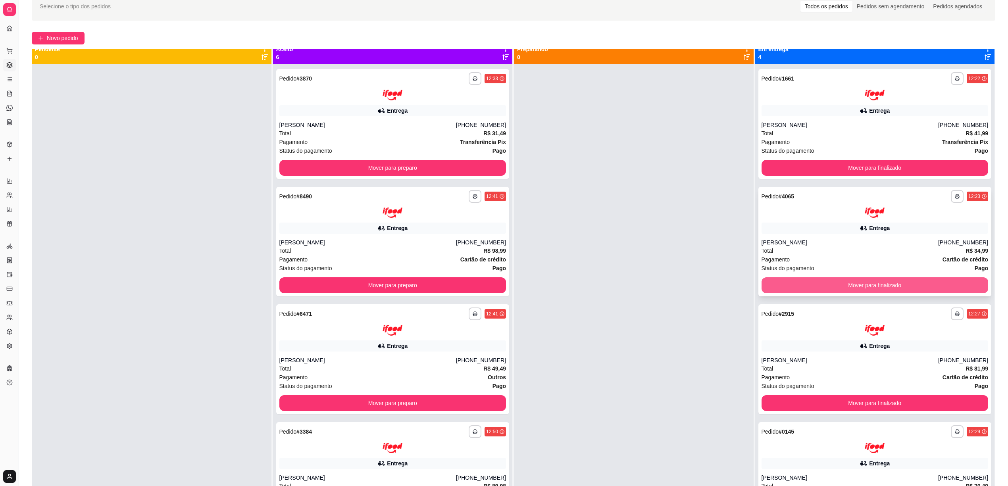
scroll to position [0, 0]
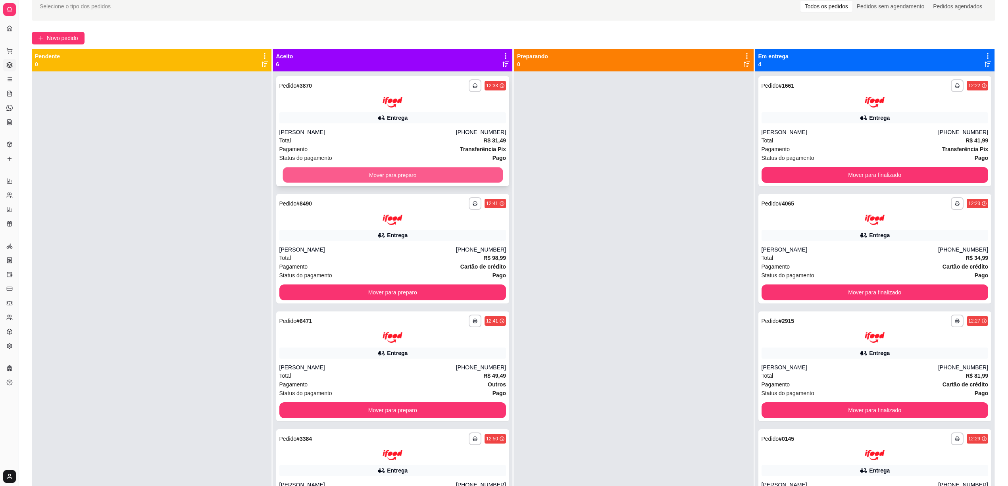
click at [401, 173] on button "Mover para preparo" at bounding box center [392, 174] width 220 height 15
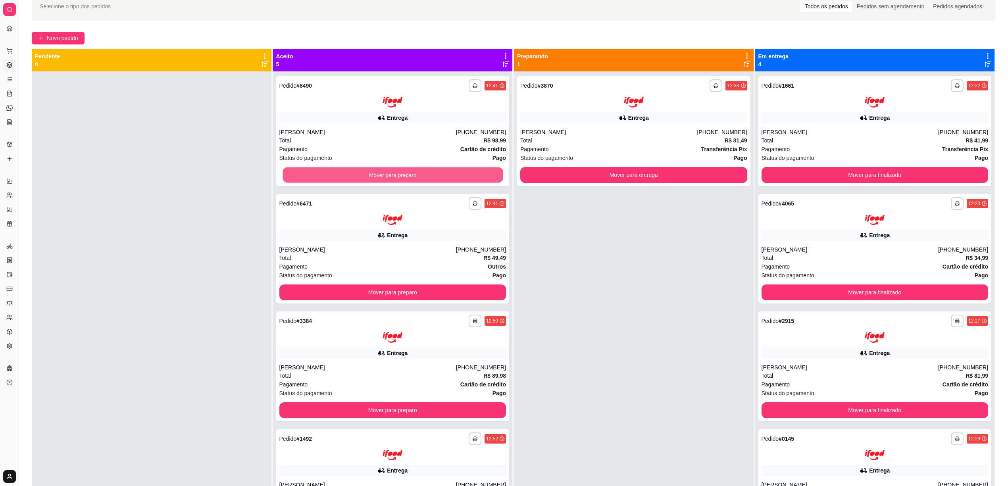
click at [401, 173] on button "Mover para preparo" at bounding box center [392, 174] width 220 height 15
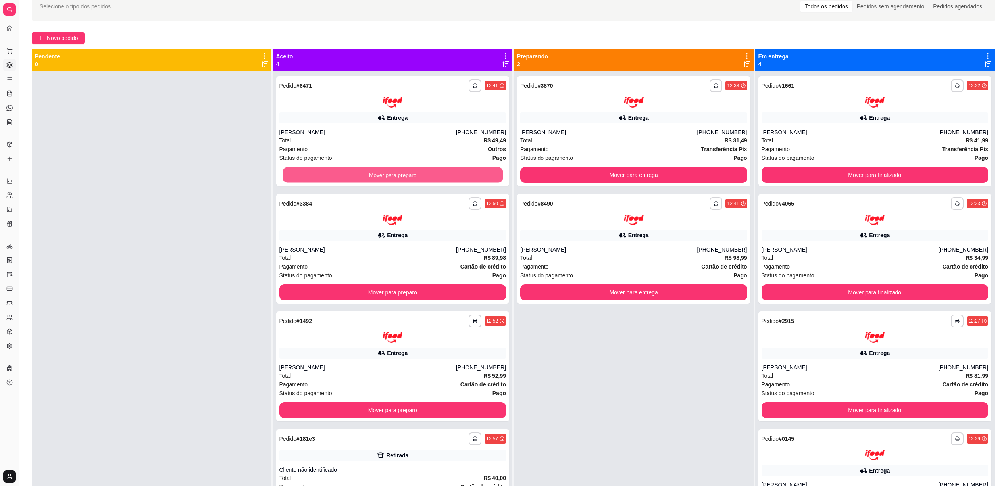
click at [401, 173] on button "Mover para preparo" at bounding box center [392, 174] width 220 height 15
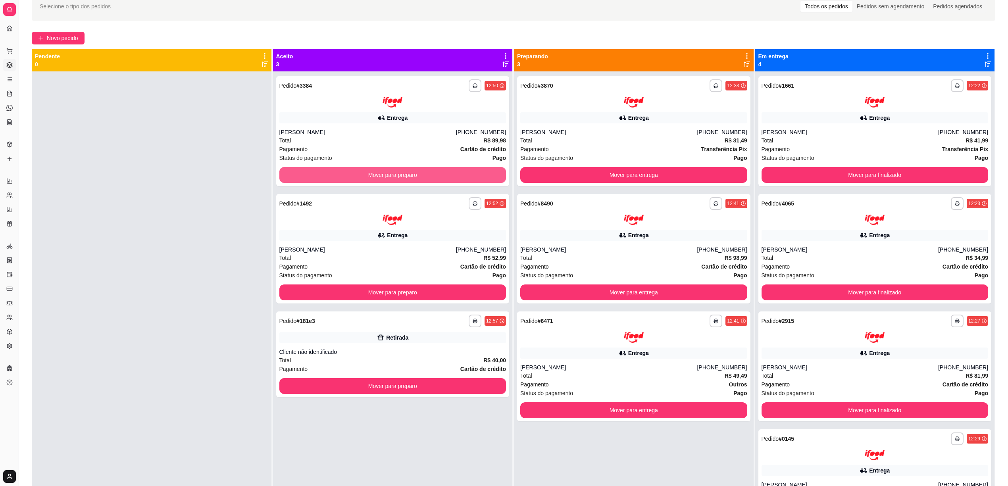
click at [401, 173] on button "Mover para preparo" at bounding box center [392, 175] width 227 height 16
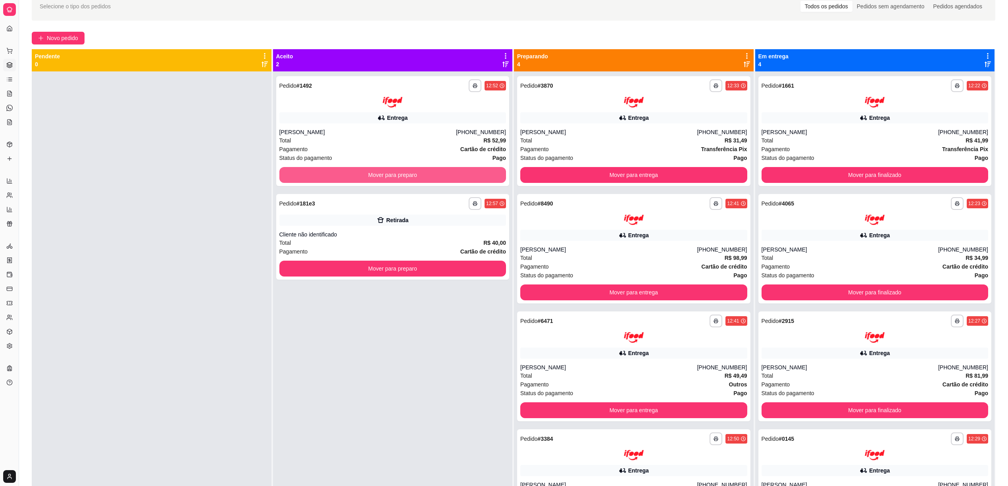
click at [401, 173] on button "Mover para preparo" at bounding box center [392, 175] width 227 height 16
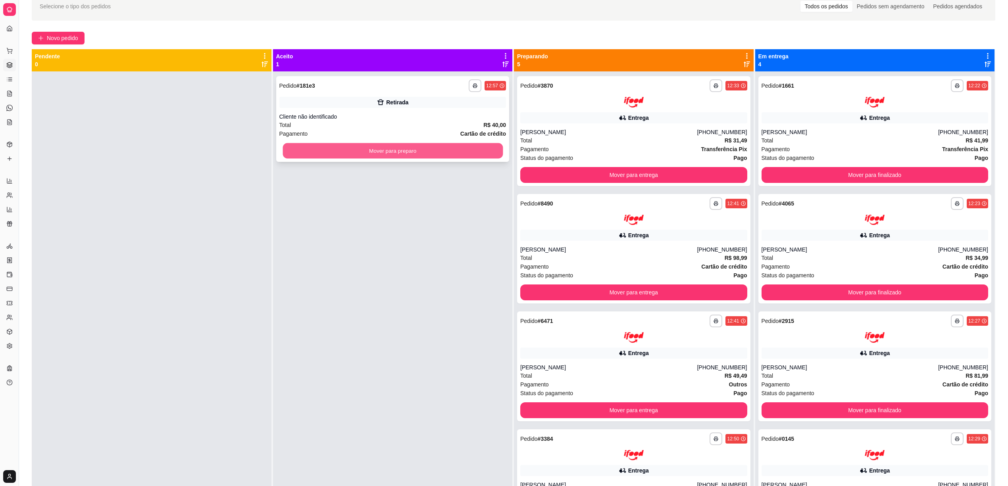
click at [400, 151] on button "Mover para preparo" at bounding box center [392, 150] width 220 height 15
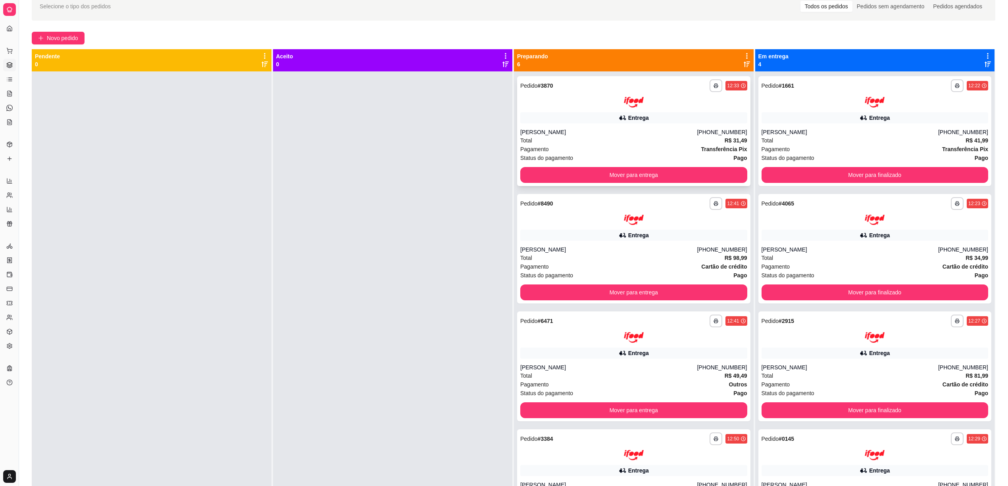
click at [591, 140] on div "Total R$ 31,49" at bounding box center [633, 140] width 227 height 9
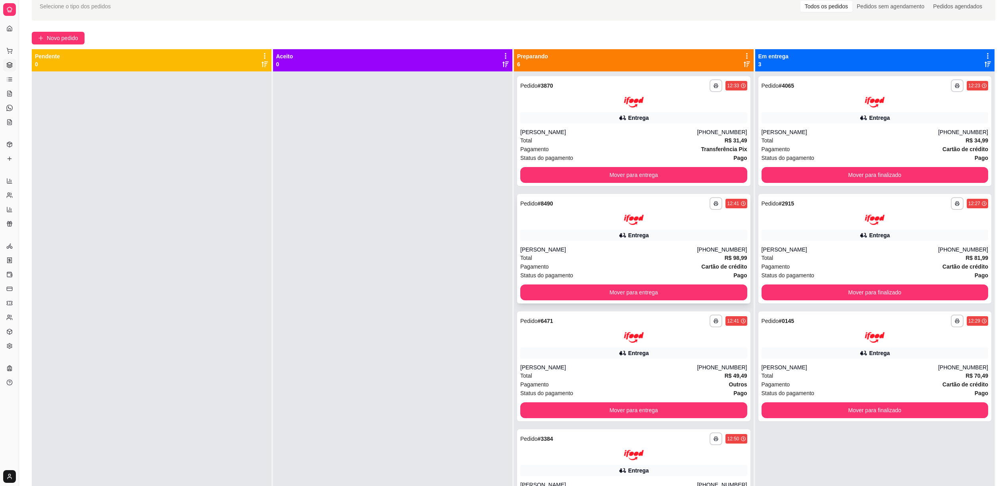
click at [559, 232] on div "Entrega" at bounding box center [633, 235] width 227 height 11
click at [659, 323] on div "**********" at bounding box center [633, 321] width 227 height 13
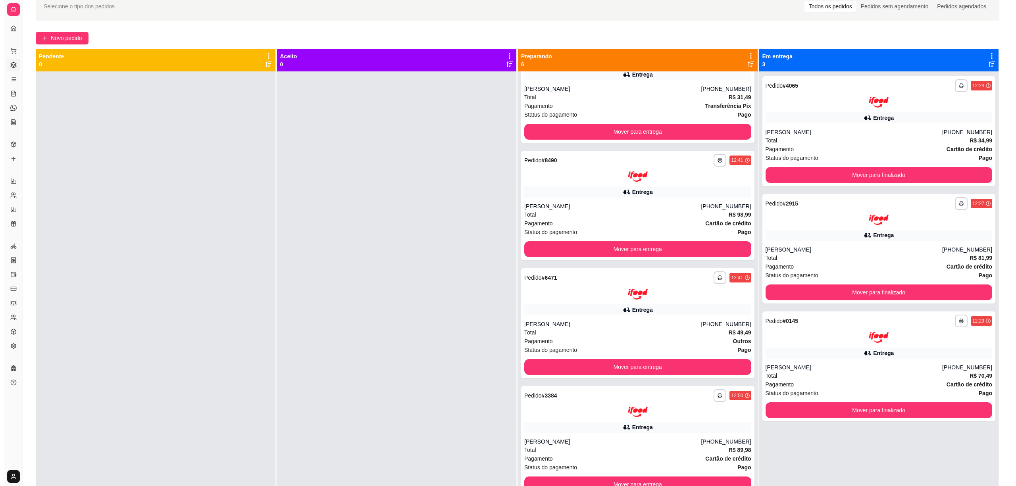
scroll to position [159, 0]
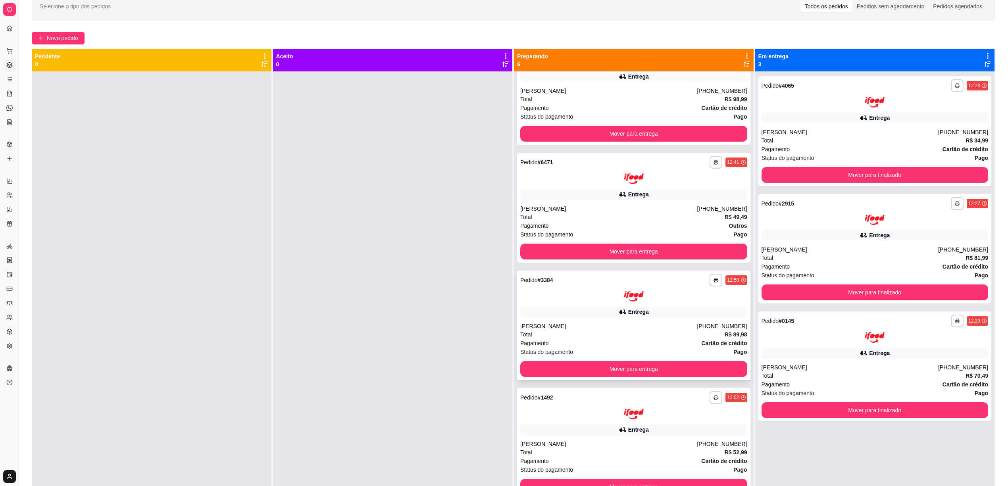
click at [654, 290] on div "**********" at bounding box center [633, 288] width 227 height 28
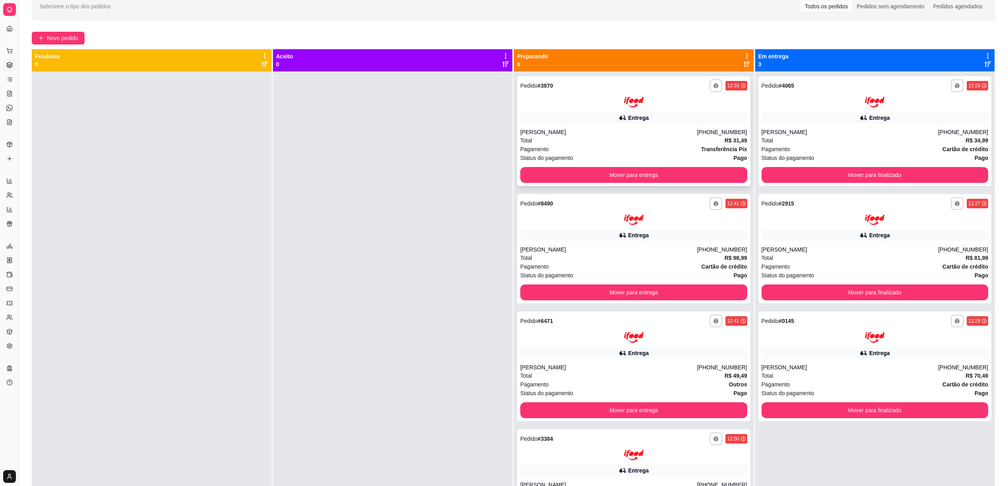
scroll to position [0, 0]
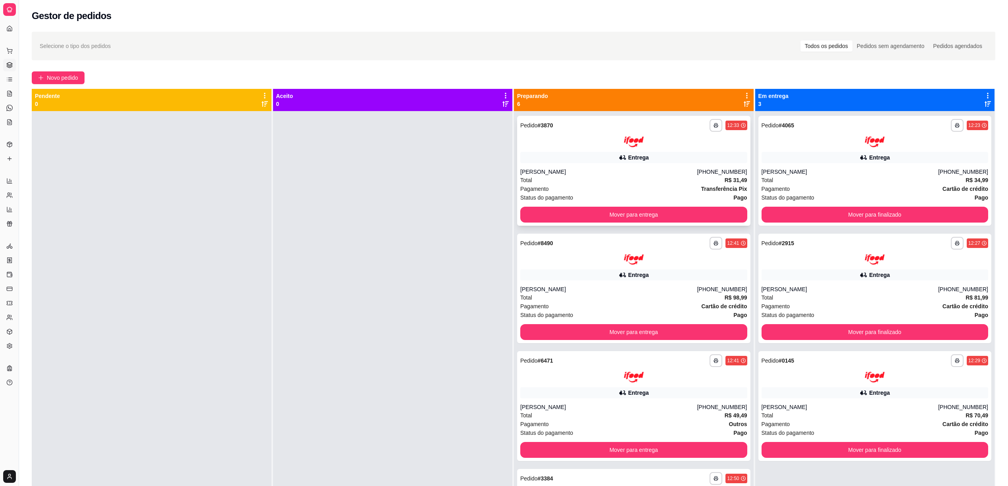
click at [584, 138] on div at bounding box center [633, 141] width 227 height 11
click at [589, 256] on div at bounding box center [633, 259] width 227 height 11
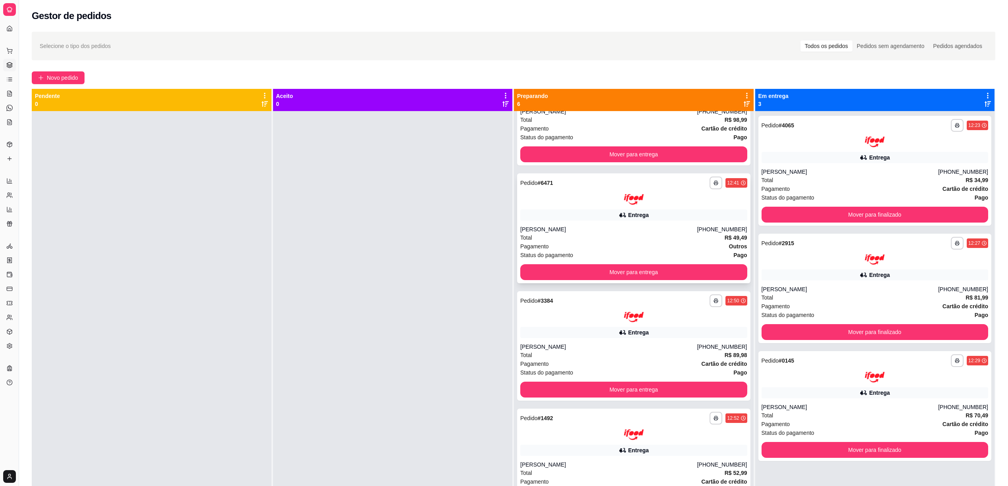
scroll to position [204, 0]
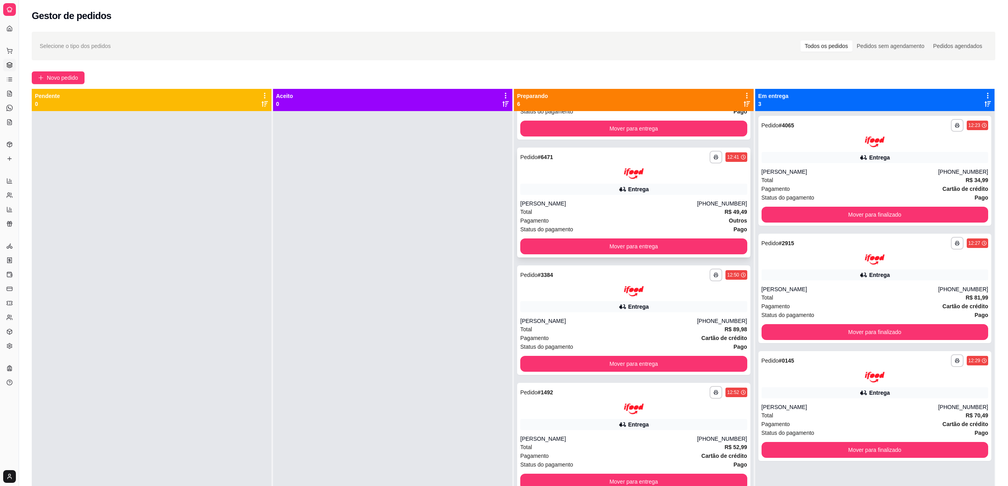
click at [578, 187] on div "Entrega" at bounding box center [633, 189] width 227 height 11
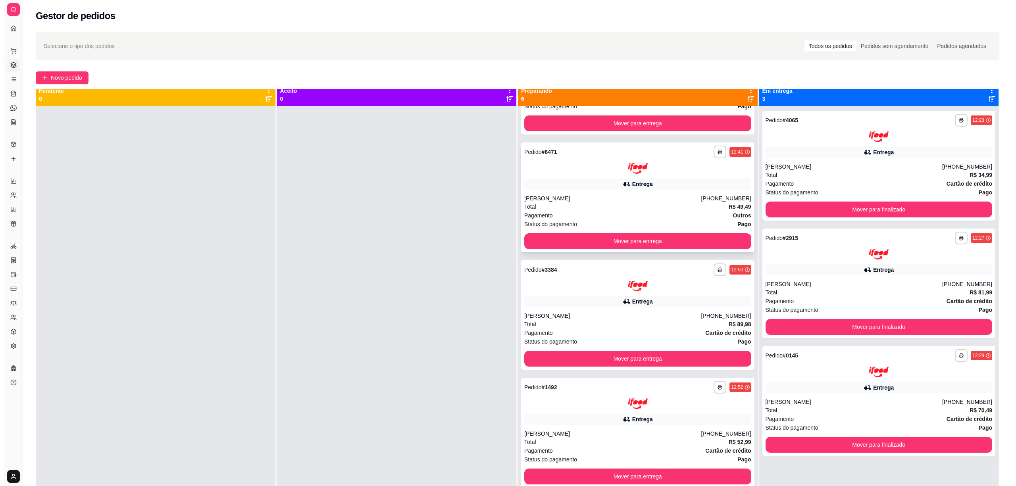
scroll to position [0, 0]
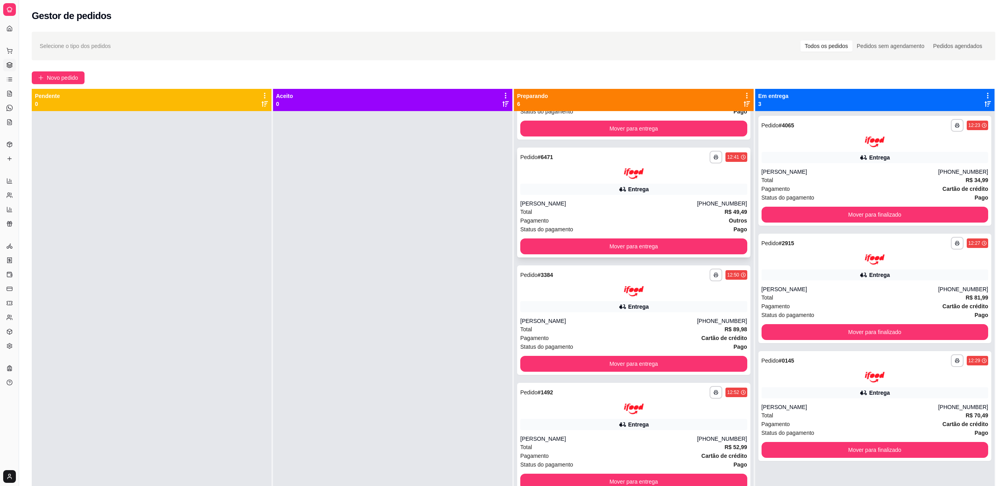
click at [578, 170] on div at bounding box center [633, 173] width 227 height 11
click at [579, 309] on div "Entrega" at bounding box center [633, 306] width 227 height 11
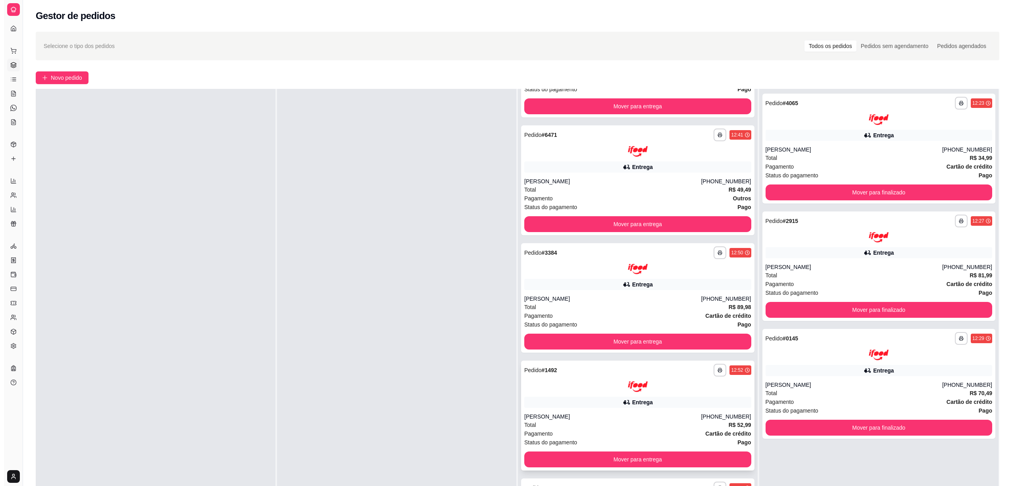
scroll to position [121, 0]
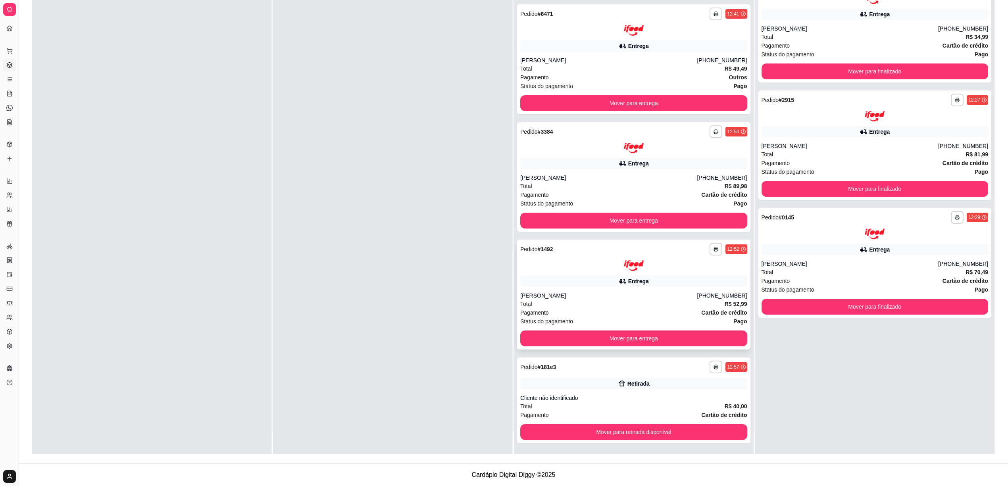
click at [657, 272] on div "**********" at bounding box center [633, 295] width 233 height 110
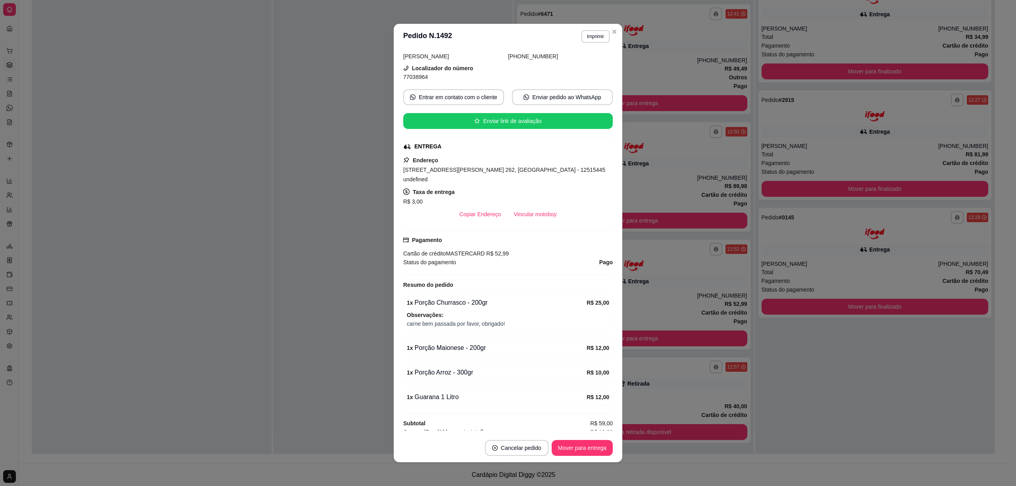
scroll to position [0, 0]
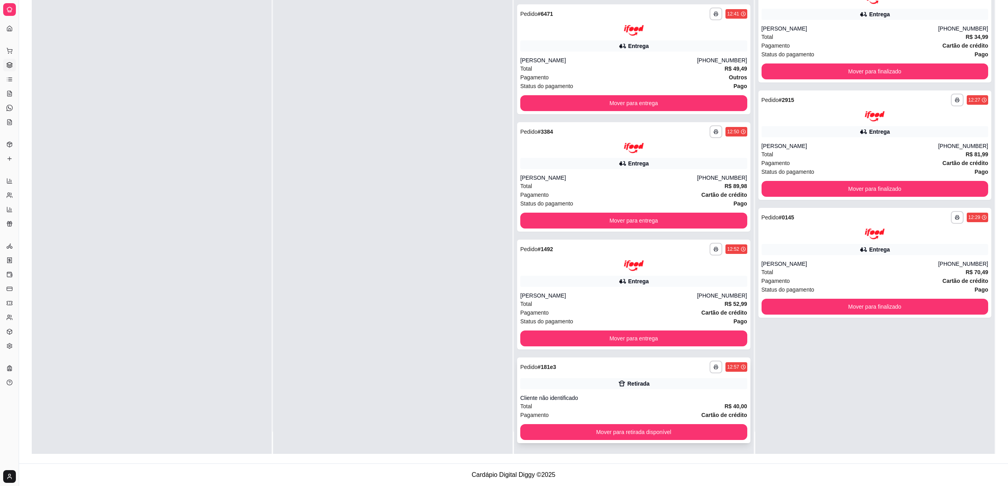
click at [653, 364] on div "**********" at bounding box center [633, 367] width 227 height 13
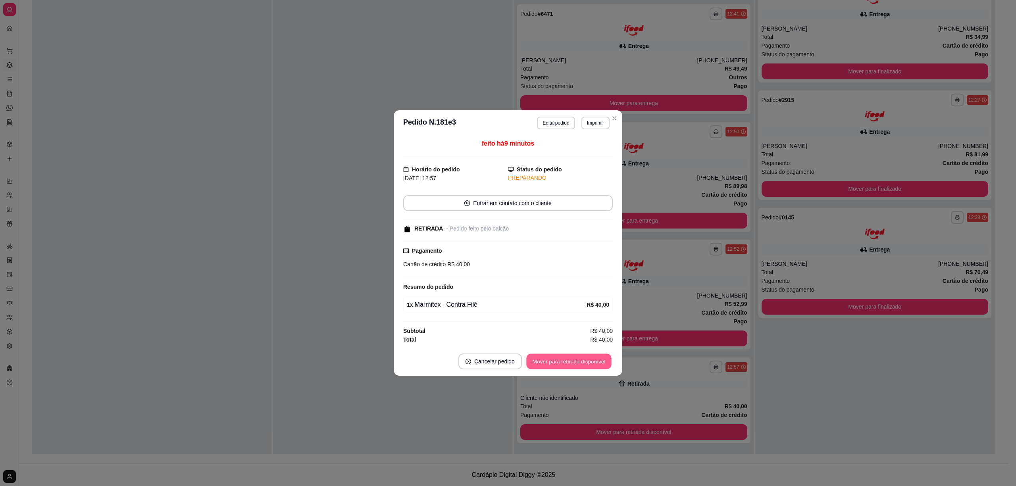
click at [565, 363] on button "Mover para retirada disponível" at bounding box center [568, 361] width 85 height 15
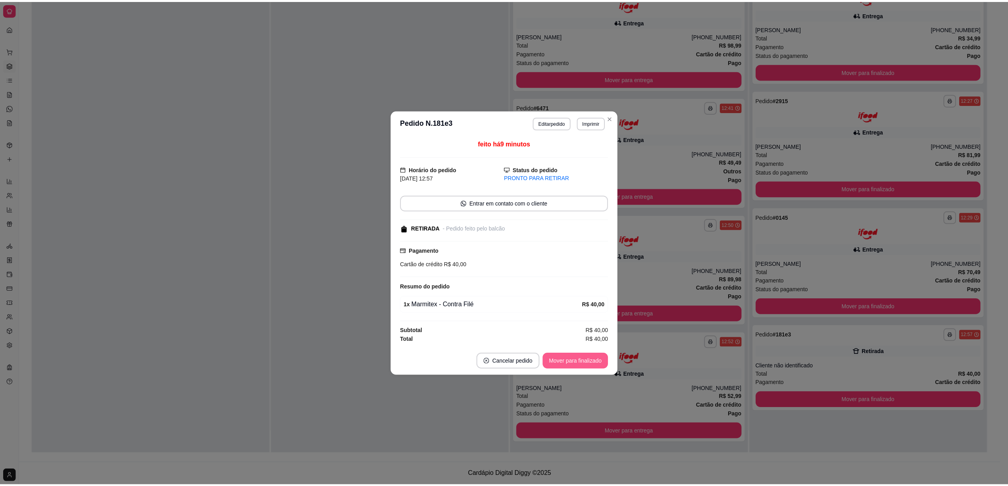
scroll to position [110, 0]
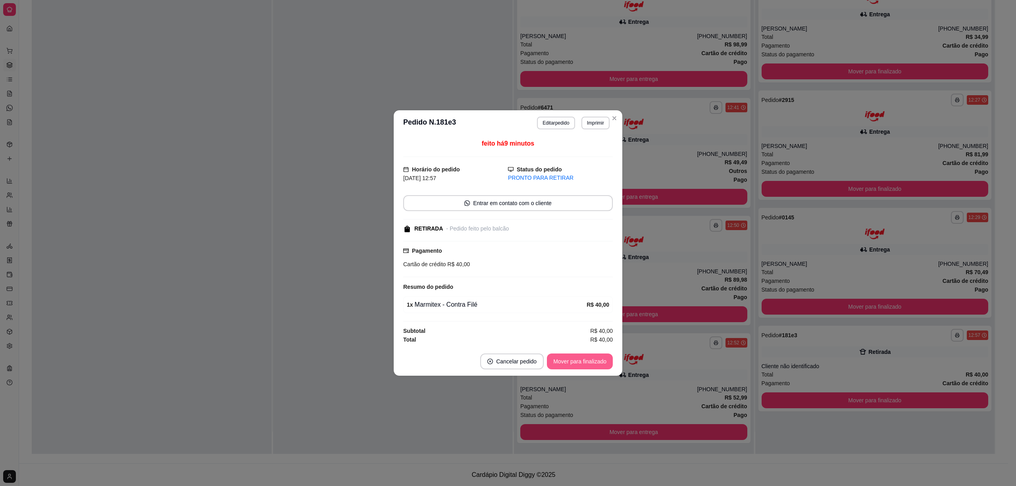
click at [577, 363] on button "Mover para finalizado" at bounding box center [580, 361] width 66 height 16
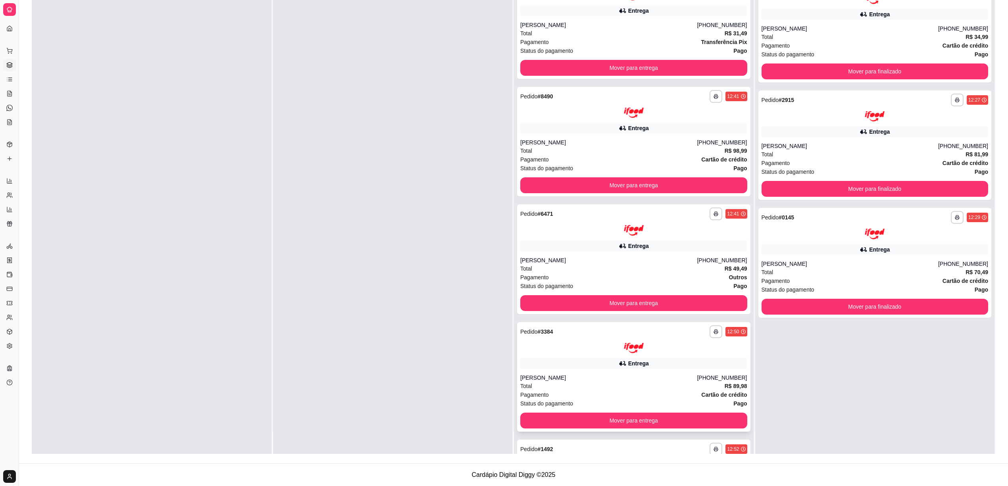
scroll to position [0, 0]
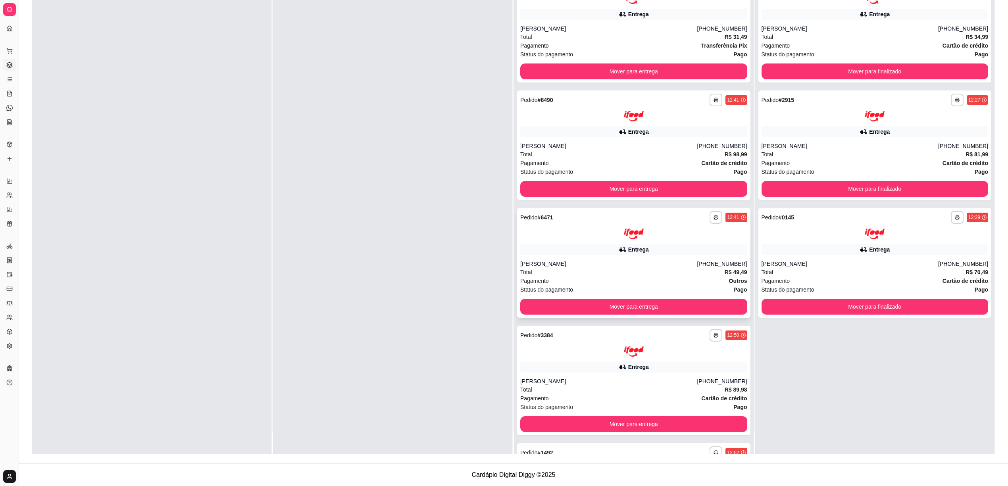
click at [578, 229] on div at bounding box center [633, 234] width 227 height 11
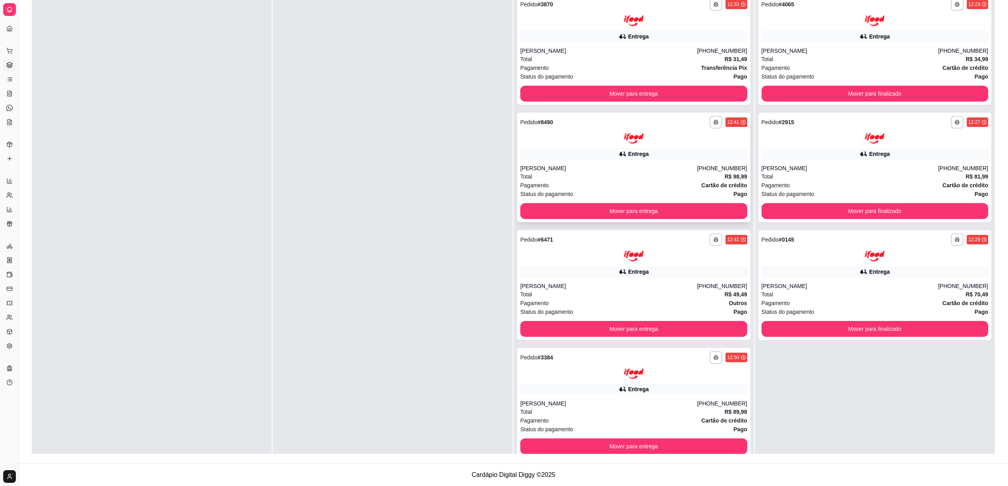
click at [594, 136] on div at bounding box center [633, 138] width 227 height 11
click at [574, 59] on div "Total R$ 31,49" at bounding box center [633, 59] width 227 height 9
click at [587, 119] on div "**********" at bounding box center [633, 122] width 227 height 13
click at [577, 256] on div at bounding box center [633, 256] width 227 height 11
click at [587, 363] on div "**********" at bounding box center [633, 357] width 227 height 13
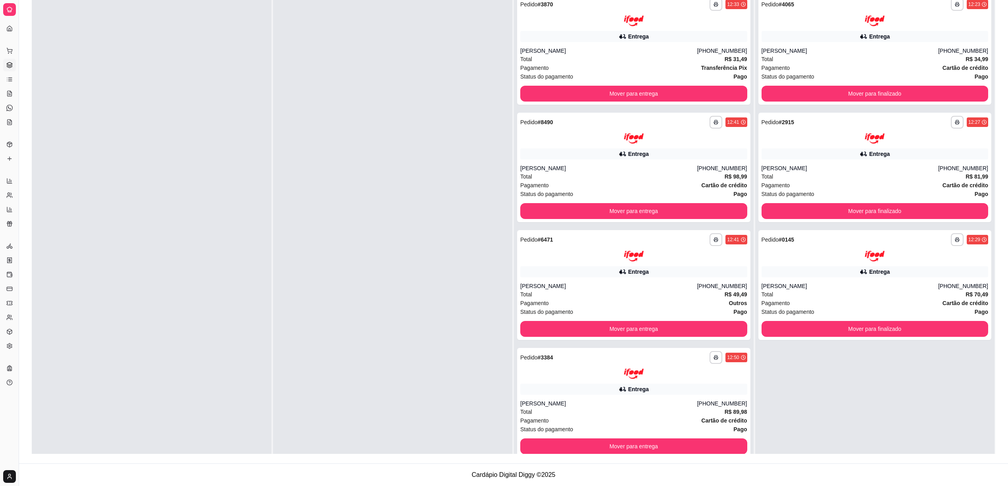
click at [338, 358] on div at bounding box center [393, 233] width 240 height 486
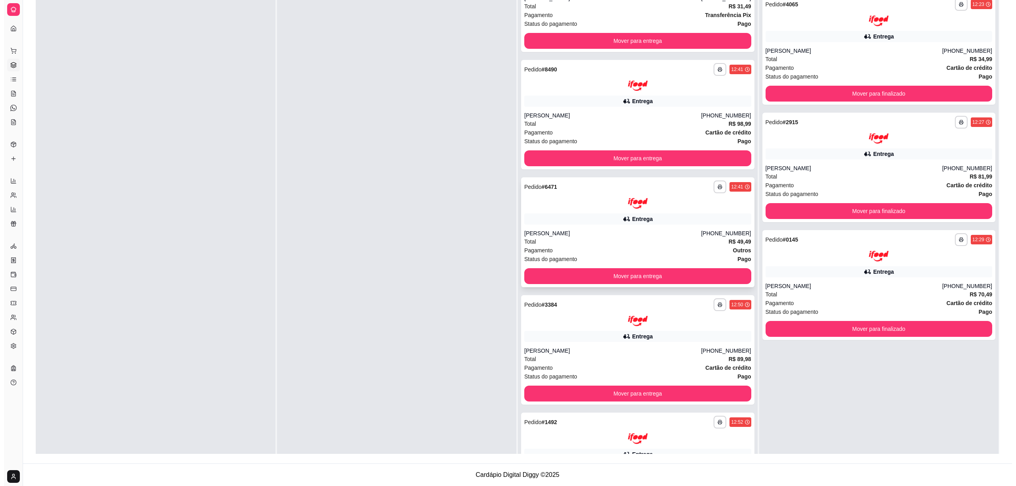
scroll to position [110, 0]
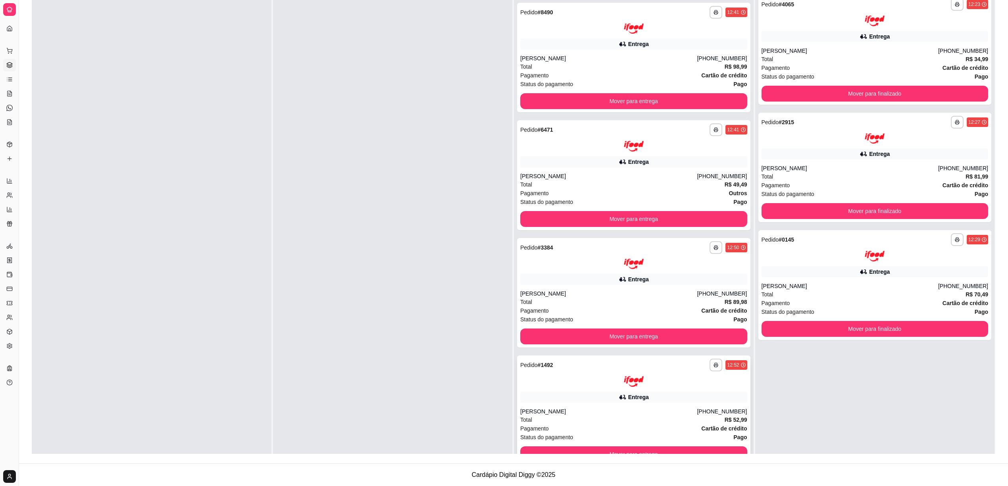
click at [570, 364] on div at bounding box center [633, 381] width 227 height 11
click at [575, 267] on div at bounding box center [633, 264] width 227 height 11
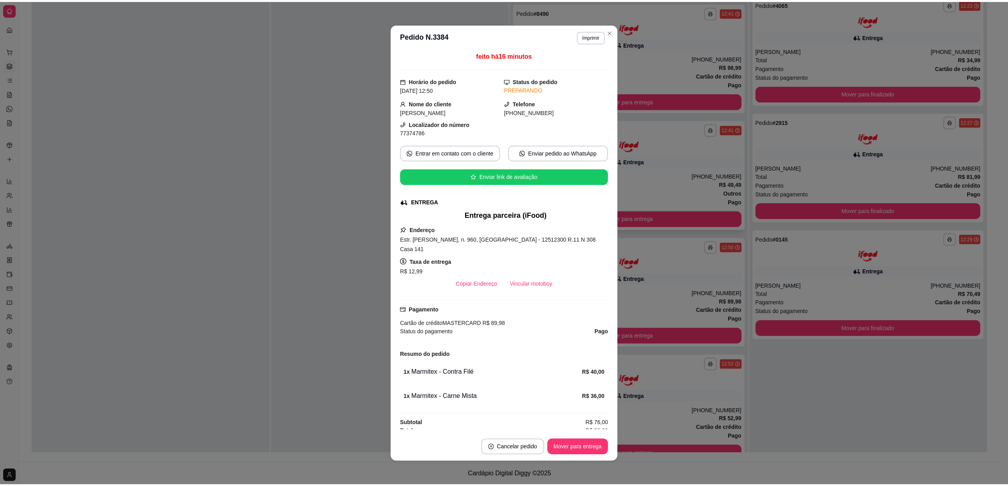
scroll to position [0, 0]
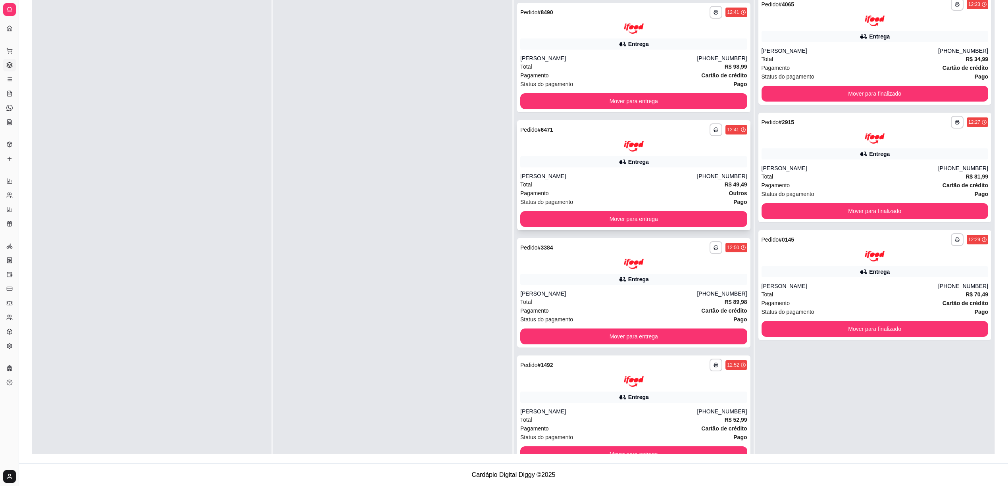
click at [654, 178] on div "[PERSON_NAME]" at bounding box center [608, 176] width 177 height 8
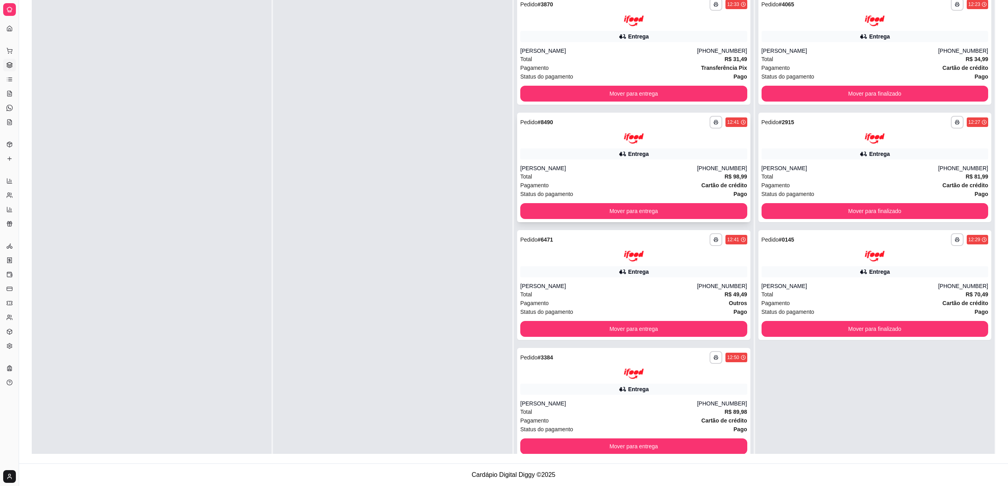
click at [591, 176] on div "Total R$ 98,99" at bounding box center [633, 176] width 227 height 9
click at [593, 251] on div at bounding box center [633, 256] width 227 height 11
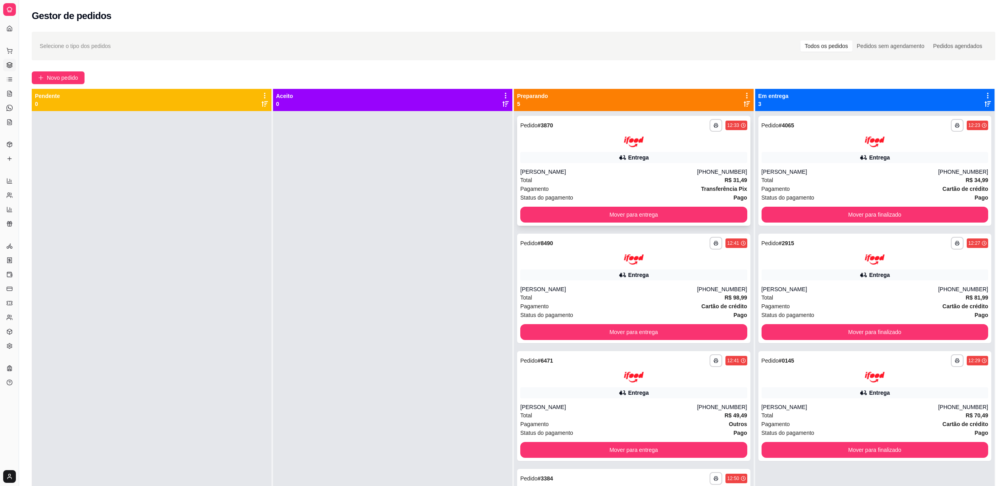
click at [589, 154] on div "Entrega" at bounding box center [633, 157] width 227 height 11
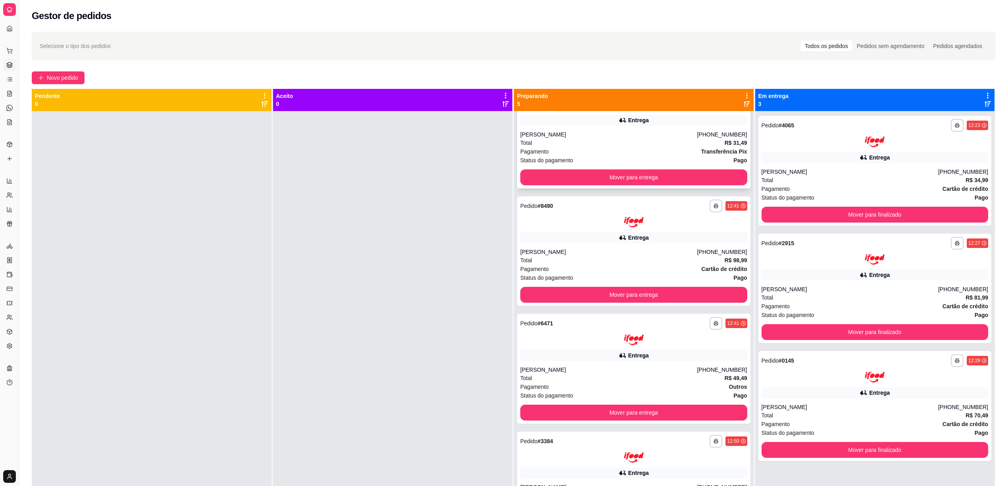
scroll to position [110, 0]
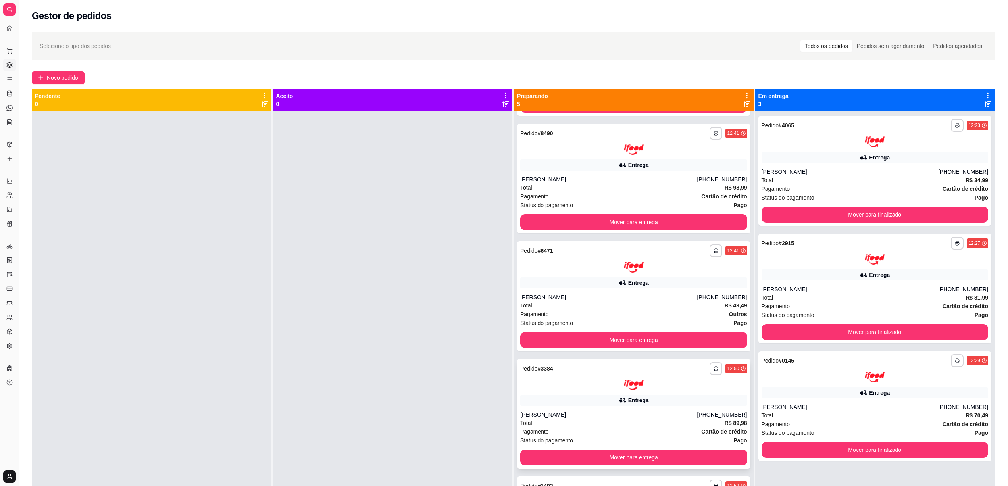
click at [590, 364] on div at bounding box center [633, 385] width 227 height 11
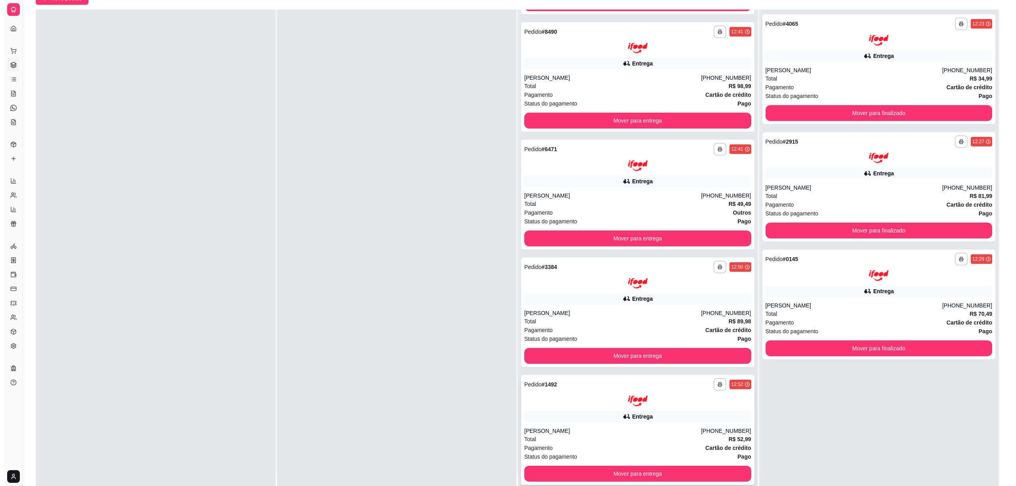
scroll to position [121, 0]
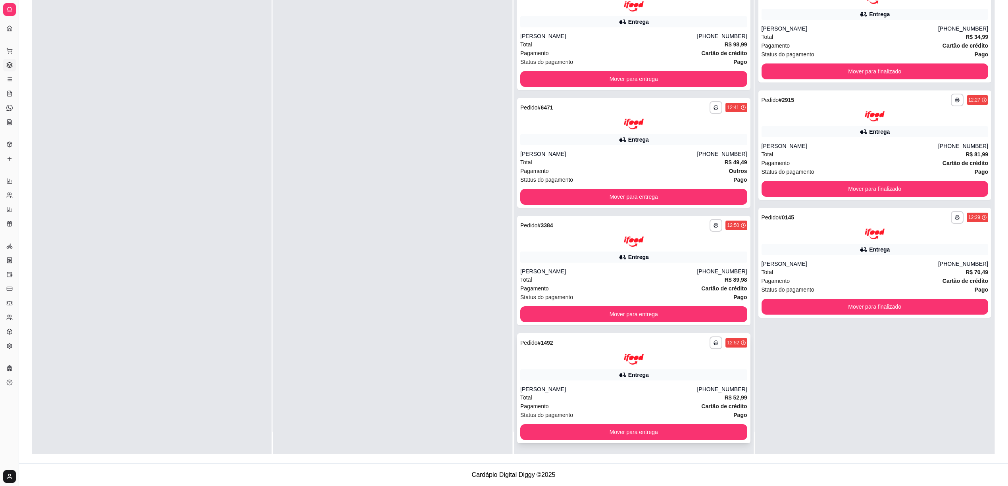
click at [589, 350] on div "**********" at bounding box center [633, 350] width 227 height 28
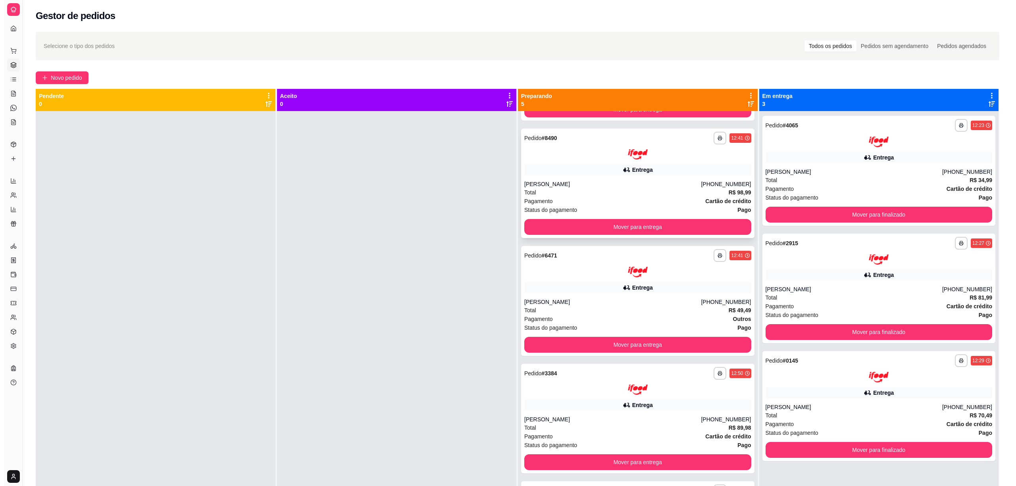
scroll to position [106, 0]
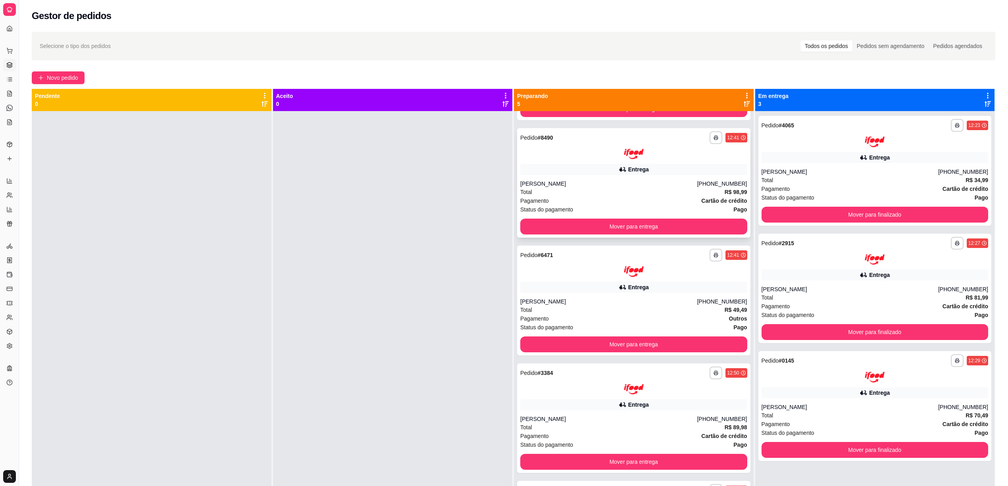
click at [591, 158] on div at bounding box center [633, 154] width 227 height 11
click at [582, 284] on div "Entrega" at bounding box center [633, 287] width 227 height 11
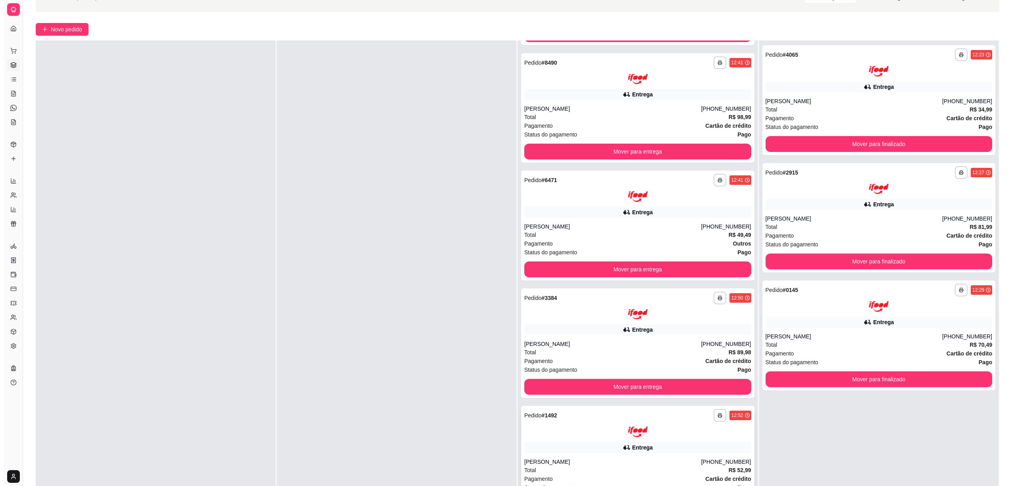
scroll to position [121, 0]
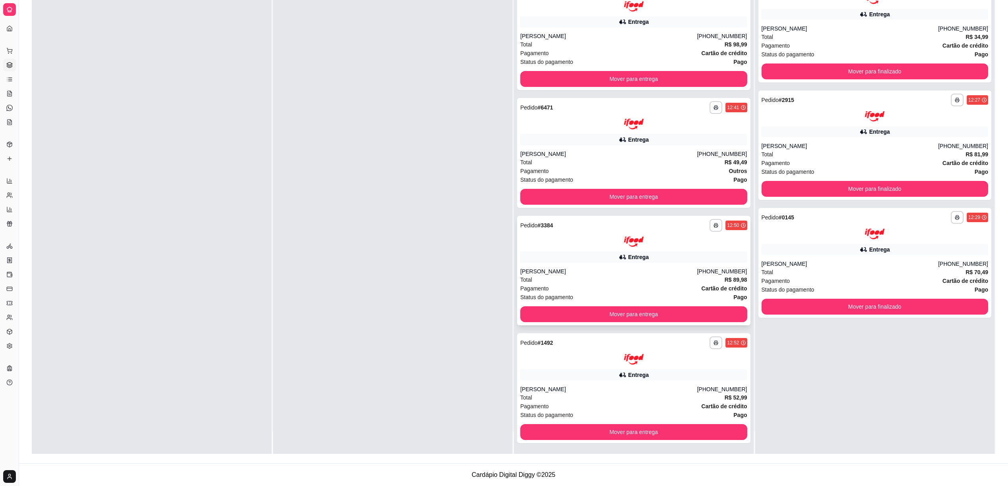
click at [583, 267] on div "**********" at bounding box center [633, 271] width 233 height 110
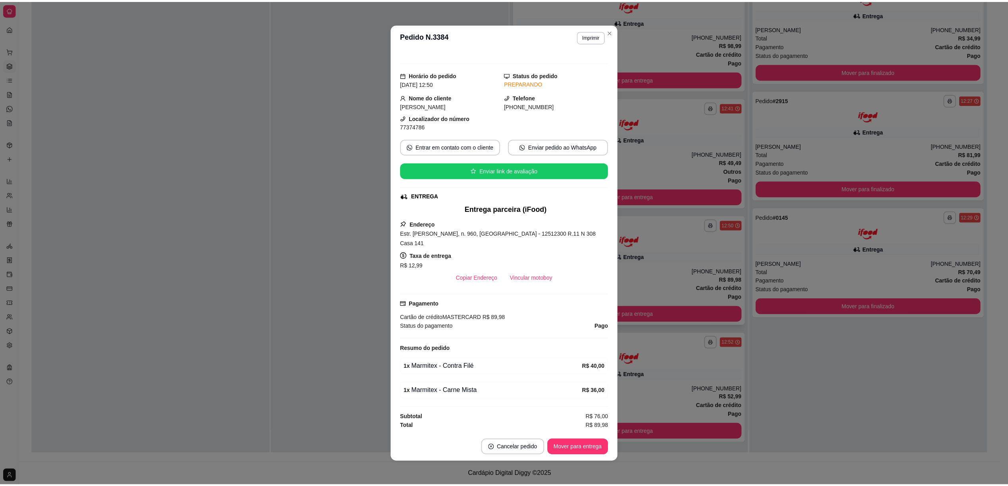
scroll to position [0, 0]
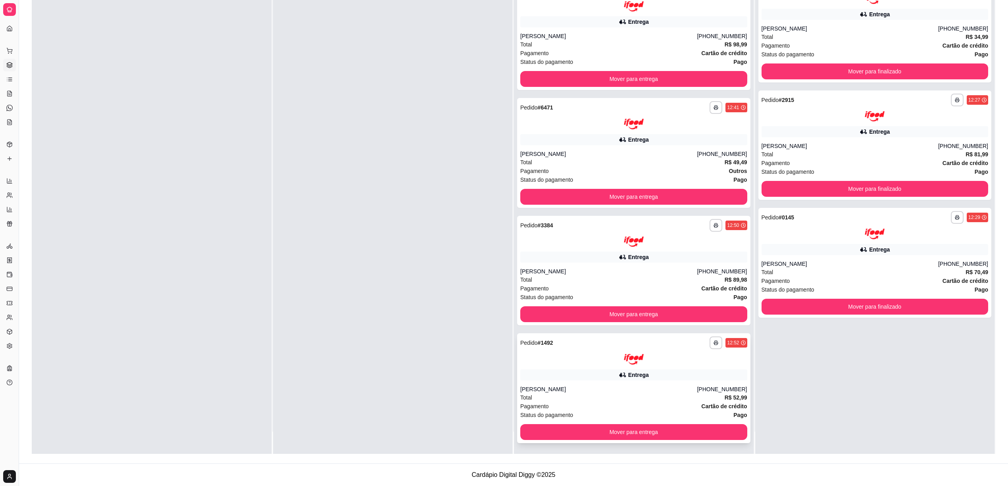
click at [589, 364] on div "Entrega" at bounding box center [633, 374] width 227 height 11
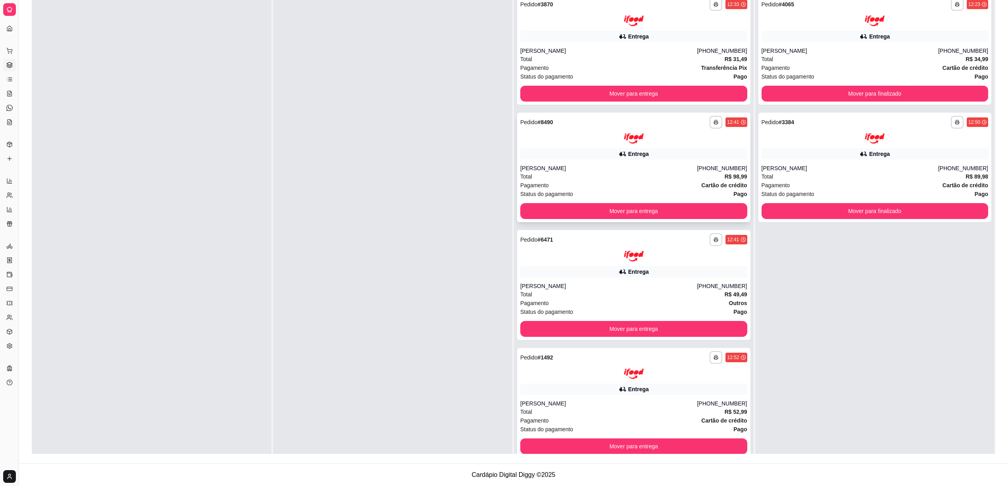
click at [598, 123] on div "**********" at bounding box center [633, 122] width 227 height 13
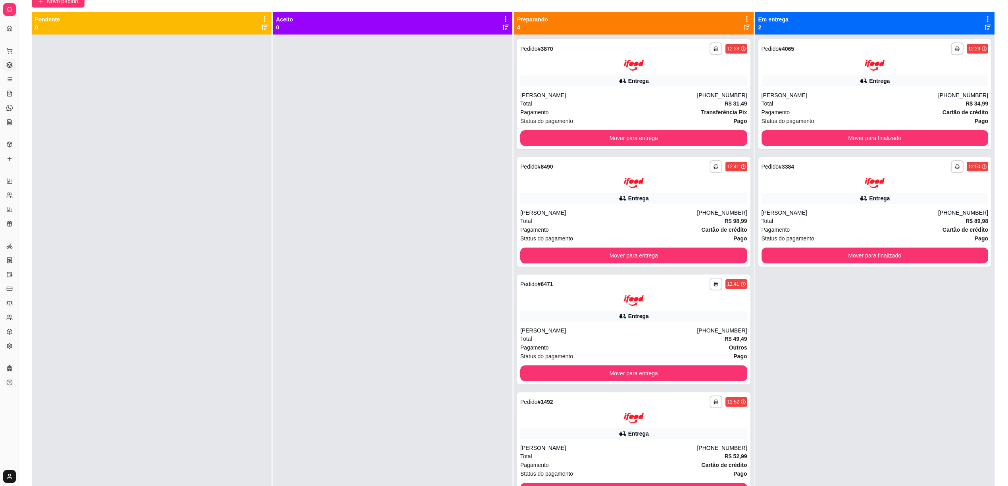
scroll to position [53, 0]
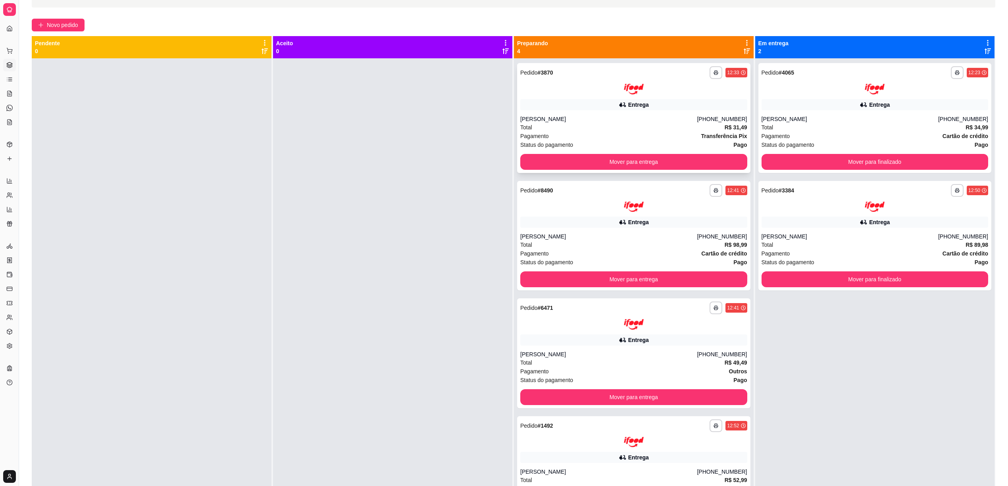
click at [575, 85] on div at bounding box center [633, 89] width 227 height 11
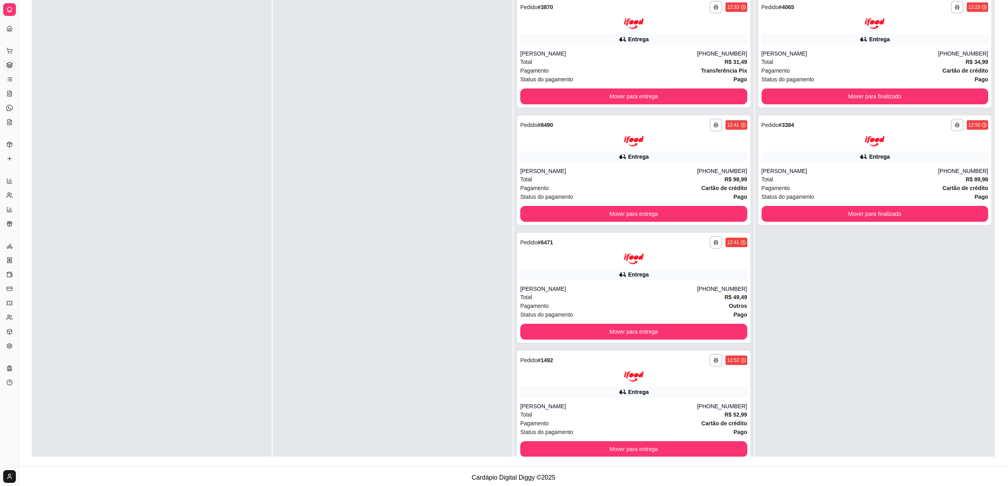
scroll to position [121, 0]
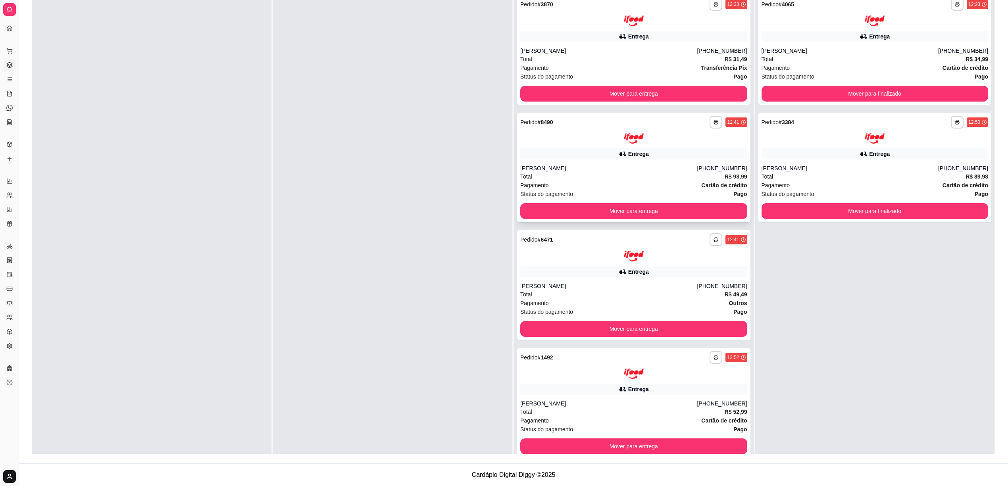
click at [582, 135] on div at bounding box center [633, 138] width 227 height 11
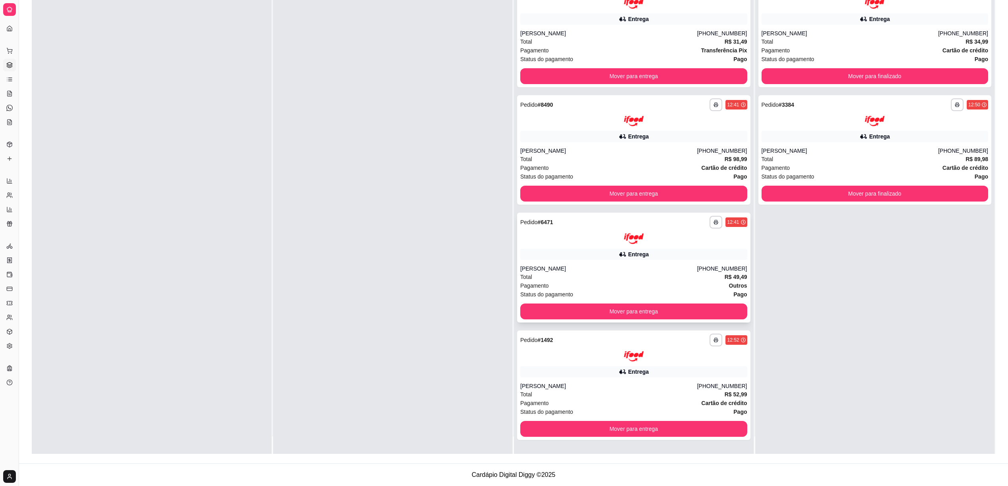
scroll to position [22, 0]
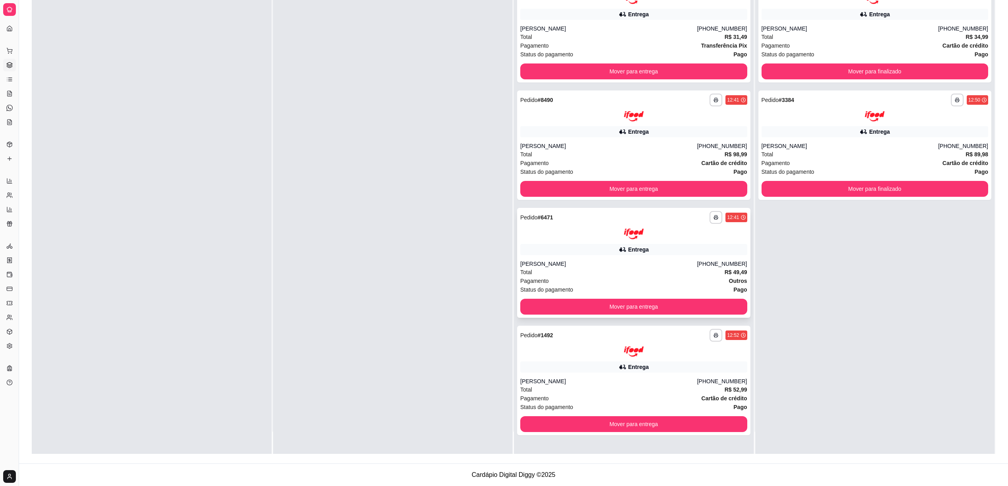
click at [589, 247] on div "Entrega" at bounding box center [633, 249] width 227 height 11
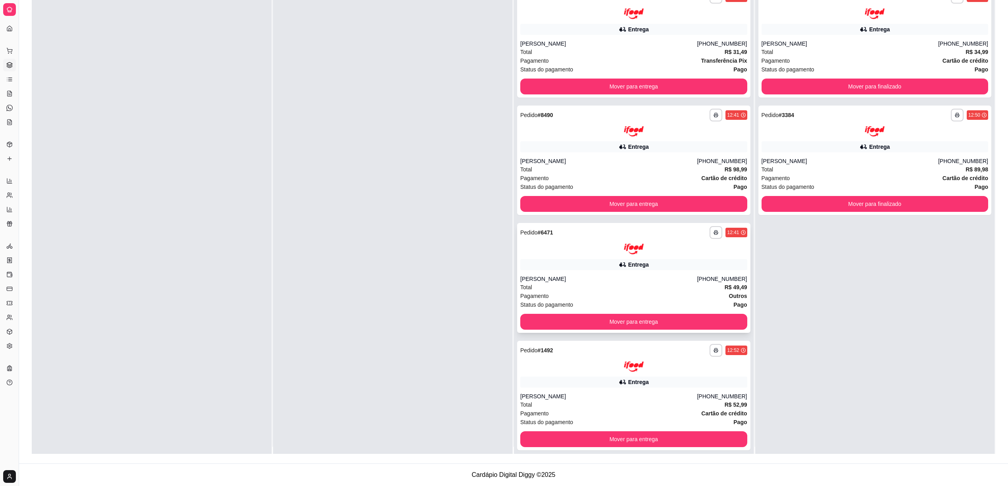
scroll to position [0, 0]
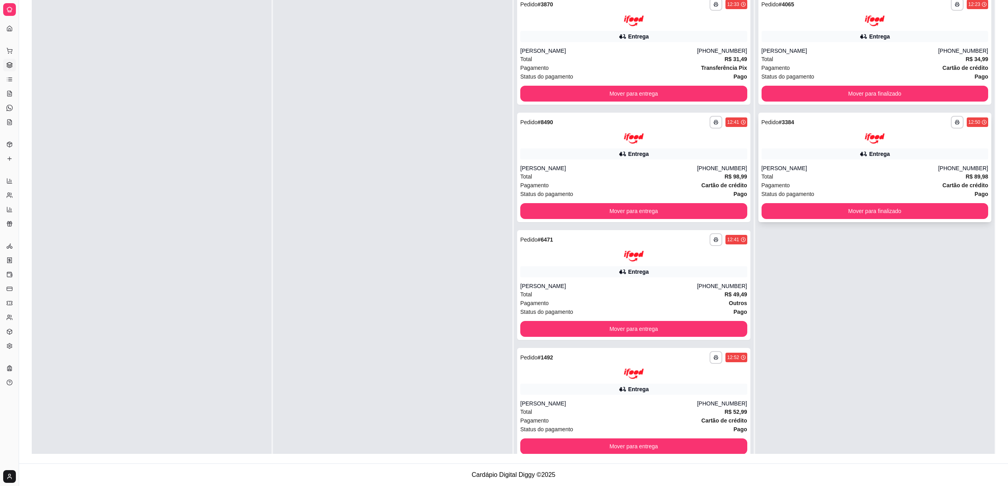
click at [761, 156] on div "Entrega" at bounding box center [874, 153] width 227 height 11
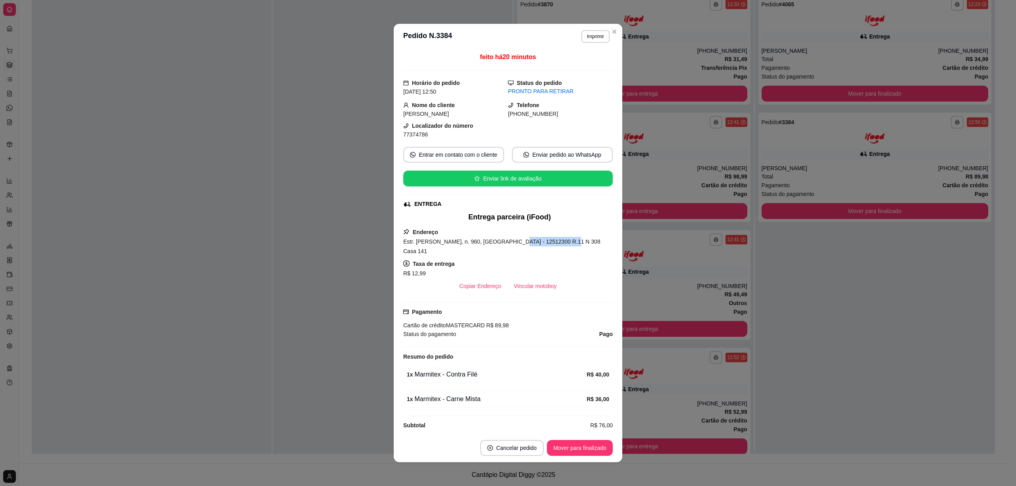
drag, startPoint x: 494, startPoint y: 242, endPoint x: 542, endPoint y: 242, distance: 47.6
click at [542, 242] on span "Estr. Vicinal Plínio Galvão César, n. 960, Jardim Aeroporto - 12512300 R.11 N 3…" at bounding box center [501, 246] width 197 height 16
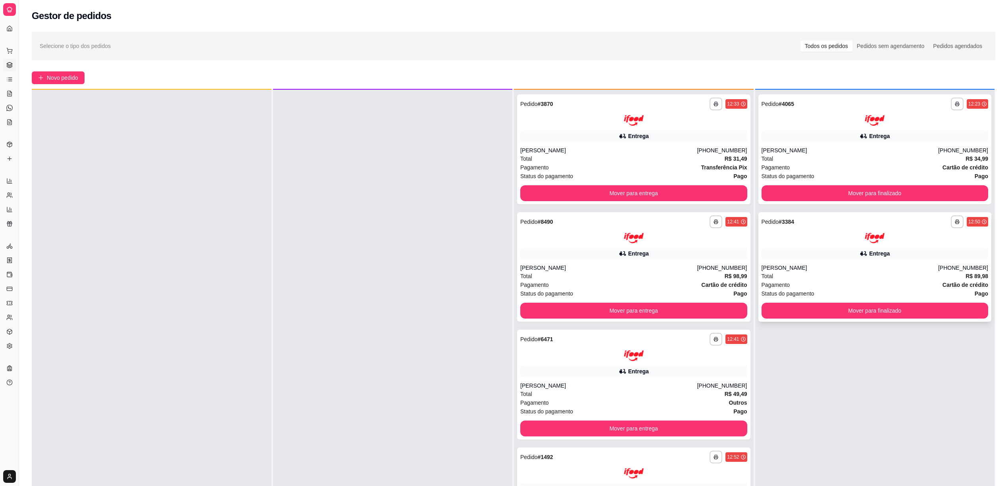
scroll to position [22, 0]
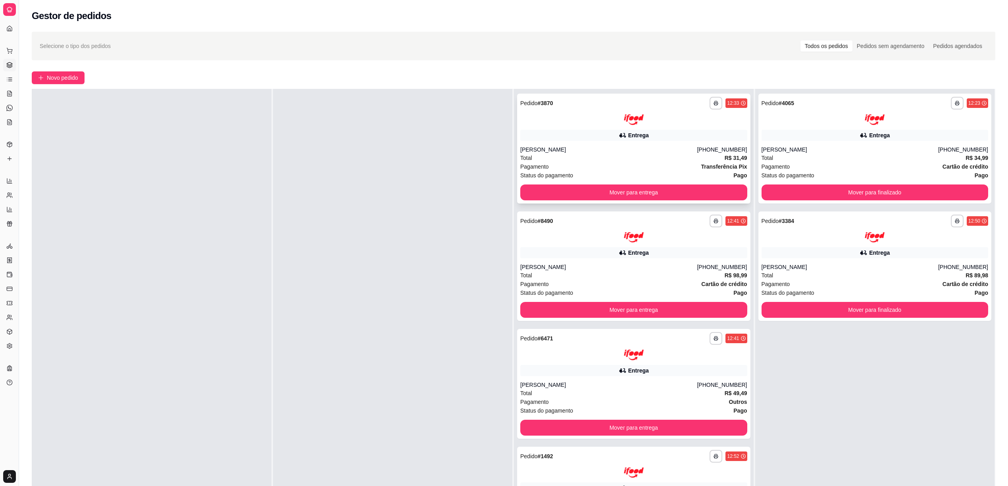
click at [571, 109] on div "**********" at bounding box center [633, 111] width 227 height 28
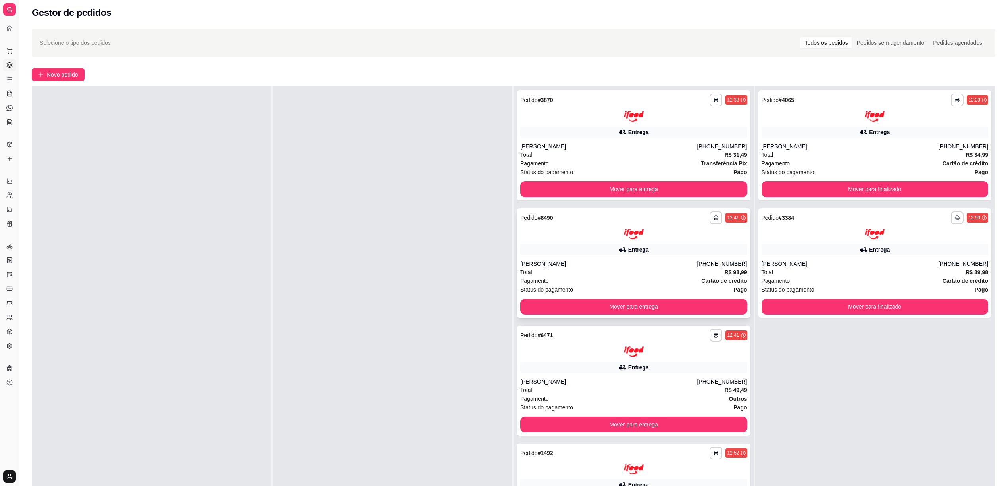
scroll to position [0, 0]
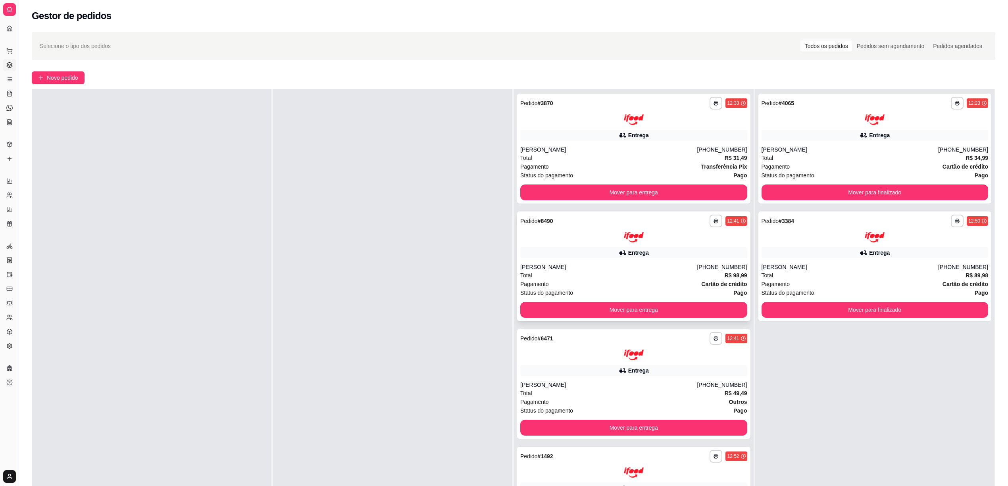
click at [576, 238] on div at bounding box center [633, 237] width 227 height 11
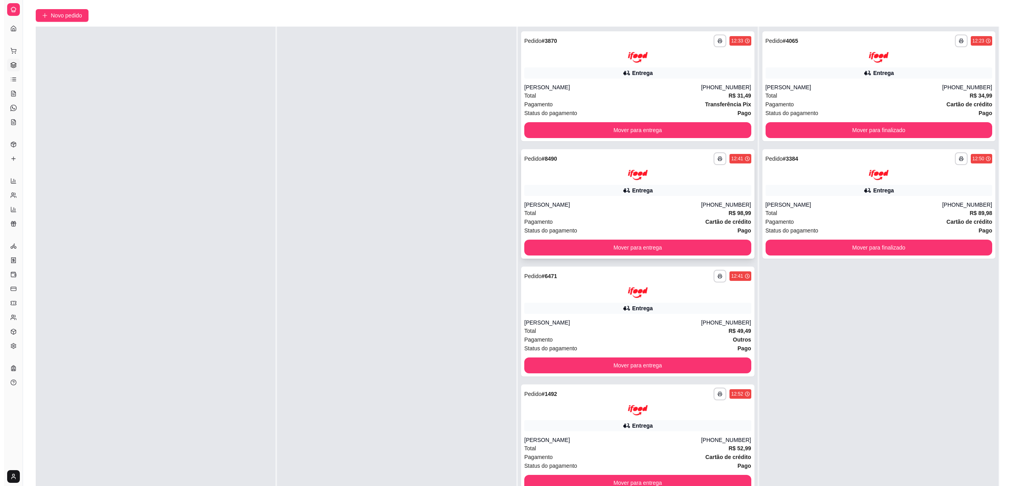
scroll to position [121, 0]
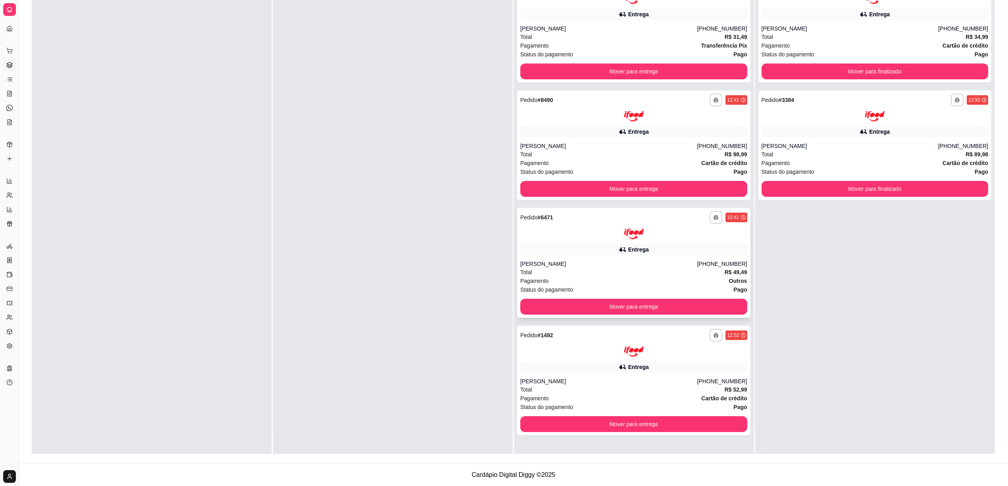
click at [576, 238] on div at bounding box center [633, 234] width 227 height 11
click at [596, 130] on div "Entrega" at bounding box center [633, 131] width 227 height 11
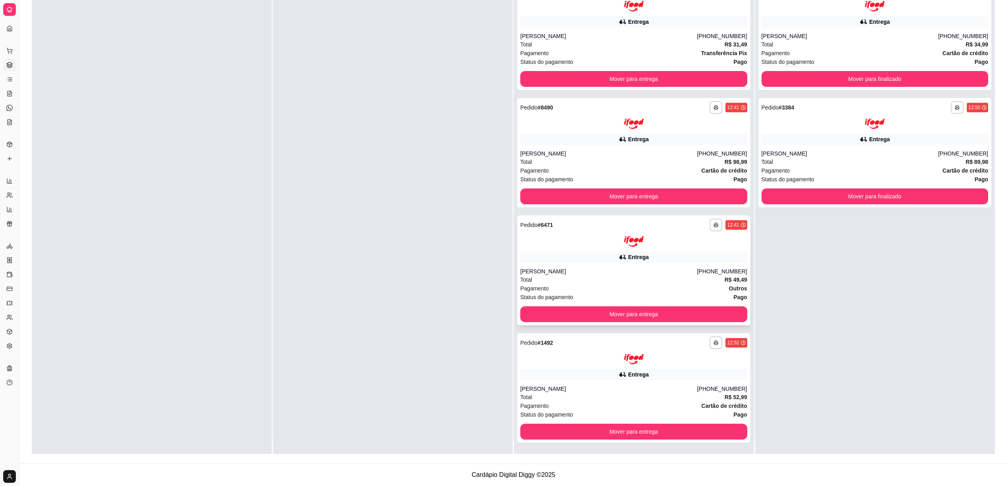
scroll to position [22, 0]
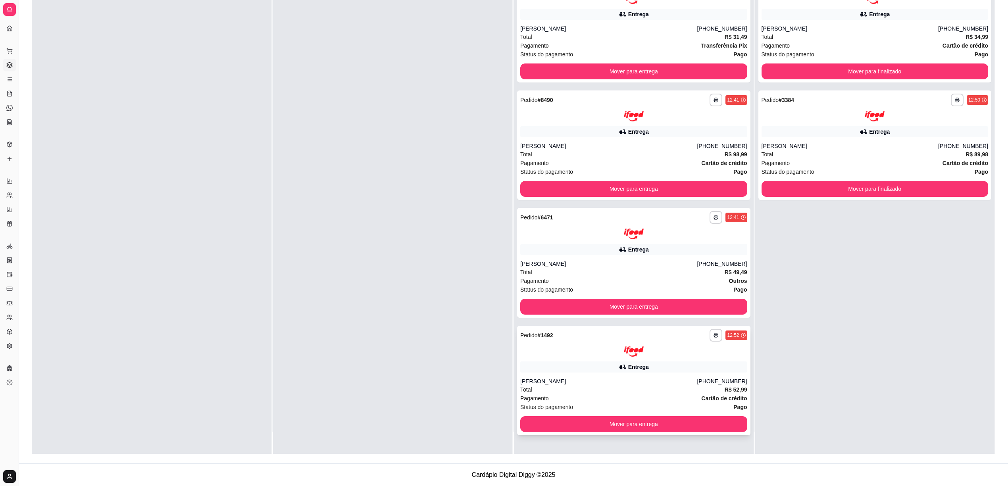
click at [583, 355] on div at bounding box center [633, 351] width 227 height 11
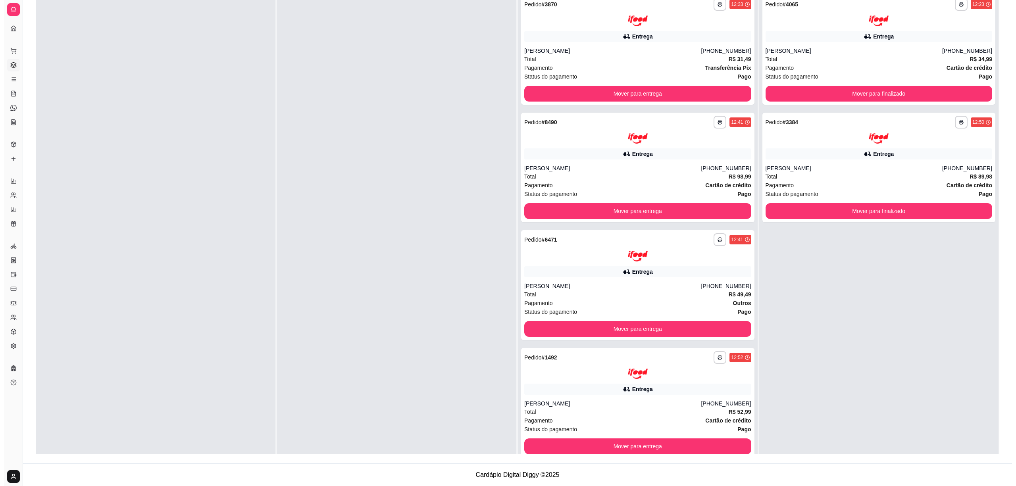
scroll to position [0, 0]
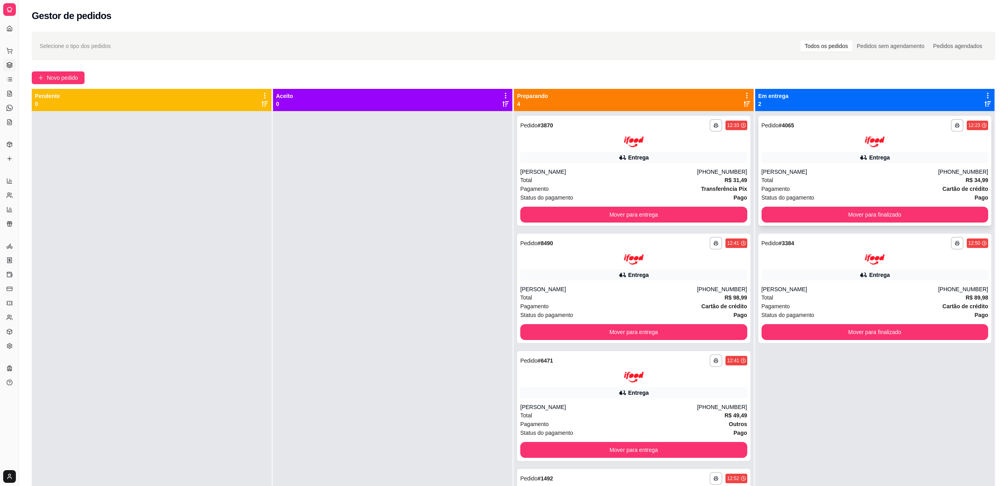
click at [761, 152] on div "Entrega" at bounding box center [874, 157] width 227 height 11
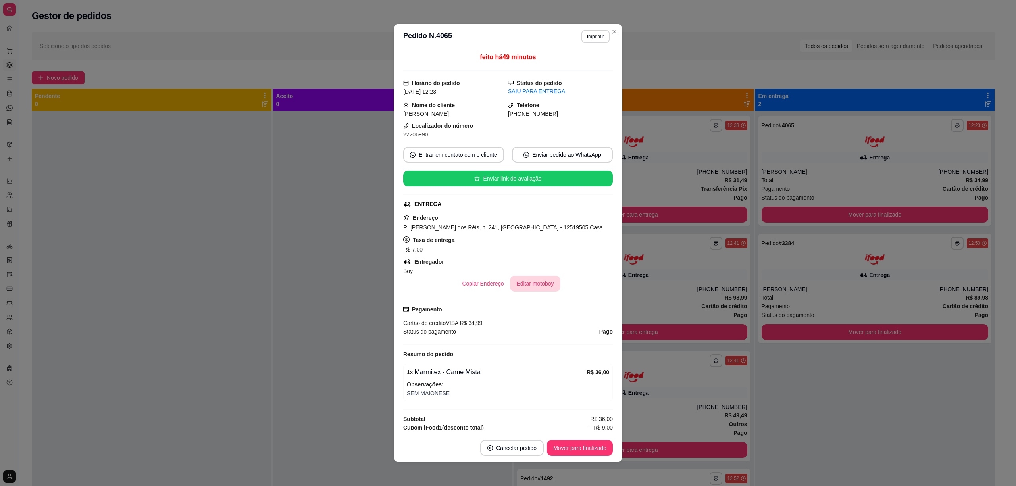
click at [533, 289] on button "Editar motoboy" at bounding box center [535, 284] width 50 height 16
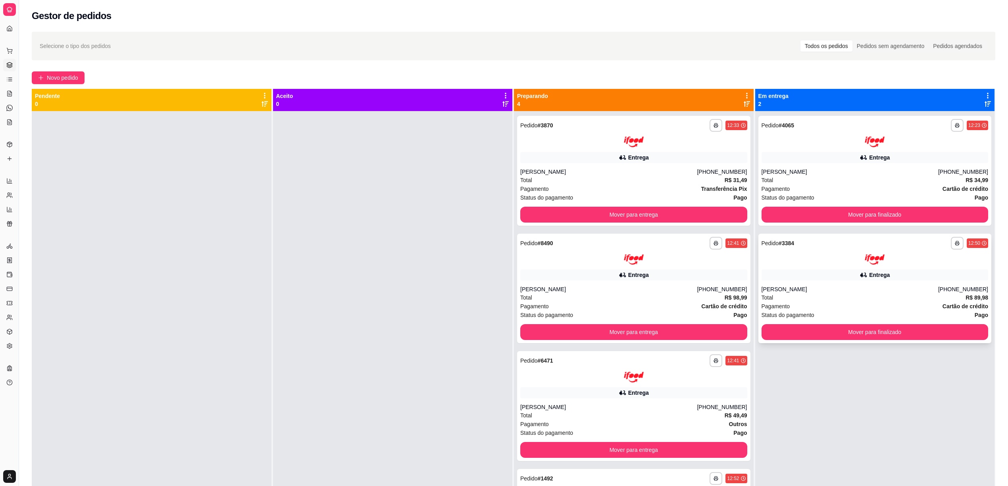
click at [761, 267] on div "**********" at bounding box center [874, 289] width 233 height 110
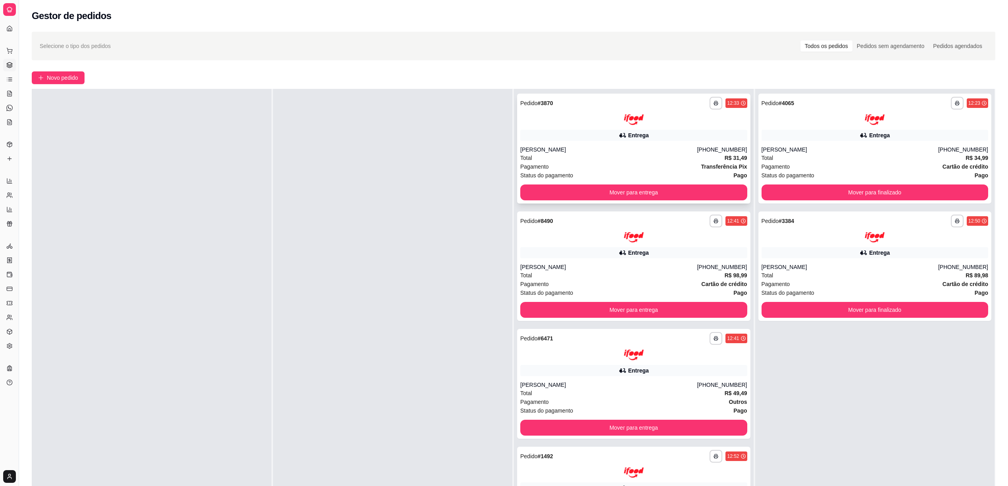
click at [627, 155] on div "Total R$ 31,49" at bounding box center [633, 158] width 227 height 9
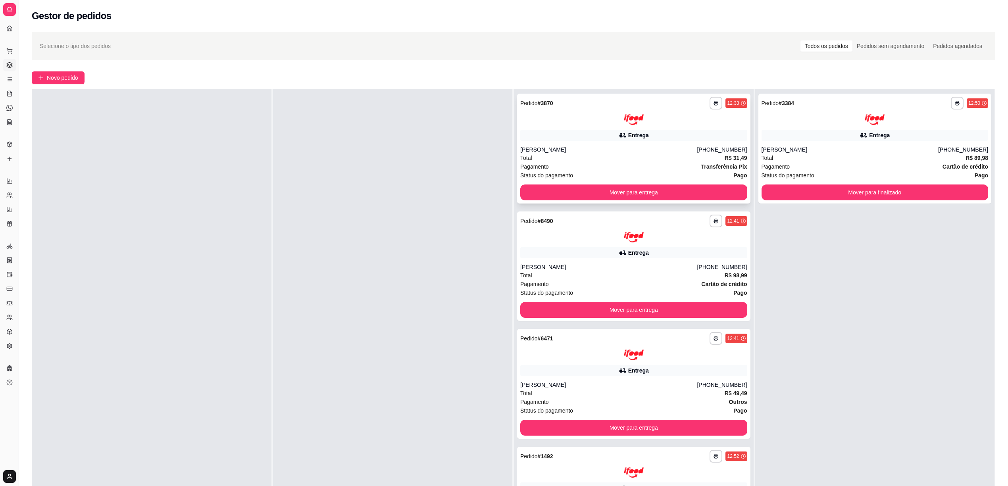
click at [600, 154] on div "Total R$ 31,49" at bounding box center [633, 158] width 227 height 9
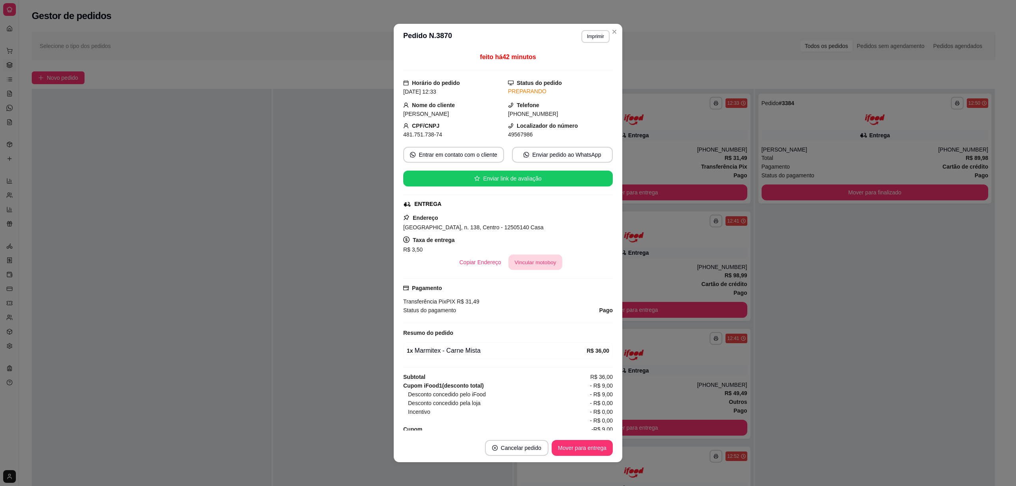
click at [522, 262] on button "Vincular motoboy" at bounding box center [535, 262] width 54 height 15
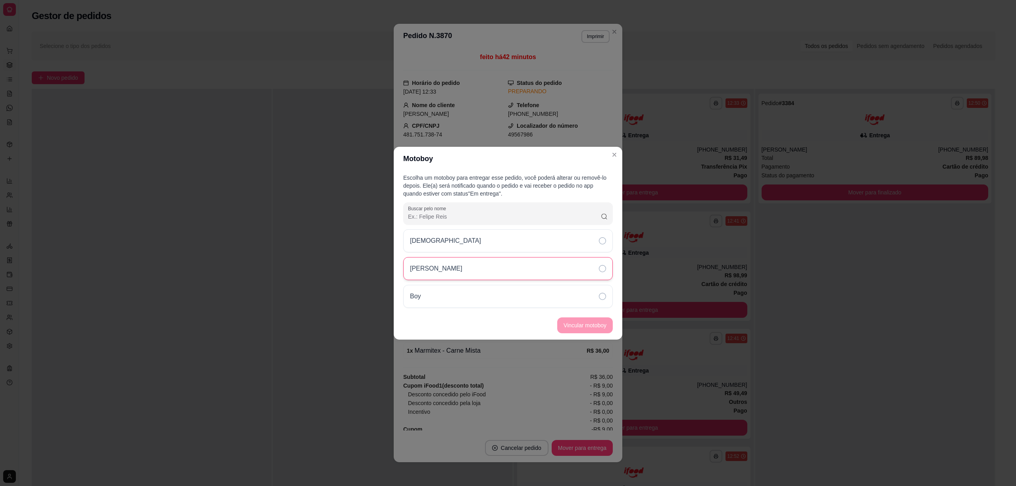
click at [600, 268] on icon at bounding box center [602, 268] width 7 height 7
click at [566, 321] on button "Vincular motoboy" at bounding box center [585, 324] width 54 height 15
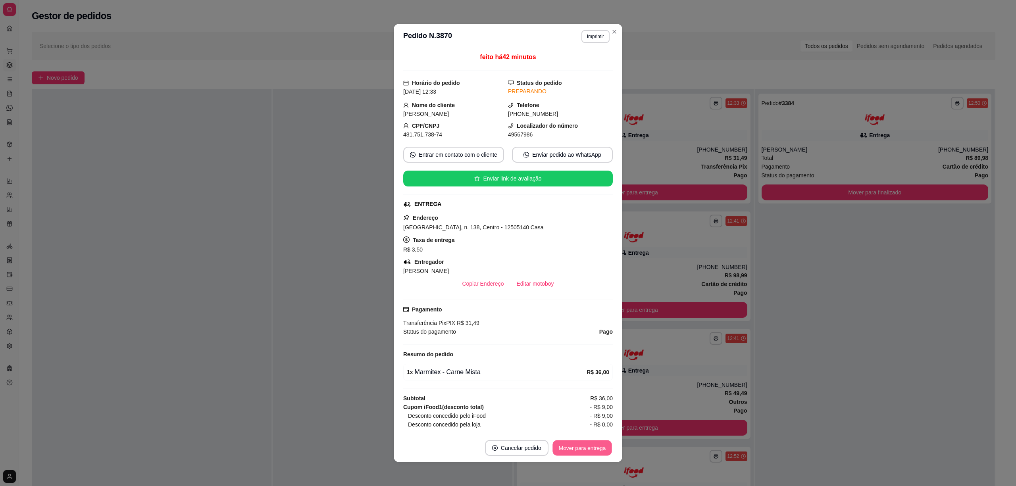
click at [586, 364] on button "Mover para entrega" at bounding box center [582, 447] width 60 height 15
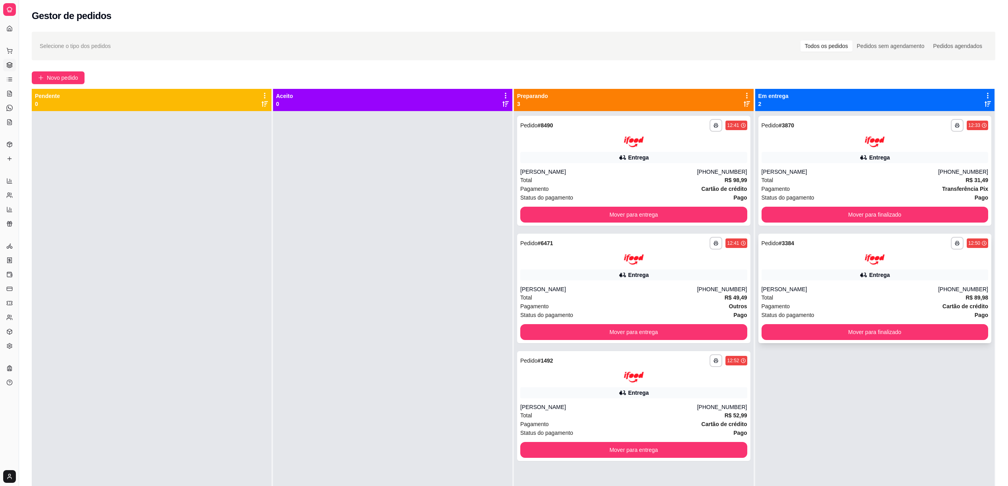
click at [761, 297] on div "Total R$ 89,98" at bounding box center [874, 297] width 227 height 9
click at [761, 263] on div at bounding box center [874, 259] width 227 height 11
click at [761, 364] on div "**********" at bounding box center [875, 354] width 240 height 486
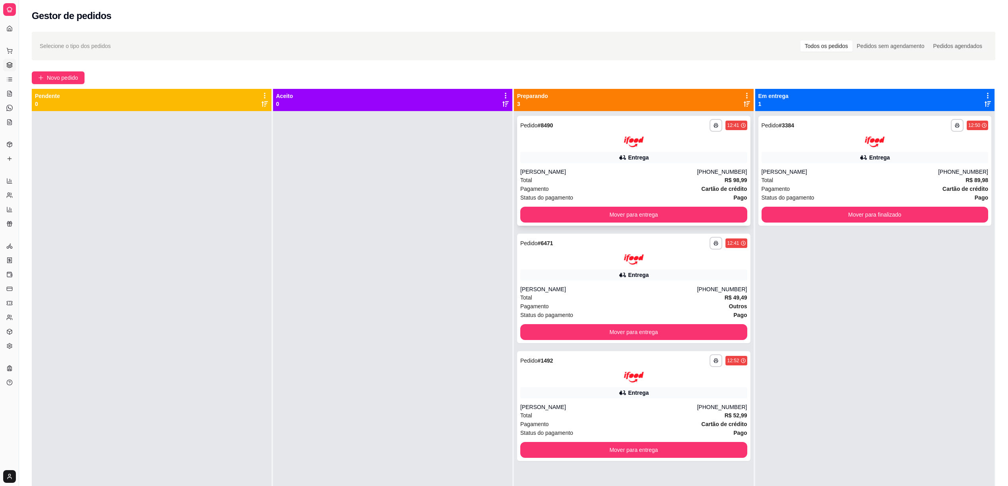
click at [594, 189] on div "Pagamento Cartão de crédito" at bounding box center [633, 188] width 227 height 9
click at [573, 255] on div at bounding box center [633, 259] width 227 height 11
click at [600, 155] on div "Entrega" at bounding box center [633, 157] width 227 height 11
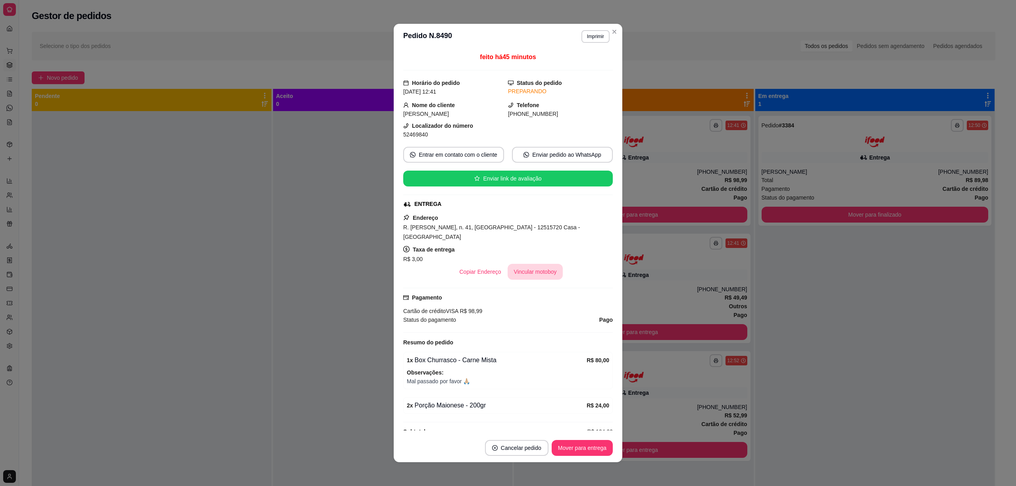
click at [536, 267] on button "Vincular motoboy" at bounding box center [535, 272] width 56 height 16
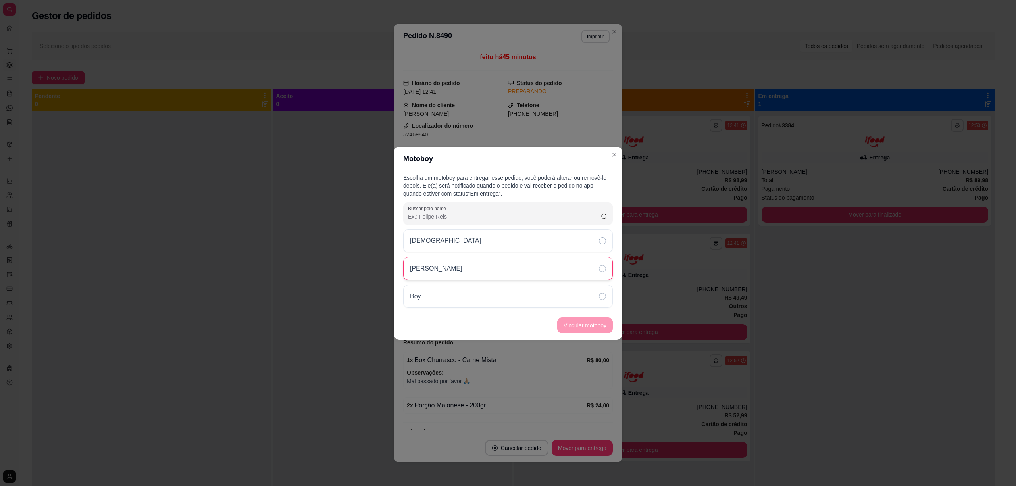
click at [597, 269] on div "Lucas" at bounding box center [507, 268] width 209 height 23
click at [586, 326] on button "Vincular motoboy" at bounding box center [585, 324] width 54 height 15
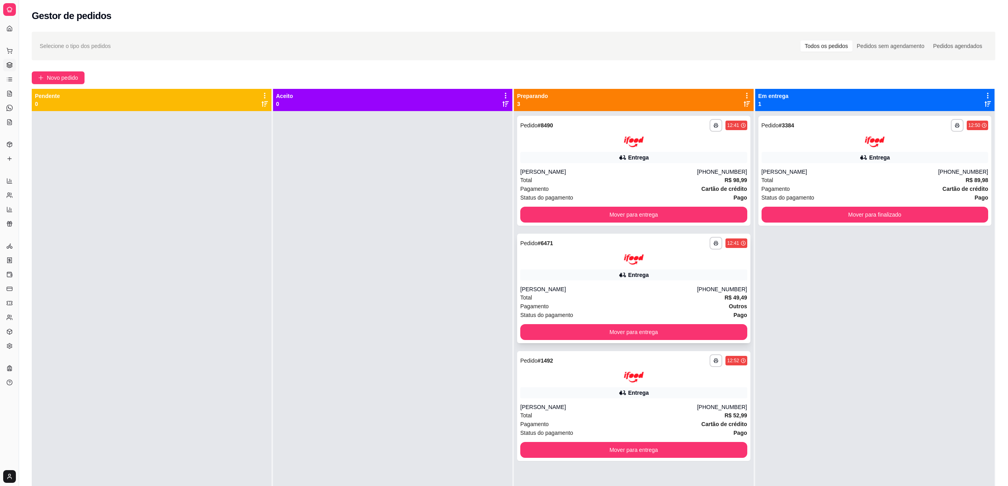
click at [661, 261] on div at bounding box center [633, 259] width 227 height 11
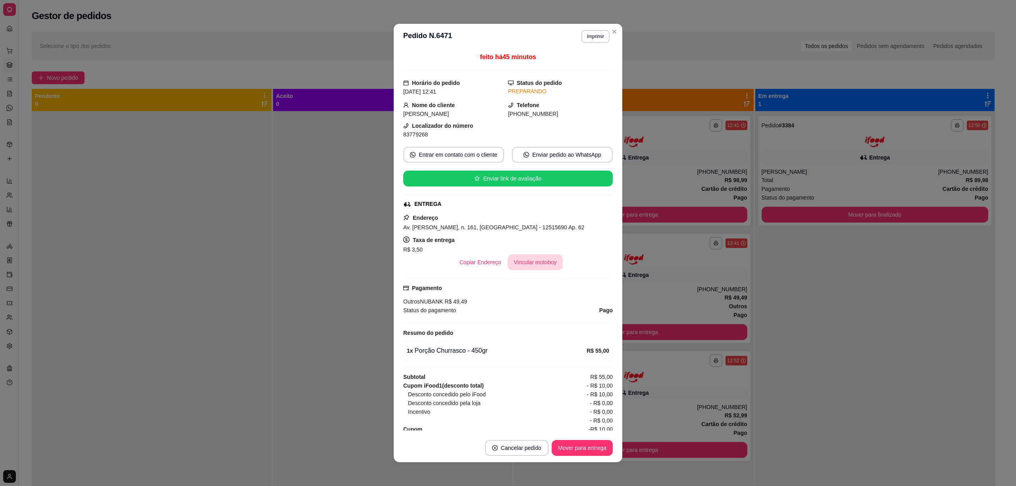
click at [547, 262] on button "Vincular motoboy" at bounding box center [535, 262] width 56 height 16
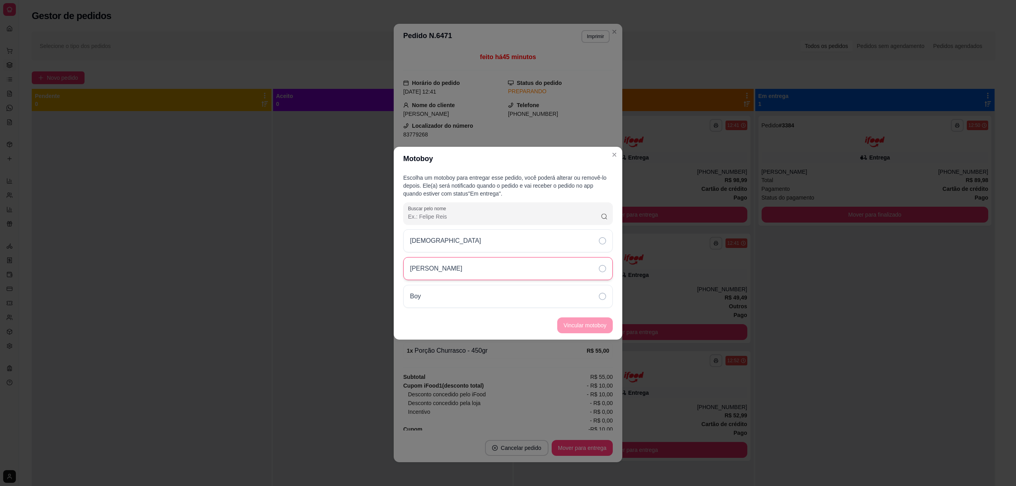
click at [603, 267] on icon at bounding box center [602, 268] width 7 height 7
click at [584, 326] on button "Vincular motoboy" at bounding box center [585, 325] width 56 height 16
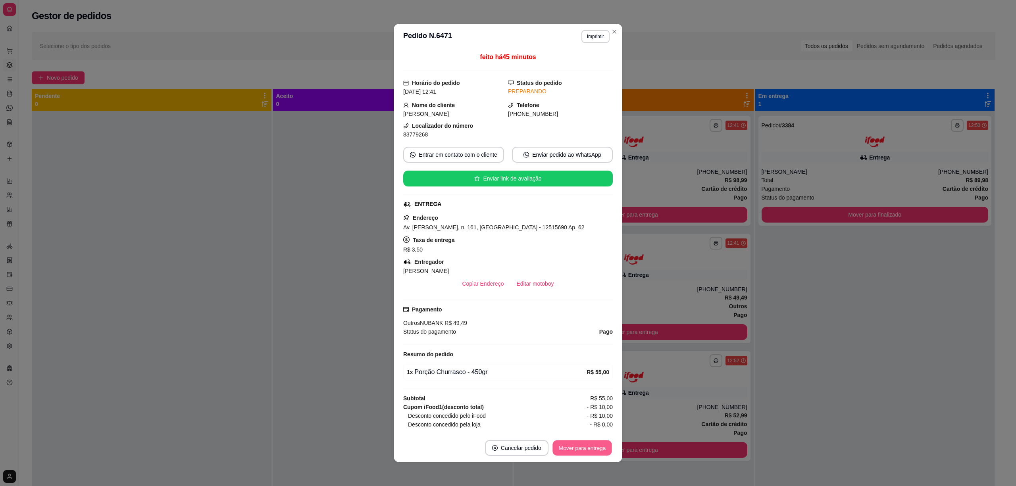
click at [556, 364] on button "Mover para entrega" at bounding box center [582, 447] width 60 height 15
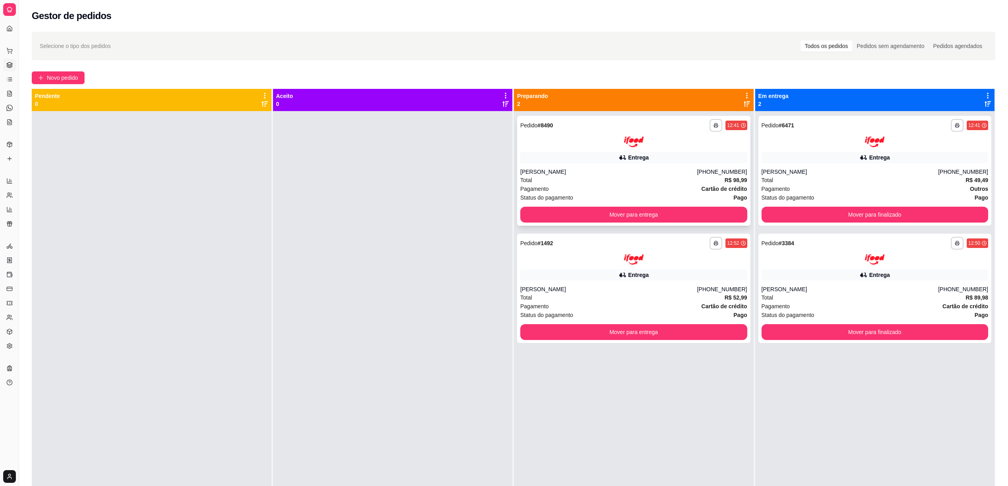
click at [573, 138] on div at bounding box center [633, 141] width 227 height 11
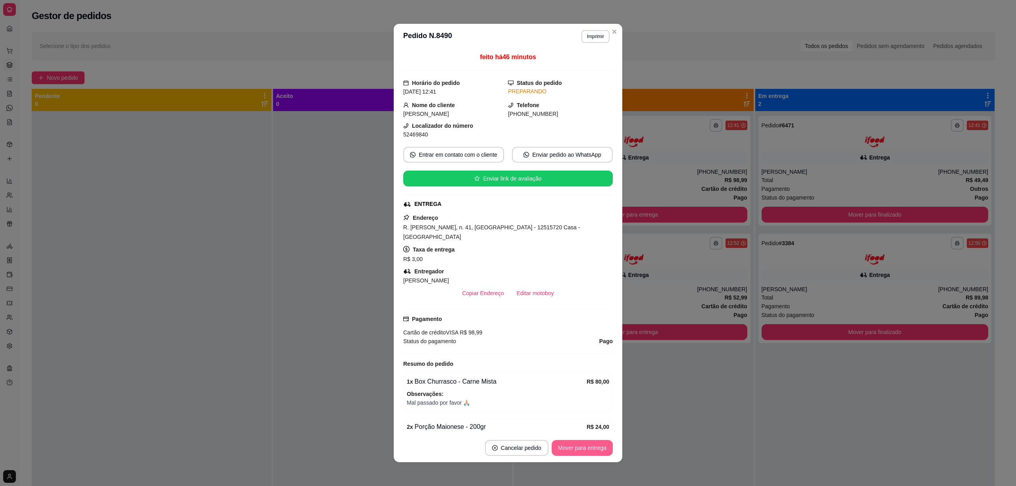
click at [580, 364] on button "Mover para entrega" at bounding box center [581, 448] width 61 height 16
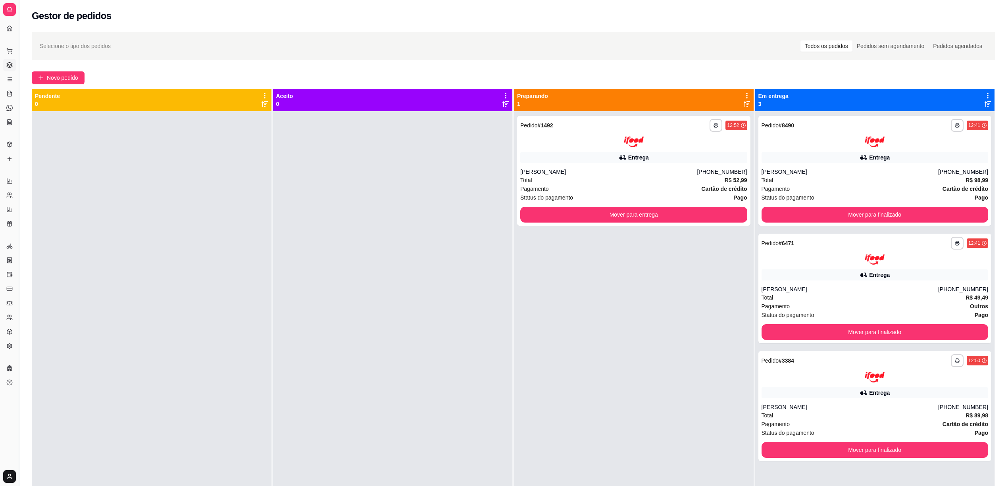
click at [20, 44] on button "Toggle Sidebar" at bounding box center [18, 243] width 6 height 486
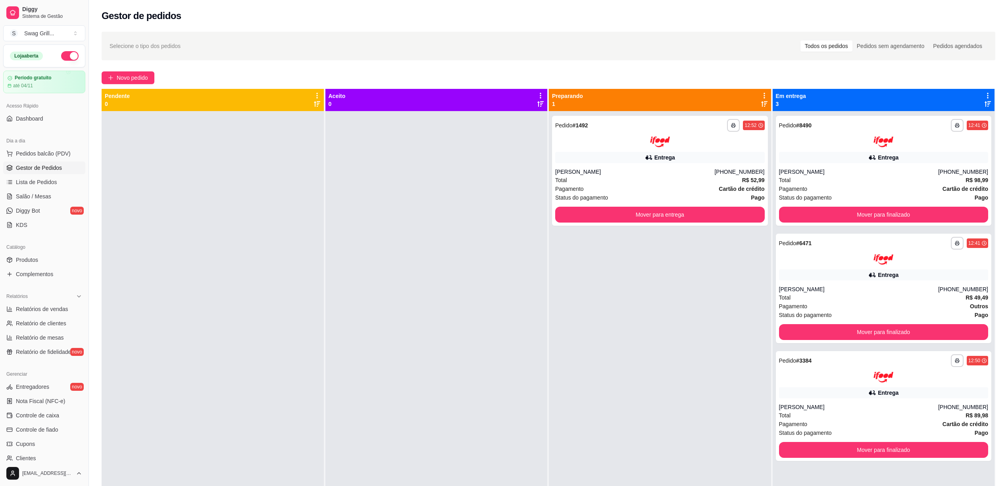
click at [62, 56] on button "button" at bounding box center [69, 56] width 17 height 10
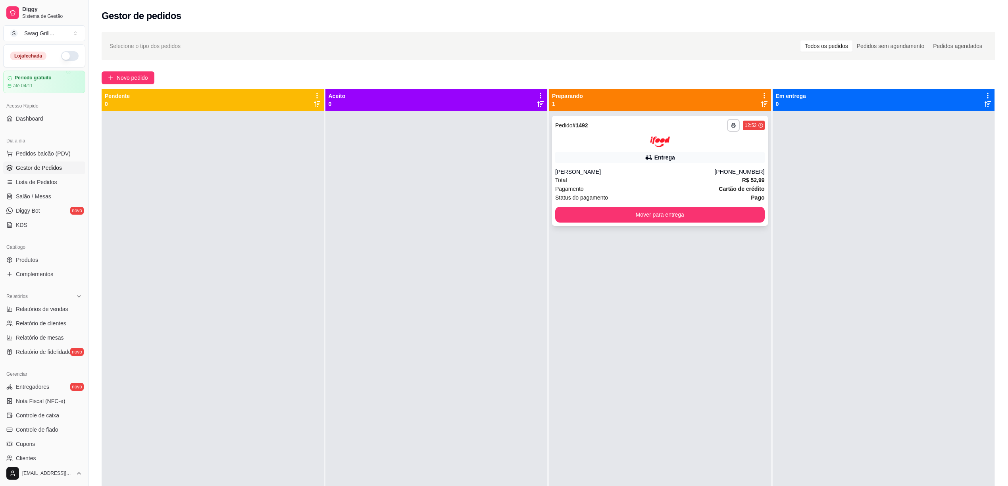
click at [642, 186] on div "Pagamento Cartão de crédito" at bounding box center [659, 188] width 209 height 9
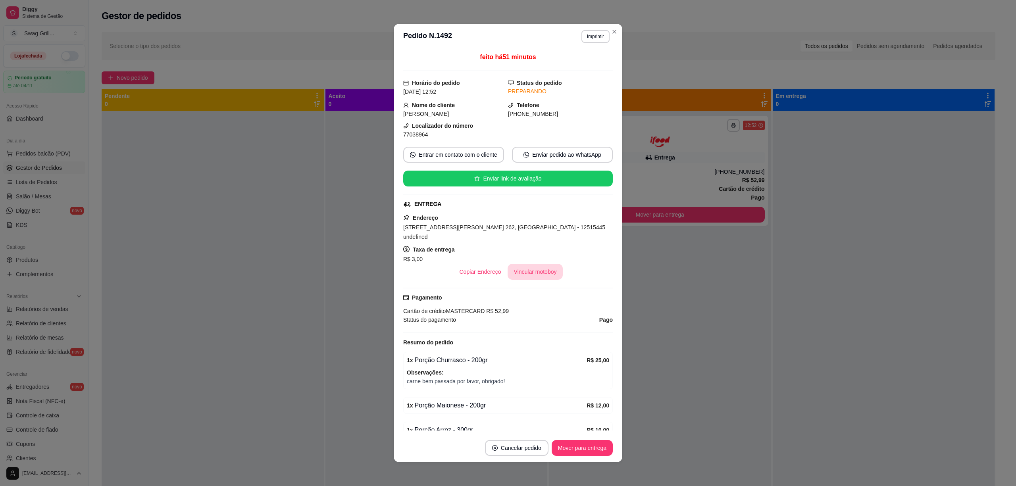
click at [522, 270] on button "Vincular motoboy" at bounding box center [535, 272] width 56 height 16
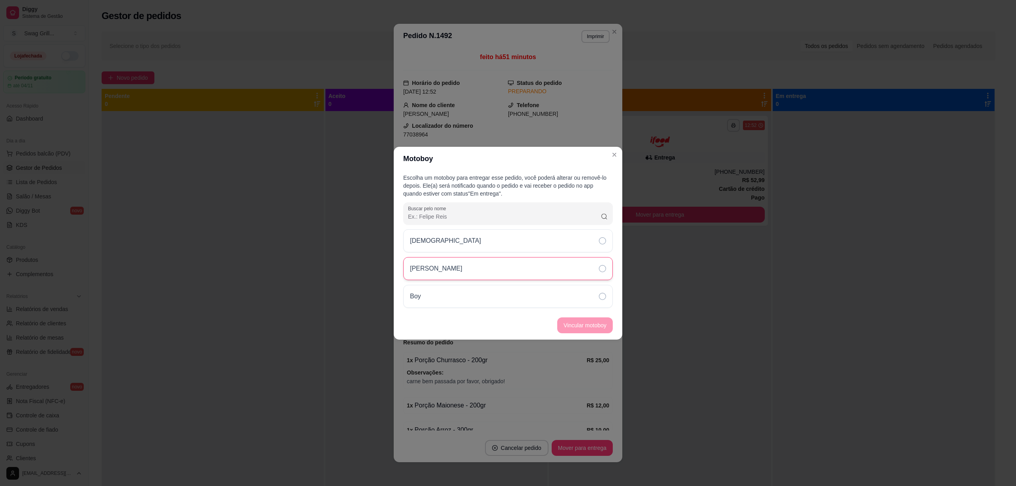
click at [599, 266] on icon at bounding box center [602, 268] width 7 height 7
click at [571, 326] on button "Vincular motoboy" at bounding box center [585, 325] width 56 height 16
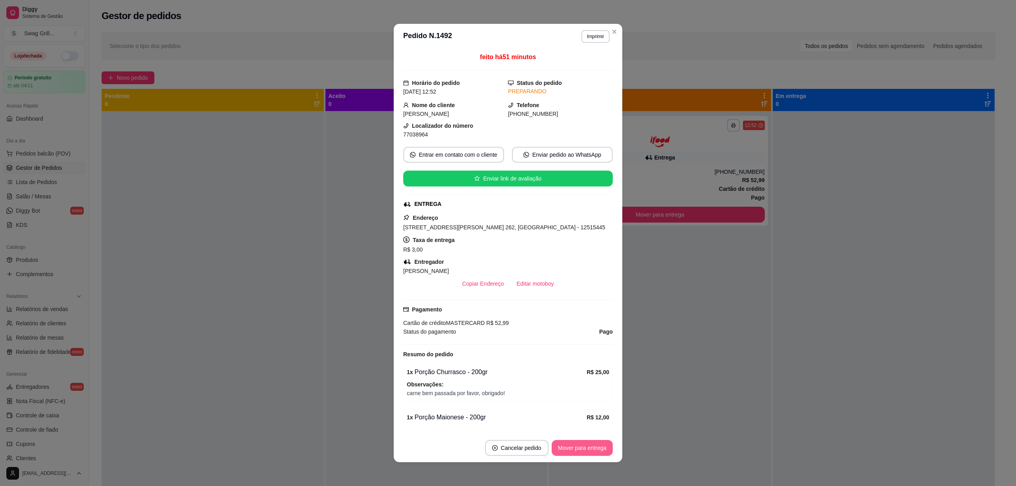
click at [567, 364] on button "Mover para entrega" at bounding box center [581, 448] width 61 height 16
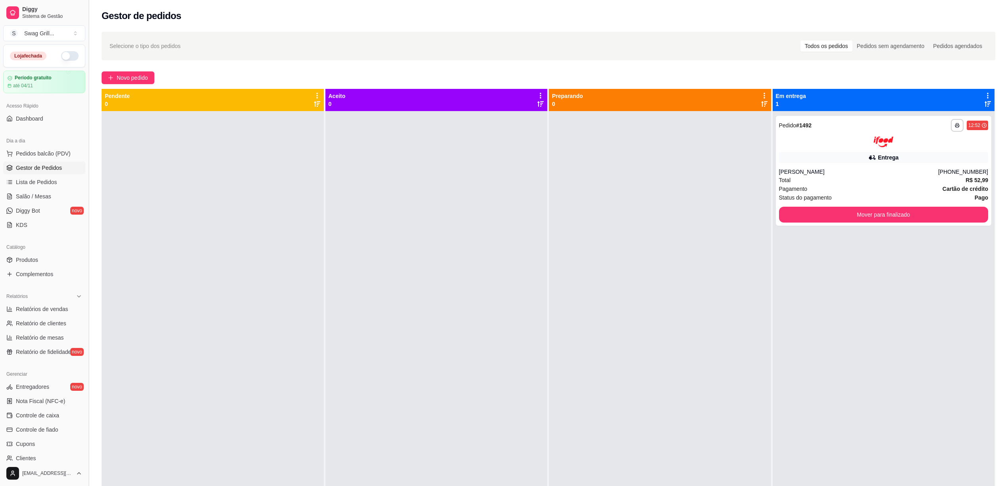
click at [86, 153] on button "Toggle Sidebar" at bounding box center [88, 243] width 6 height 486
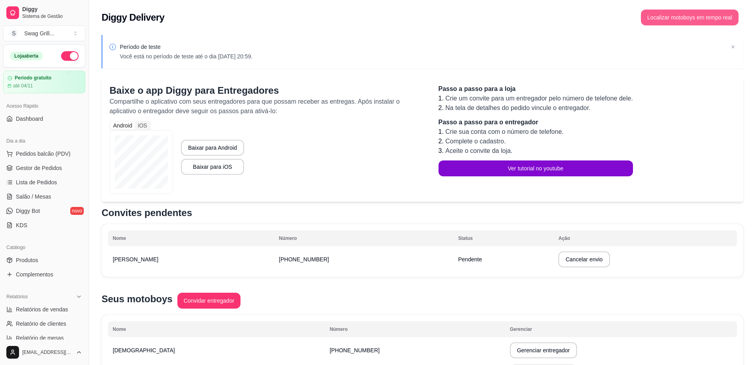
click at [686, 19] on button "Localizar motoboys em tempo real" at bounding box center [690, 18] width 98 height 16
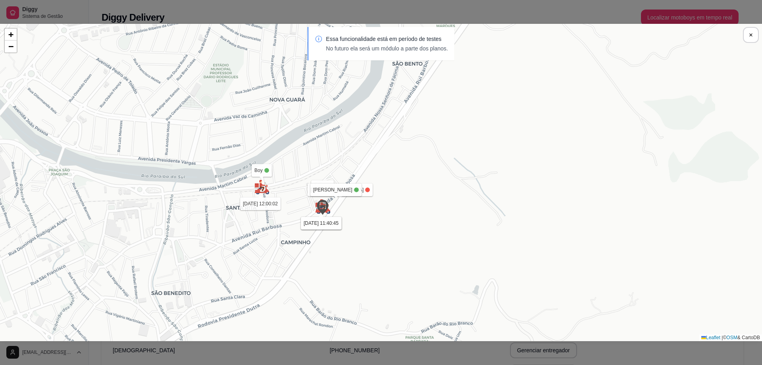
drag, startPoint x: 406, startPoint y: 158, endPoint x: 439, endPoint y: 147, distance: 35.0
click at [438, 148] on div "Sua loja Christian 05/10 às 11:58:33 Bruno 05/10 às 12:01:12 Lucas 05/10 às 11:…" at bounding box center [381, 182] width 762 height 317
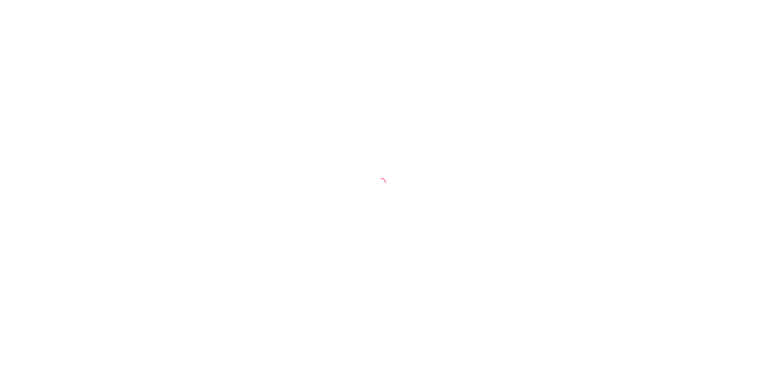
select select "ALL"
select select "0"
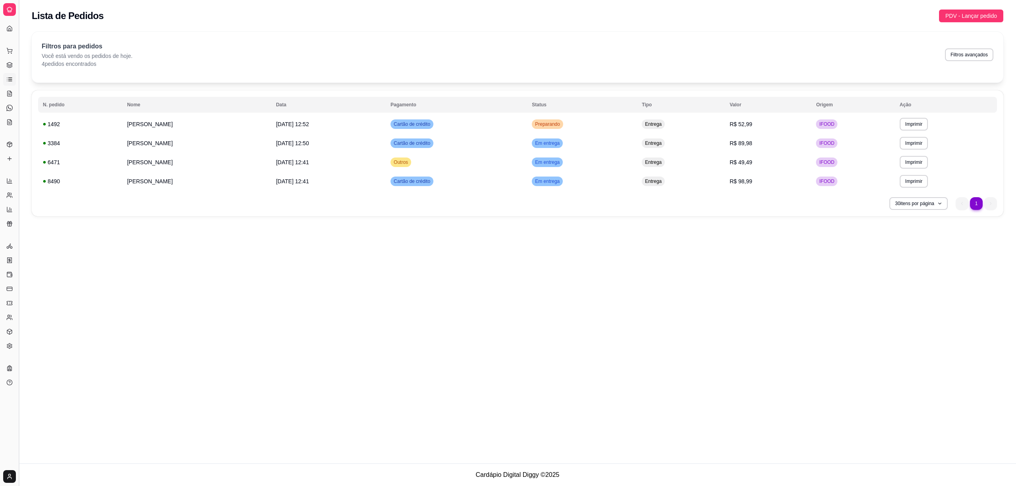
click at [20, 36] on button "Toggle Sidebar" at bounding box center [18, 243] width 6 height 486
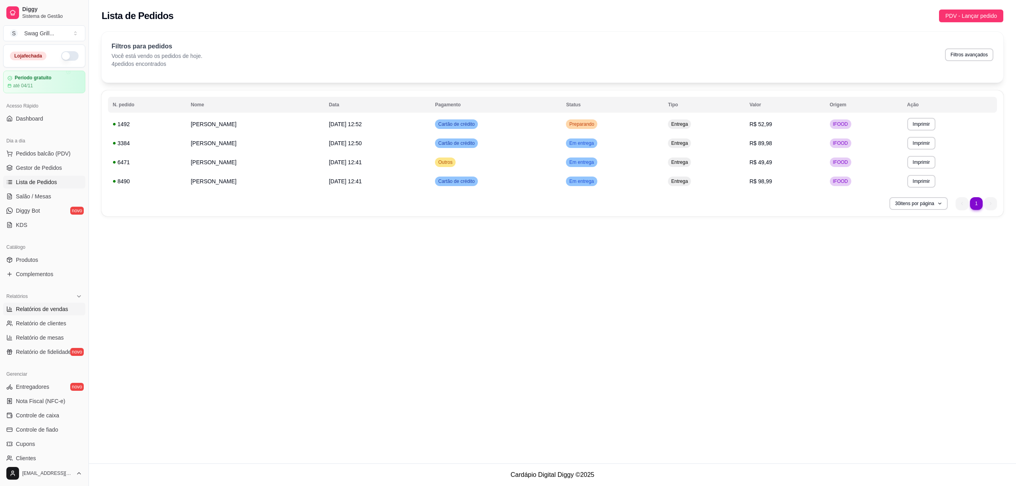
click at [53, 311] on span "Relatórios de vendas" at bounding box center [42, 309] width 52 height 8
select select "ALL"
select select "0"
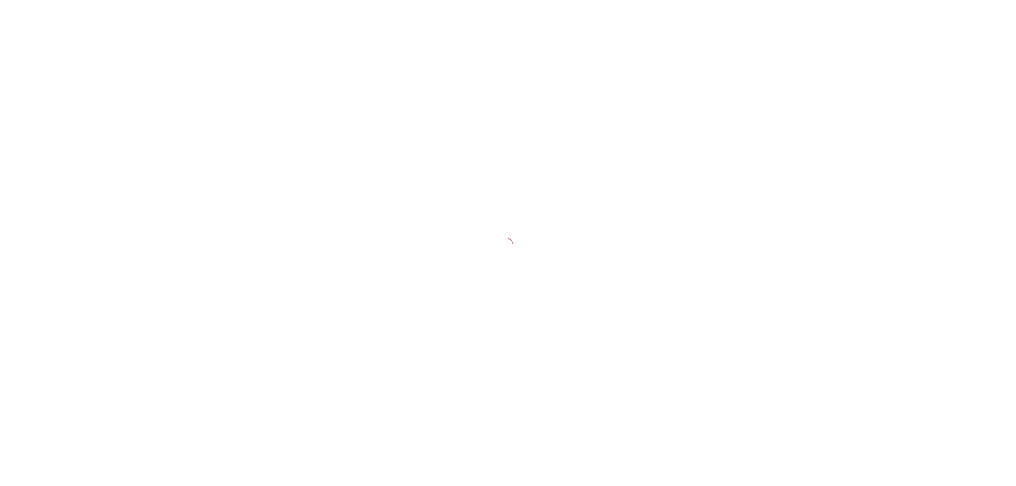
select select "ALL"
select select "0"
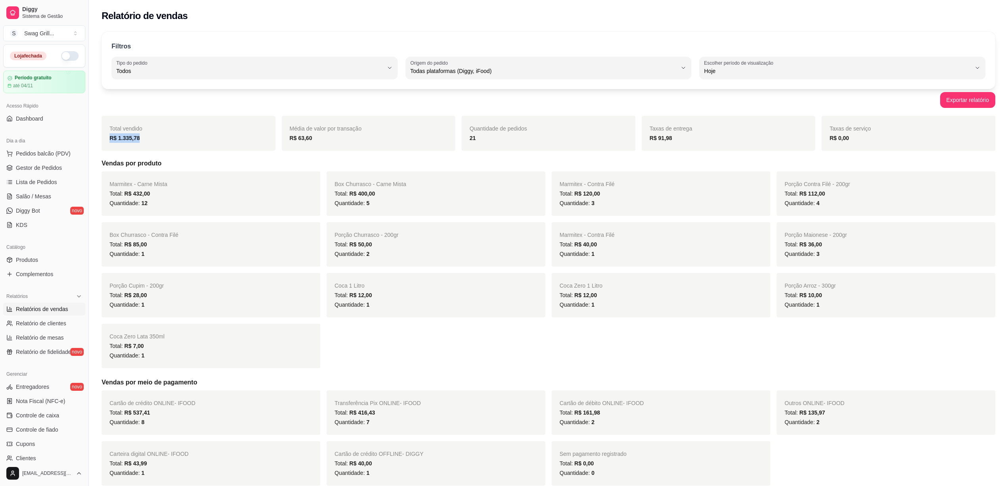
drag, startPoint x: 142, startPoint y: 142, endPoint x: 108, endPoint y: 140, distance: 33.7
click at [108, 140] on div "Total vendido R$ 1.335,78" at bounding box center [189, 133] width 174 height 35
click at [141, 206] on div "Quantidade: 12" at bounding box center [210, 203] width 203 height 10
drag, startPoint x: 597, startPoint y: 204, endPoint x: 589, endPoint y: 205, distance: 8.8
click at [589, 205] on div "Quantidade: 3" at bounding box center [660, 203] width 203 height 10
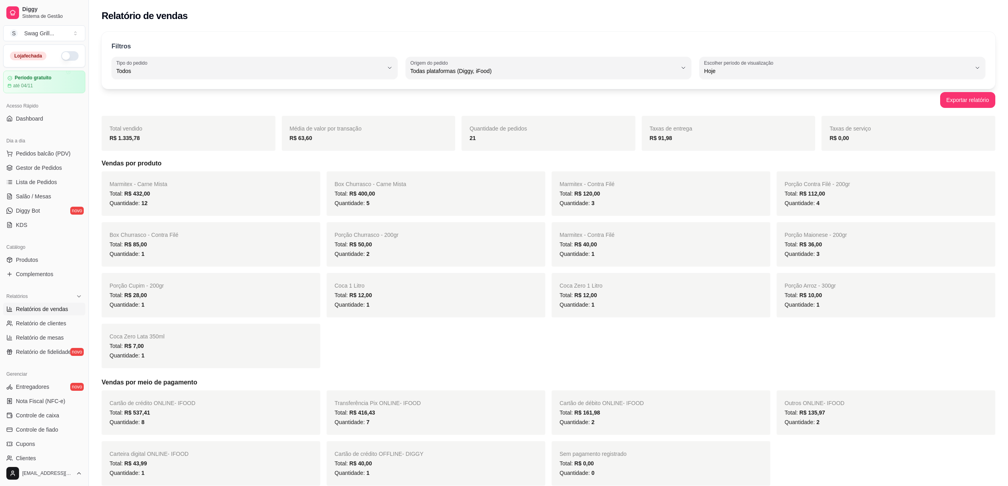
click at [345, 17] on div "Relatório de vendas" at bounding box center [548, 16] width 893 height 13
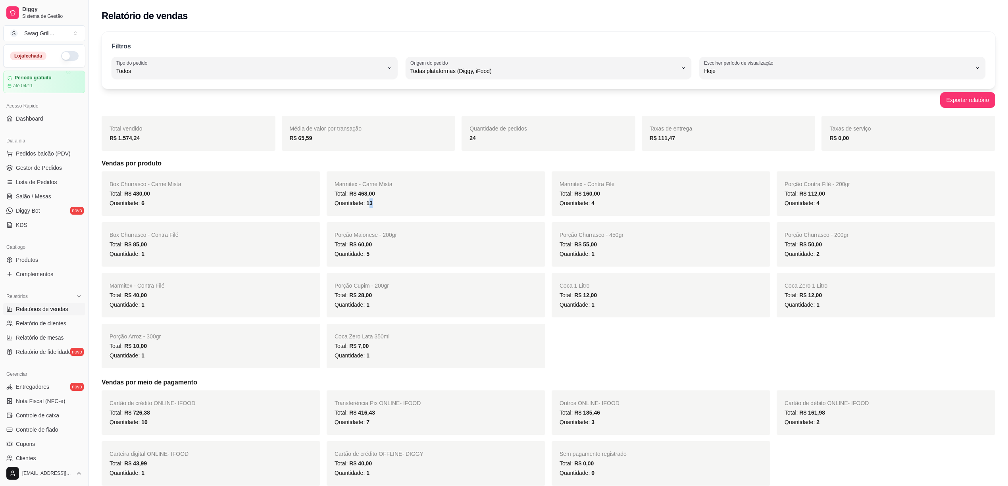
drag, startPoint x: 375, startPoint y: 205, endPoint x: 370, endPoint y: 205, distance: 5.2
click at [370, 205] on div "Quantidade: 13" at bounding box center [435, 203] width 203 height 10
click at [383, 213] on div "Marmitex - Carne Mista Total: R$ 468,00 Quantidade: 13" at bounding box center [436, 193] width 219 height 44
drag, startPoint x: 158, startPoint y: 208, endPoint x: 151, endPoint y: 208, distance: 7.2
click at [151, 208] on div "Quantidade: 6" at bounding box center [210, 203] width 203 height 10
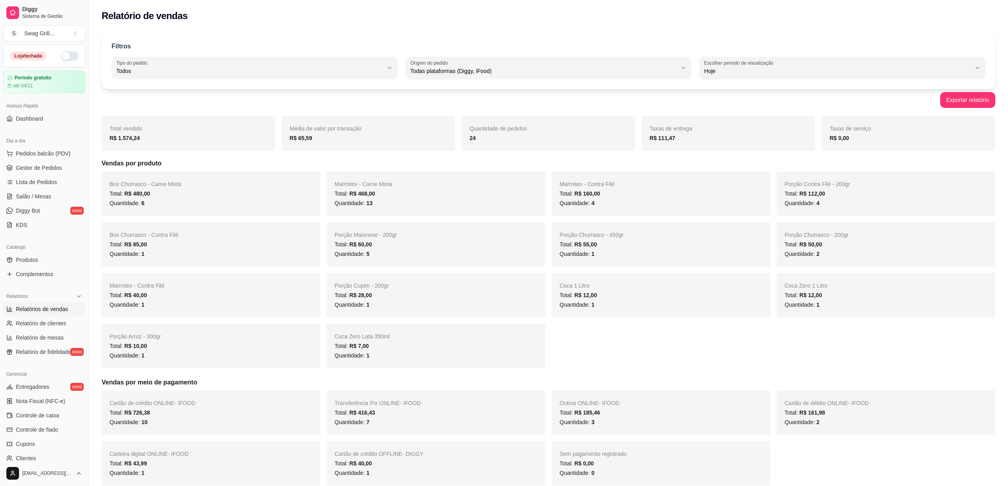
click at [302, 278] on div "Marmitex - Contra Filé Total: R$ 40,00 Quantidade: 1" at bounding box center [211, 295] width 219 height 44
drag, startPoint x: 146, startPoint y: 206, endPoint x: 129, endPoint y: 202, distance: 17.4
click at [129, 202] on div "Quantidade: 6" at bounding box center [210, 203] width 203 height 10
click at [268, 348] on div "Total: R$ 10,00" at bounding box center [210, 346] width 203 height 10
drag, startPoint x: 375, startPoint y: 255, endPoint x: 365, endPoint y: 255, distance: 9.9
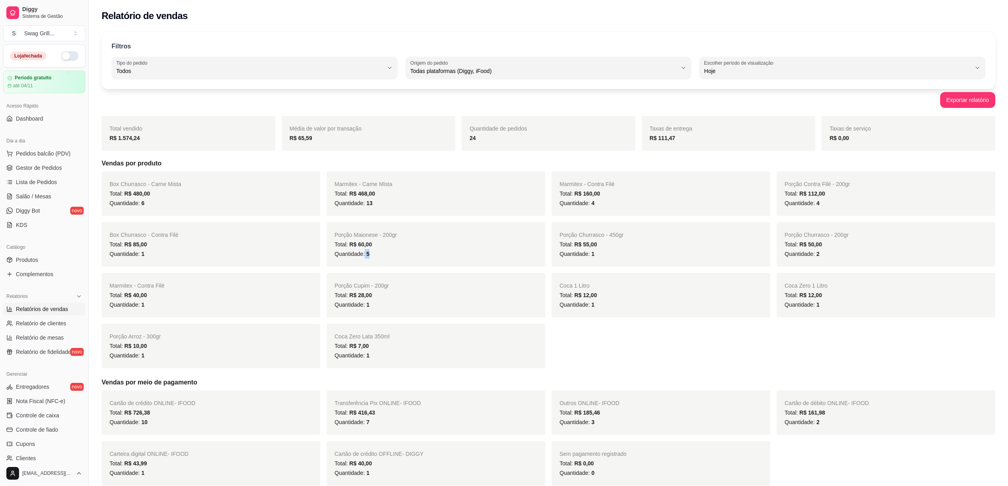
click at [365, 255] on div "Quantidade: 5" at bounding box center [435, 254] width 203 height 10
click at [431, 309] on div "Quantidade: 1" at bounding box center [435, 305] width 203 height 10
click at [340, 26] on div "Relatório de vendas" at bounding box center [548, 13] width 919 height 27
click at [86, 124] on button "Toggle Sidebar" at bounding box center [88, 243] width 6 height 486
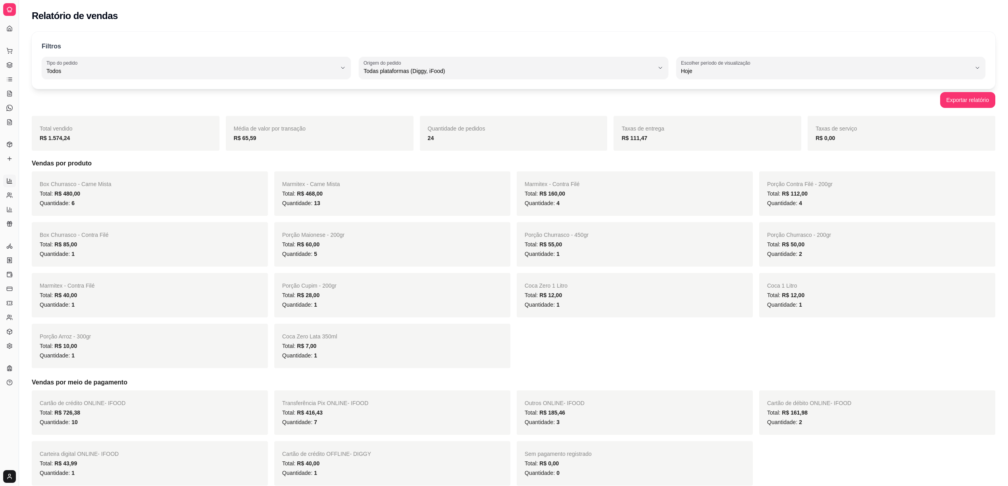
click at [742, 102] on div "Exportar relatório" at bounding box center [513, 100] width 963 height 16
click at [253, 66] on div "Todos" at bounding box center [191, 68] width 290 height 16
click at [130, 88] on span "Todos" at bounding box center [192, 90] width 277 height 8
click at [17, 168] on button "Toggle Sidebar" at bounding box center [18, 243] width 6 height 486
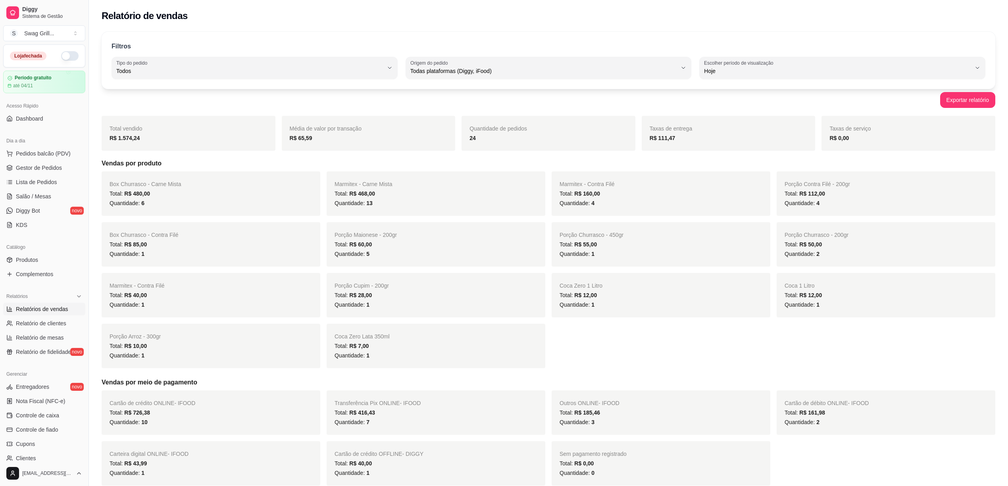
click at [48, 308] on span "Relatórios de vendas" at bounding box center [42, 309] width 52 height 8
click at [38, 323] on span "Relatório de clientes" at bounding box center [41, 323] width 50 height 8
select select "30"
select select "HIGHEST_TOTAL_SPENT_WITH_ORDERS"
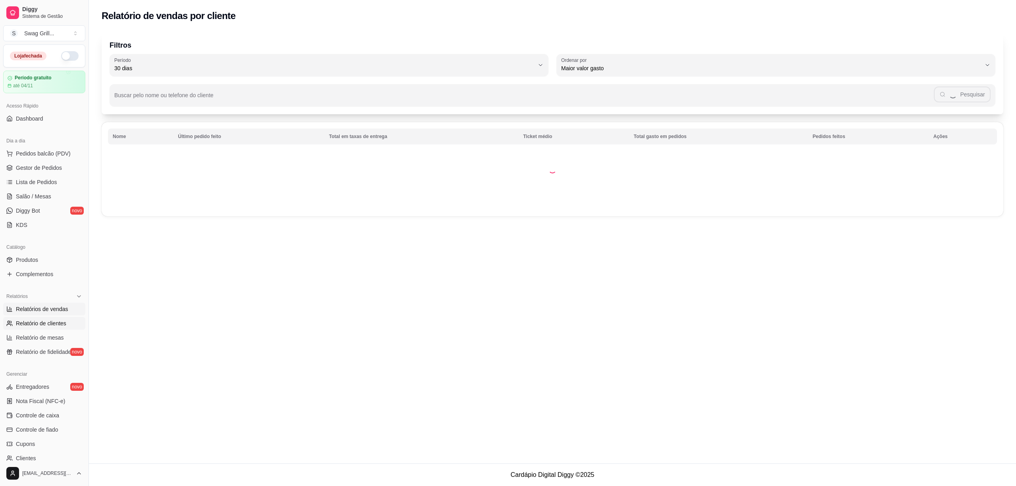
click at [36, 310] on span "Relatórios de vendas" at bounding box center [42, 309] width 52 height 8
select select "ALL"
select select "0"
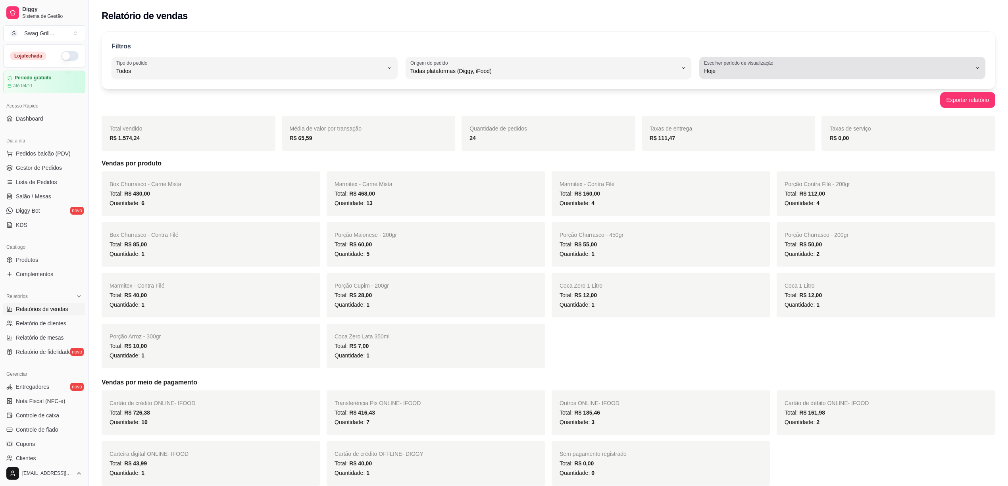
click at [812, 72] on span "Hoje" at bounding box center [837, 71] width 267 height 8
click at [721, 121] on li "7 dias" at bounding box center [842, 116] width 268 height 12
type input "7"
select select "7"
click at [721, 72] on span "7 dias" at bounding box center [837, 71] width 267 height 8
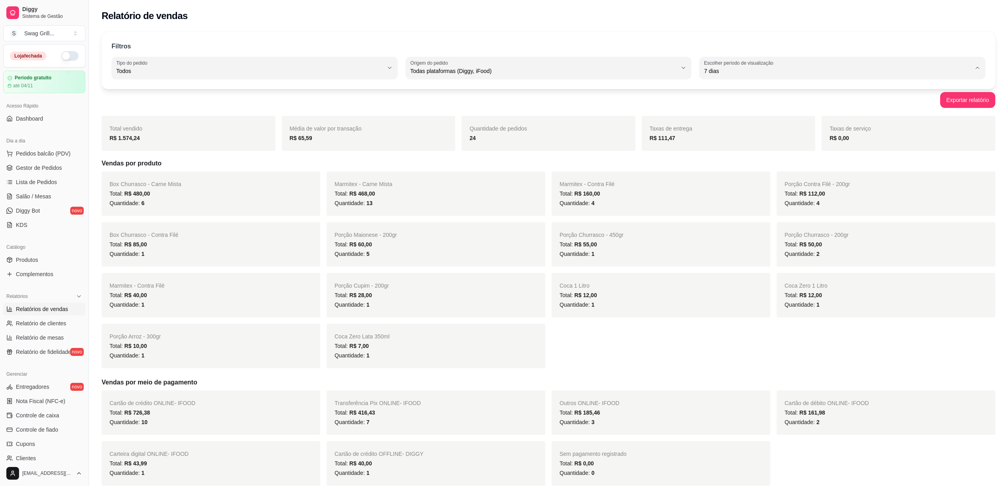
click at [718, 89] on span "Hoje" at bounding box center [838, 90] width 255 height 8
